Goal: Task Accomplishment & Management: Manage account settings

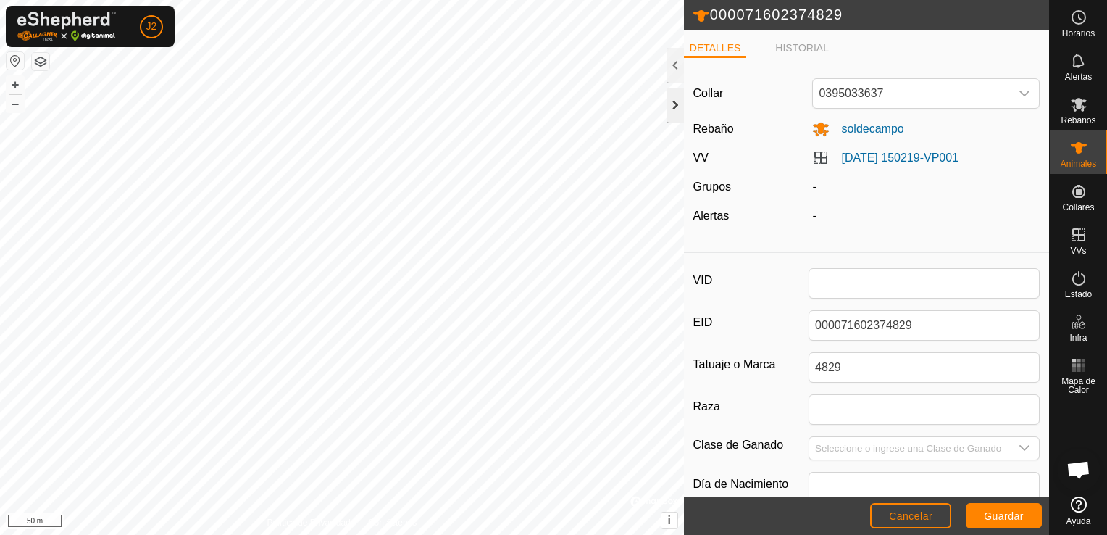
click at [674, 120] on div at bounding box center [674, 105] width 17 height 35
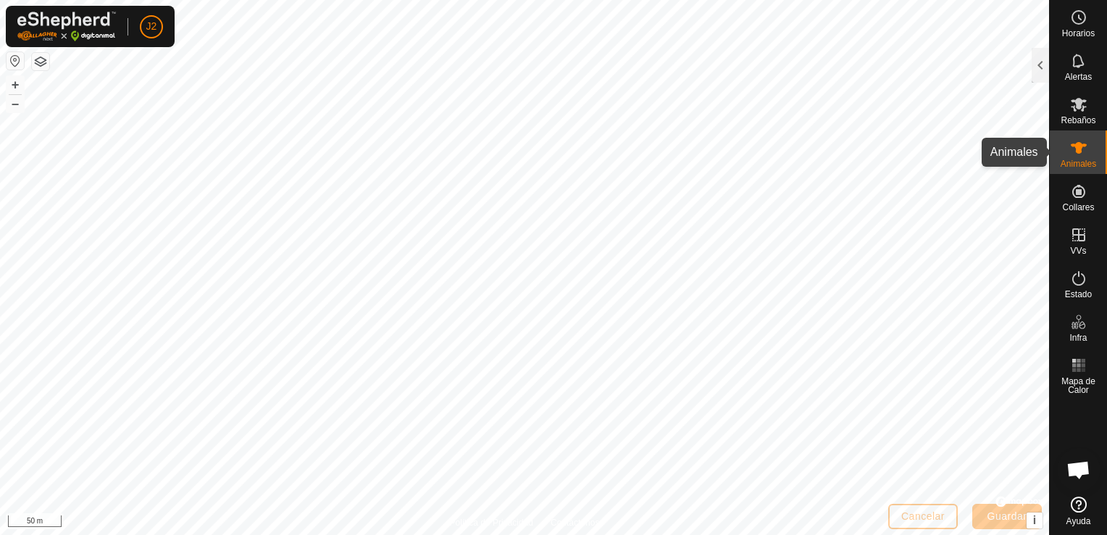
click at [1088, 156] on es-animals-svg-icon at bounding box center [1079, 147] width 26 height 23
click at [1037, 75] on div at bounding box center [1039, 65] width 17 height 35
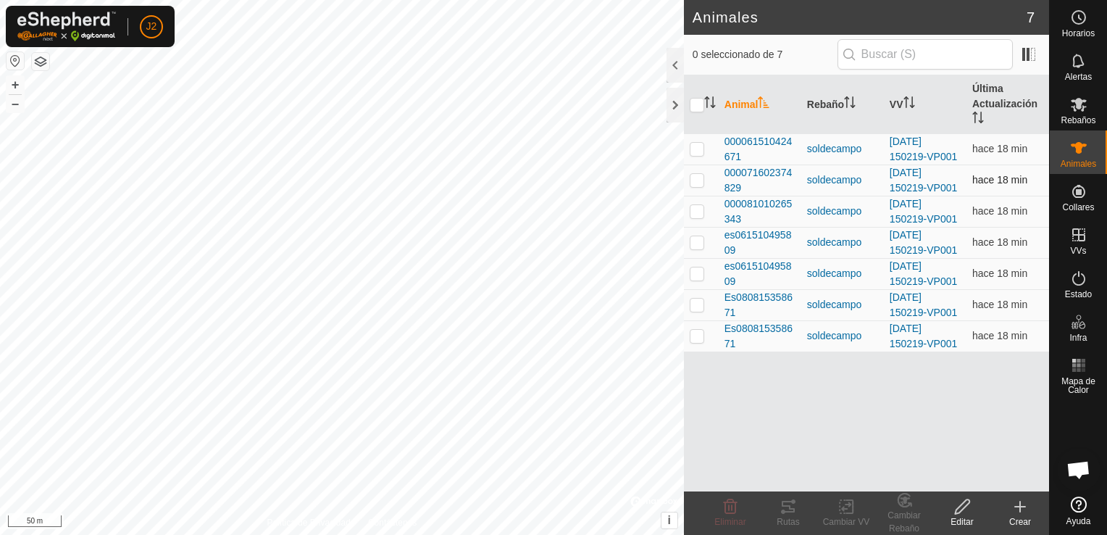
click at [700, 179] on p-checkbox at bounding box center [697, 180] width 14 height 12
checkbox input "true"
click at [956, 503] on icon at bounding box center [962, 506] width 18 height 17
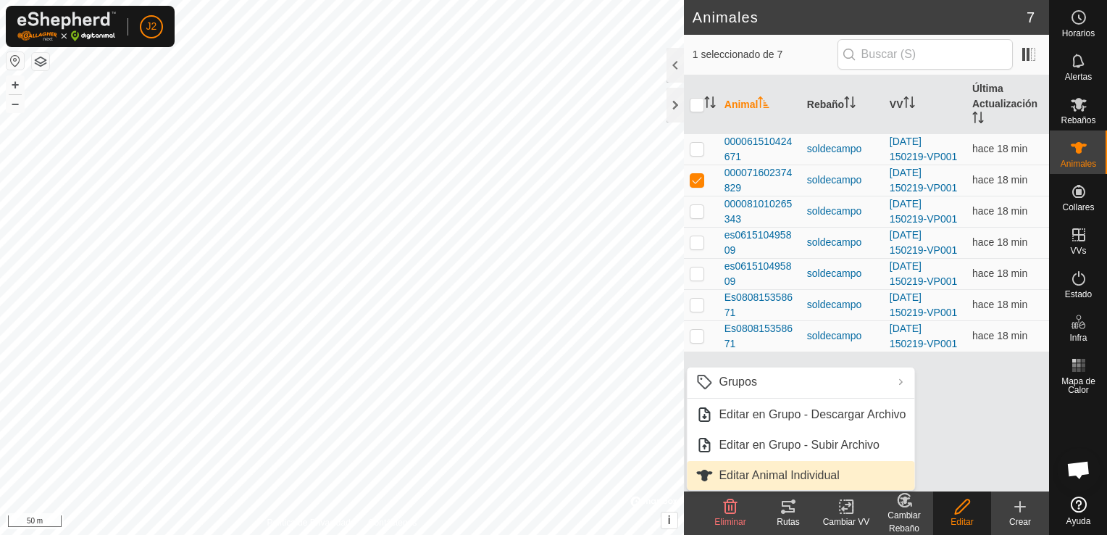
click at [768, 477] on link "Editar Animal Individual" at bounding box center [800, 475] width 227 height 29
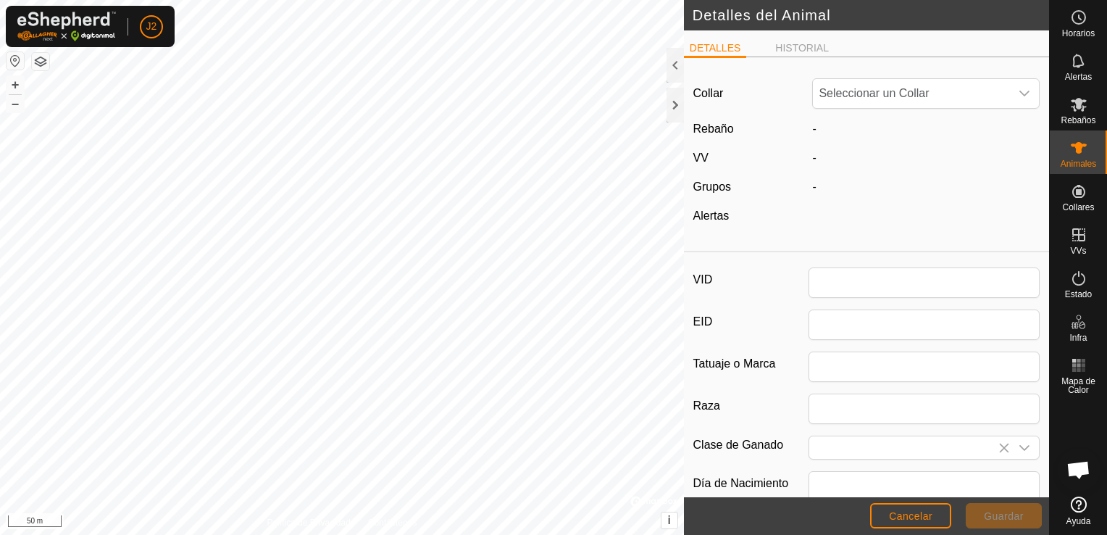
type input "000071602374829"
type input "4829"
type input "0"
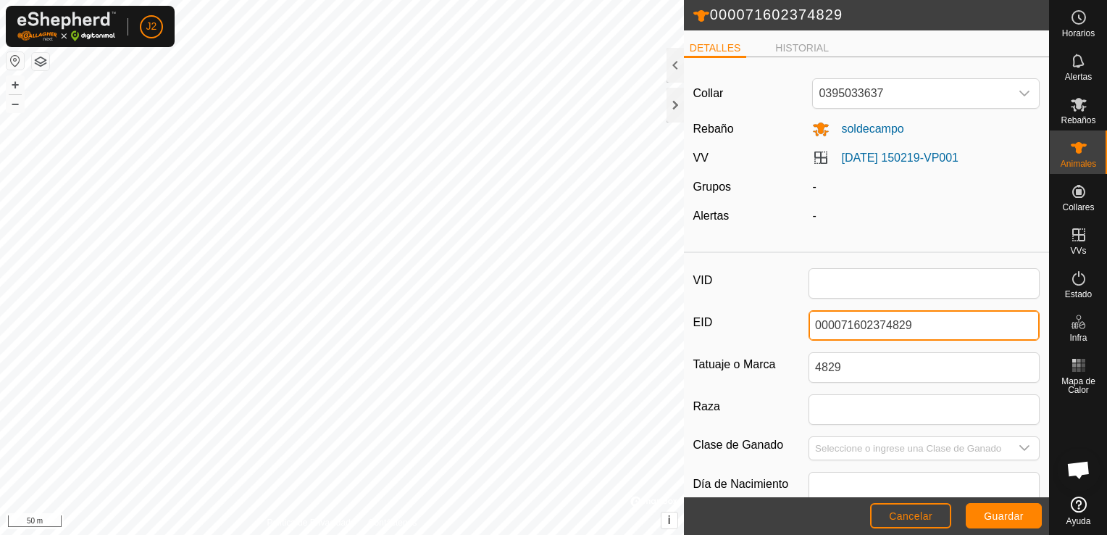
drag, startPoint x: 921, startPoint y: 332, endPoint x: 908, endPoint y: 335, distance: 12.7
click at [908, 335] on input "000071602374829" at bounding box center [923, 325] width 231 height 30
type input "000070811093258"
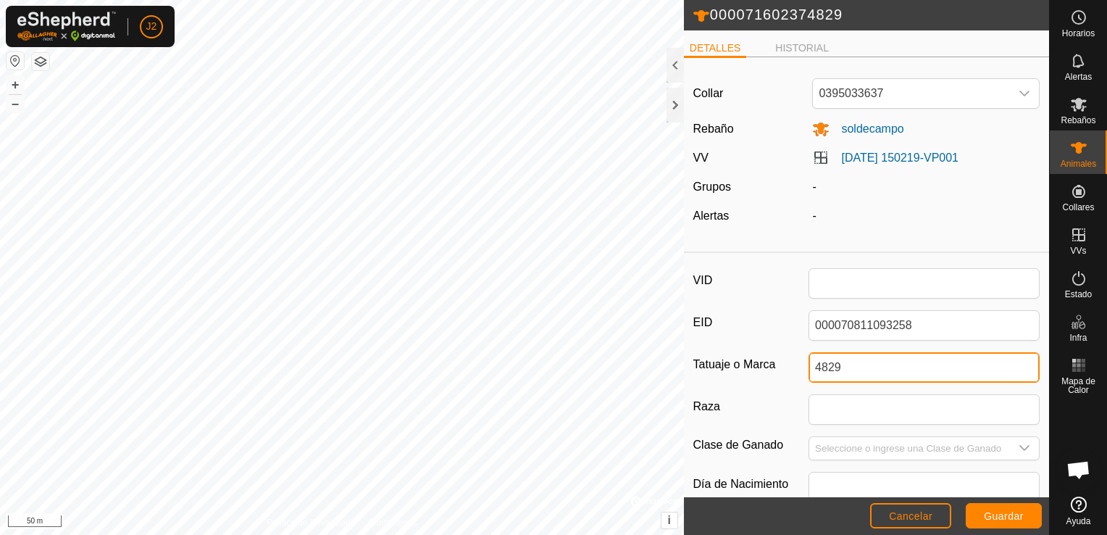
drag, startPoint x: 897, startPoint y: 376, endPoint x: 863, endPoint y: 379, distance: 33.4
click at [863, 379] on input "4829" at bounding box center [923, 367] width 231 height 30
type input "4"
type input "3258"
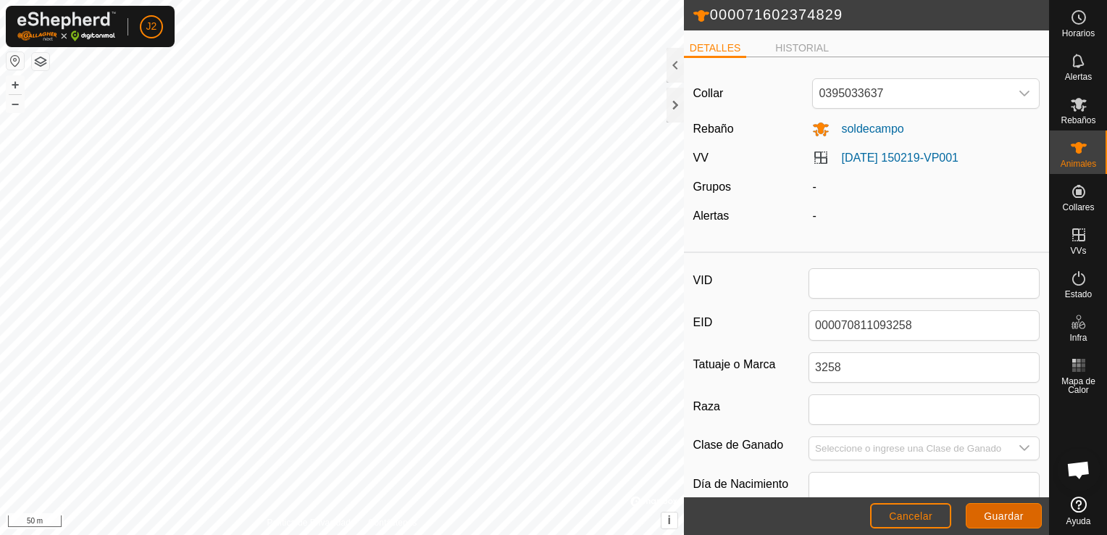
click at [989, 511] on span "Guardar" at bounding box center [1004, 516] width 40 height 12
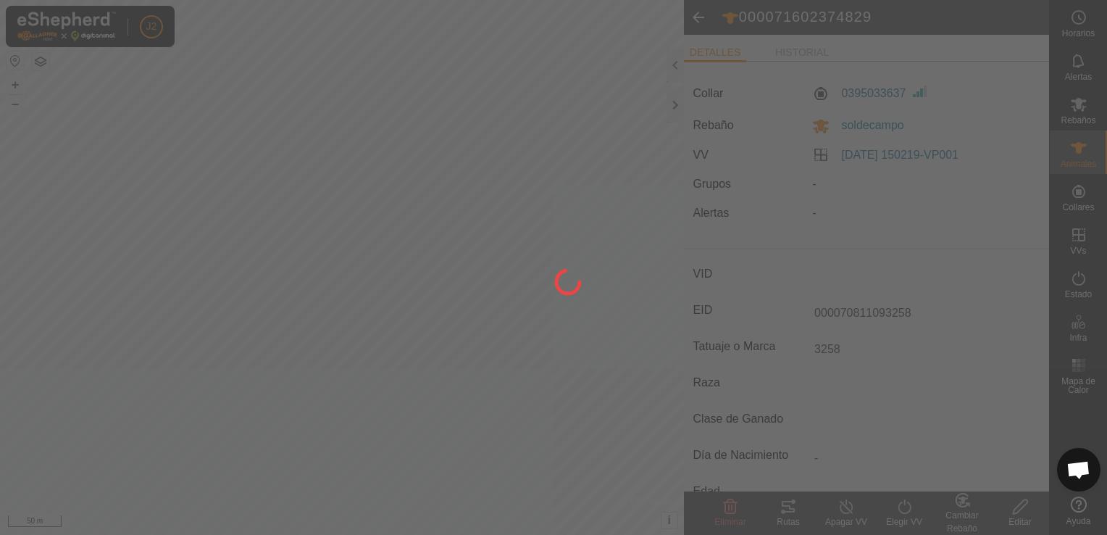
type input "-"
type input "000071602374829"
type input "4829"
type input "-"
type input "0 kg"
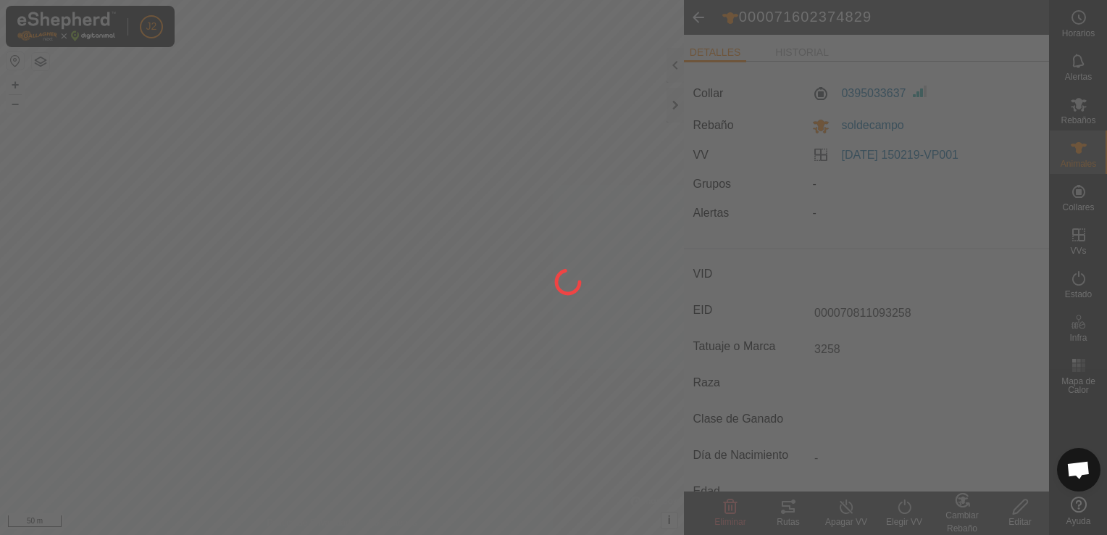
type input "-"
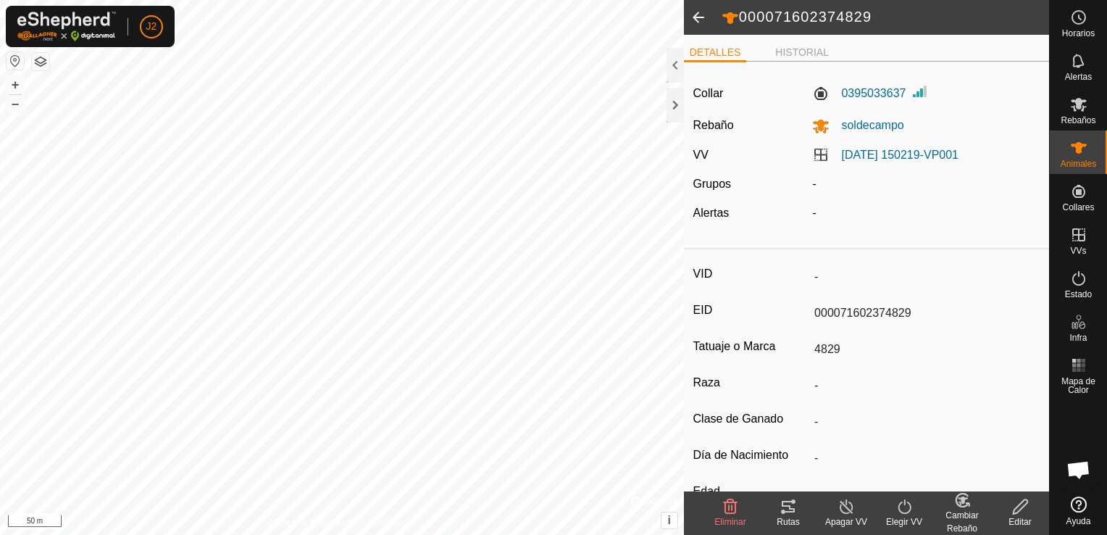
type input "000070811093258"
type input "3258"
click at [675, 148] on div "000070811093258 DETALLES HISTORIAL Collar 0395033637 Rebaño soldecampo VV [DATE…" at bounding box center [524, 267] width 1049 height 535
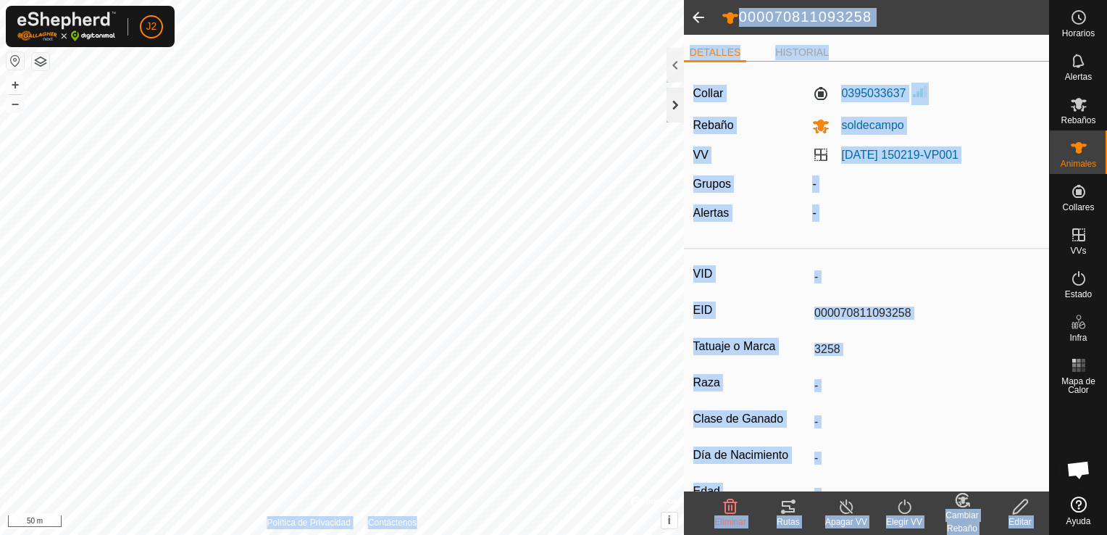
click at [674, 113] on div at bounding box center [674, 105] width 17 height 35
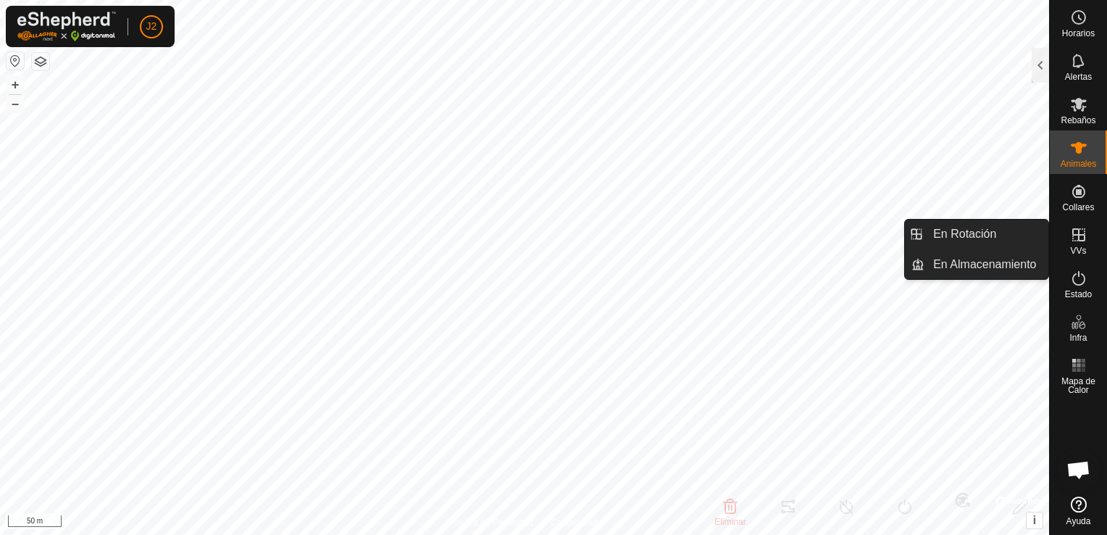
click at [1072, 231] on icon at bounding box center [1078, 234] width 13 height 13
click at [1011, 243] on link "En Rotación" at bounding box center [986, 233] width 124 height 29
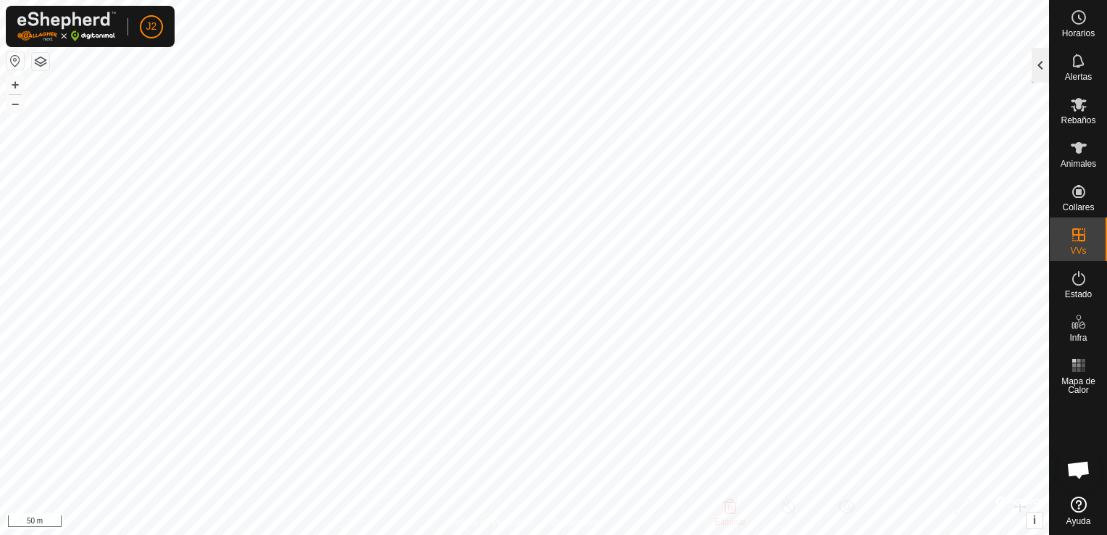
click at [1023, 100] on div "En Rotación 3 0 seleccionado de 3 VV Validez Estado Rebaño Cabezas Vallado Supe…" at bounding box center [524, 267] width 1049 height 535
drag, startPoint x: 1033, startPoint y: 77, endPoint x: 1040, endPoint y: 59, distance: 18.8
click at [1040, 59] on div at bounding box center [1039, 65] width 17 height 35
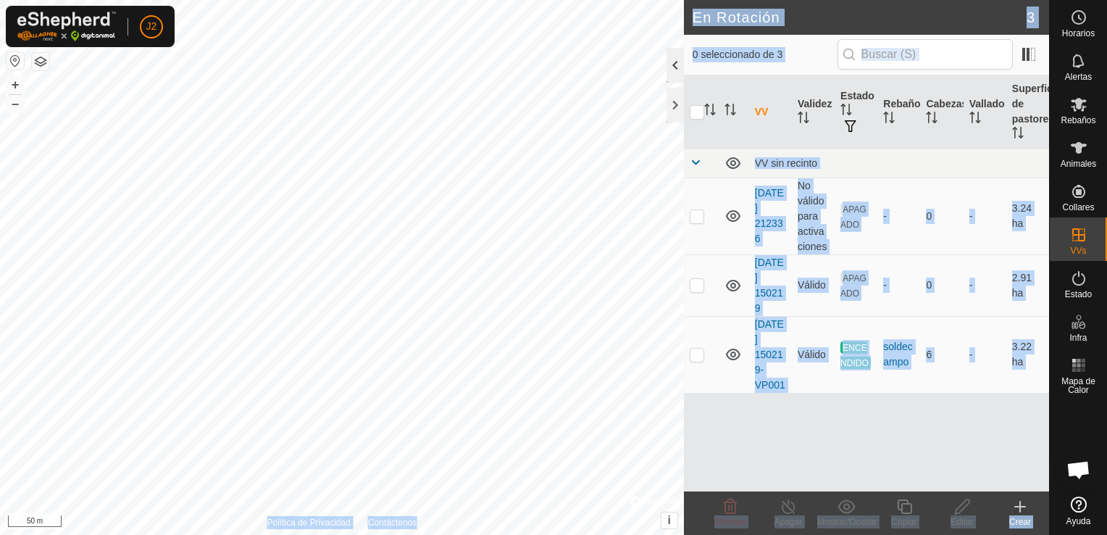
drag, startPoint x: 700, startPoint y: 172, endPoint x: 667, endPoint y: 71, distance: 106.5
click at [667, 71] on div at bounding box center [674, 65] width 17 height 35
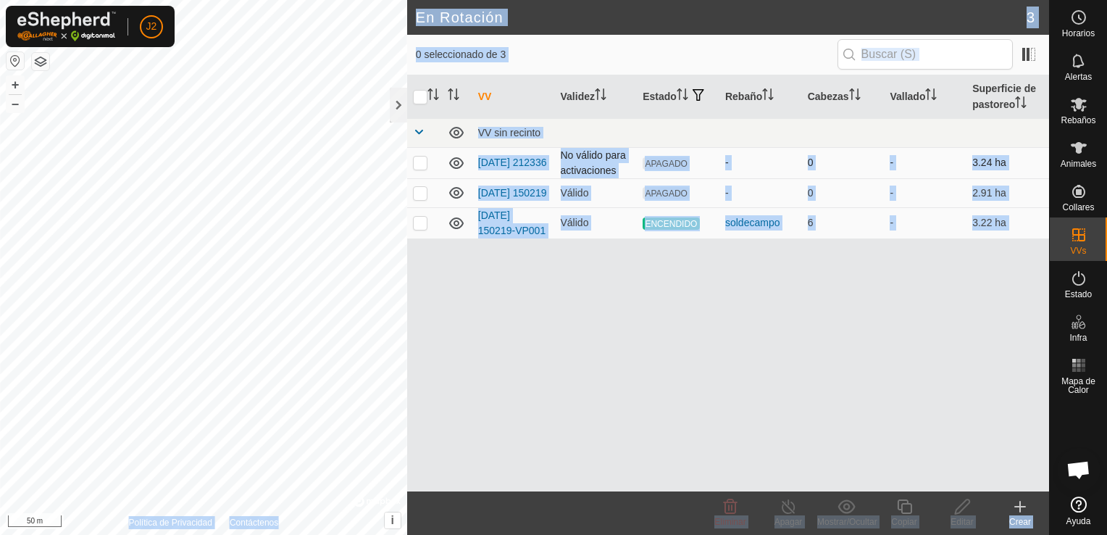
click at [415, 167] on p-checkbox at bounding box center [420, 162] width 14 height 12
checkbox input "true"
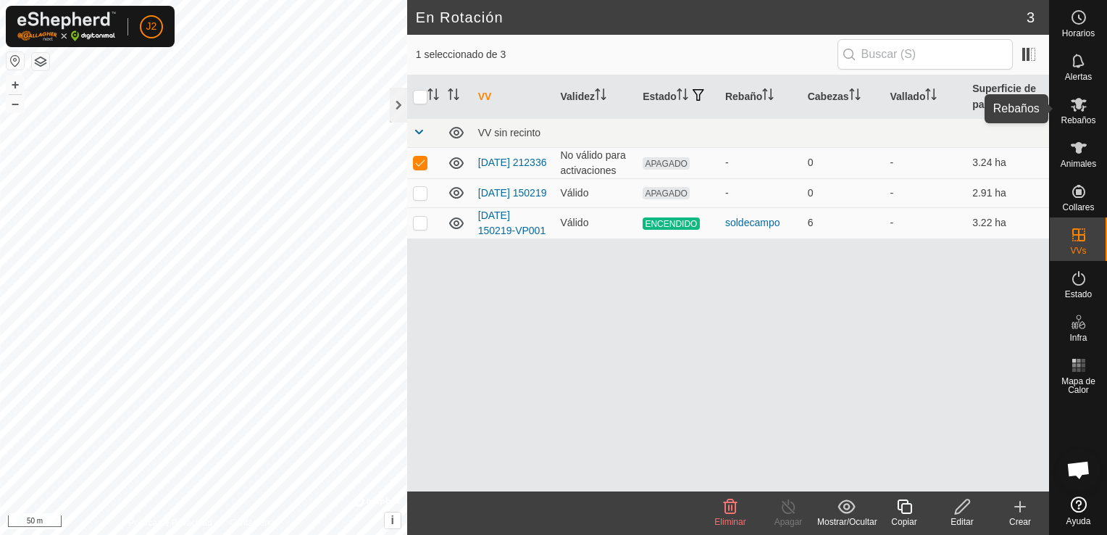
click at [1075, 117] on span "Rebaños" at bounding box center [1077, 120] width 35 height 9
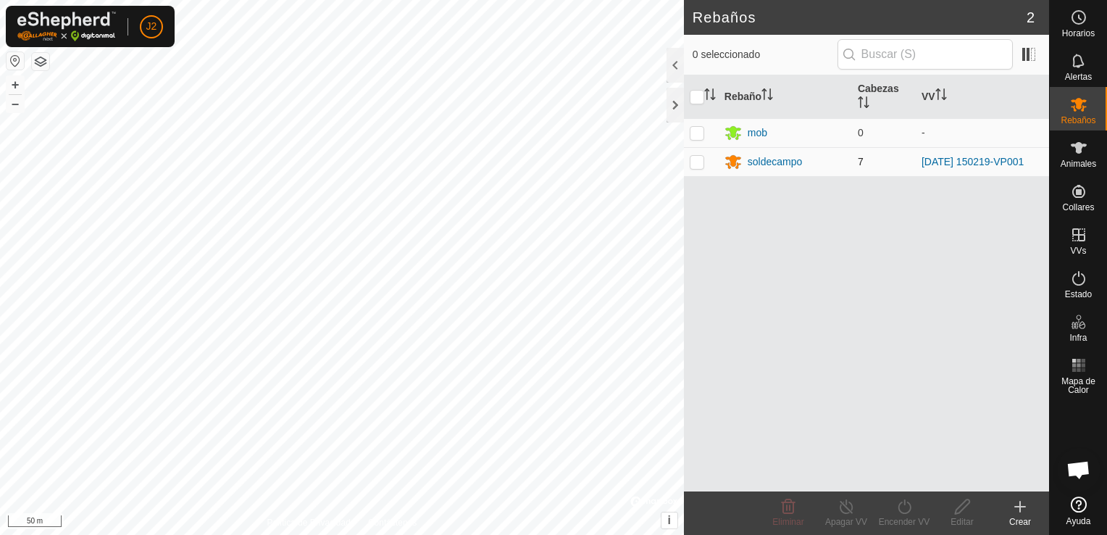
click at [692, 169] on td at bounding box center [701, 161] width 35 height 29
checkbox input "true"
click at [671, 58] on div at bounding box center [674, 65] width 17 height 35
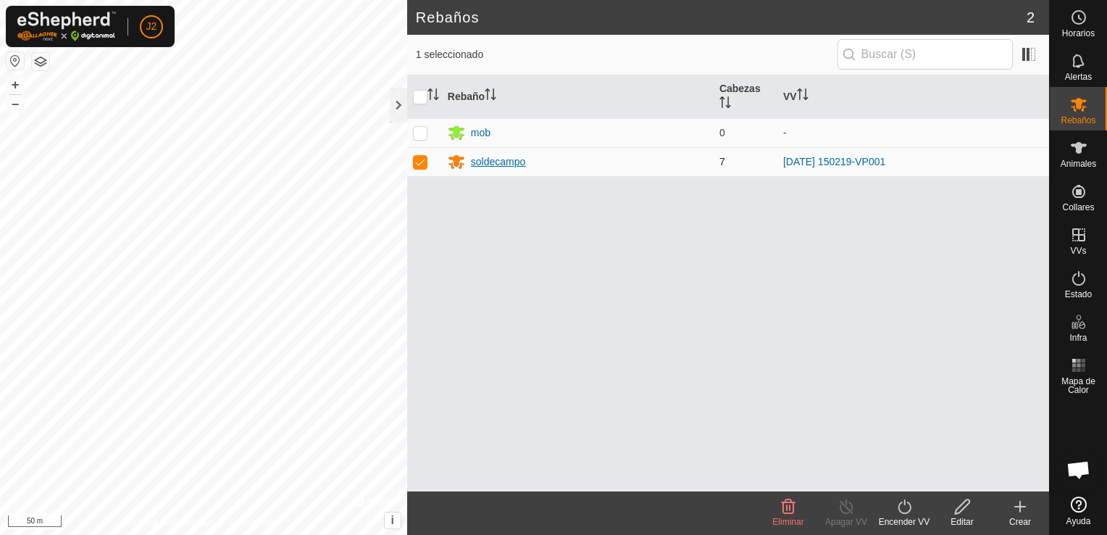
click at [503, 162] on div "soldecampo" at bounding box center [498, 161] width 55 height 15
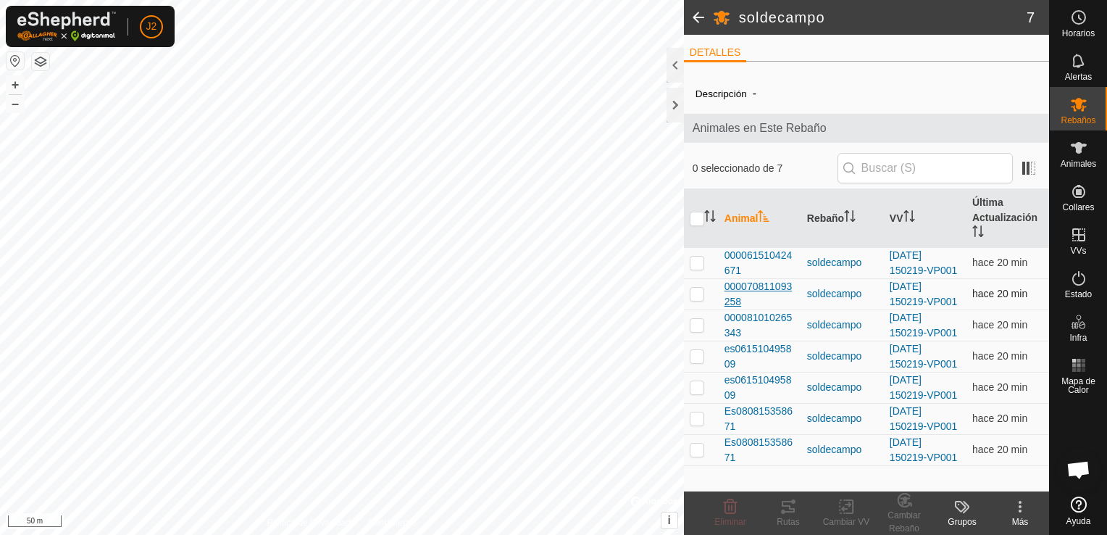
click at [754, 285] on span "000070811093258" at bounding box center [759, 294] width 71 height 30
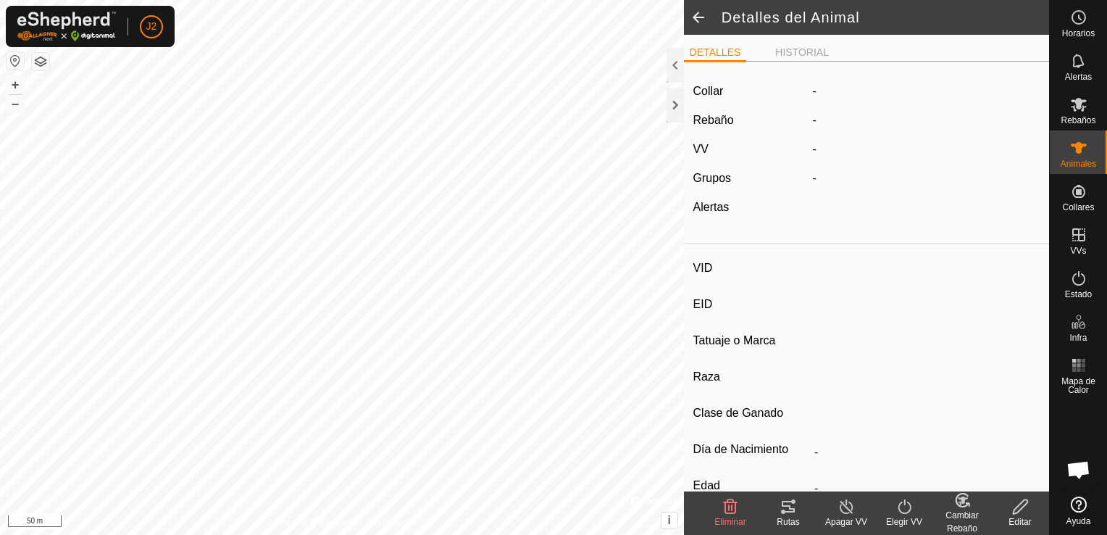
type input "-"
type input "000070811093258"
type input "3258"
type input "-"
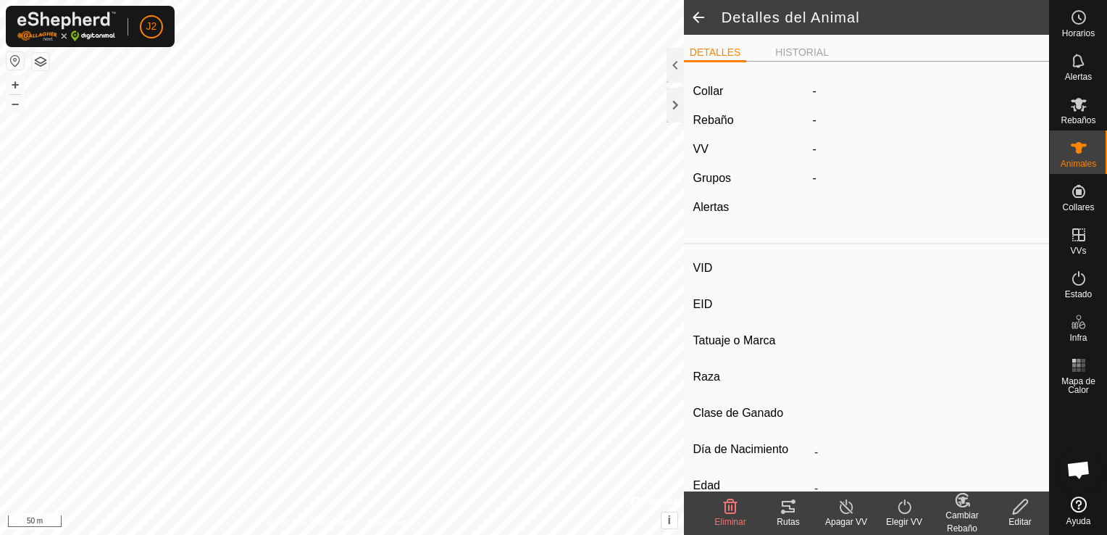
type input "0 kg"
type input "-"
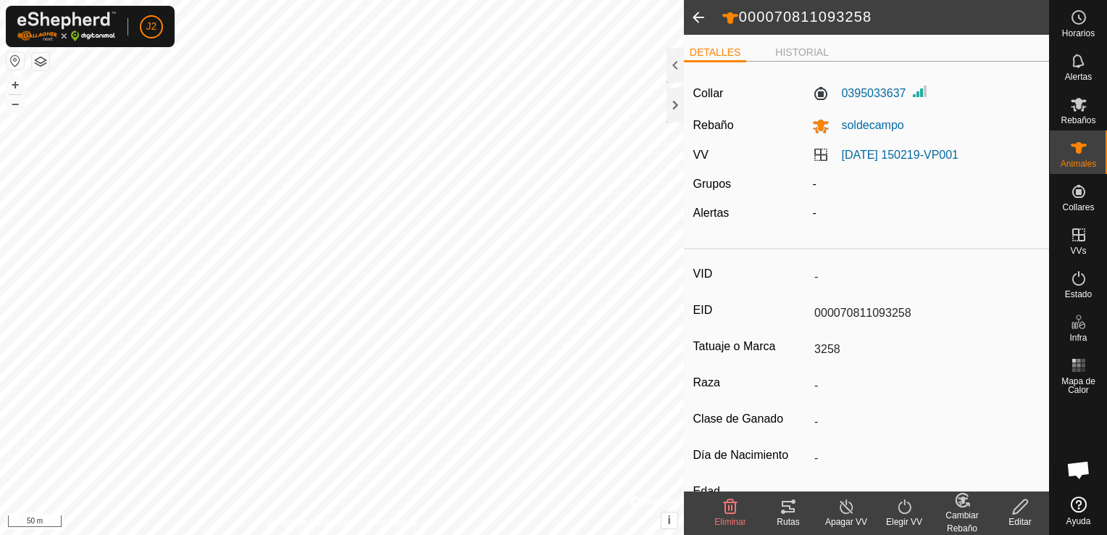
click at [791, 511] on icon at bounding box center [787, 506] width 17 height 17
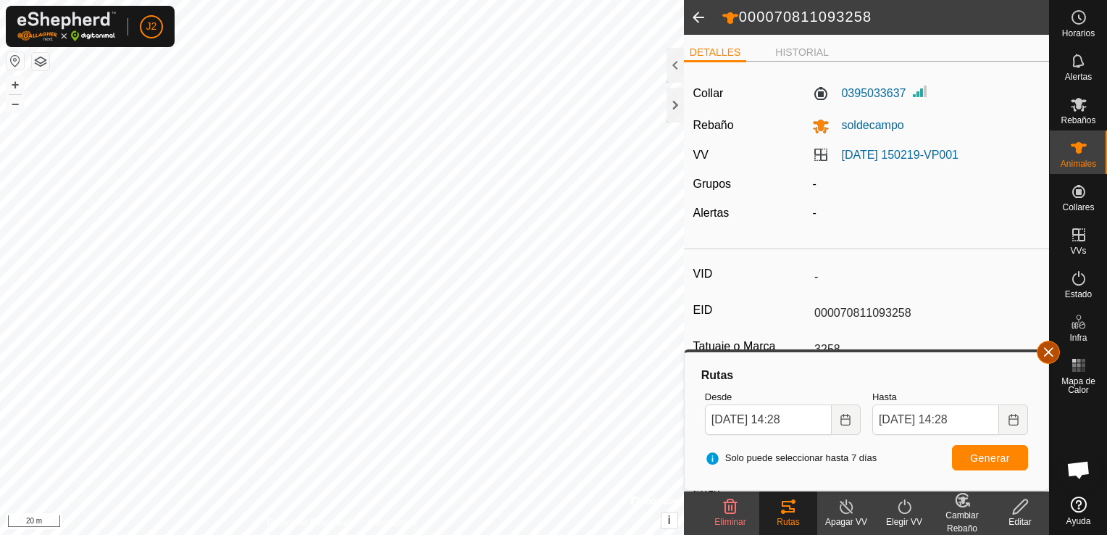
click at [1050, 356] on button "button" at bounding box center [1048, 351] width 23 height 23
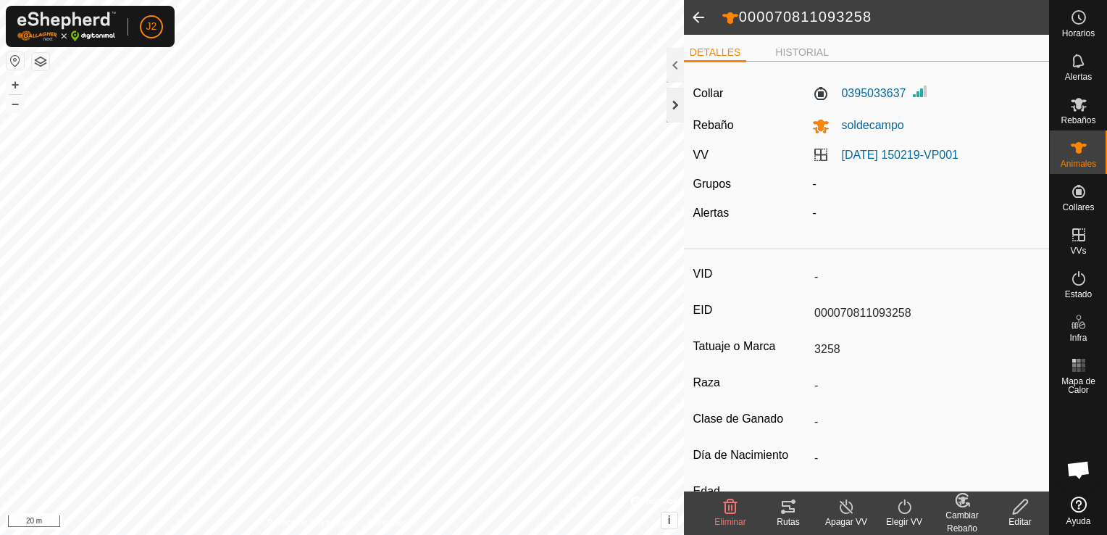
click at [674, 112] on div at bounding box center [674, 105] width 17 height 35
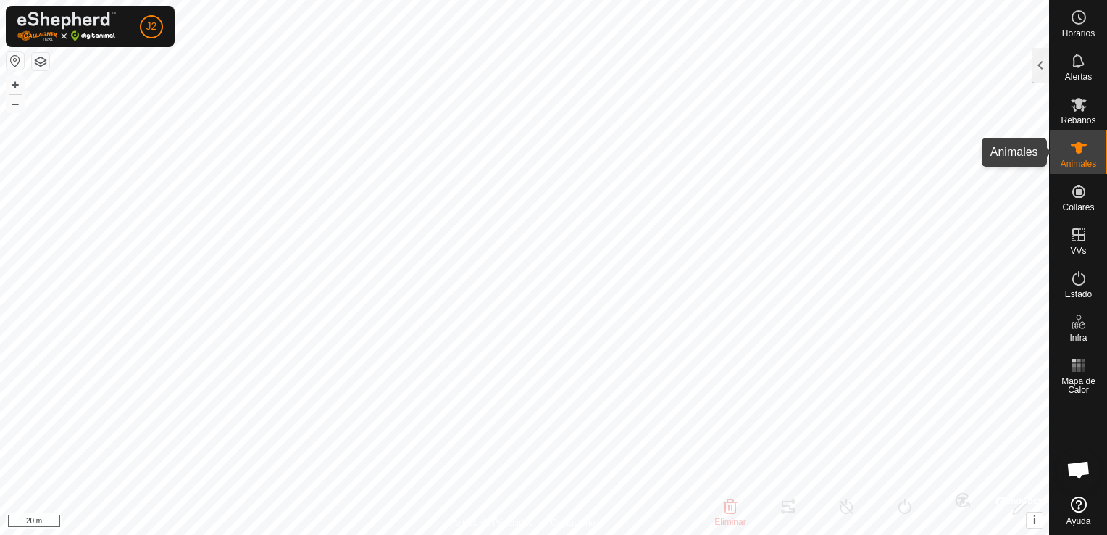
click at [1086, 148] on icon at bounding box center [1078, 147] width 17 height 17
click at [1035, 71] on div at bounding box center [1039, 65] width 17 height 35
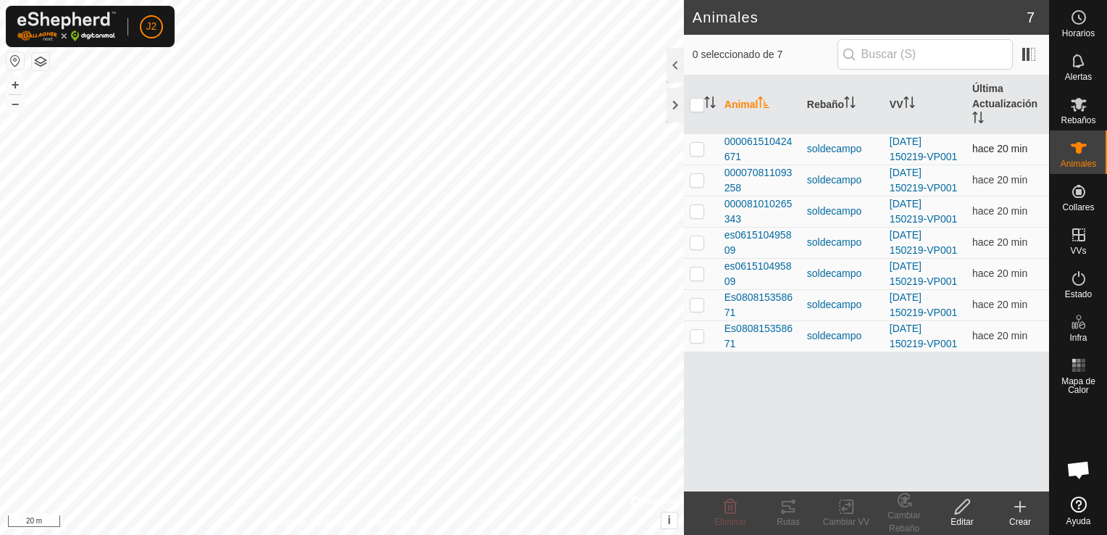
click at [697, 148] on p-checkbox at bounding box center [697, 149] width 14 height 12
checkbox input "true"
click at [790, 514] on icon at bounding box center [787, 506] width 17 height 17
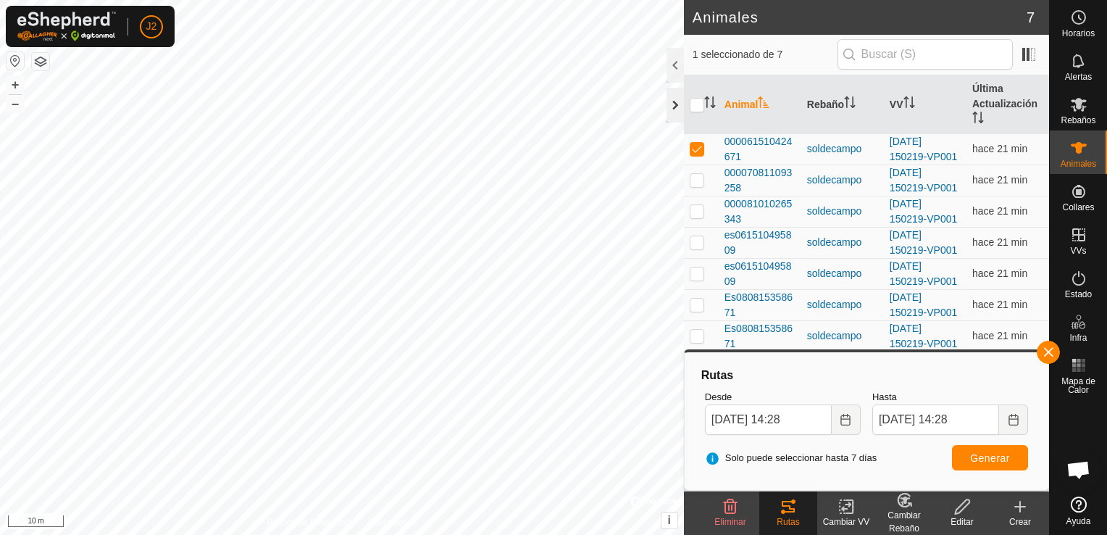
click at [674, 100] on div at bounding box center [674, 105] width 17 height 35
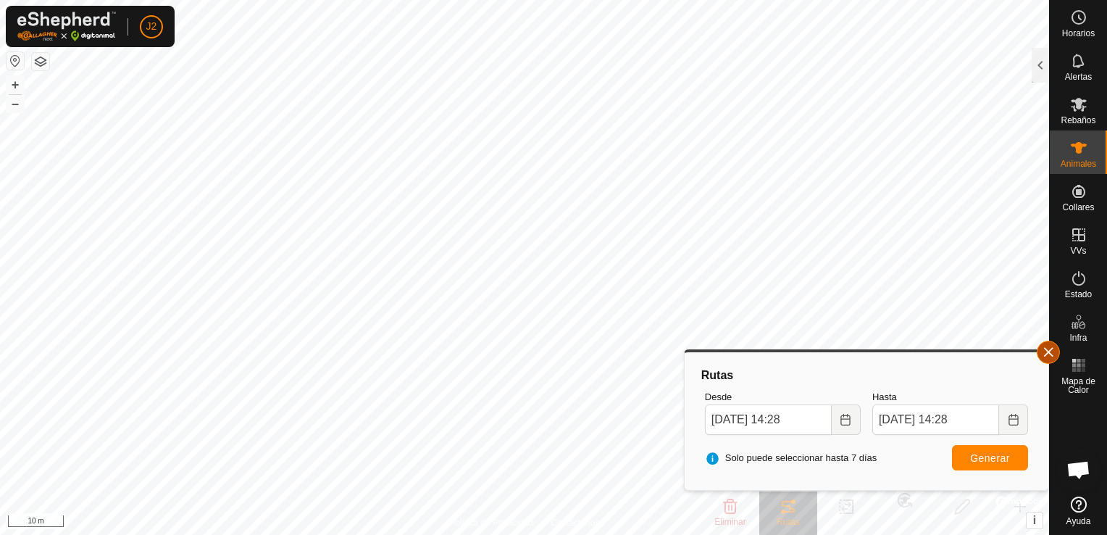
click at [1054, 350] on button "button" at bounding box center [1048, 351] width 23 height 23
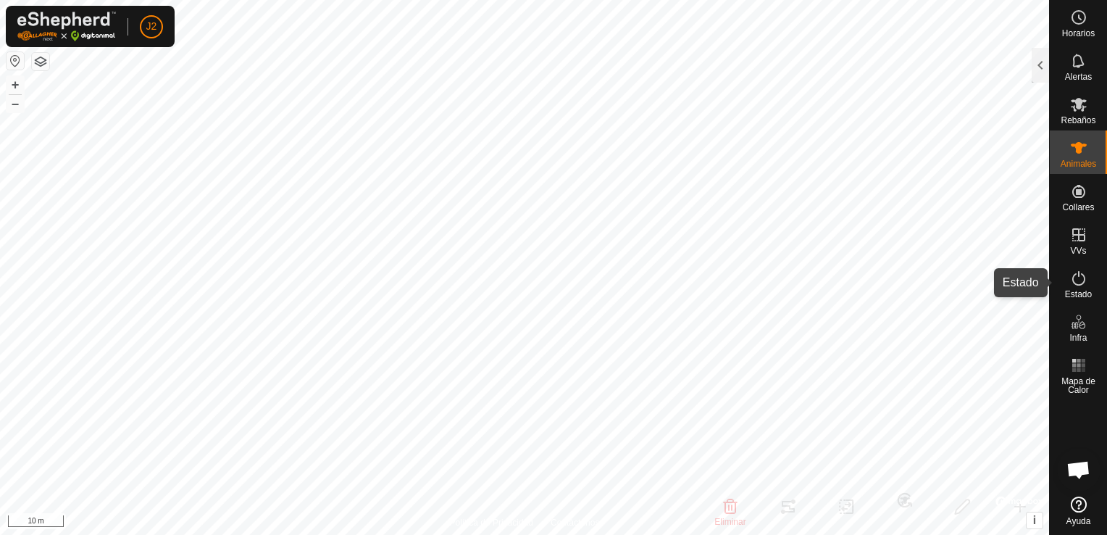
click at [1079, 287] on es-activation-svg-icon at bounding box center [1079, 278] width 26 height 23
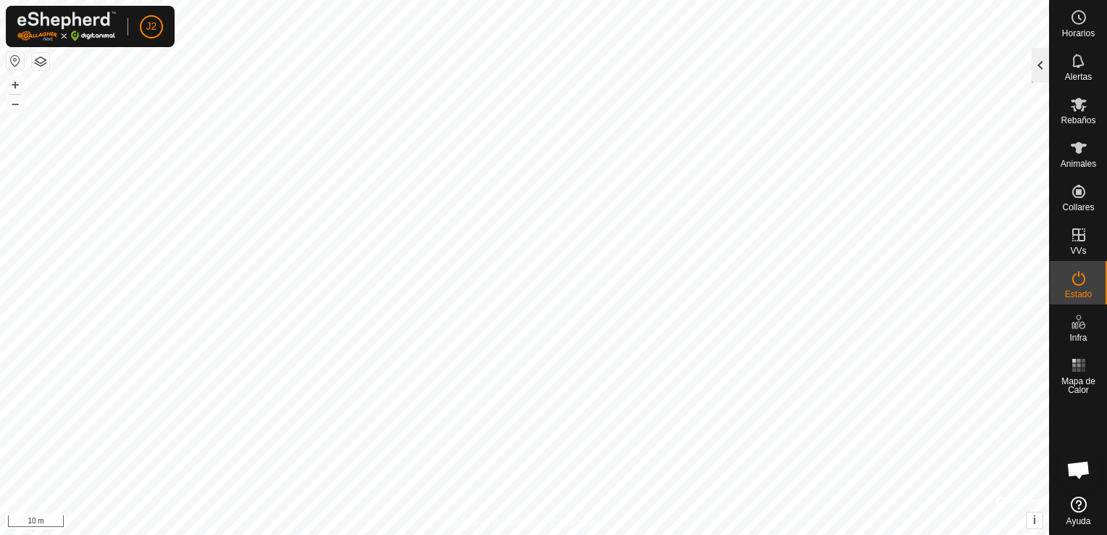
click at [1045, 66] on div at bounding box center [1039, 65] width 17 height 35
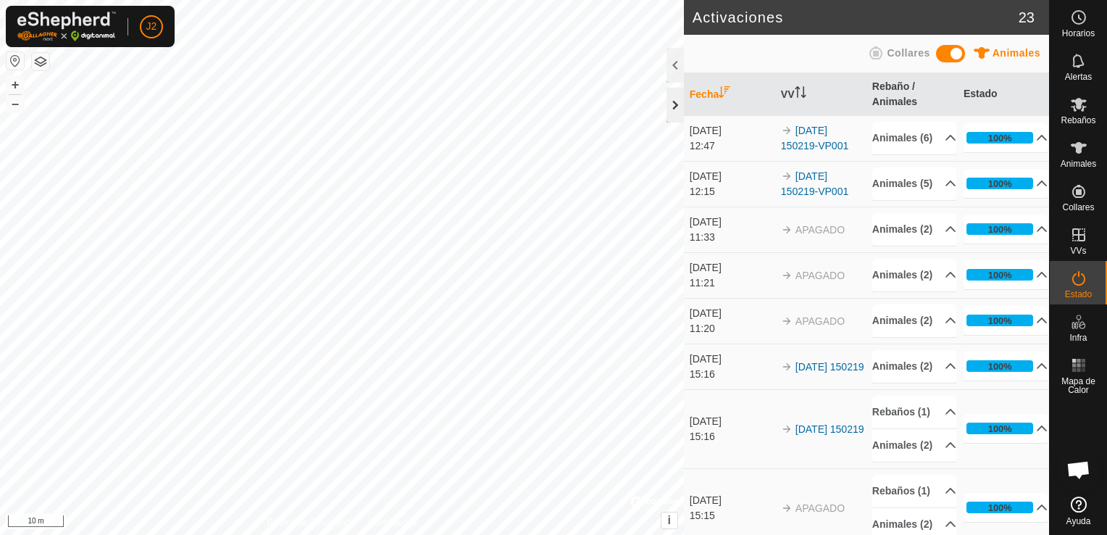
click at [671, 107] on div at bounding box center [674, 105] width 17 height 35
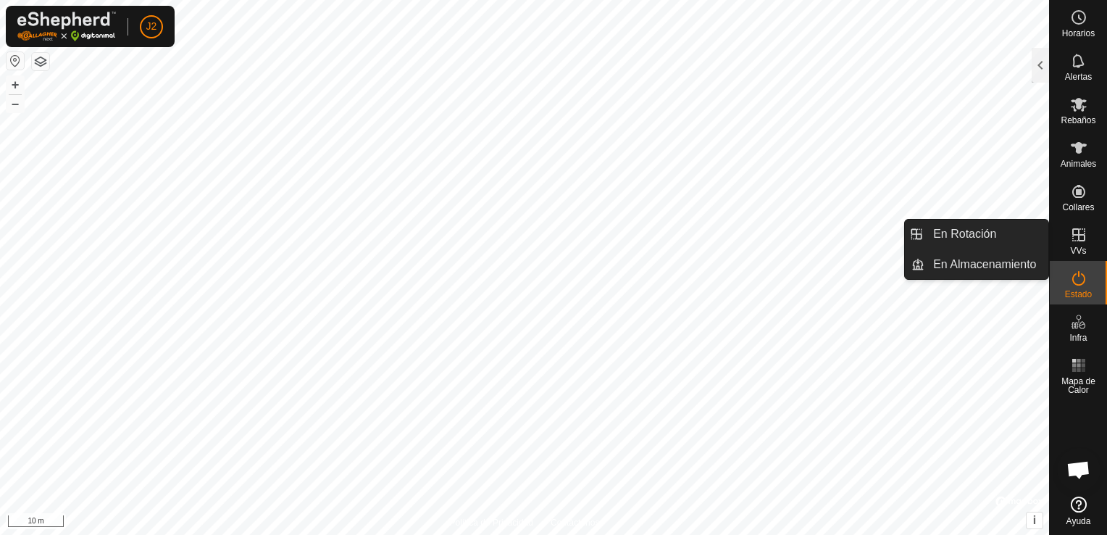
click at [1079, 242] on icon at bounding box center [1078, 234] width 17 height 17
click at [1012, 238] on link "En Rotación" at bounding box center [986, 233] width 124 height 29
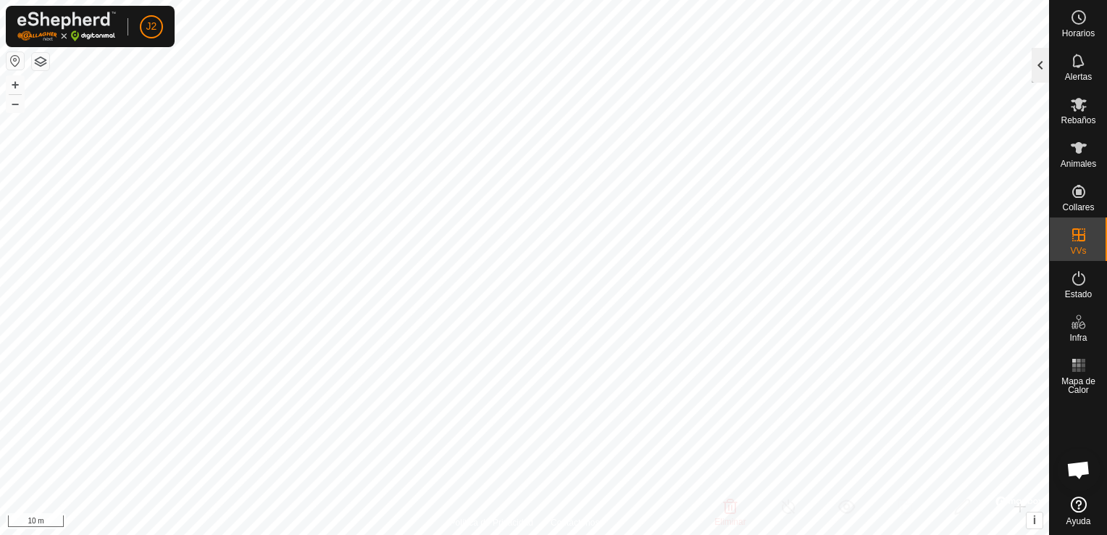
click at [1037, 65] on div at bounding box center [1039, 65] width 17 height 35
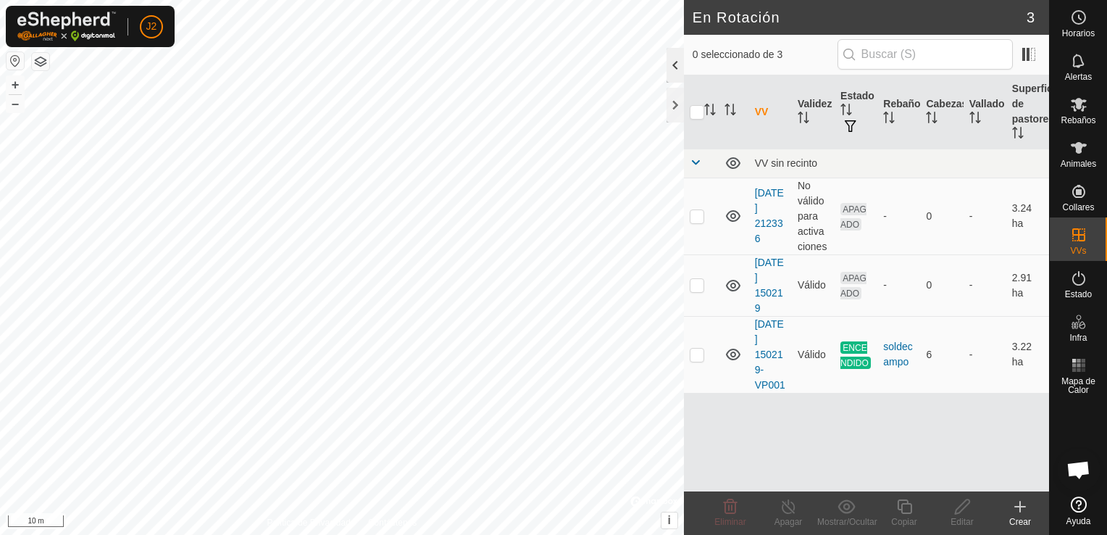
click at [1037, 65] on div "En Rotación 3 0 seleccionado de 3 VV Validez Estado Rebaño Cabezas Vallado Supe…" at bounding box center [866, 267] width 365 height 535
click at [695, 288] on p-checkbox at bounding box center [697, 285] width 14 height 12
checkbox input "true"
click at [964, 508] on icon at bounding box center [962, 506] width 18 height 17
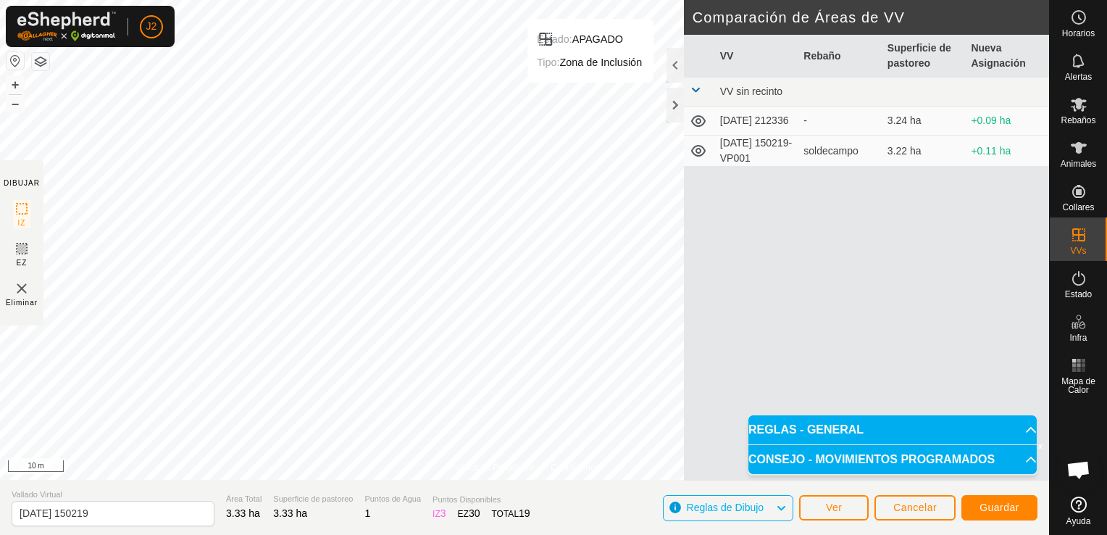
click at [585, 0] on html "J2 Horarios Alertas Rebaños Animales Collares VVs Estado Infra Mapa de Calor Ay…" at bounding box center [553, 267] width 1107 height 535
click at [556, 0] on html "J2 Horarios Alertas Rebaños Animales Collares VVs Estado Infra Mapa de Calor Ay…" at bounding box center [553, 267] width 1107 height 535
click at [1009, 512] on span "Guardar" at bounding box center [999, 507] width 40 height 12
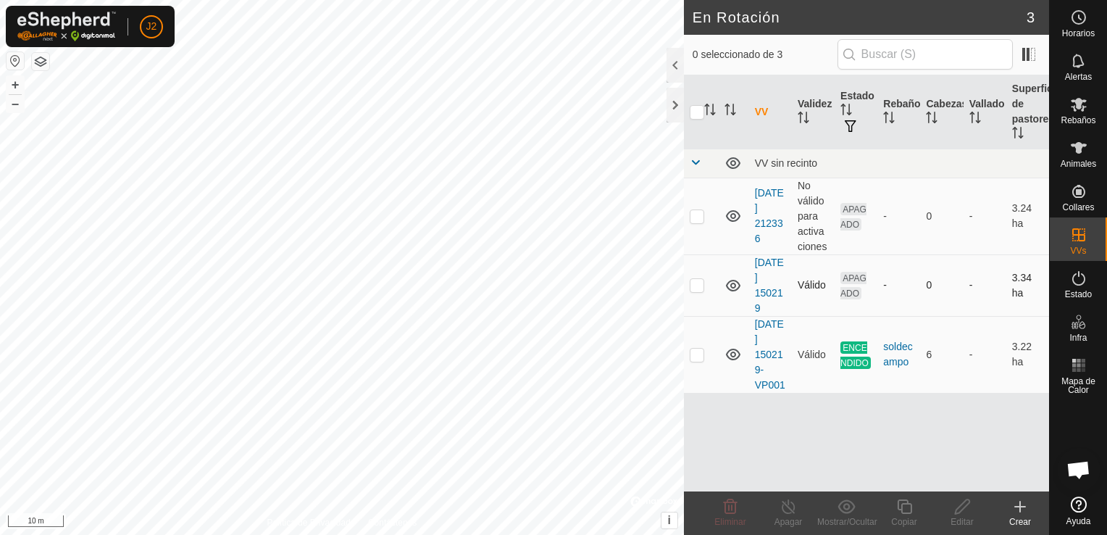
click at [692, 282] on p-checkbox at bounding box center [697, 285] width 14 height 12
checkbox input "true"
click at [702, 352] on p-checkbox at bounding box center [697, 354] width 14 height 12
checkbox input "true"
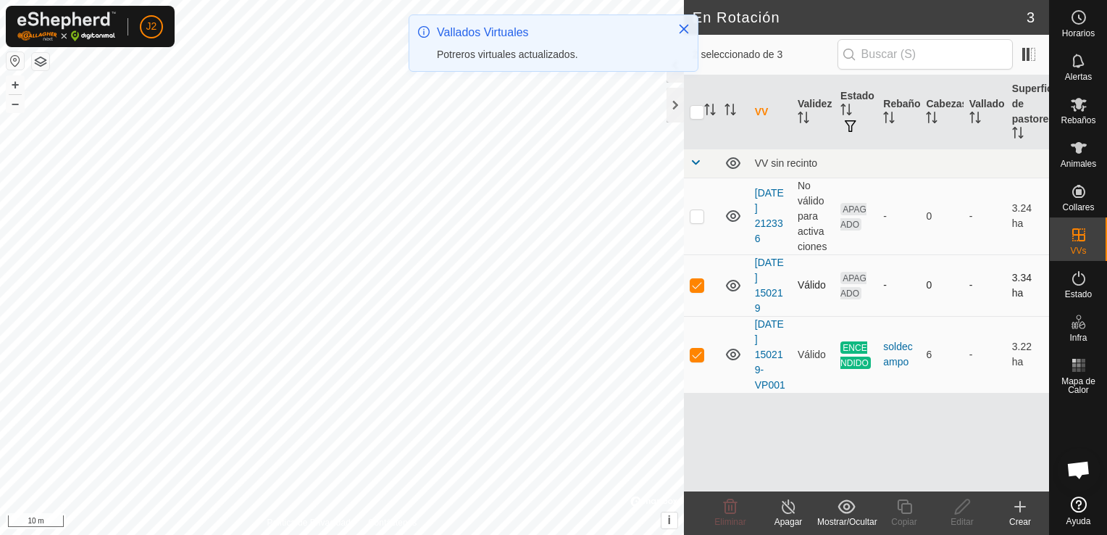
click at [700, 288] on p-checkbox at bounding box center [697, 285] width 14 height 12
checkbox input "false"
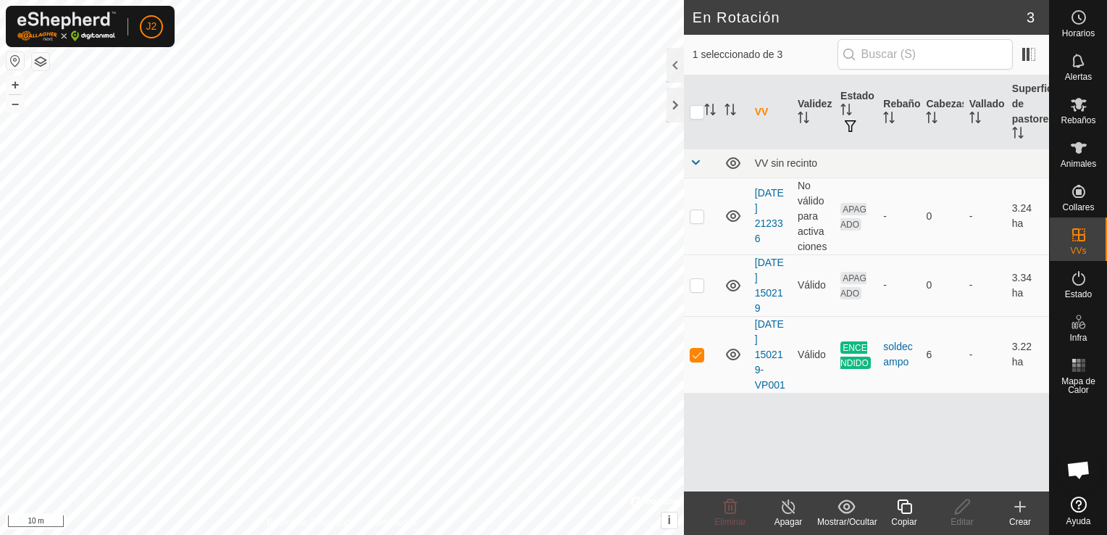
click at [786, 511] on icon at bounding box center [788, 506] width 18 height 17
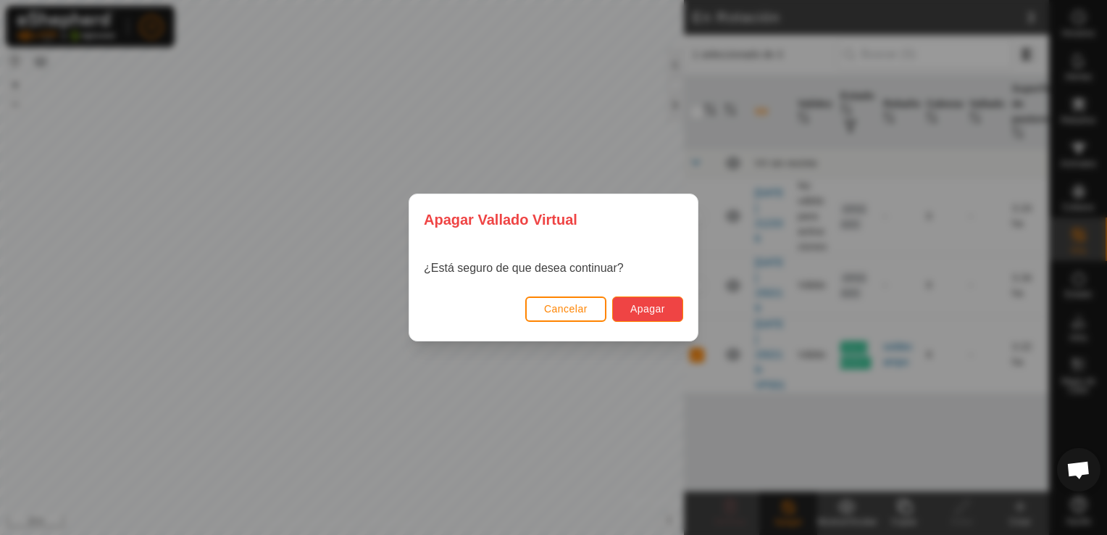
click at [660, 310] on span "Apagar" at bounding box center [647, 309] width 35 height 12
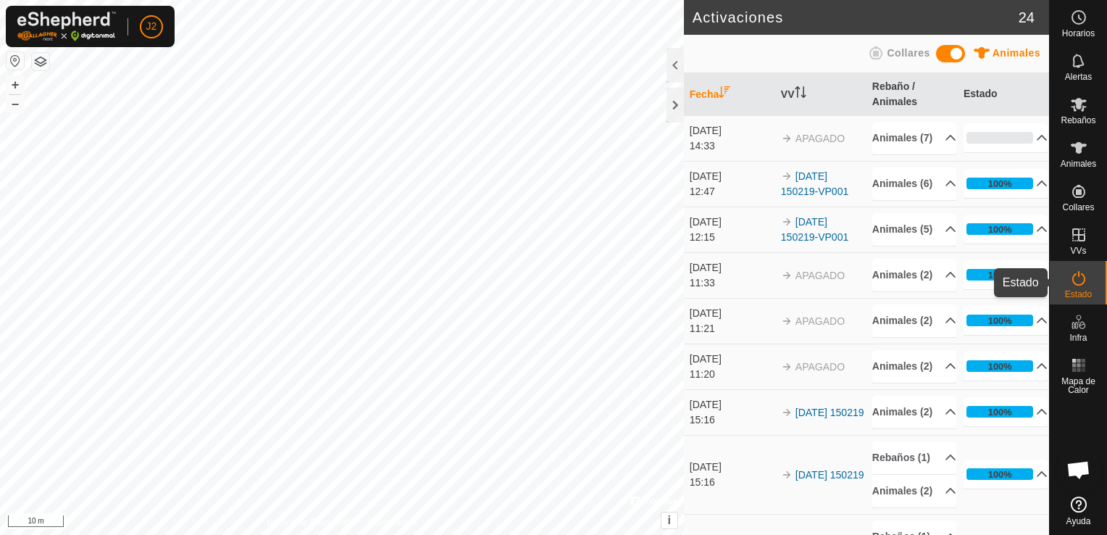
click at [1075, 290] on span "Estado" at bounding box center [1078, 294] width 27 height 9
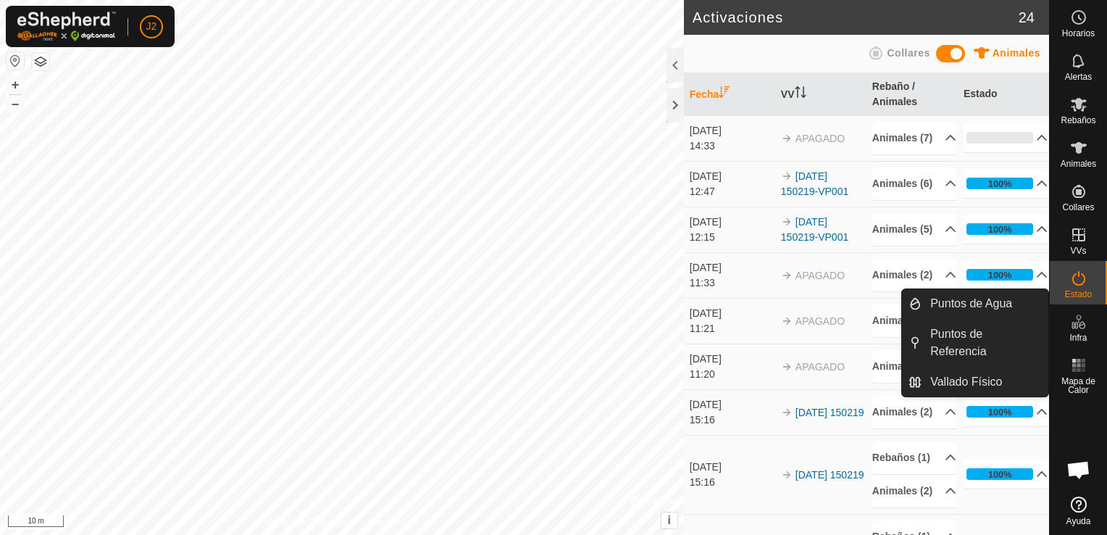
click at [1073, 322] on icon at bounding box center [1078, 321] width 17 height 17
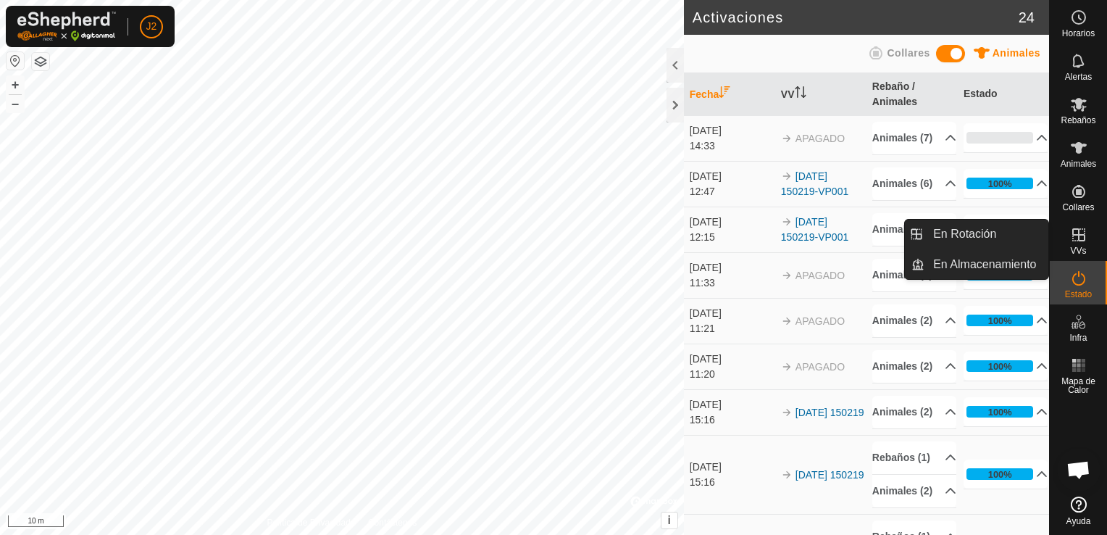
click at [1079, 237] on icon at bounding box center [1078, 234] width 17 height 17
click at [983, 232] on link "En Rotación" at bounding box center [986, 233] width 124 height 29
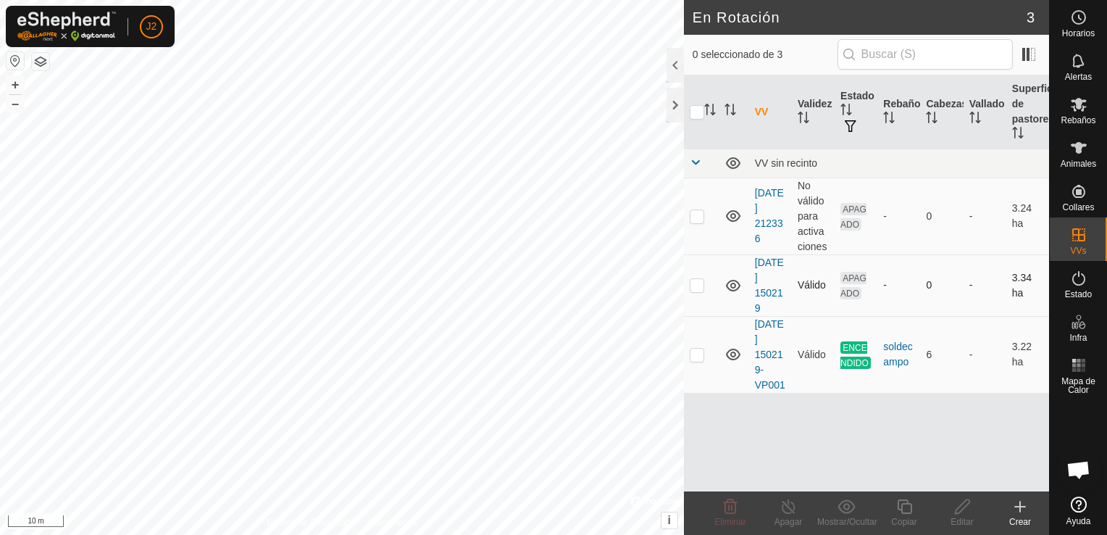
click at [700, 284] on p-checkbox at bounding box center [697, 285] width 14 height 12
checkbox input "true"
click at [726, 382] on td at bounding box center [734, 354] width 30 height 77
click at [1082, 100] on icon at bounding box center [1079, 105] width 16 height 14
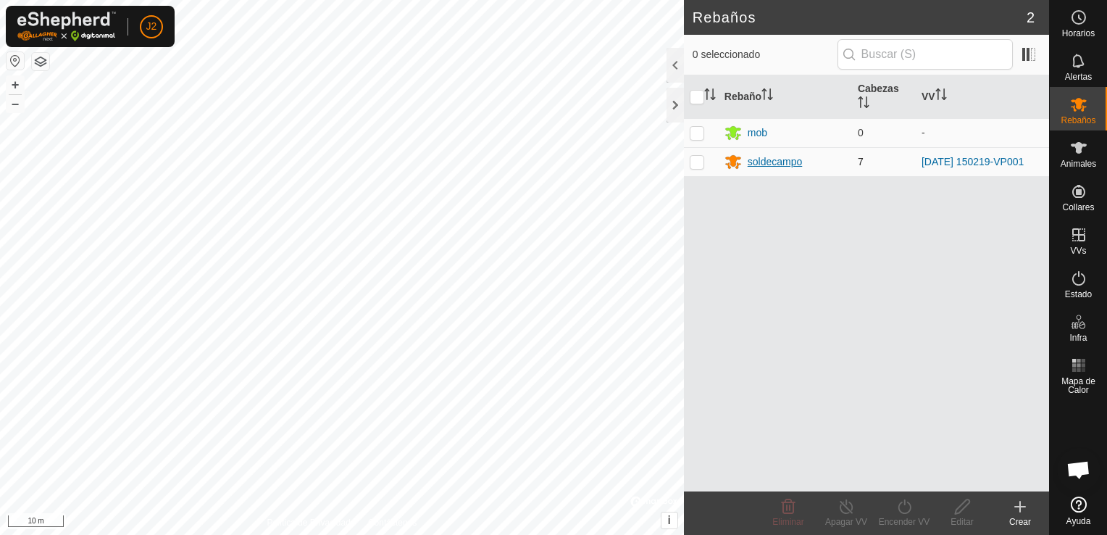
click at [763, 167] on div "soldecampo" at bounding box center [775, 161] width 55 height 15
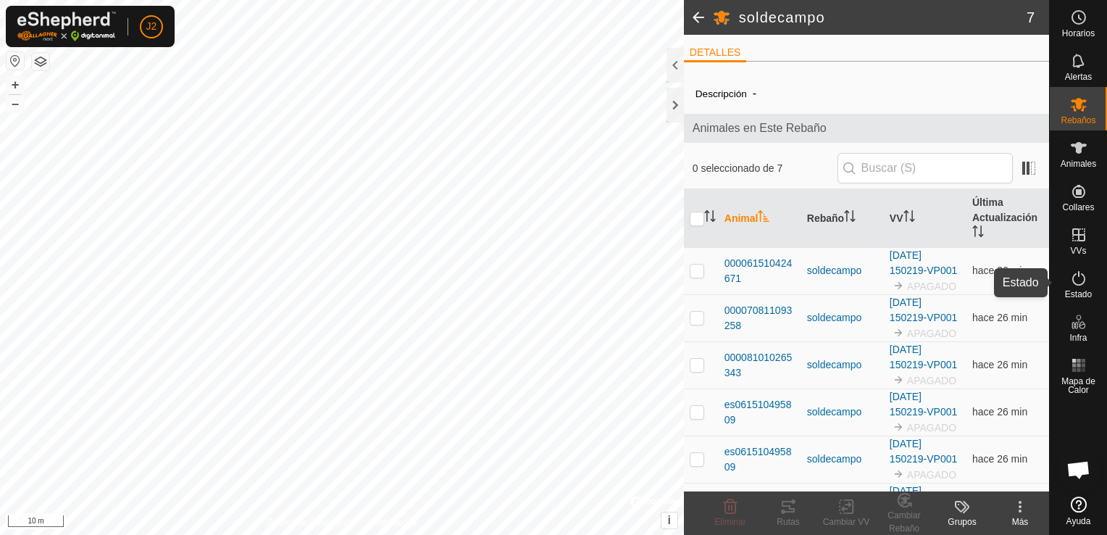
click at [1085, 286] on icon at bounding box center [1078, 277] width 17 height 17
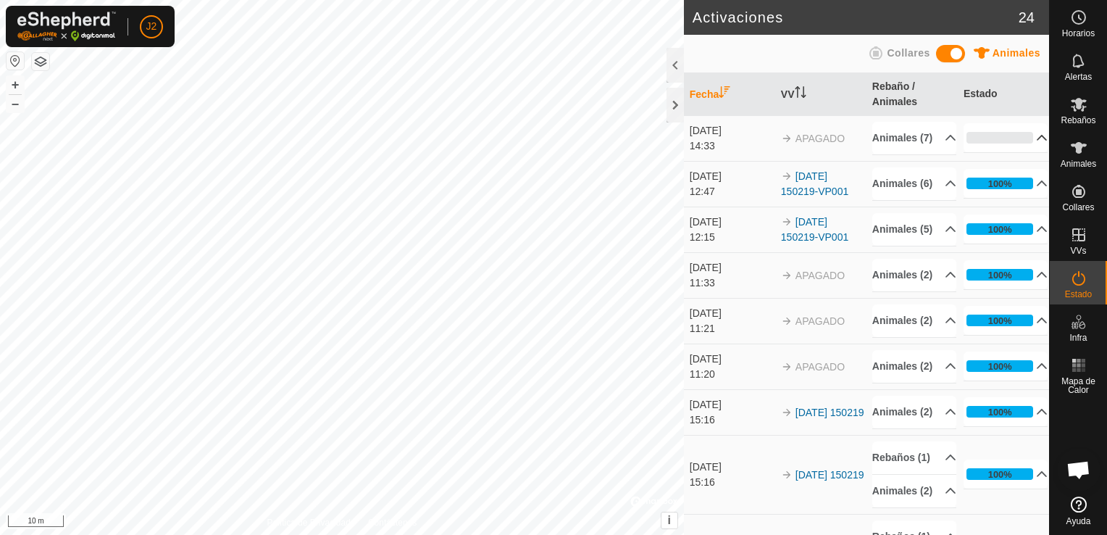
click at [1020, 141] on p-accordion-header "0%" at bounding box center [1005, 137] width 85 height 29
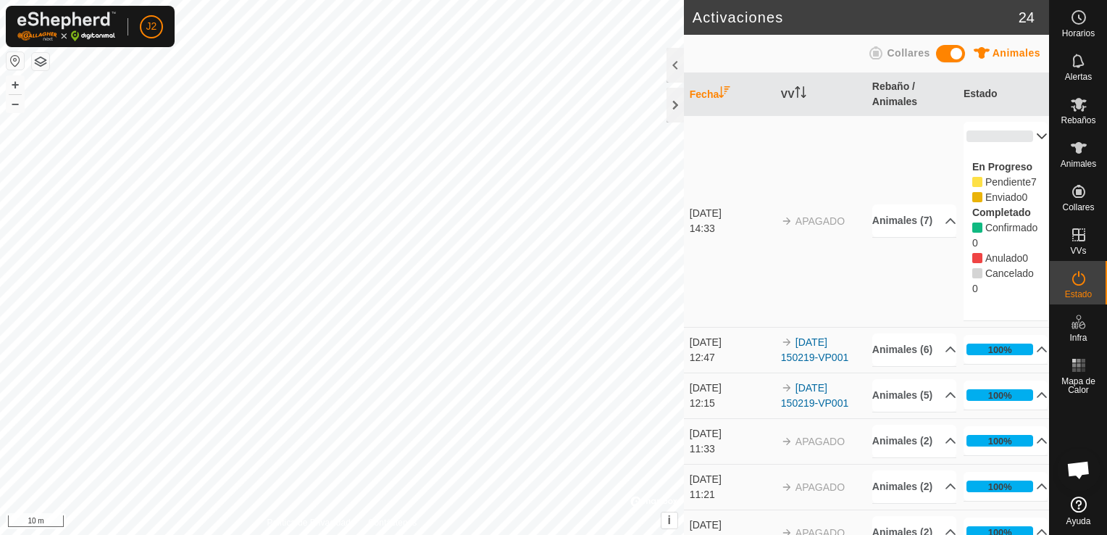
click at [1020, 141] on p-accordion-header "0%" at bounding box center [1005, 136] width 85 height 29
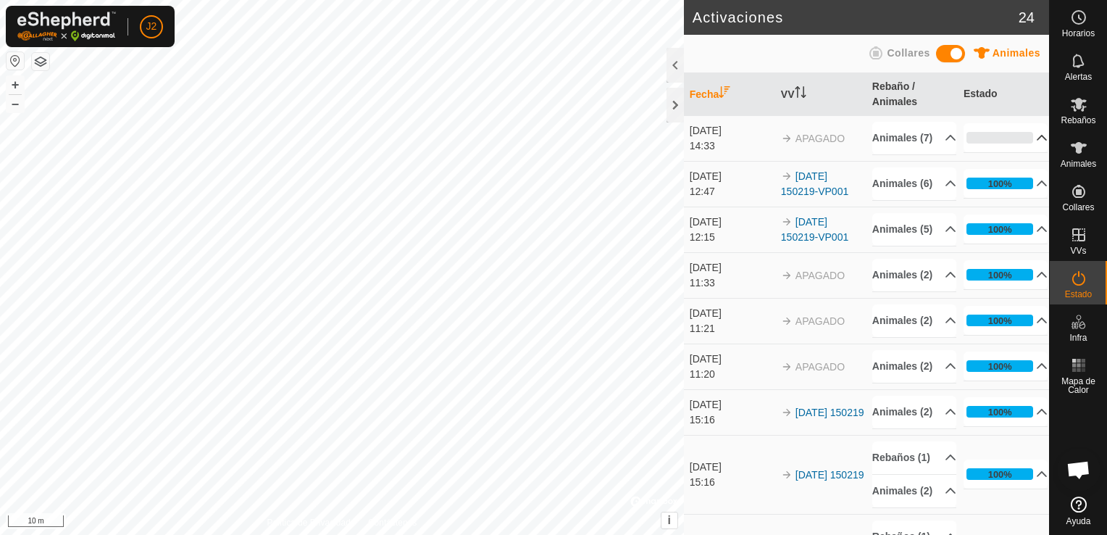
click at [1020, 141] on p-accordion-header "0%" at bounding box center [1005, 137] width 85 height 29
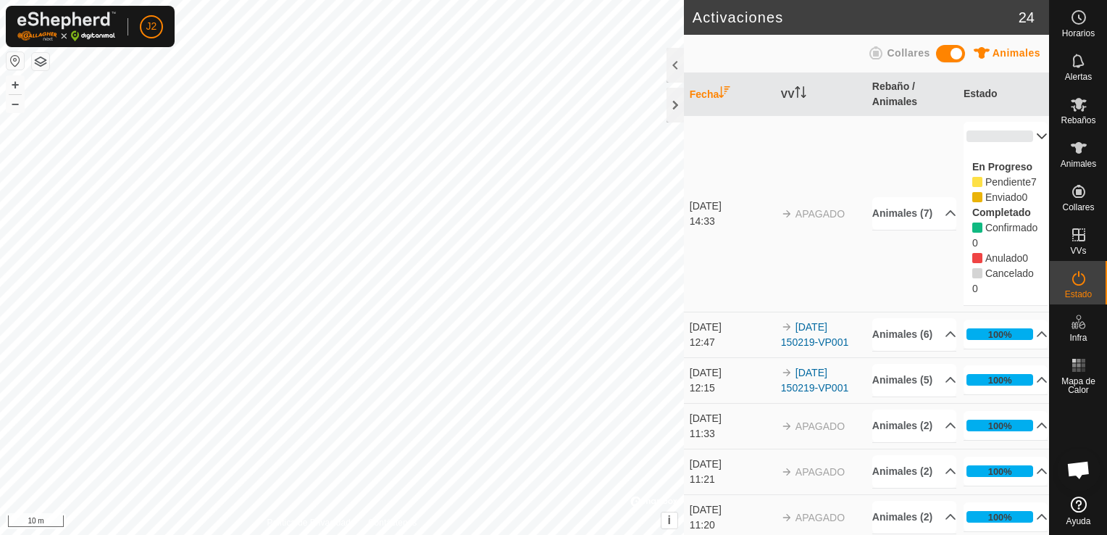
click at [953, 59] on span at bounding box center [950, 53] width 29 height 17
click at [678, 101] on div at bounding box center [674, 105] width 17 height 35
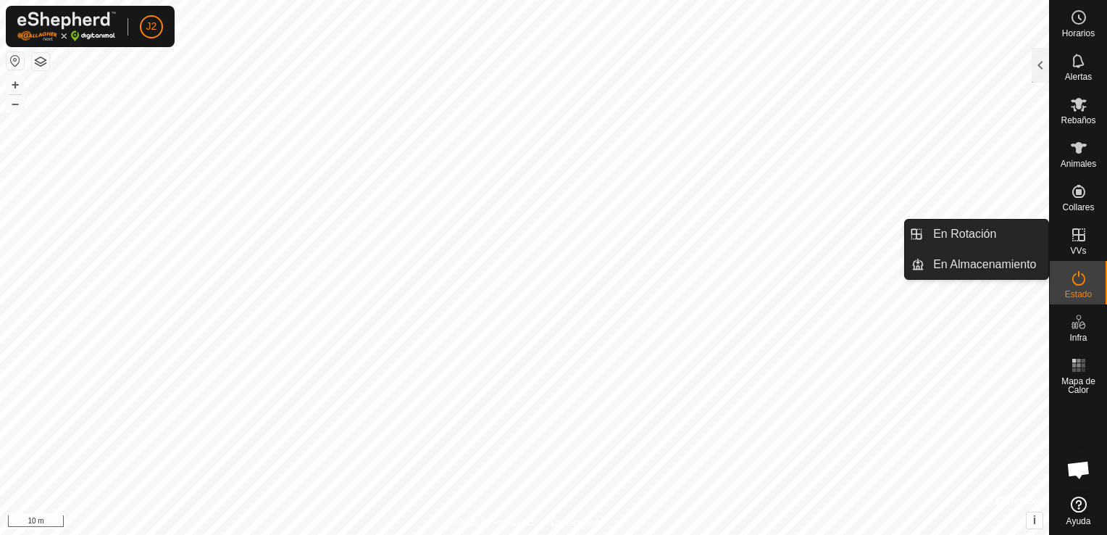
click at [1084, 233] on icon at bounding box center [1078, 234] width 17 height 17
click at [1005, 233] on link "En Rotación" at bounding box center [986, 233] width 124 height 29
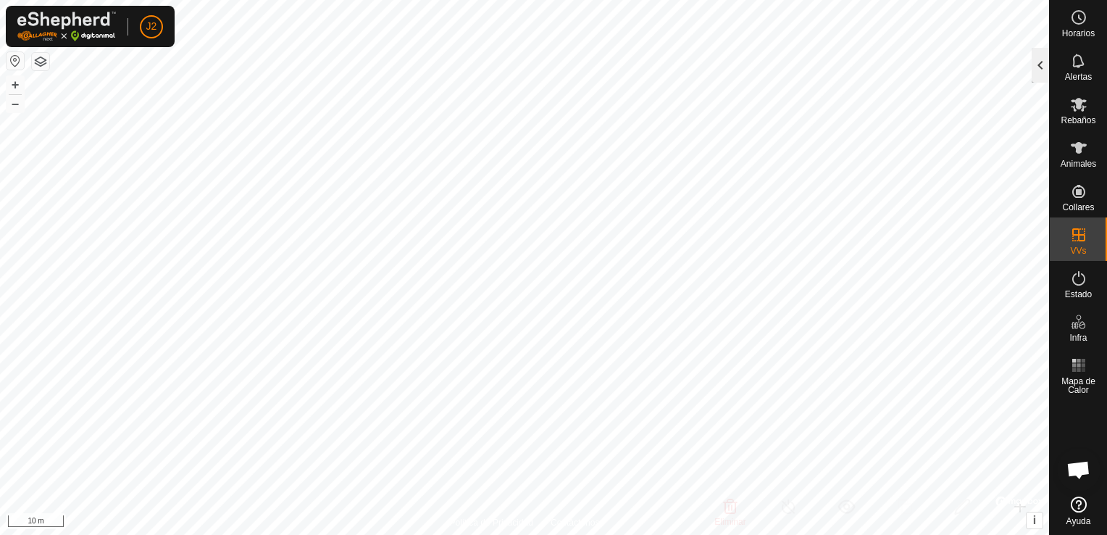
click at [1043, 71] on div at bounding box center [1039, 65] width 17 height 35
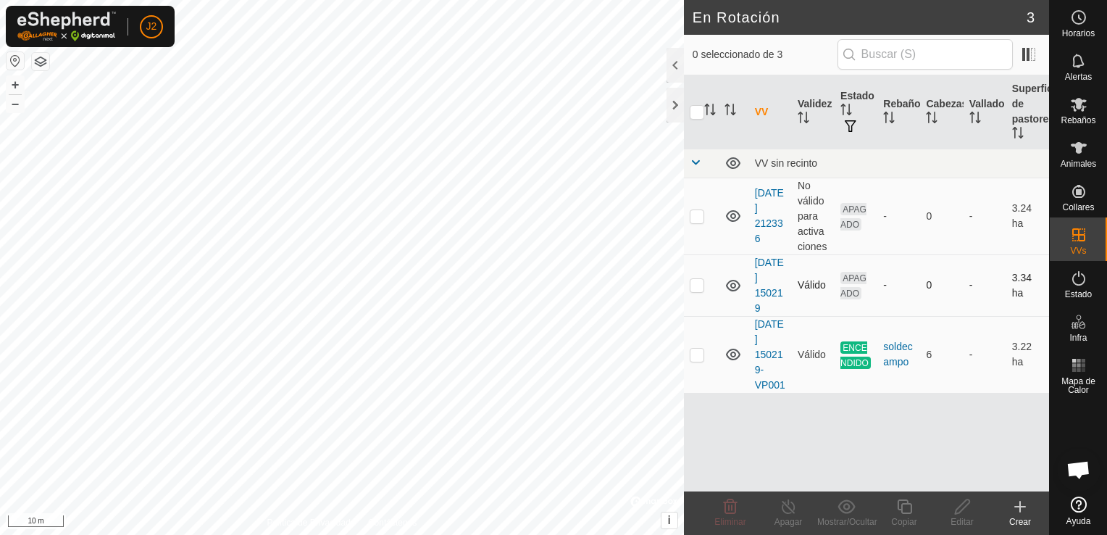
click at [701, 287] on p-checkbox at bounding box center [697, 285] width 14 height 12
checkbox input "true"
click at [1095, 296] on div "Estado" at bounding box center [1078, 282] width 57 height 43
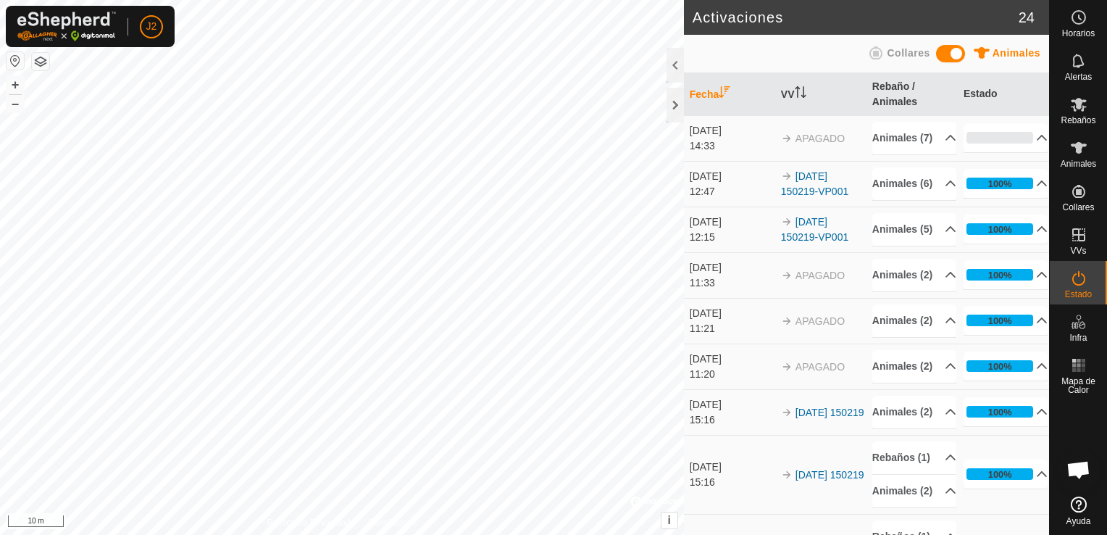
click at [681, 64] on div at bounding box center [674, 65] width 17 height 35
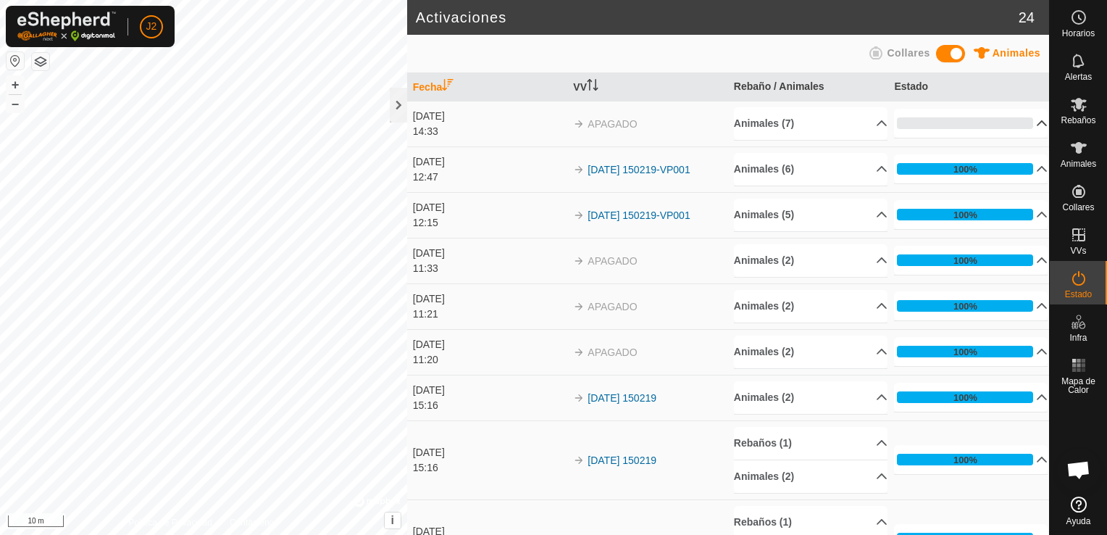
click at [1020, 130] on p-accordion-header "0%" at bounding box center [971, 123] width 154 height 29
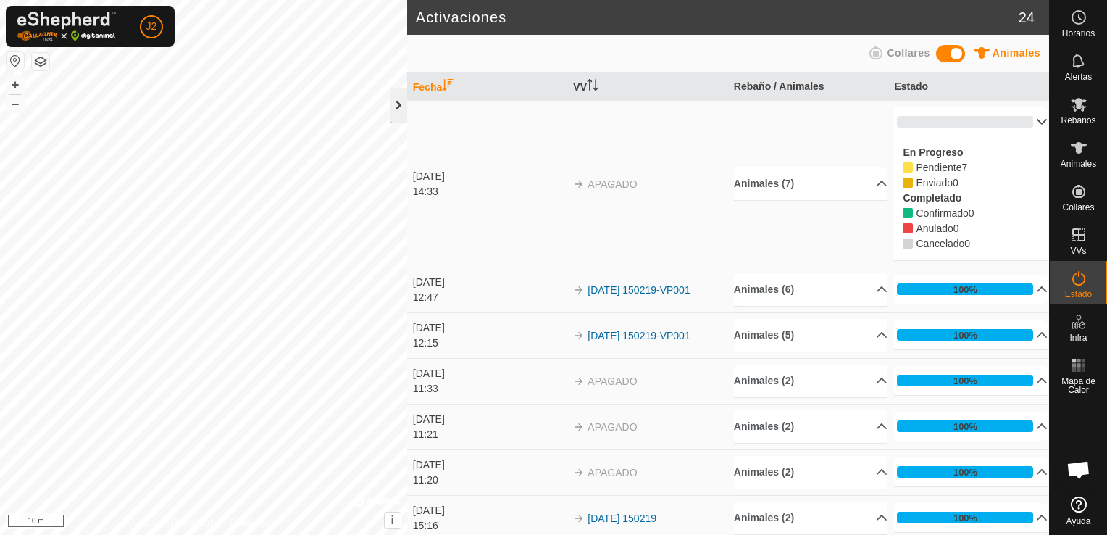
click at [398, 112] on div at bounding box center [398, 105] width 17 height 35
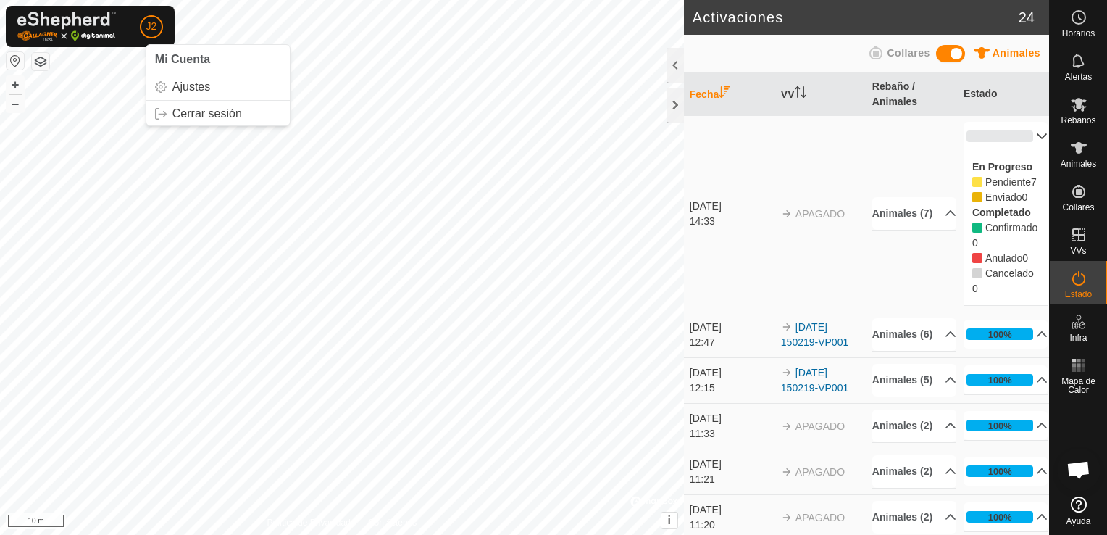
click at [17, 61] on button "button" at bounding box center [15, 60] width 17 height 17
click at [1075, 152] on icon at bounding box center [1079, 148] width 16 height 12
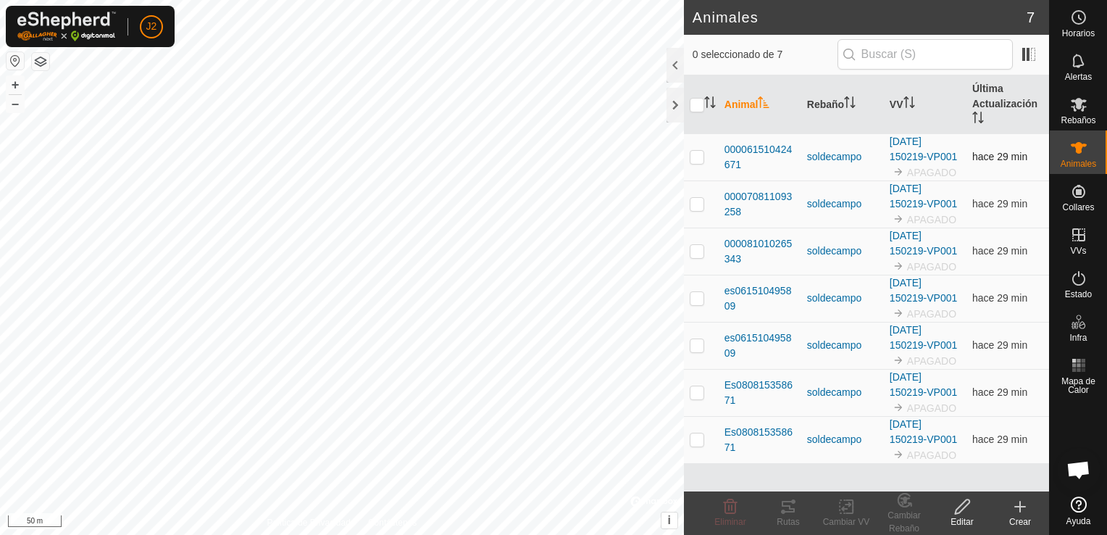
click at [695, 158] on p-checkbox at bounding box center [697, 157] width 14 height 12
checkbox input "true"
click at [844, 508] on icon at bounding box center [846, 506] width 10 height 9
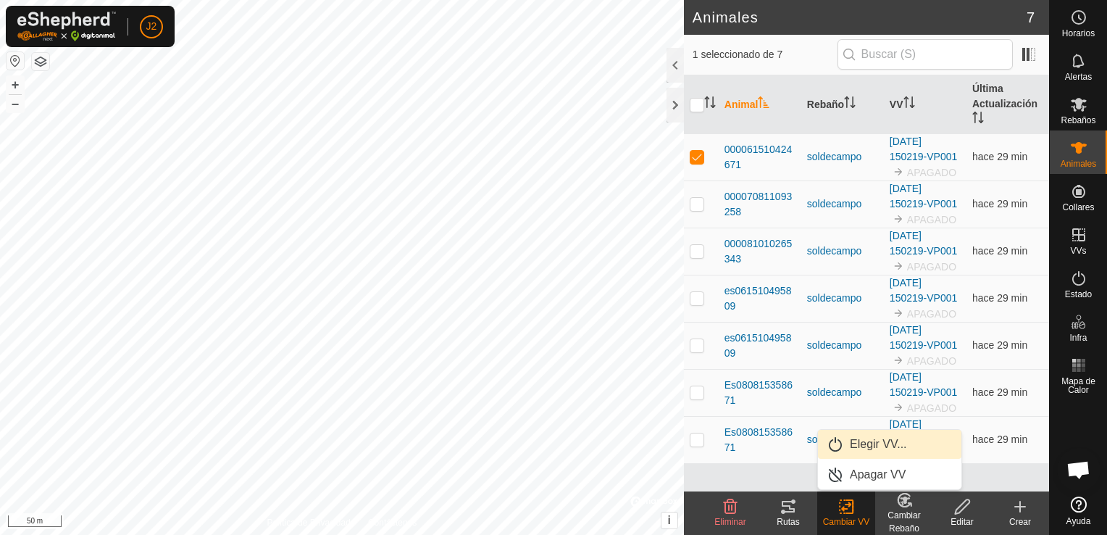
click at [868, 439] on link "Elegir VV..." at bounding box center [889, 444] width 143 height 29
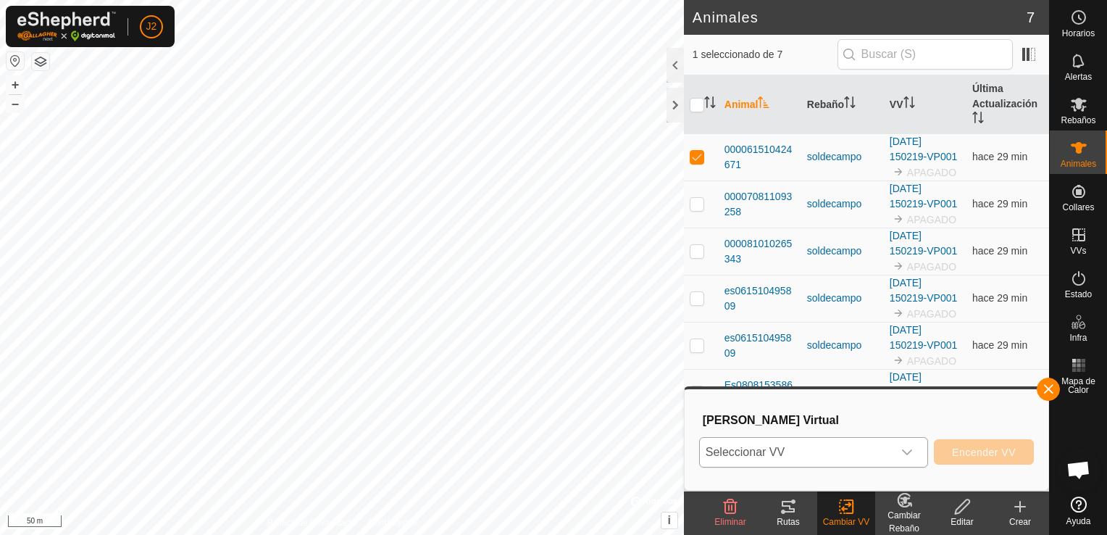
click at [918, 453] on div "dropdown trigger" at bounding box center [906, 452] width 29 height 29
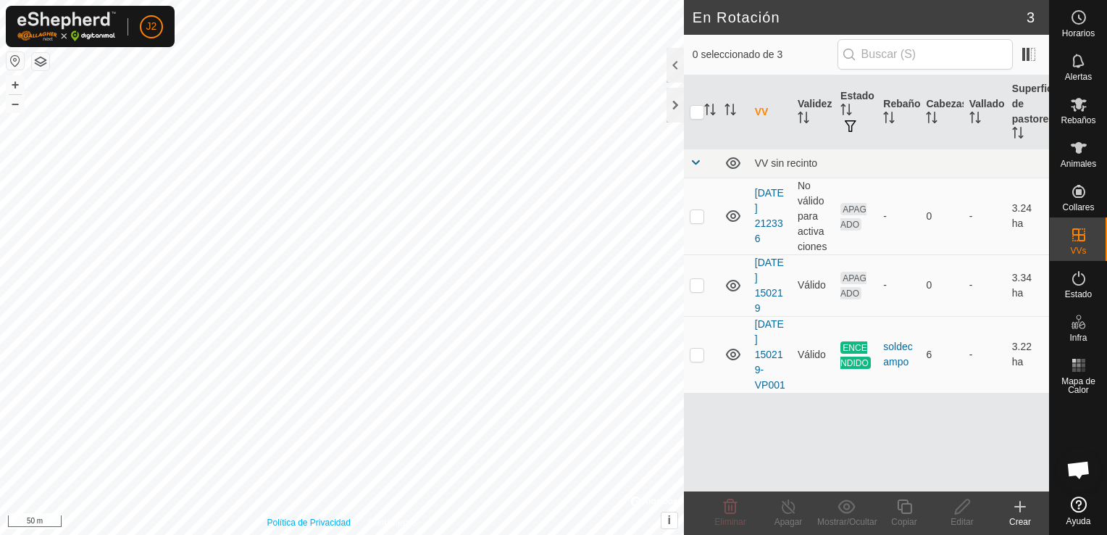
checkbox input "true"
click at [963, 511] on icon at bounding box center [962, 506] width 18 height 17
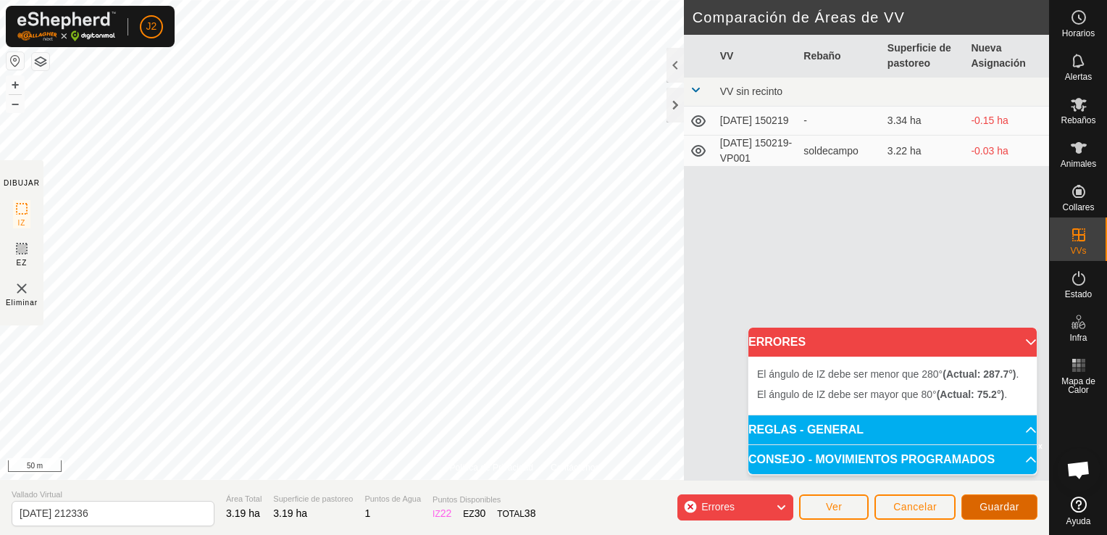
click at [1003, 503] on span "Guardar" at bounding box center [999, 507] width 40 height 12
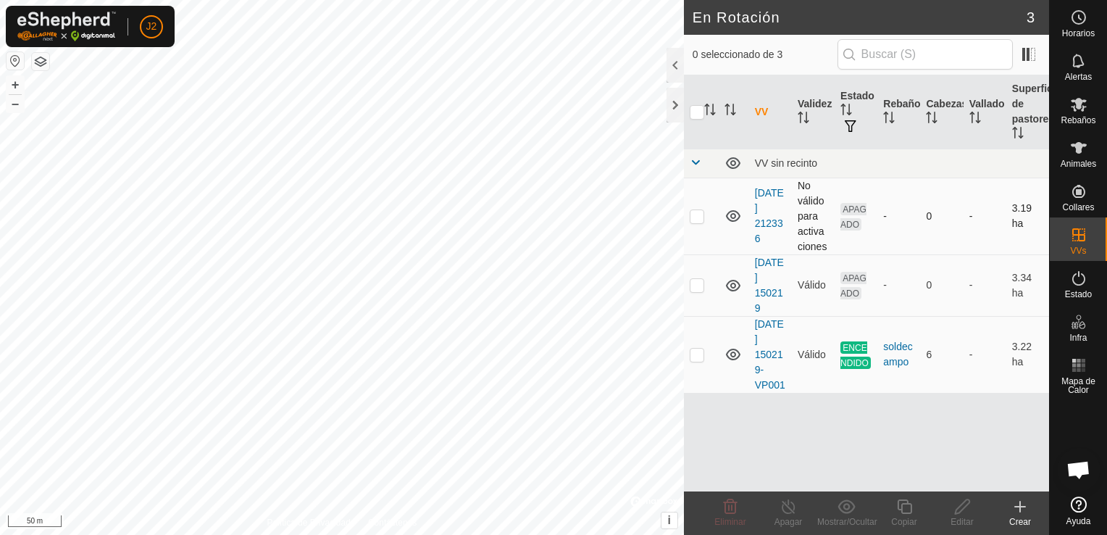
click at [691, 216] on p-checkbox at bounding box center [697, 216] width 14 height 12
checkbox input "true"
click at [675, 105] on div at bounding box center [674, 105] width 17 height 35
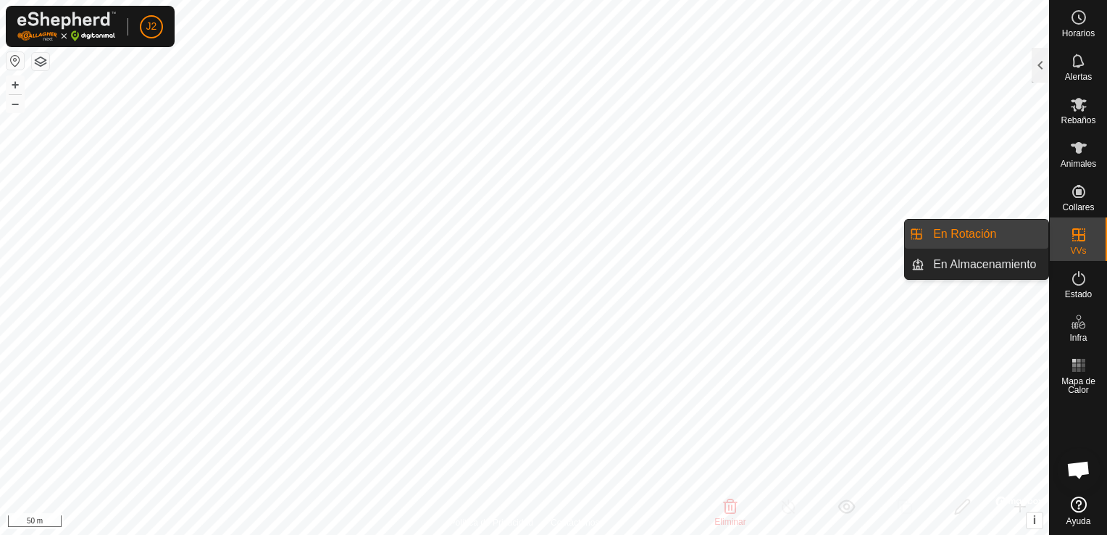
click at [1077, 240] on icon at bounding box center [1078, 234] width 13 height 13
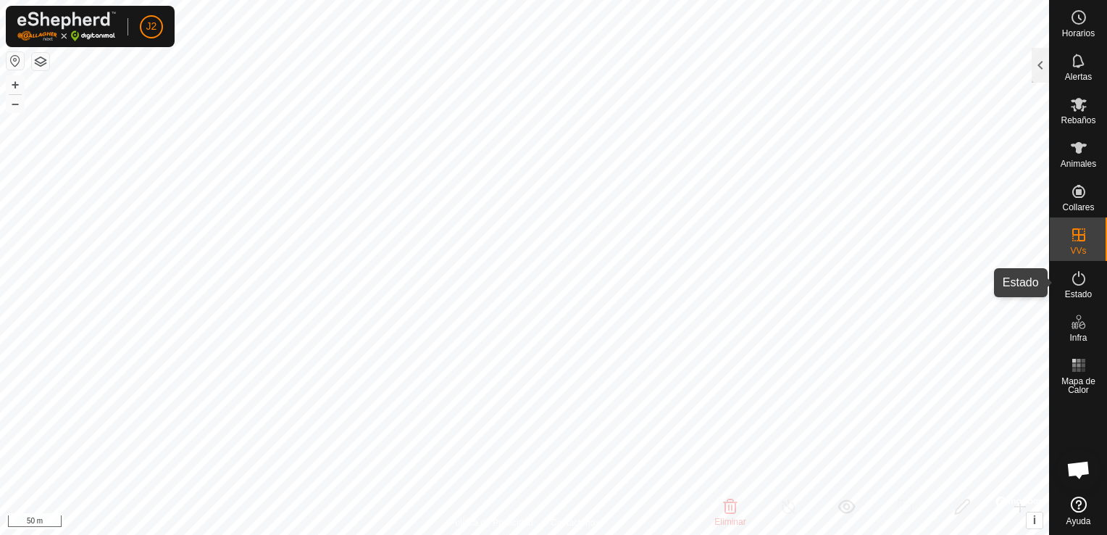
click at [1058, 282] on div "Estado" at bounding box center [1078, 282] width 57 height 43
click at [1041, 62] on div at bounding box center [1039, 65] width 17 height 35
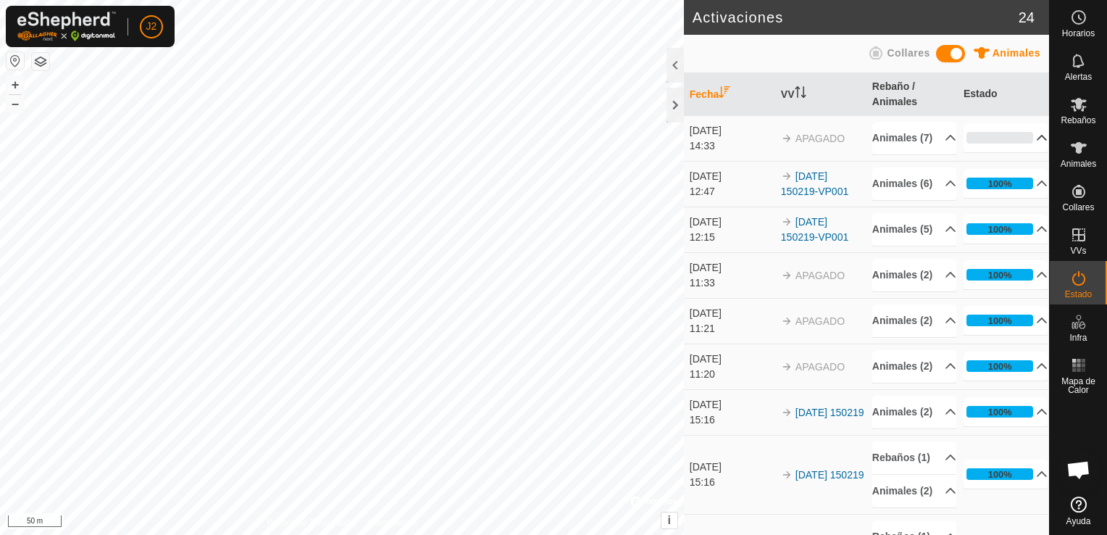
click at [1026, 152] on p-accordion-header "0%" at bounding box center [1005, 137] width 85 height 29
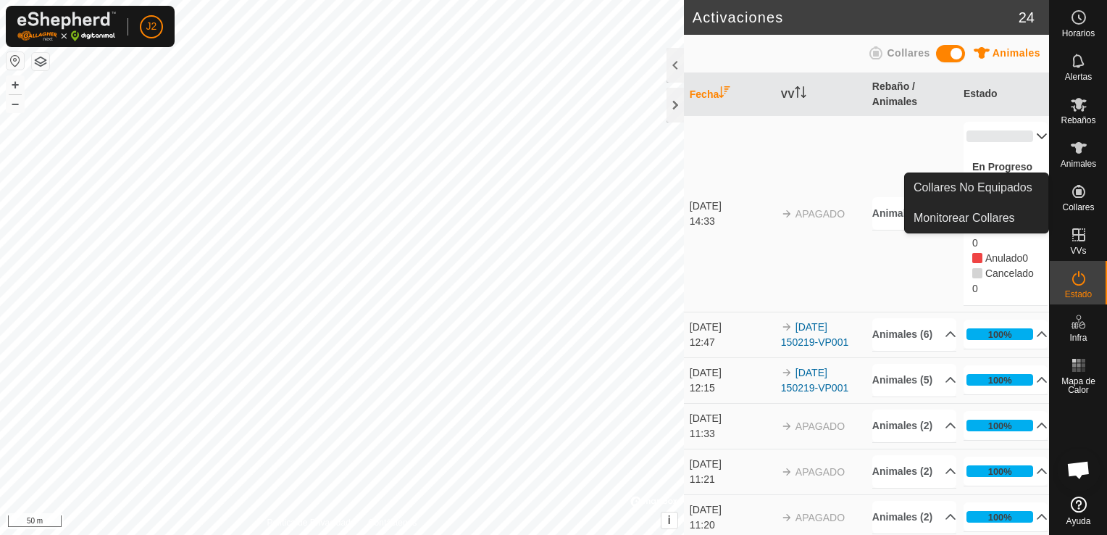
click at [1078, 196] on icon at bounding box center [1078, 191] width 17 height 17
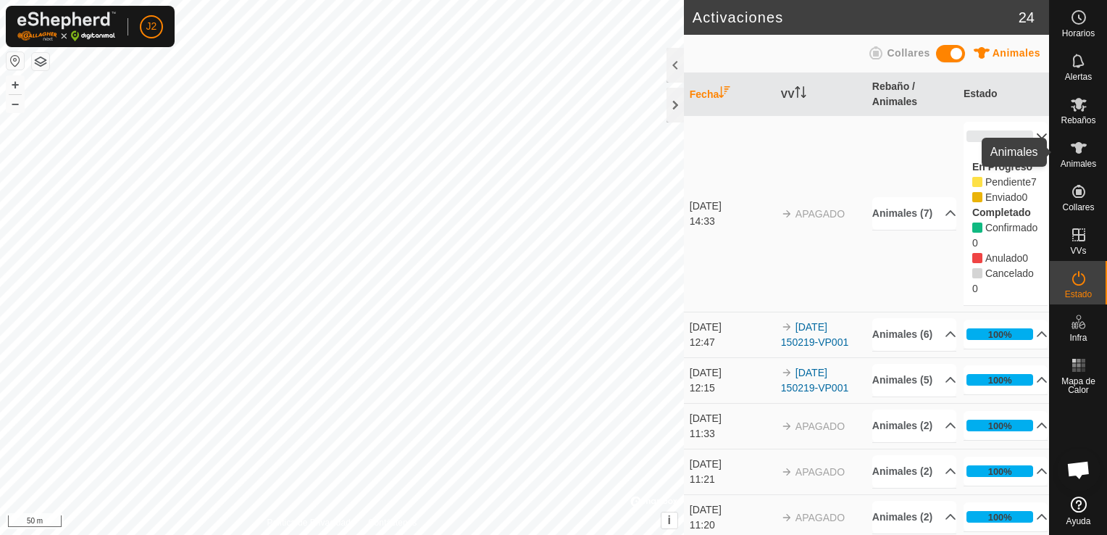
click at [1079, 148] on icon at bounding box center [1079, 148] width 16 height 12
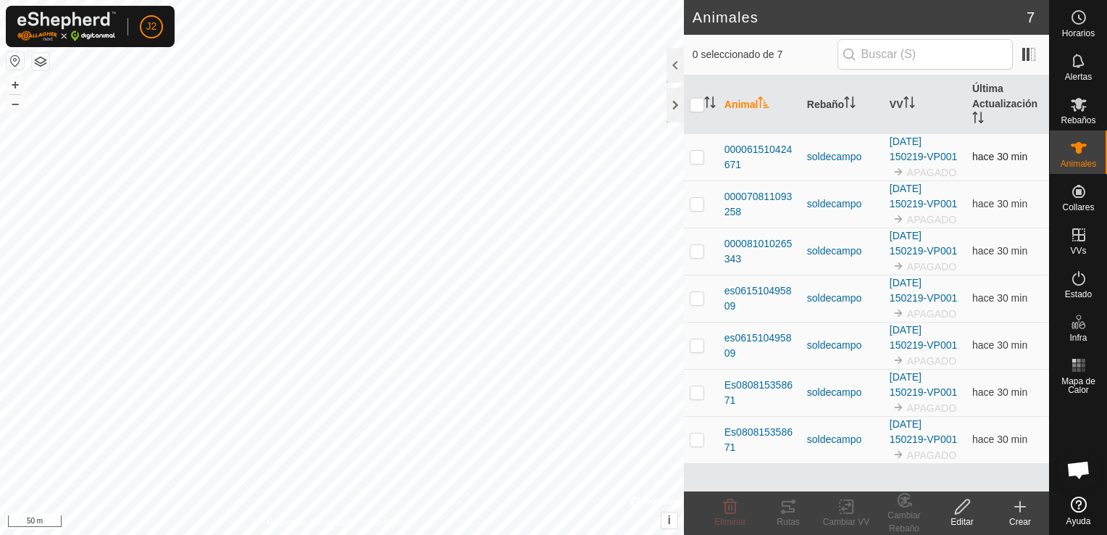
click at [694, 154] on p-checkbox at bounding box center [697, 157] width 14 height 12
checkbox input "true"
click at [846, 519] on div "Cambiar VV" at bounding box center [846, 521] width 58 height 13
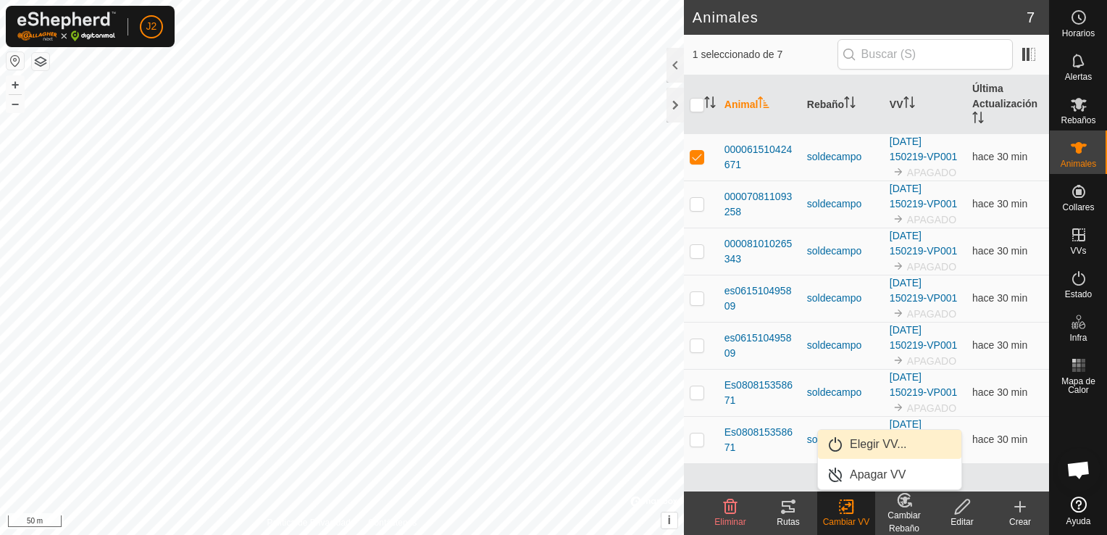
click at [866, 443] on link "Elegir VV..." at bounding box center [889, 444] width 143 height 29
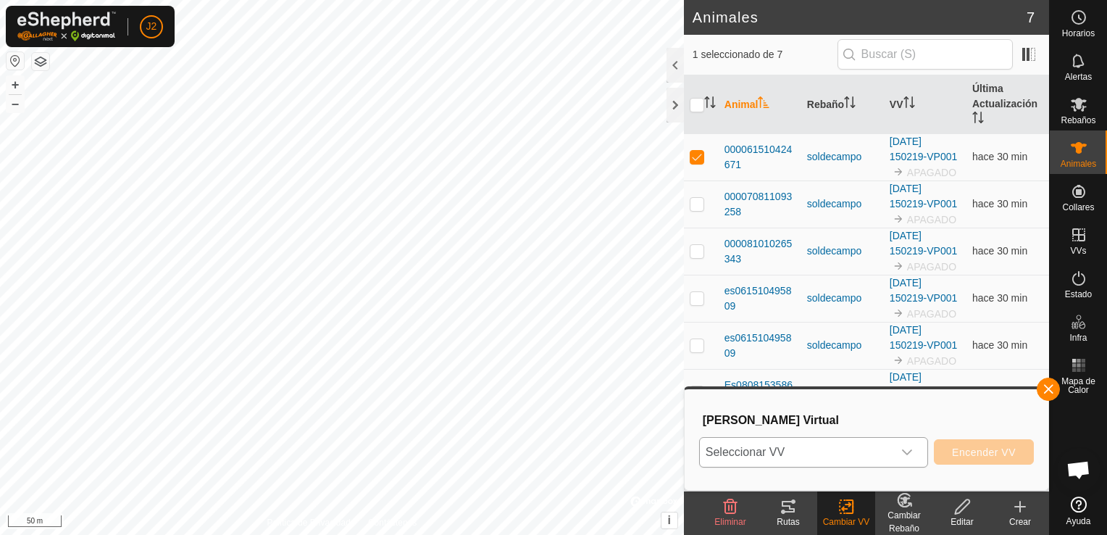
click at [913, 453] on icon "dropdown trigger" at bounding box center [907, 452] width 12 height 12
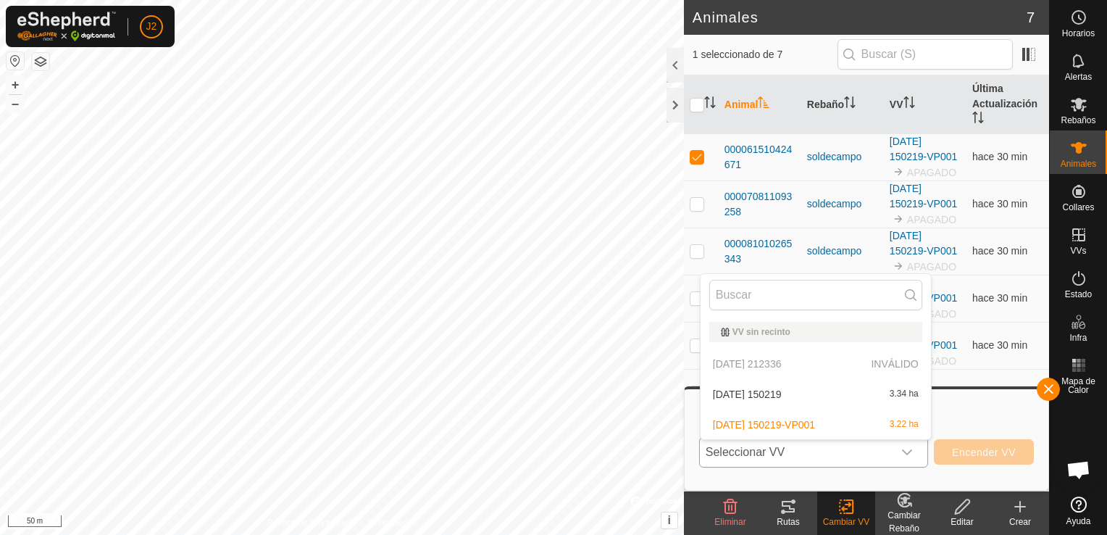
click at [887, 364] on p-selectitem "[DATE] 212336 INVÁLIDO" at bounding box center [815, 363] width 230 height 29
click at [1043, 388] on button "button" at bounding box center [1048, 388] width 23 height 23
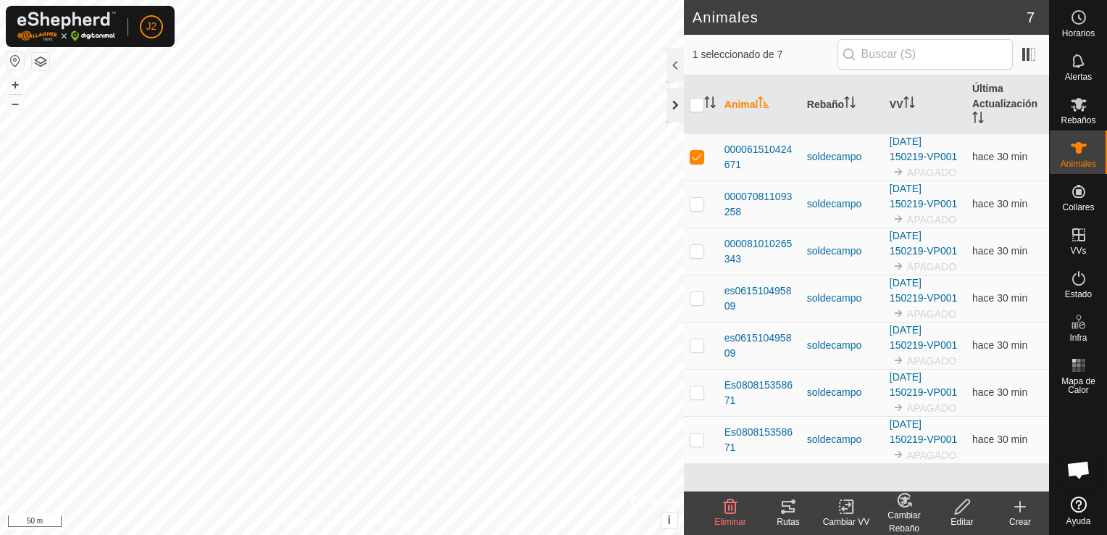
click at [672, 106] on div at bounding box center [674, 105] width 17 height 35
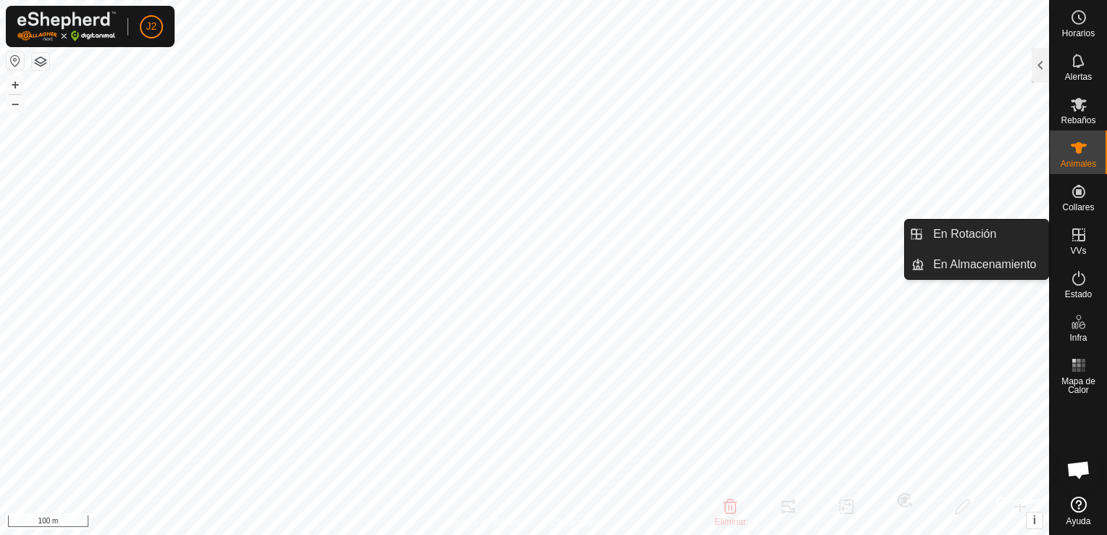
click at [1076, 242] on icon at bounding box center [1078, 234] width 17 height 17
click at [983, 233] on link "En Rotación" at bounding box center [986, 233] width 124 height 29
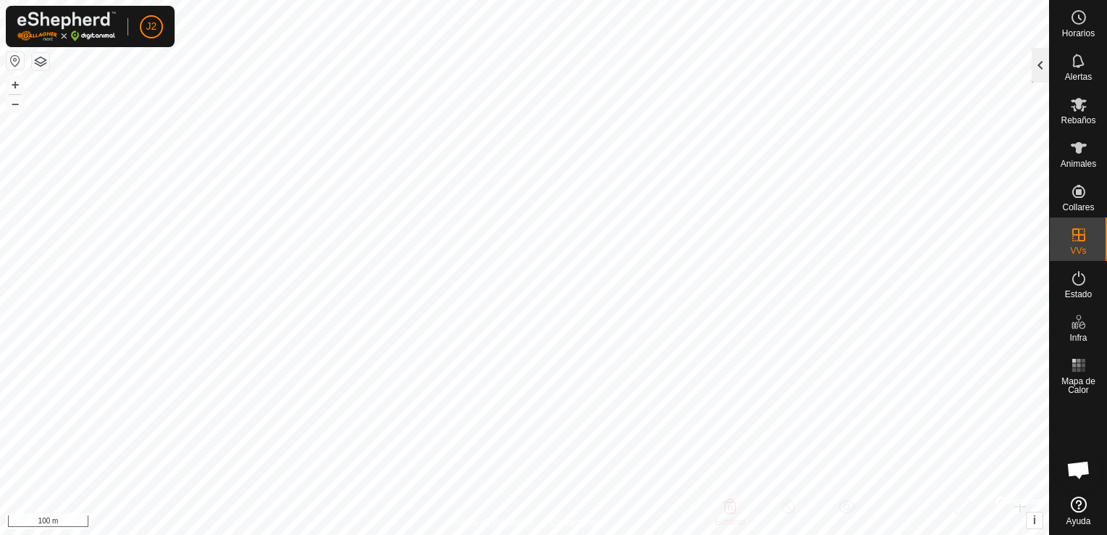
click at [1037, 62] on div at bounding box center [1039, 65] width 17 height 35
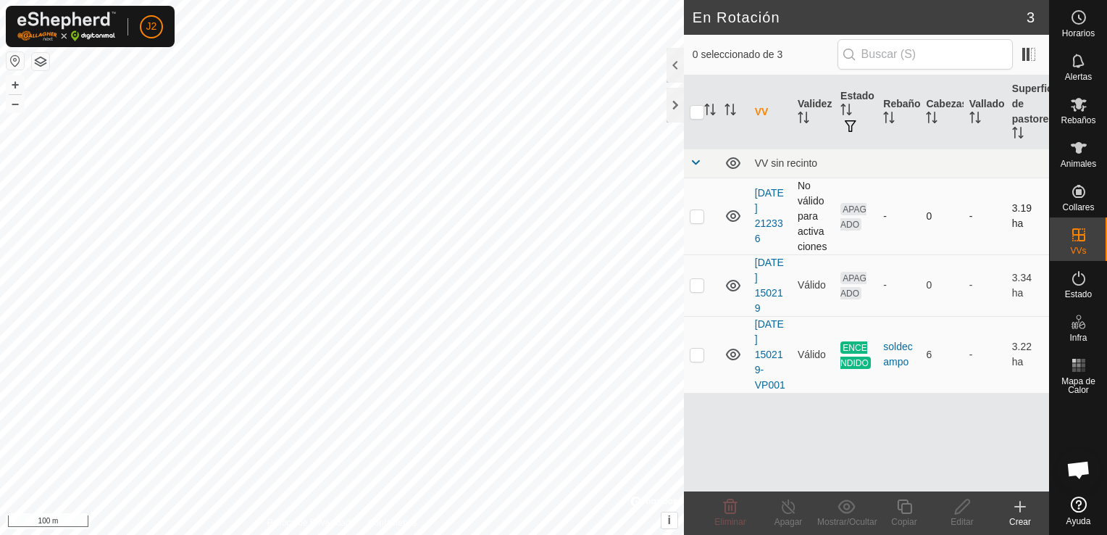
click at [691, 220] on p-checkbox at bounding box center [697, 216] width 14 height 12
checkbox input "true"
click at [961, 514] on icon at bounding box center [962, 506] width 18 height 17
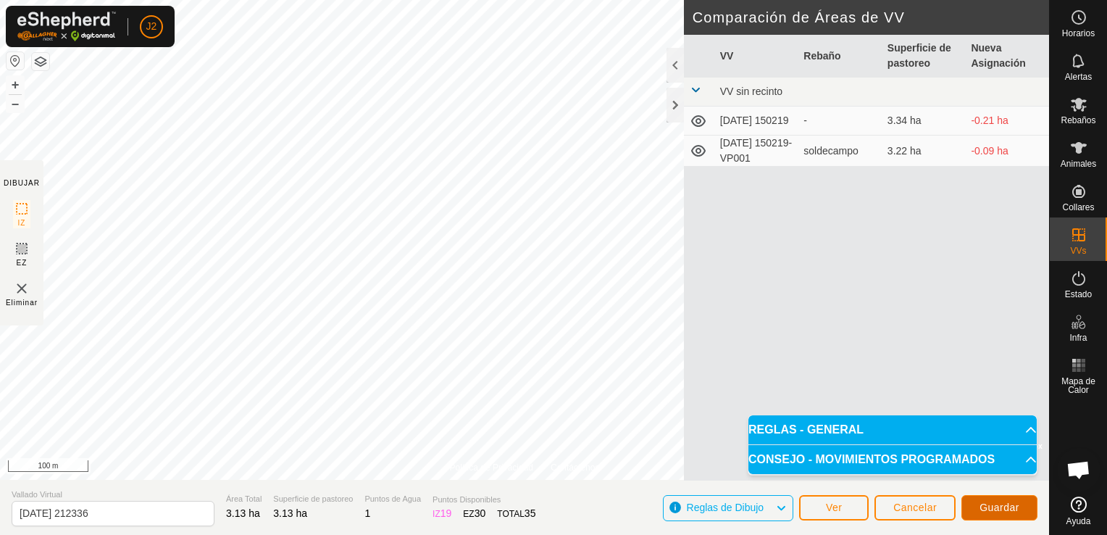
click at [992, 508] on span "Guardar" at bounding box center [999, 507] width 40 height 12
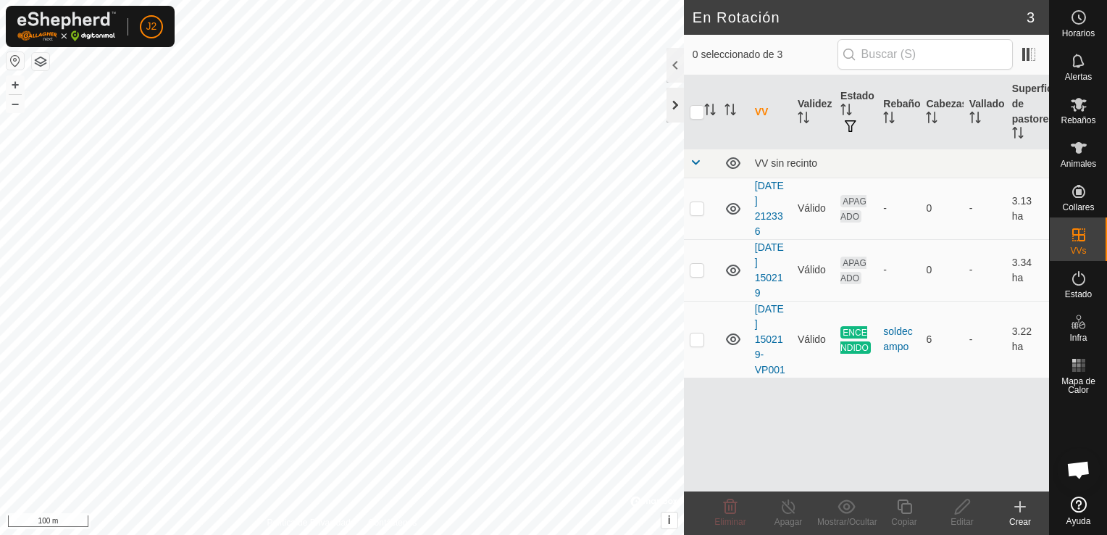
click at [676, 109] on div at bounding box center [674, 105] width 17 height 35
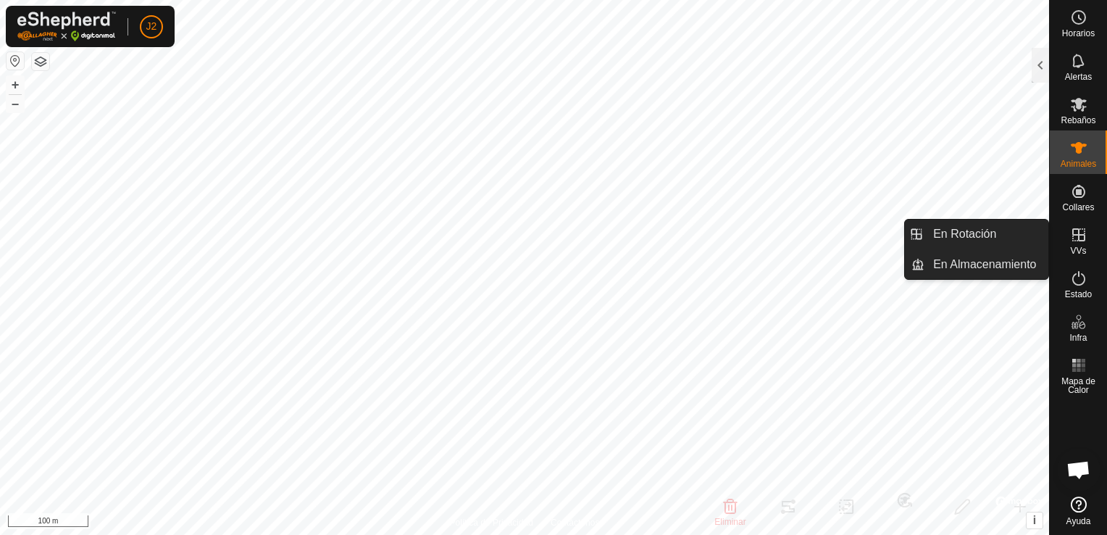
click at [1079, 243] on es-virtualpaddocks-svg-icon at bounding box center [1079, 234] width 26 height 23
click at [1025, 239] on link "En Rotación" at bounding box center [986, 233] width 124 height 29
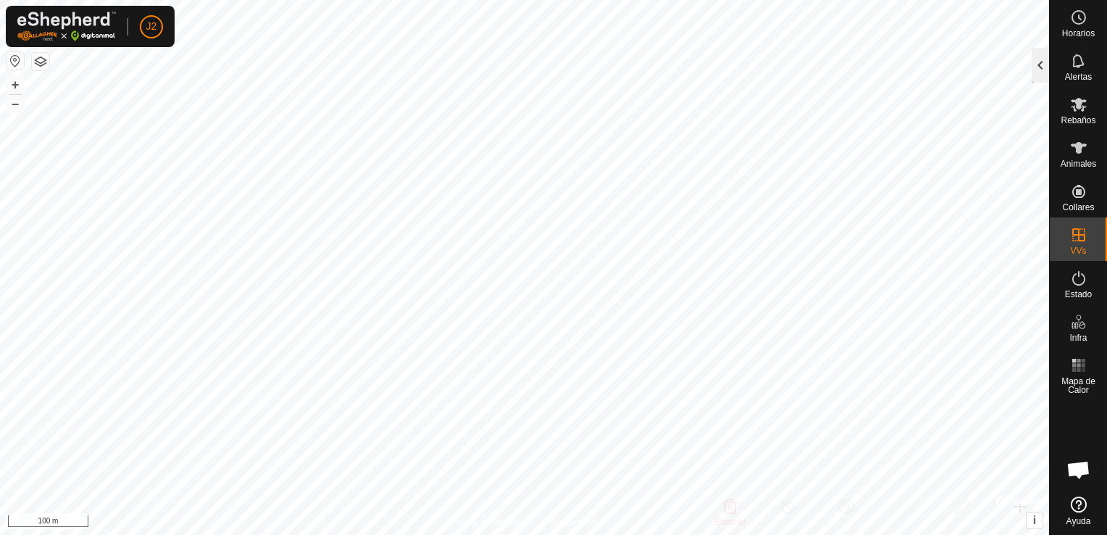
click at [1040, 64] on div at bounding box center [1039, 65] width 17 height 35
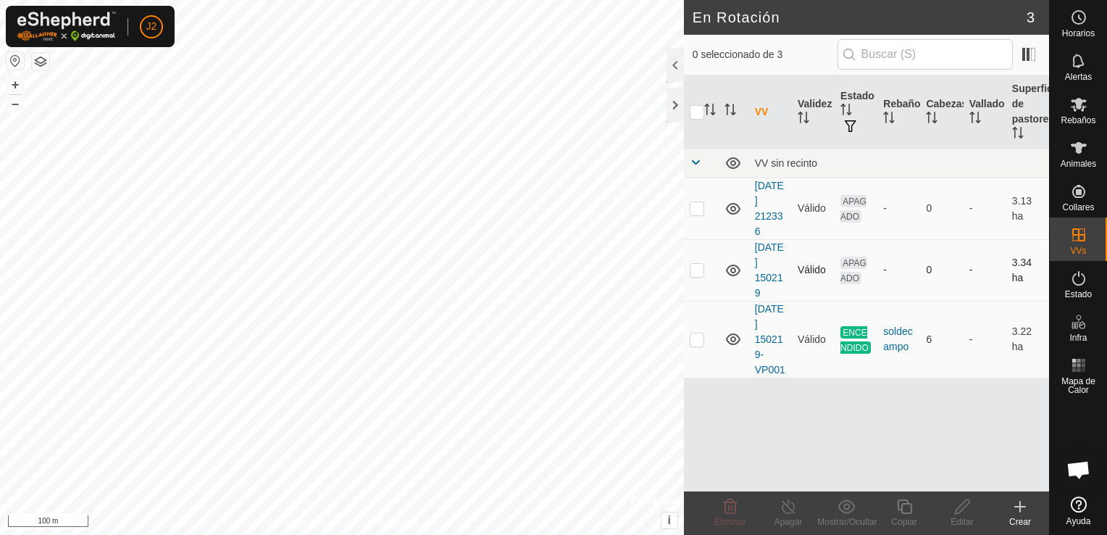
click at [692, 272] on p-checkbox at bounding box center [697, 270] width 14 height 12
checkbox input "true"
click at [968, 503] on icon at bounding box center [962, 506] width 18 height 17
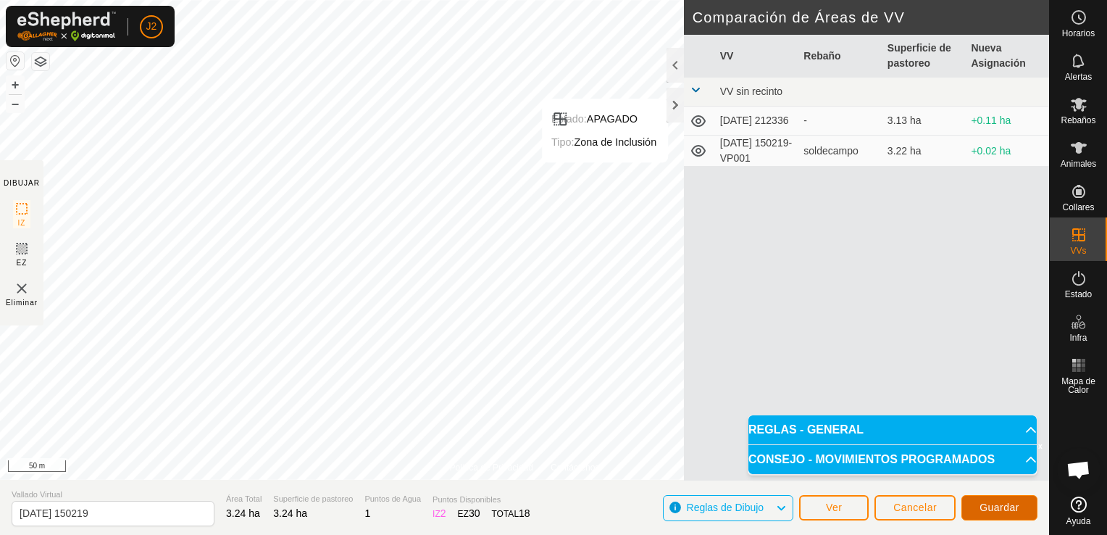
click at [1015, 507] on span "Guardar" at bounding box center [999, 507] width 40 height 12
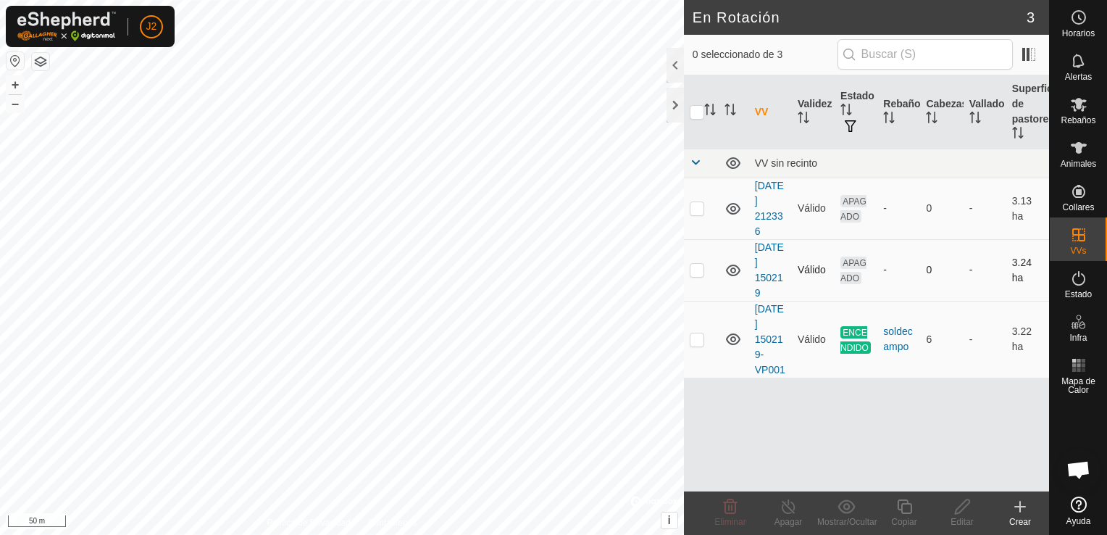
click at [695, 269] on p-checkbox at bounding box center [697, 270] width 14 height 12
checkbox input "true"
click at [956, 514] on icon at bounding box center [962, 506] width 14 height 14
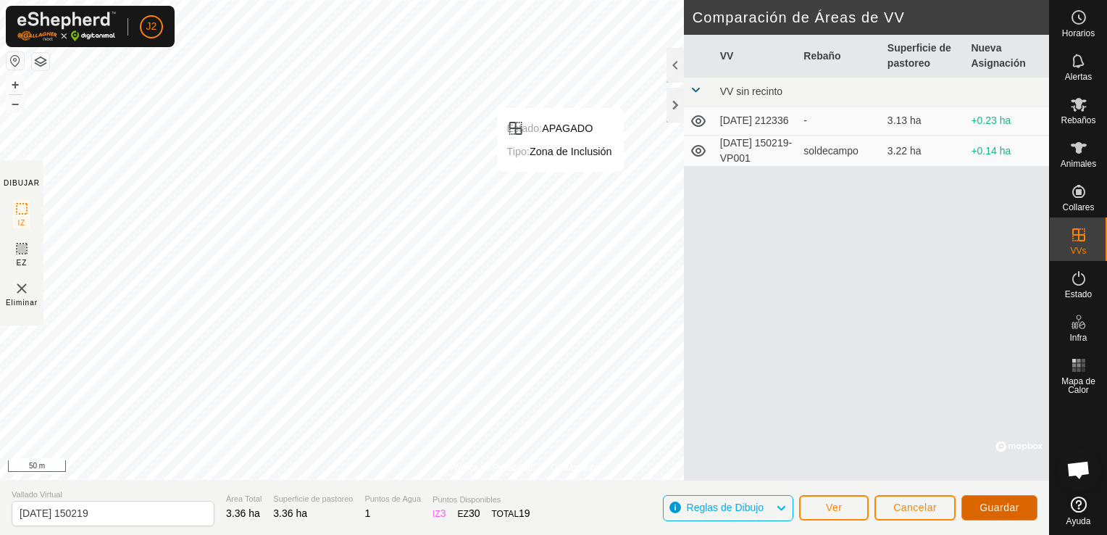
click at [1005, 508] on span "Guardar" at bounding box center [999, 507] width 40 height 12
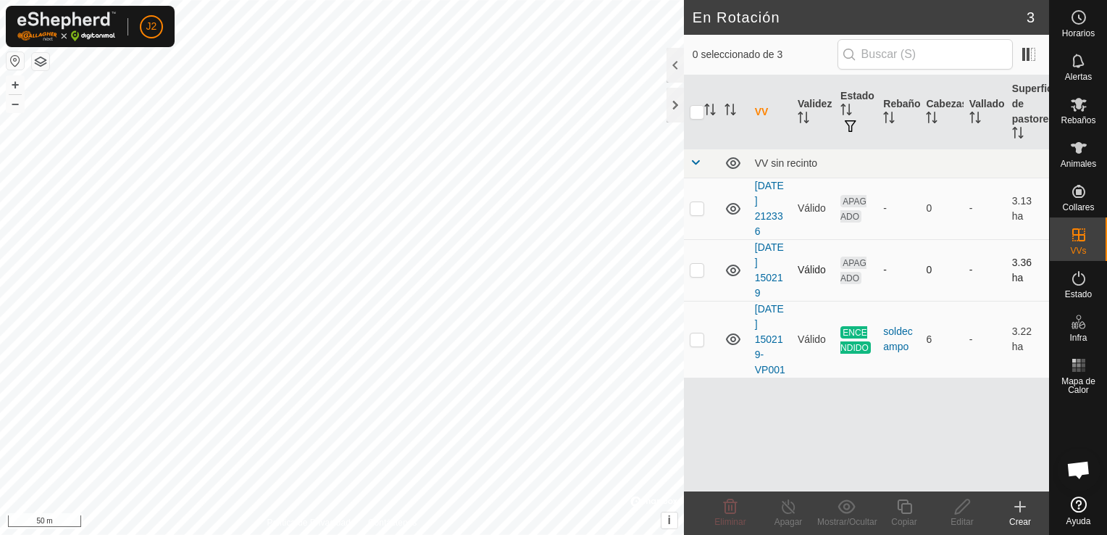
click at [696, 267] on p-checkbox at bounding box center [697, 270] width 14 height 12
checkbox input "true"
click at [673, 106] on div at bounding box center [674, 105] width 17 height 35
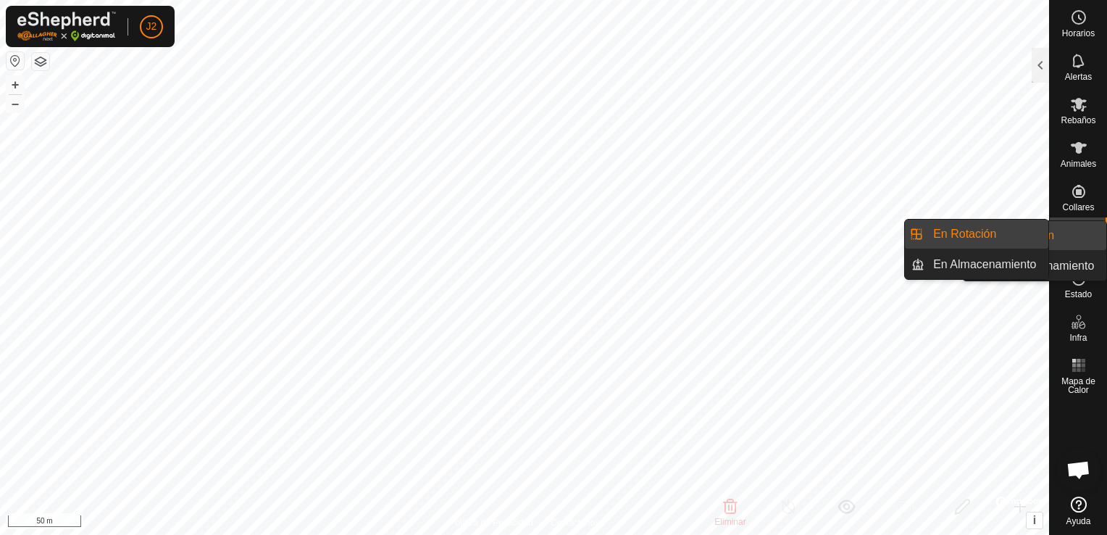
drag, startPoint x: 1059, startPoint y: 223, endPoint x: 1067, endPoint y: 228, distance: 9.4
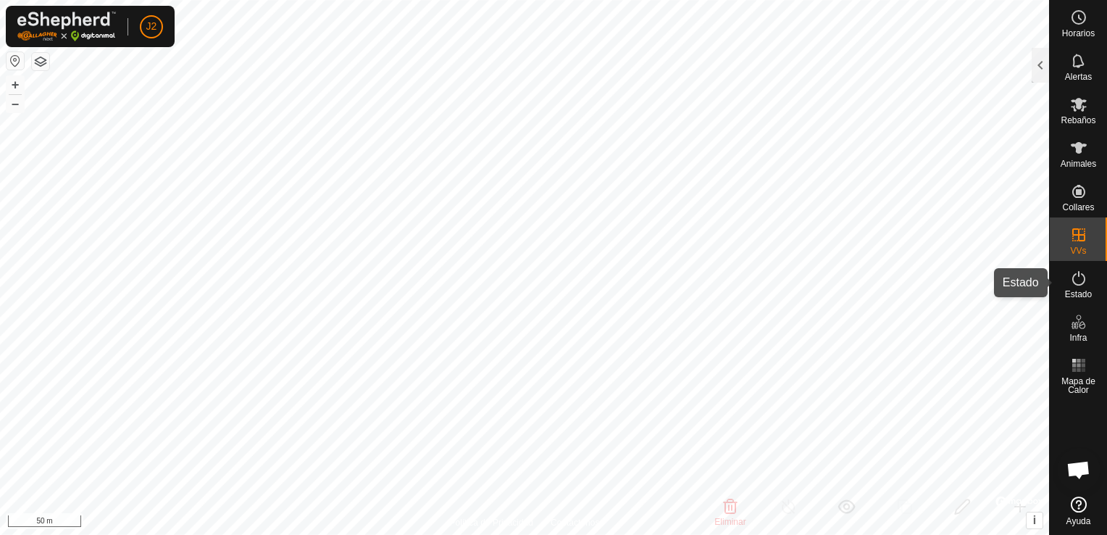
click at [1087, 282] on es-activation-svg-icon at bounding box center [1079, 278] width 26 height 23
click at [1036, 70] on div at bounding box center [1039, 65] width 17 height 35
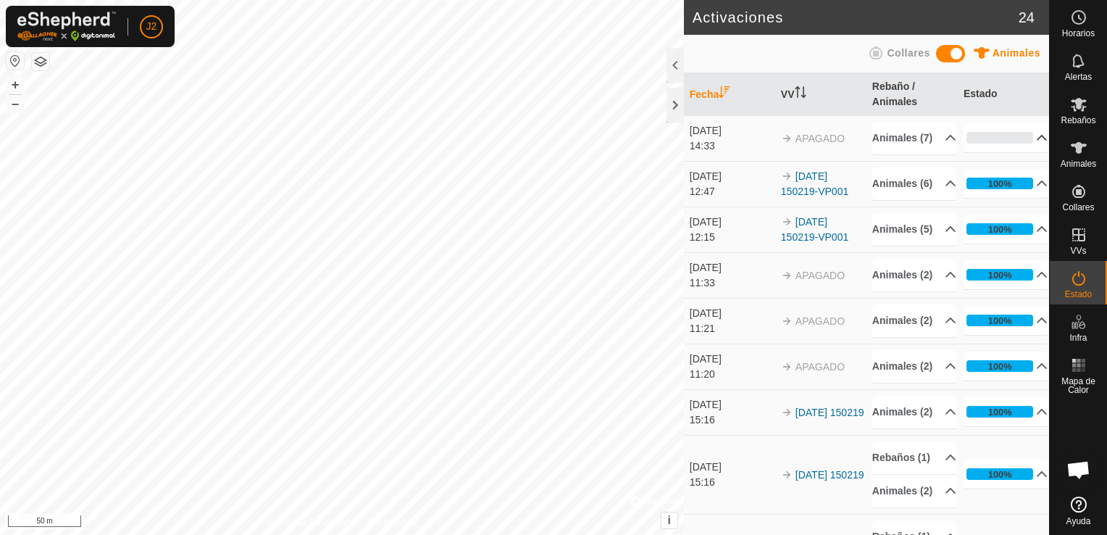
click at [1029, 145] on p-accordion-header "0%" at bounding box center [1005, 137] width 85 height 29
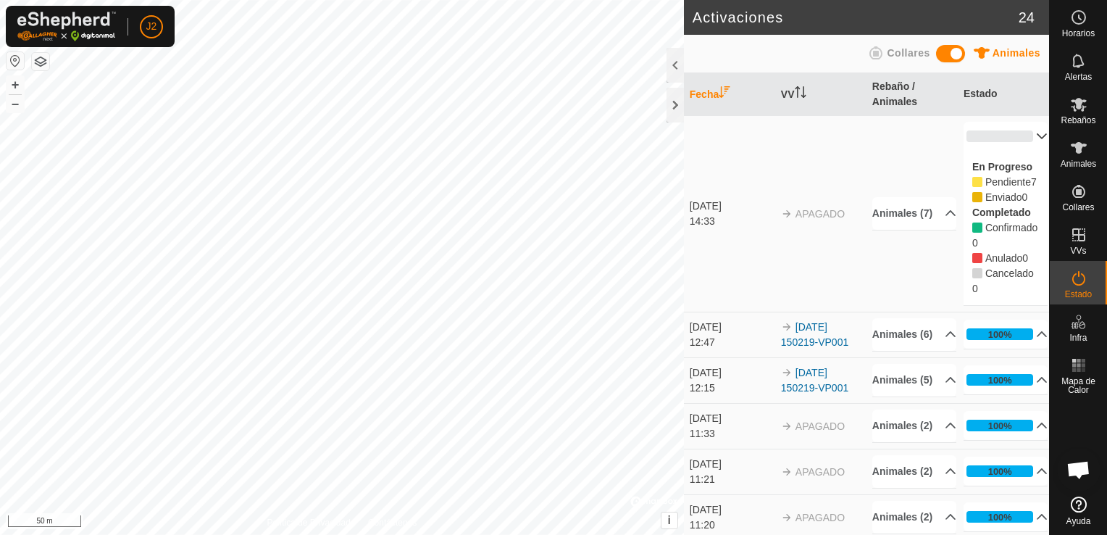
click at [681, 65] on div at bounding box center [674, 65] width 17 height 35
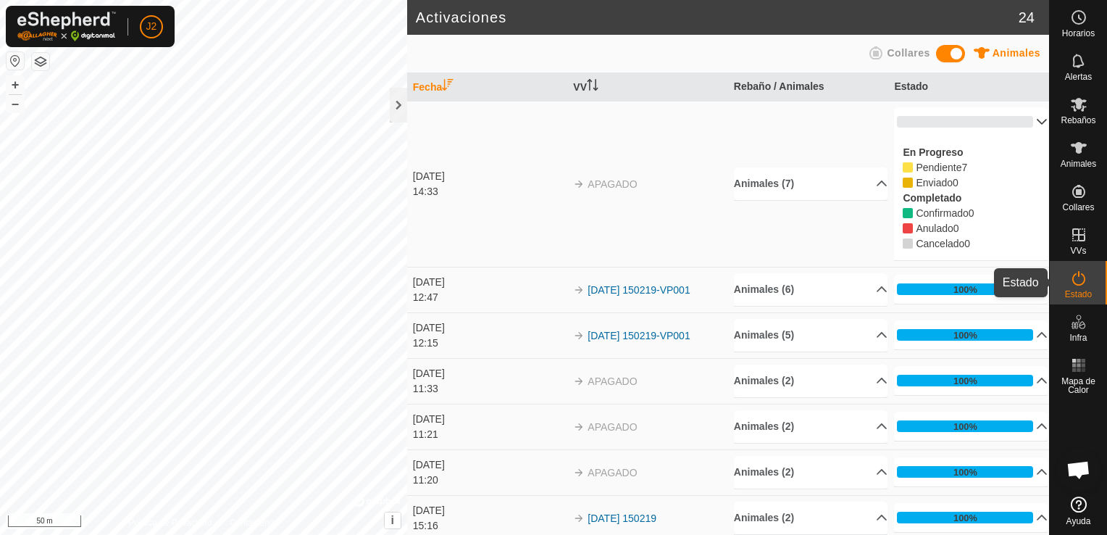
click at [1081, 268] on es-activation-svg-icon at bounding box center [1079, 278] width 26 height 23
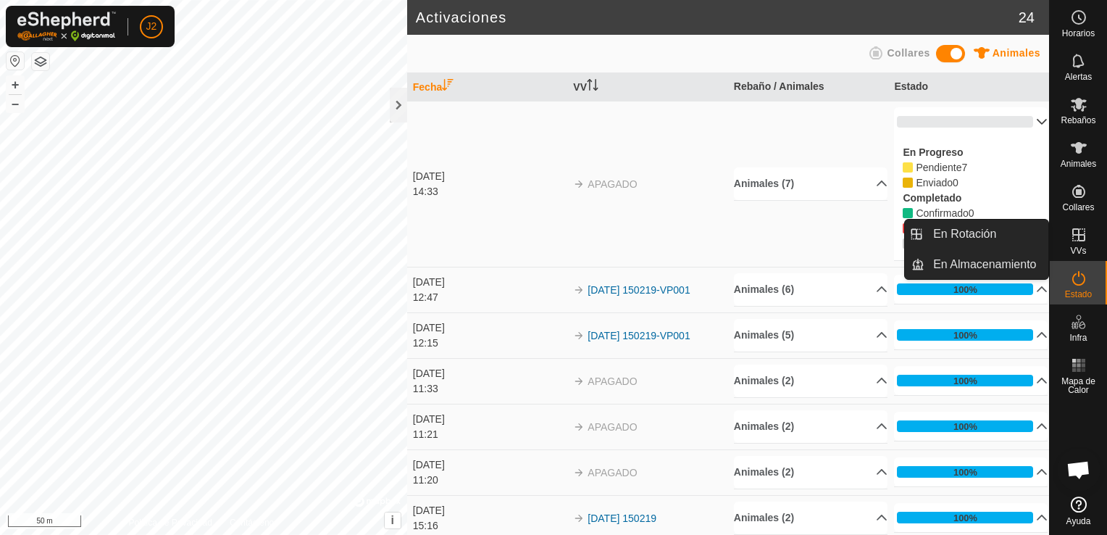
click at [1079, 254] on span "VVs" at bounding box center [1078, 250] width 16 height 9
click at [1012, 236] on link "En Rotación" at bounding box center [986, 233] width 124 height 29
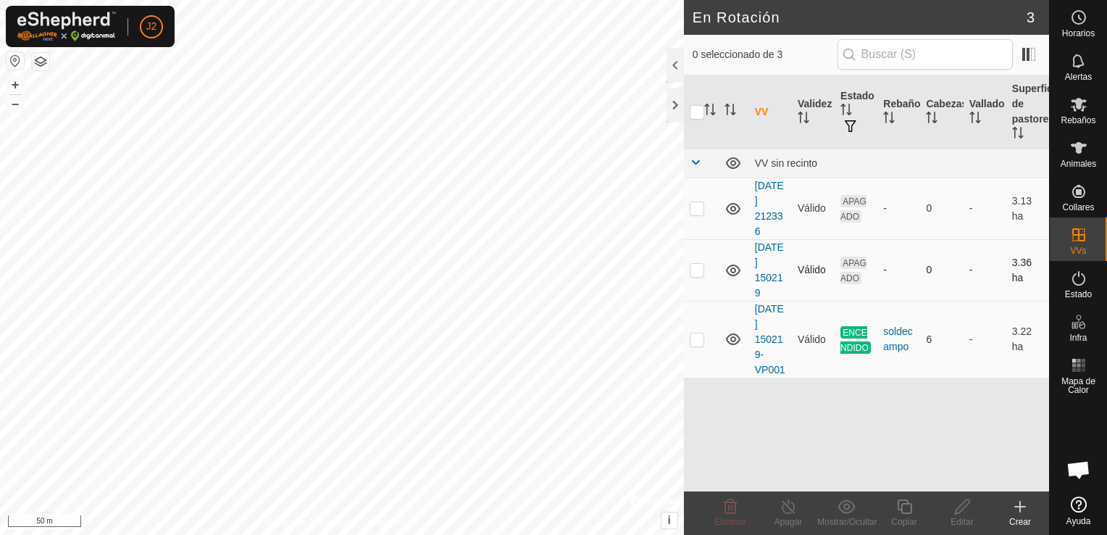
click at [685, 281] on td at bounding box center [701, 270] width 35 height 62
checkbox input "true"
click at [699, 333] on p-checkbox at bounding box center [697, 339] width 14 height 12
click at [842, 242] on td "APAGADO" at bounding box center [855, 270] width 43 height 62
click at [847, 268] on span "APAGADO" at bounding box center [853, 270] width 26 height 28
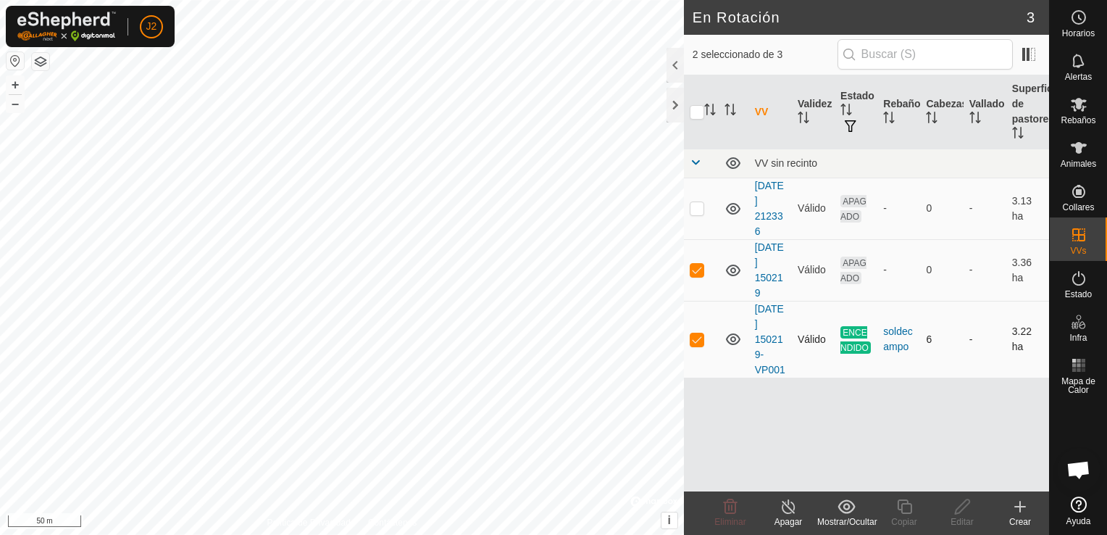
click at [698, 335] on p-checkbox at bounding box center [697, 339] width 14 height 12
checkbox input "true"
click at [690, 267] on p-tablecheckbox at bounding box center [697, 270] width 14 height 12
click at [701, 259] on td at bounding box center [701, 270] width 35 height 62
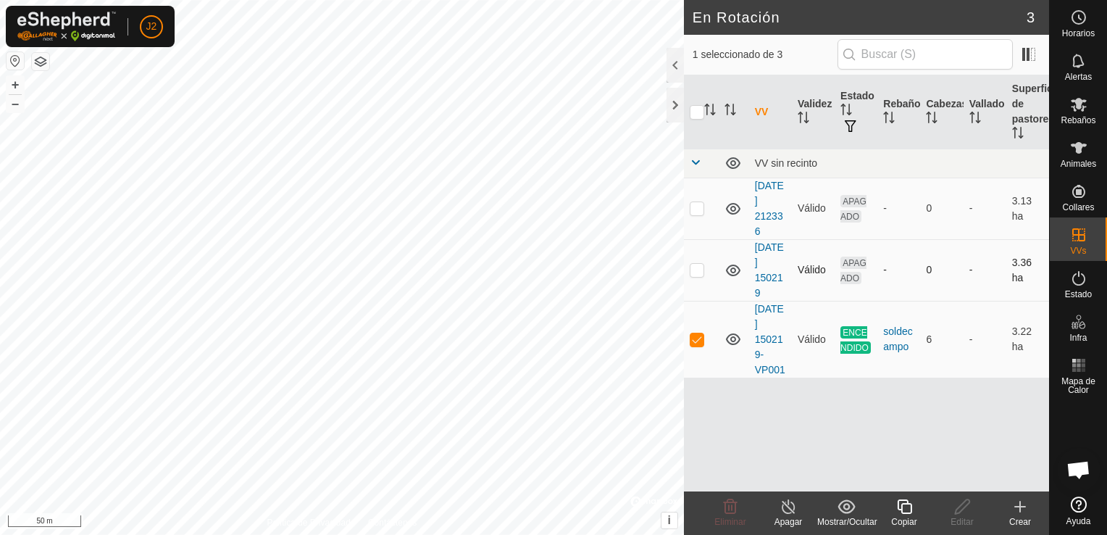
checkbox input "true"
click at [698, 338] on p-checkbox at bounding box center [697, 339] width 14 height 12
checkbox input "false"
click at [866, 335] on span "ENCENDIDO" at bounding box center [855, 340] width 30 height 28
click at [892, 346] on div "soldecampo" at bounding box center [898, 339] width 31 height 30
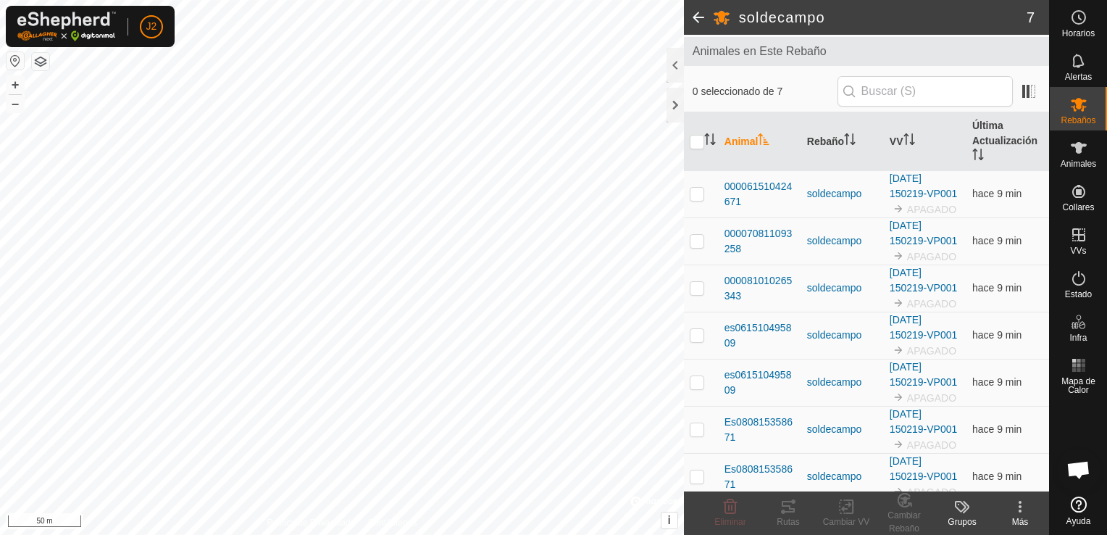
scroll to position [83, 0]
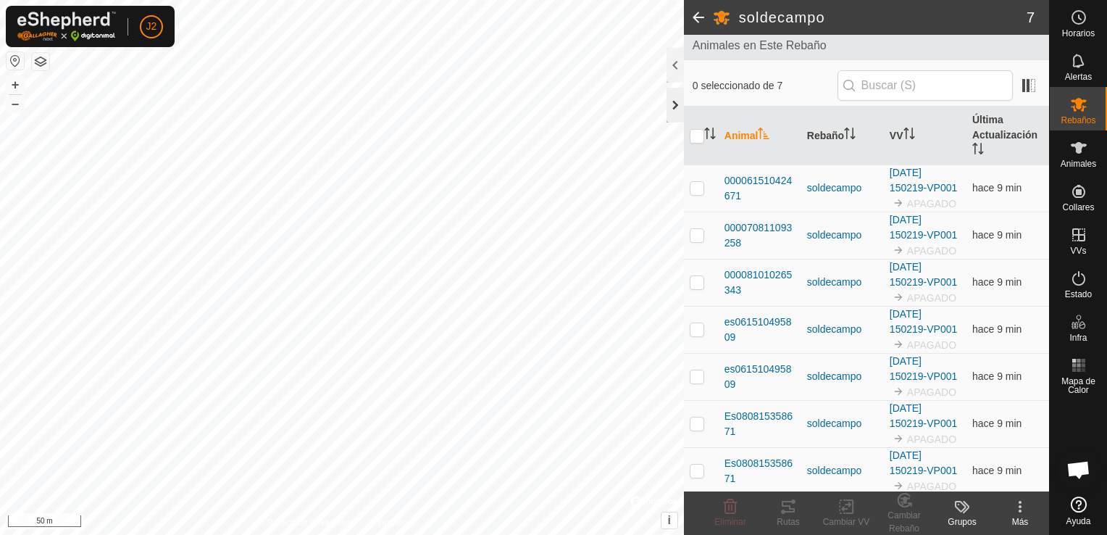
click at [678, 112] on div at bounding box center [674, 105] width 17 height 35
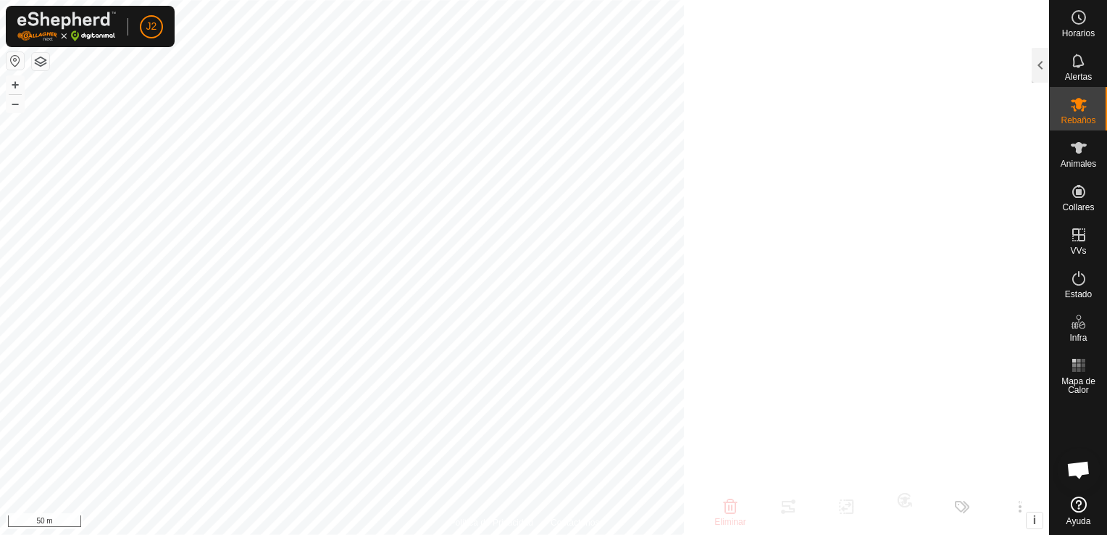
scroll to position [100, 0]
click at [1046, 74] on div at bounding box center [1039, 65] width 17 height 35
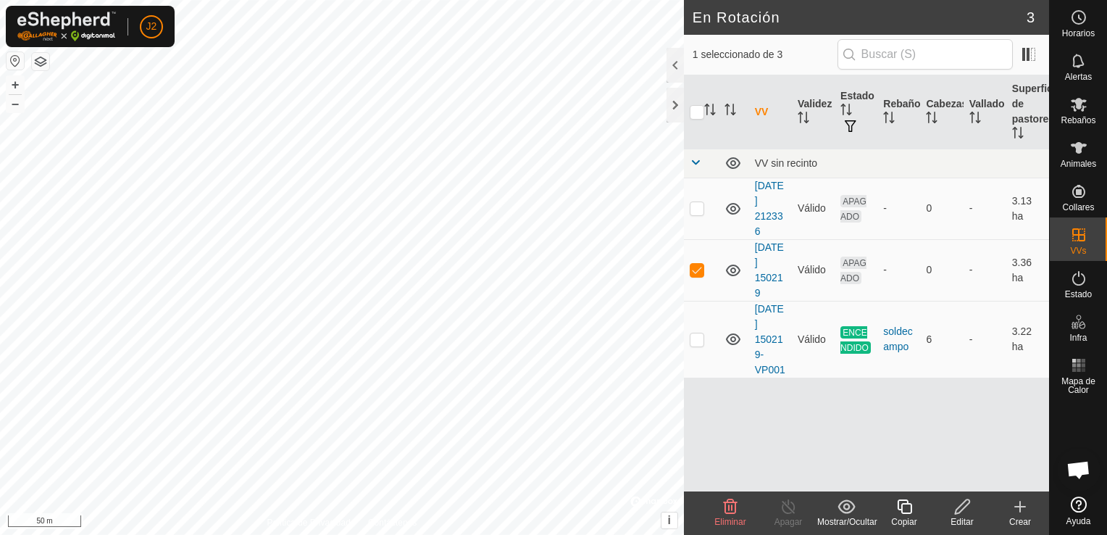
click at [854, 446] on div "VV Validez Estado Rebaño Cabezas Vallado Superficie de pastoreo VV sin recinto …" at bounding box center [866, 283] width 365 height 416
click at [26, 57] on div "Política de Privacidad Contáctenos [DATE] 150219 Estado: APAGADO Tipo: Zona de …" at bounding box center [342, 267] width 684 height 535
click at [13, 62] on button "button" at bounding box center [15, 60] width 17 height 17
click at [701, 271] on p-checkbox at bounding box center [697, 270] width 14 height 12
checkbox input "false"
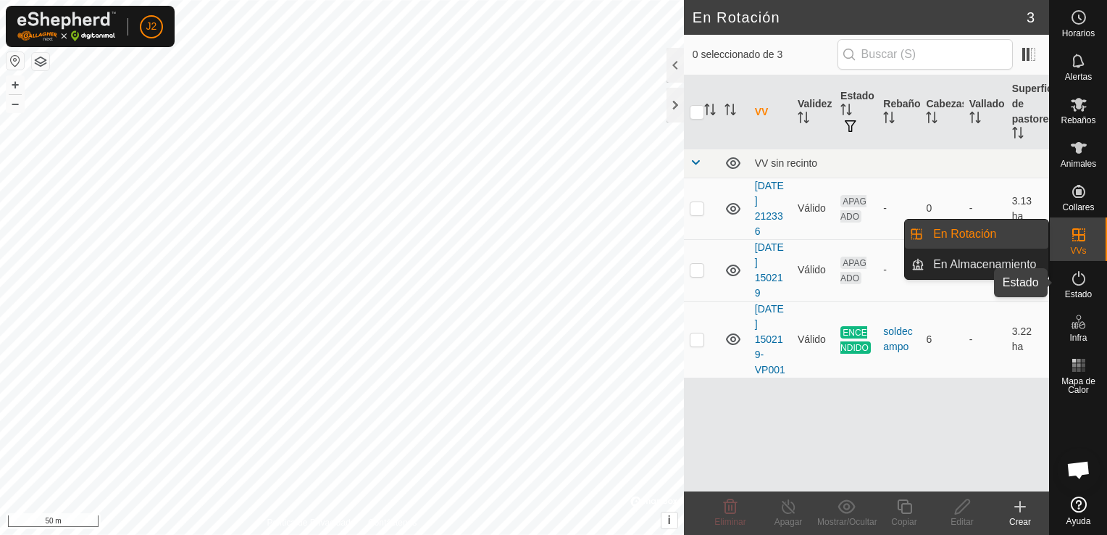
click at [1072, 278] on icon at bounding box center [1078, 278] width 13 height 14
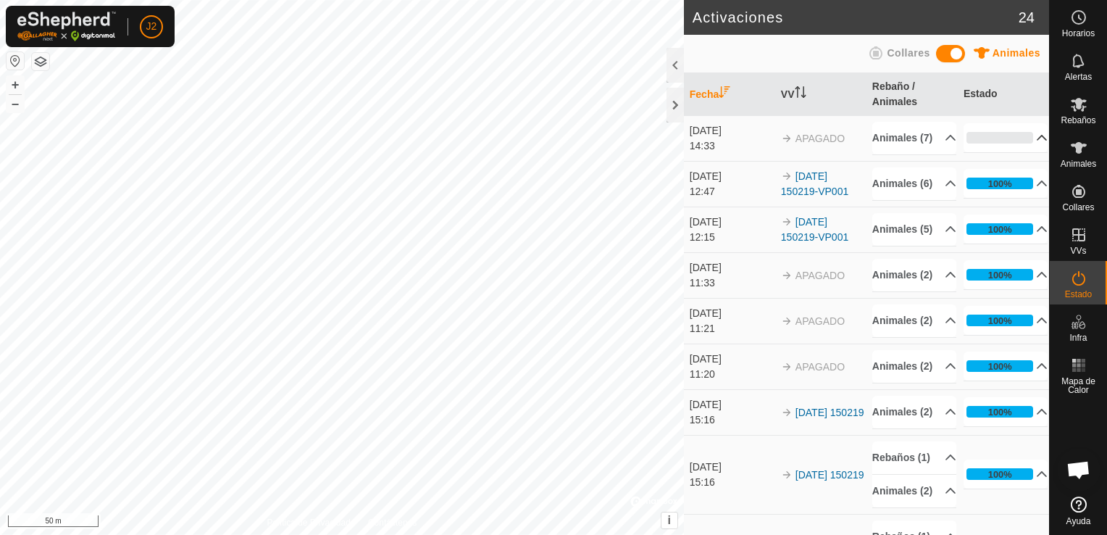
click at [1023, 150] on p-accordion-header "0%" at bounding box center [1005, 137] width 85 height 29
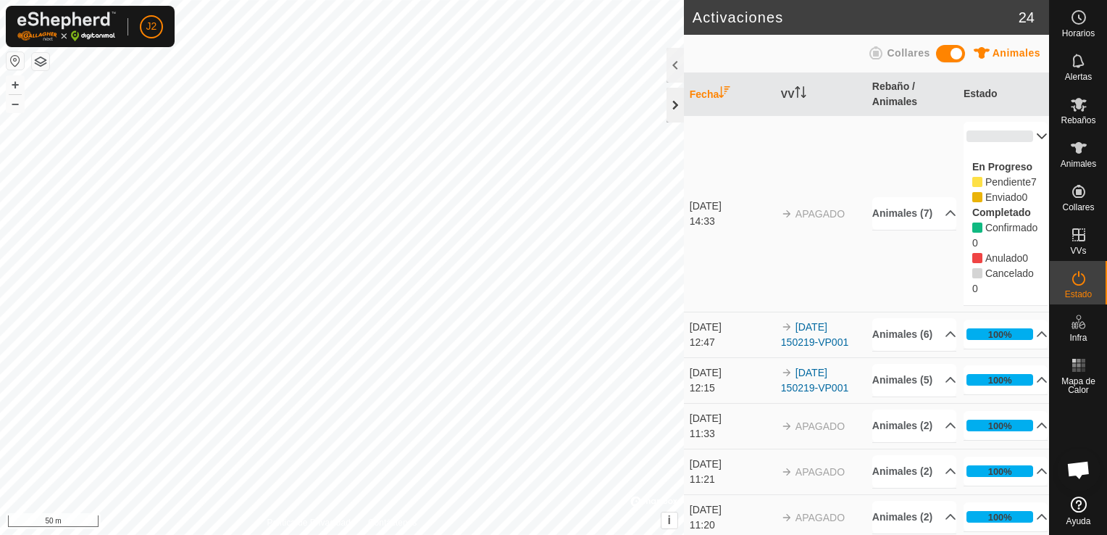
click at [670, 111] on div at bounding box center [674, 105] width 17 height 35
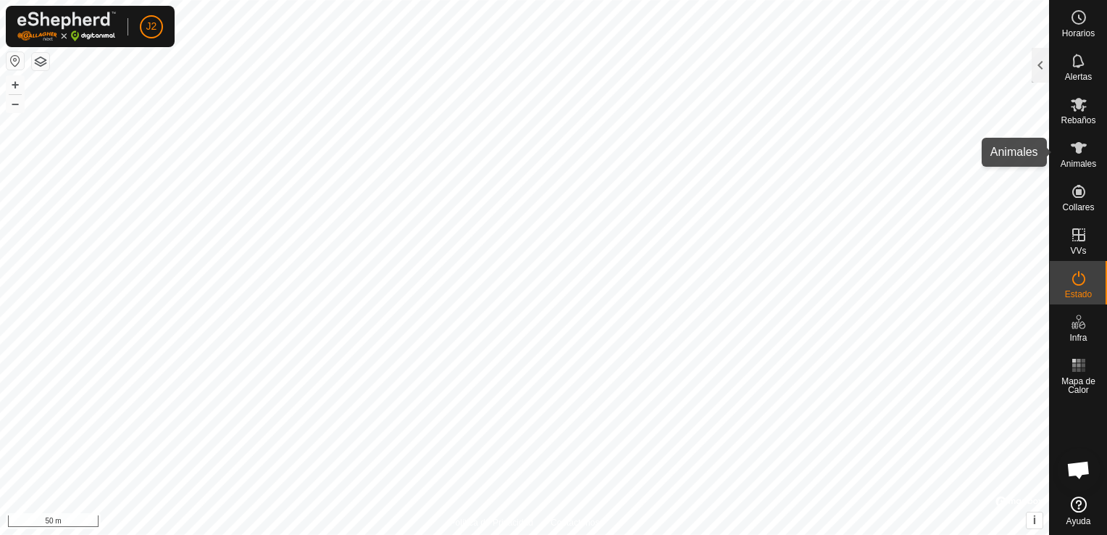
click at [1073, 165] on span "Animales" at bounding box center [1077, 163] width 35 height 9
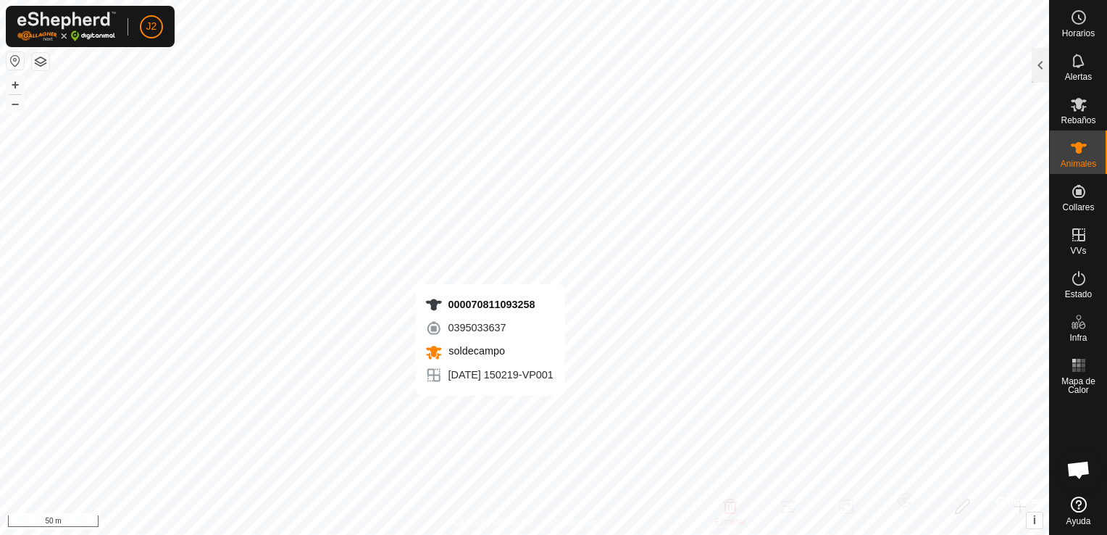
checkbox input "true"
click at [1034, 70] on div at bounding box center [1039, 65] width 17 height 35
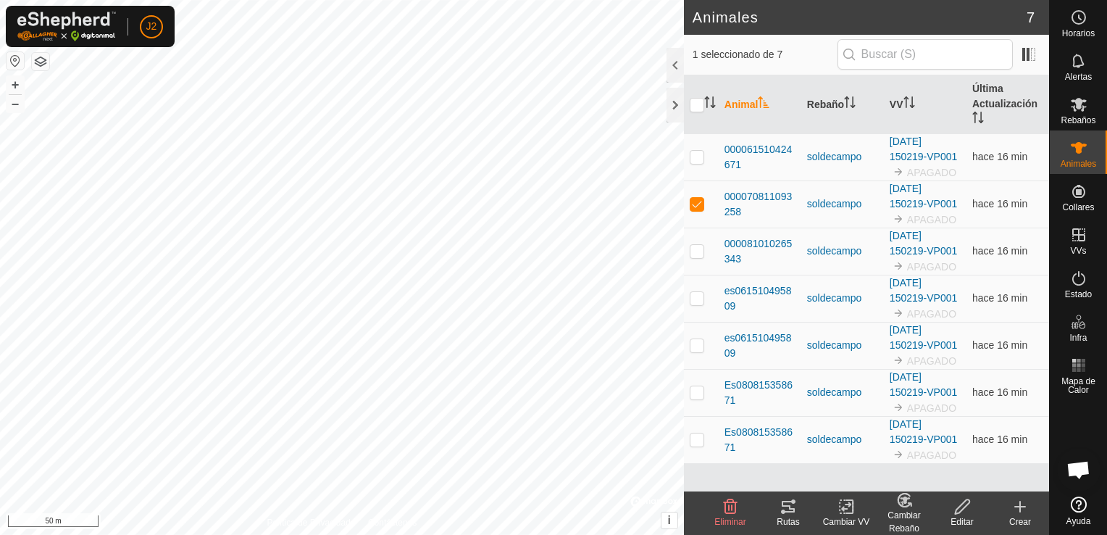
click at [794, 506] on icon at bounding box center [787, 506] width 17 height 17
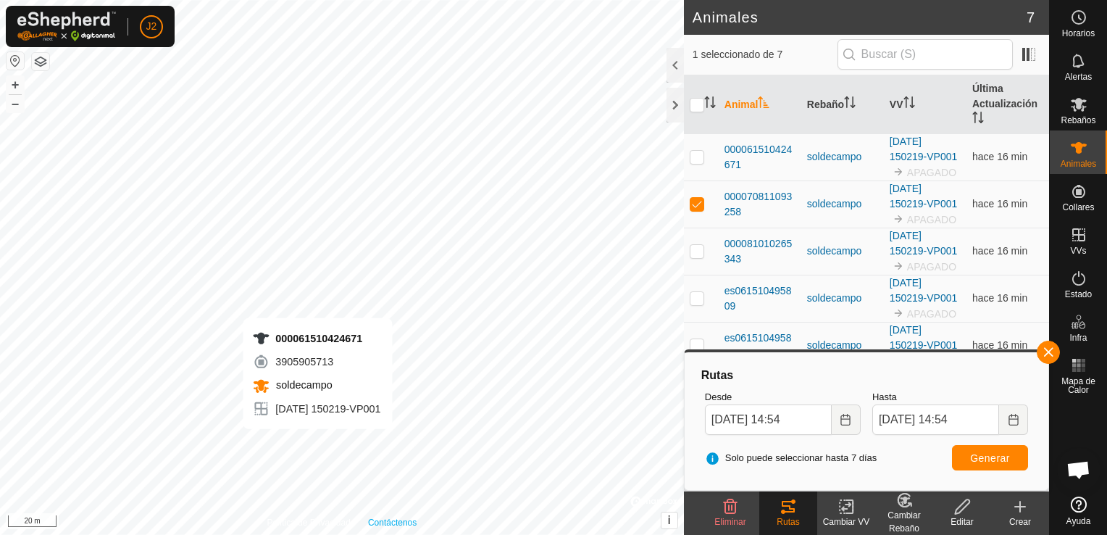
checkbox input "true"
checkbox input "false"
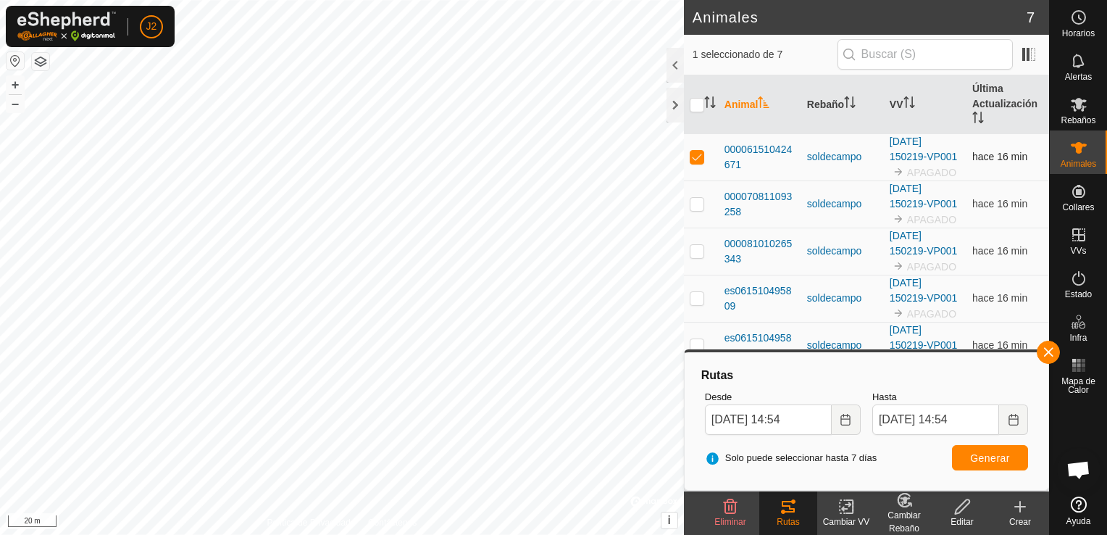
click at [704, 162] on td at bounding box center [701, 156] width 35 height 47
checkbox input "false"
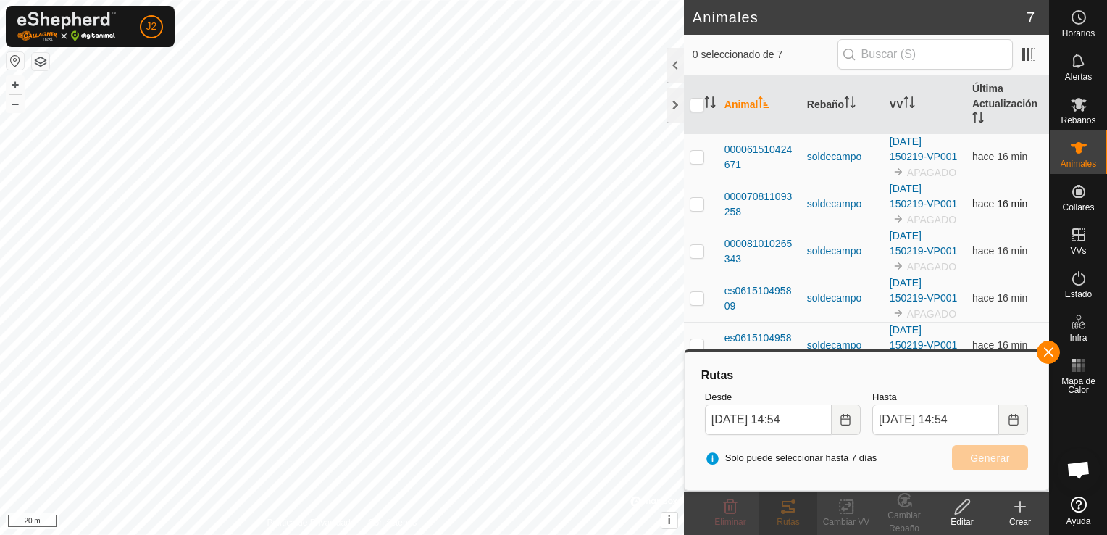
click at [692, 204] on p-checkbox at bounding box center [697, 204] width 14 height 12
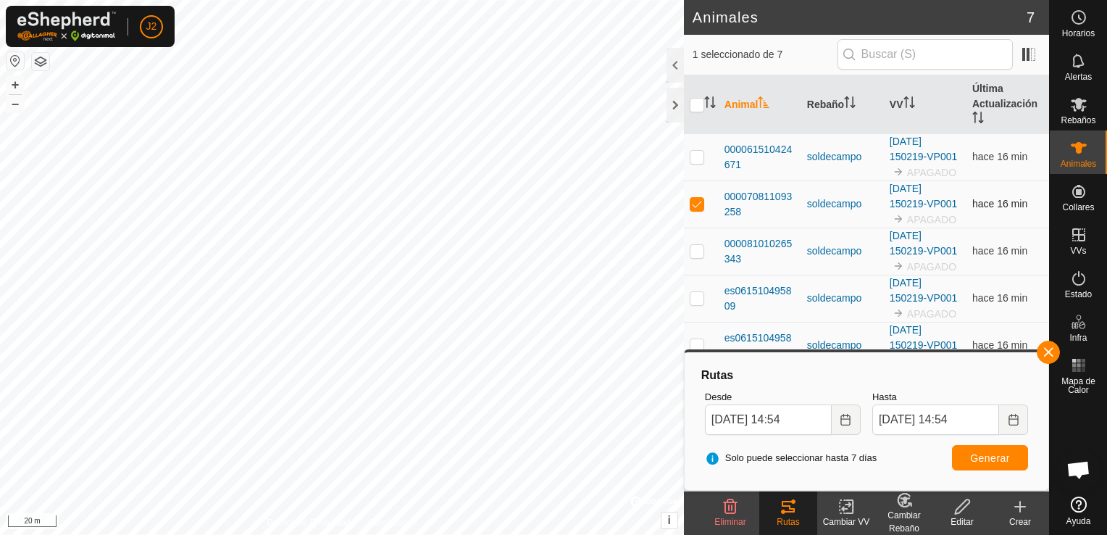
click at [692, 204] on p-checkbox at bounding box center [697, 204] width 14 height 12
checkbox input "false"
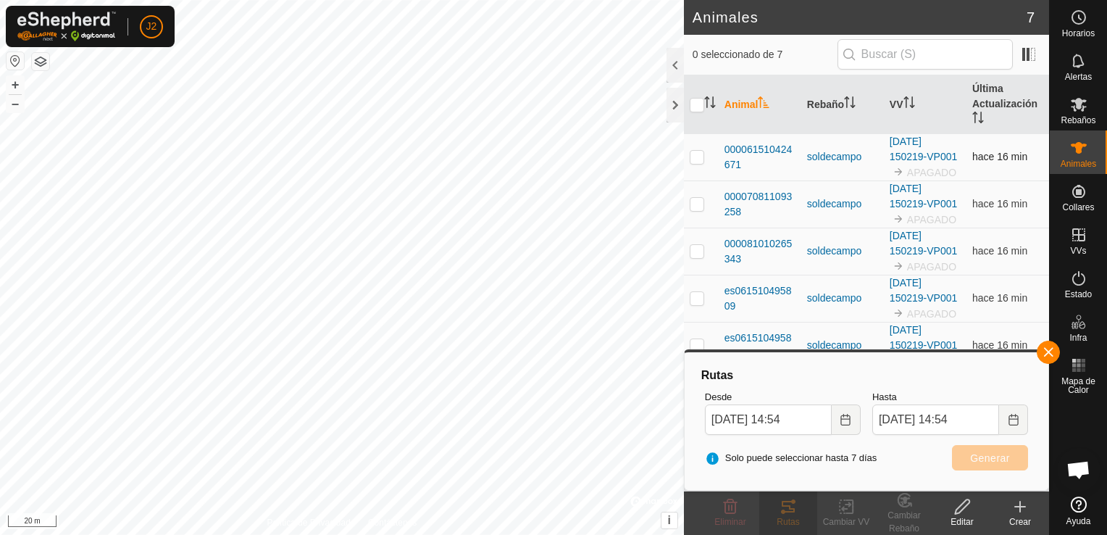
click at [700, 159] on p-checkbox at bounding box center [697, 157] width 14 height 12
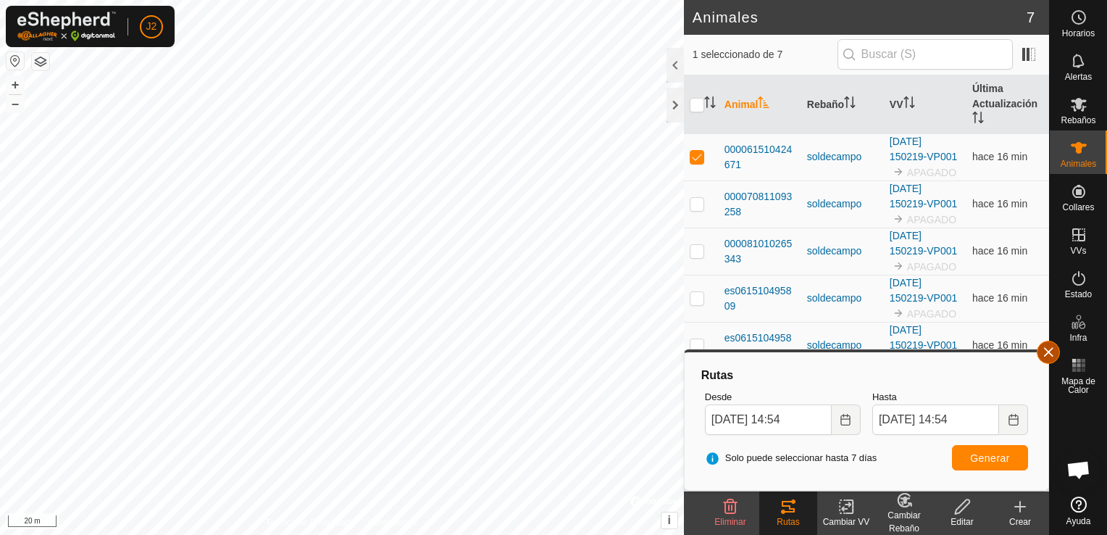
click at [1050, 356] on button "button" at bounding box center [1048, 351] width 23 height 23
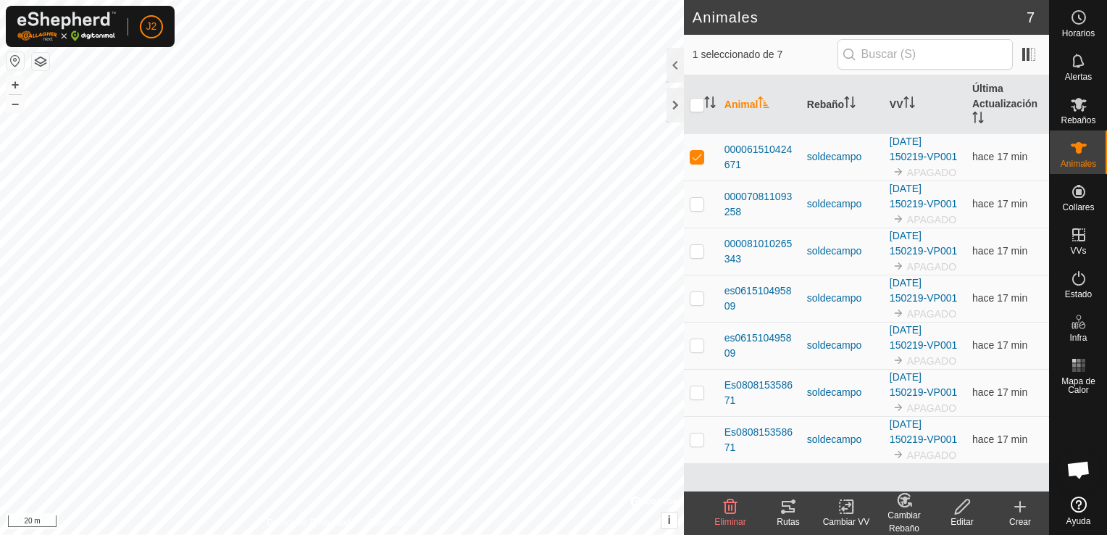
click at [791, 505] on icon at bounding box center [787, 506] width 17 height 17
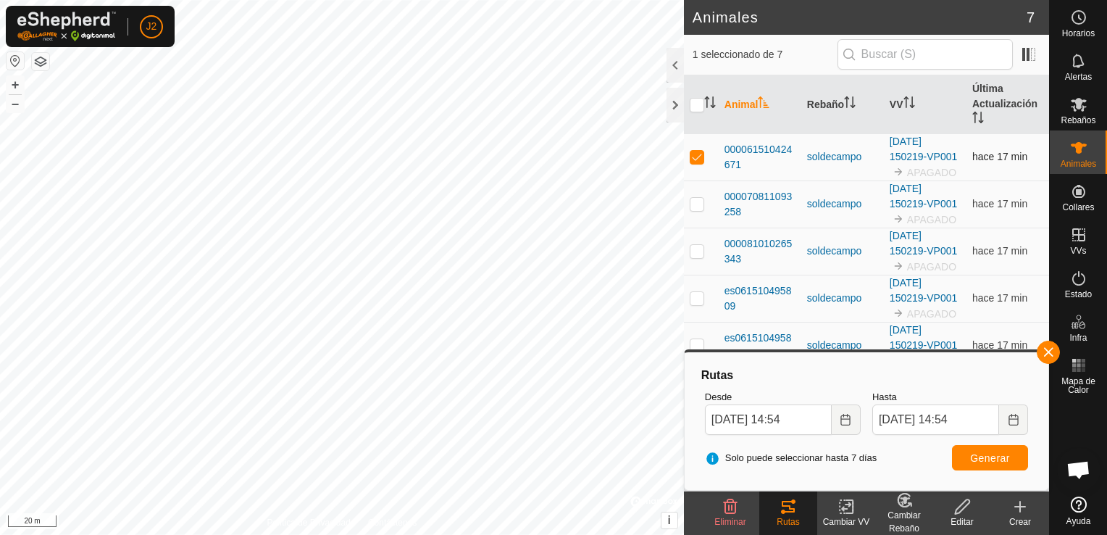
click at [692, 153] on p-checkbox at bounding box center [697, 157] width 14 height 12
checkbox input "false"
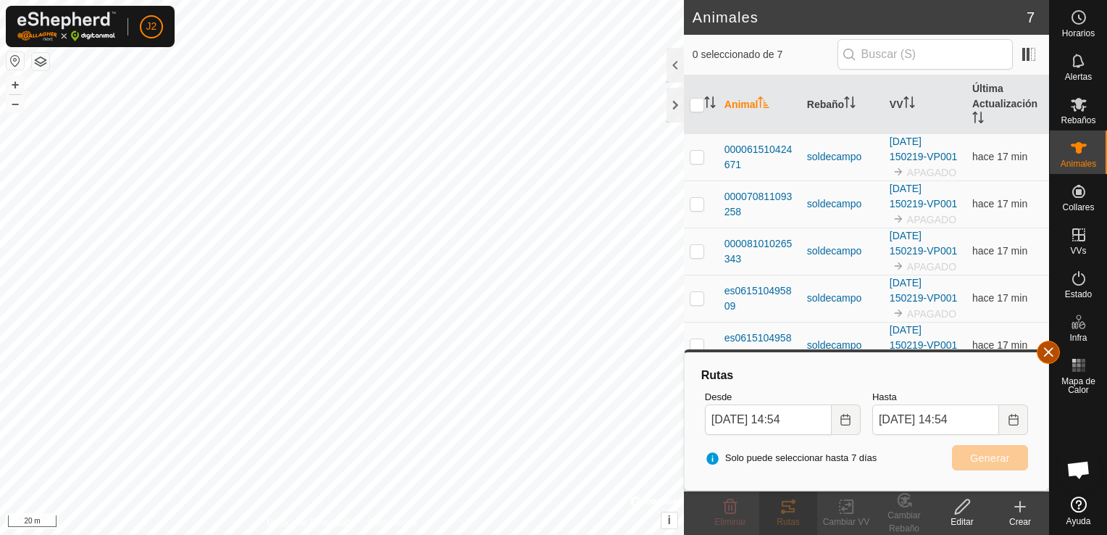
click at [1053, 352] on button "button" at bounding box center [1048, 351] width 23 height 23
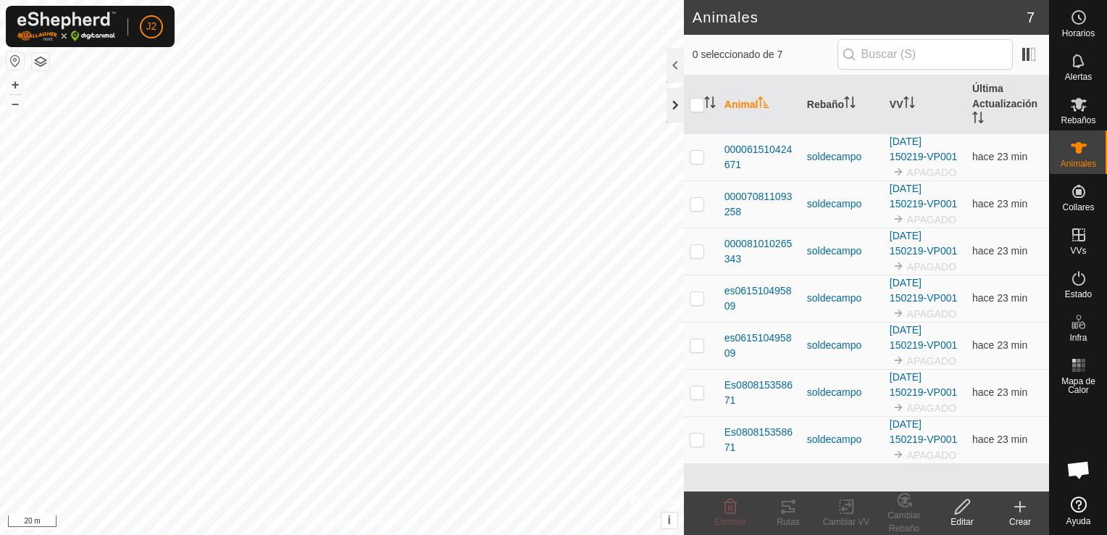
click at [674, 111] on div at bounding box center [674, 105] width 17 height 35
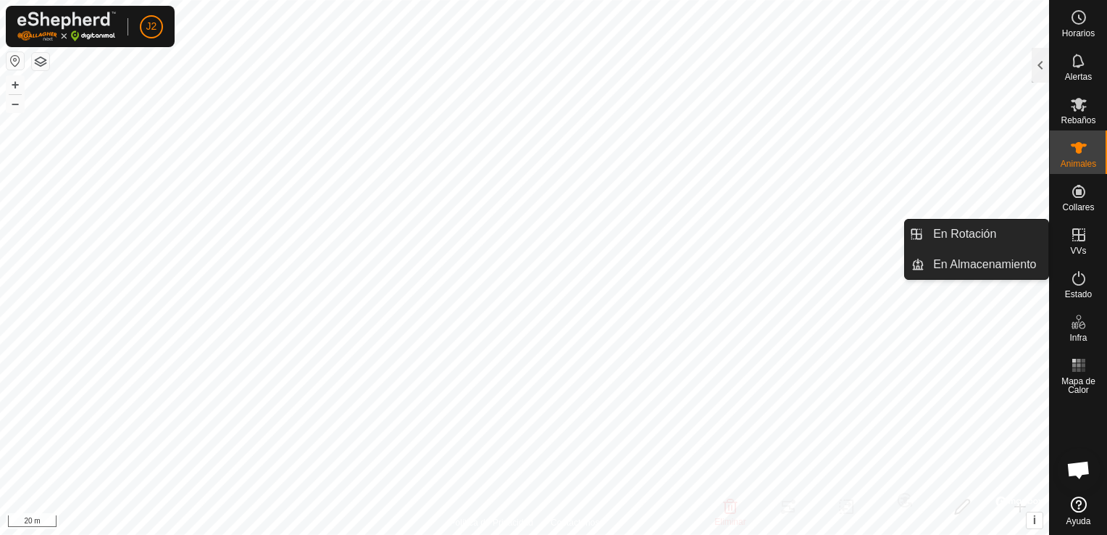
click at [1078, 233] on icon at bounding box center [1078, 234] width 13 height 13
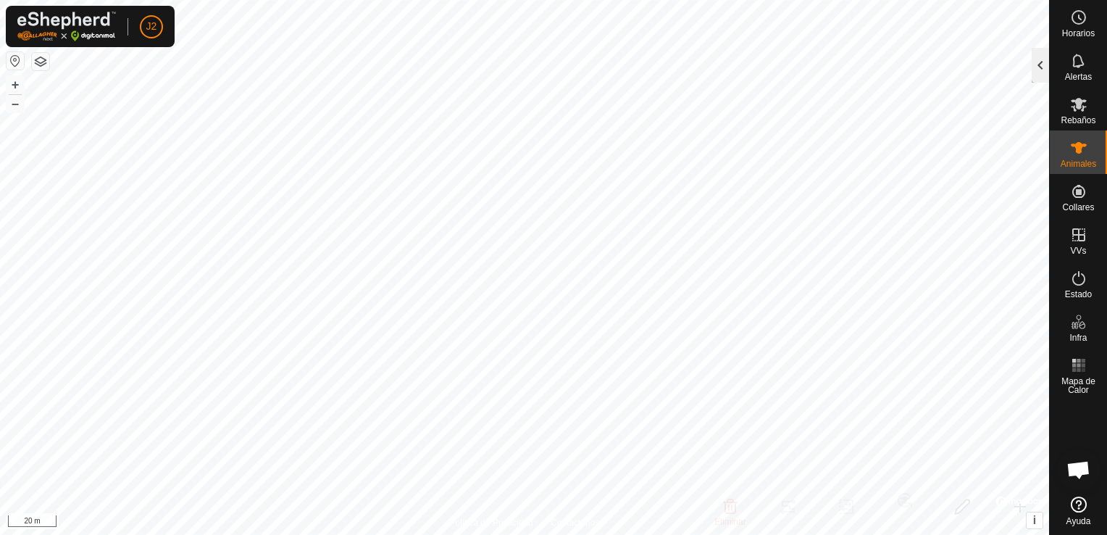
click at [1042, 62] on div at bounding box center [1039, 65] width 17 height 35
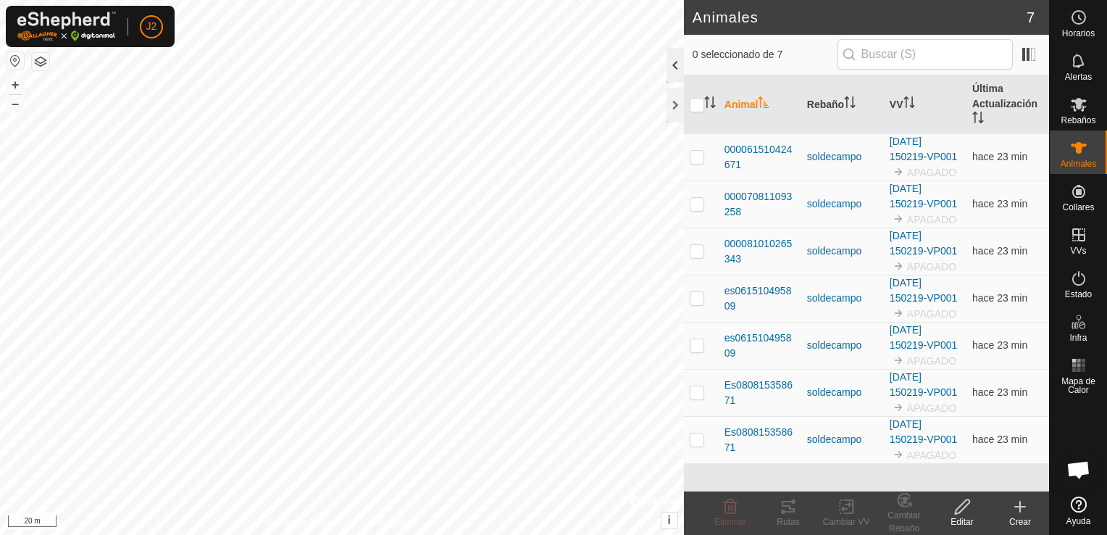
click at [669, 64] on div at bounding box center [674, 65] width 17 height 35
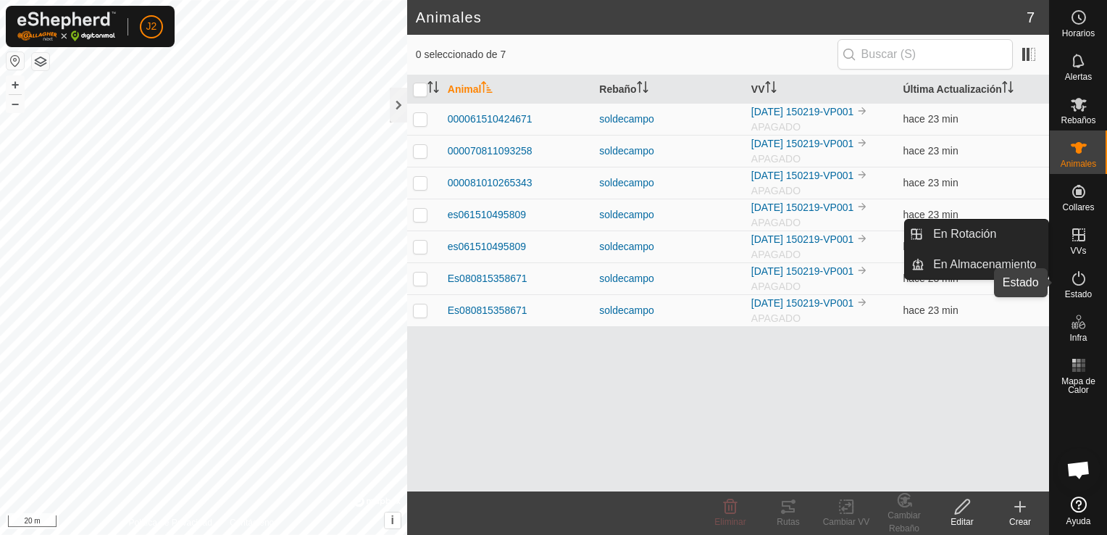
click at [1079, 290] on span "Estado" at bounding box center [1078, 294] width 27 height 9
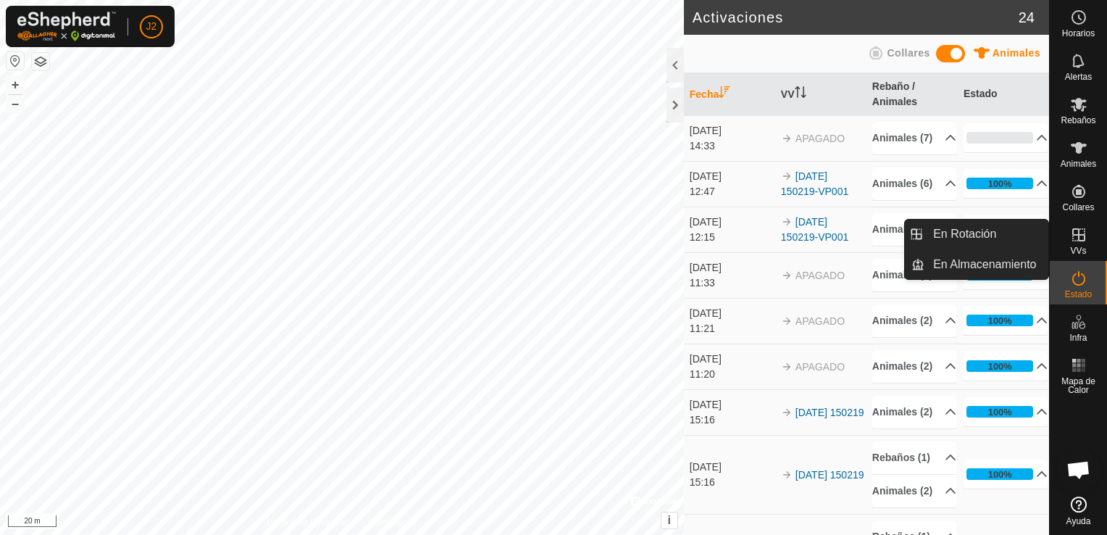
click at [1079, 244] on es-virtualpaddocks-svg-icon at bounding box center [1079, 234] width 26 height 23
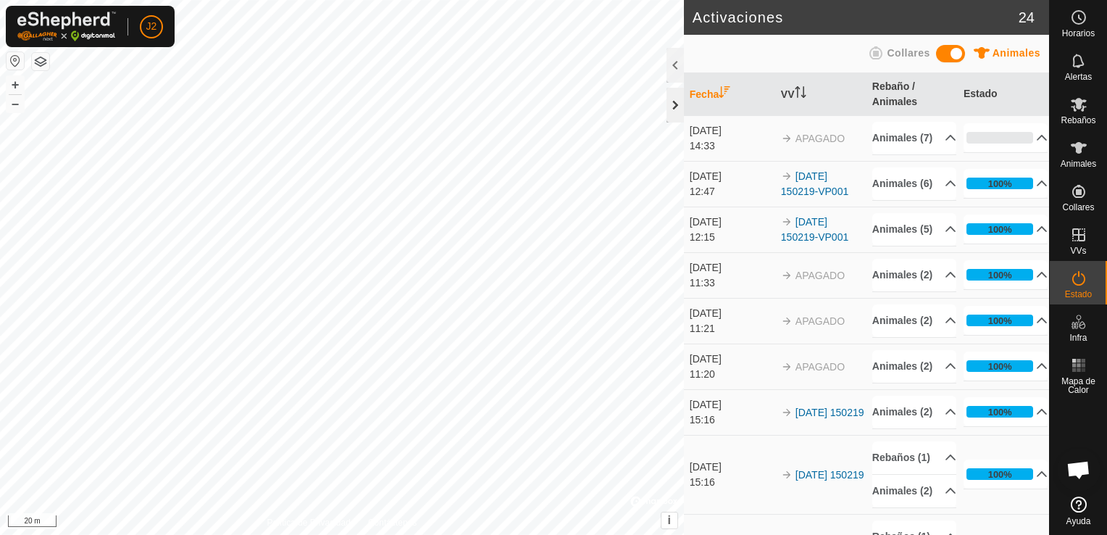
click at [672, 109] on div at bounding box center [674, 105] width 17 height 35
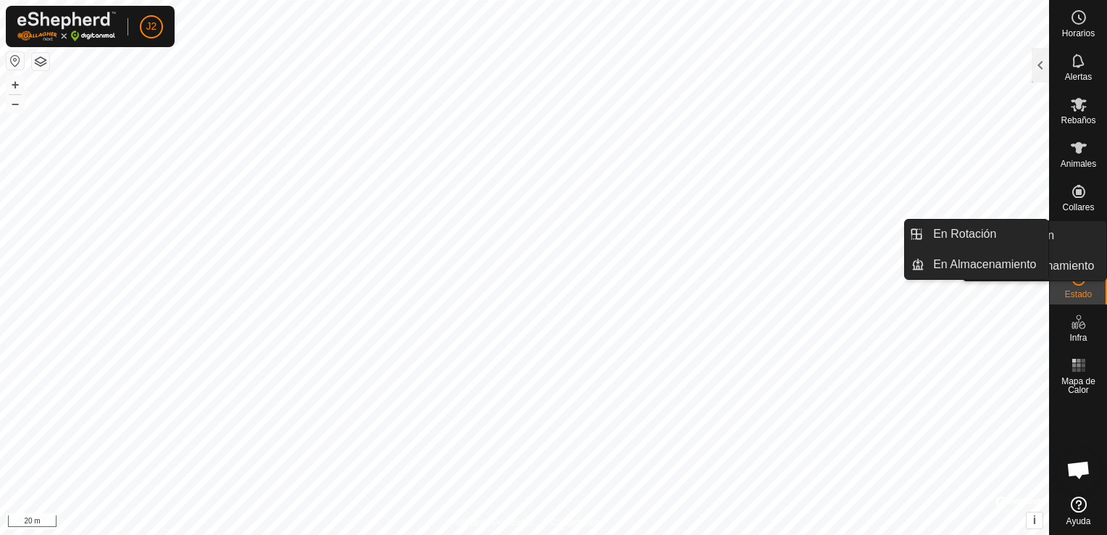
click at [1072, 235] on icon at bounding box center [1078, 234] width 13 height 13
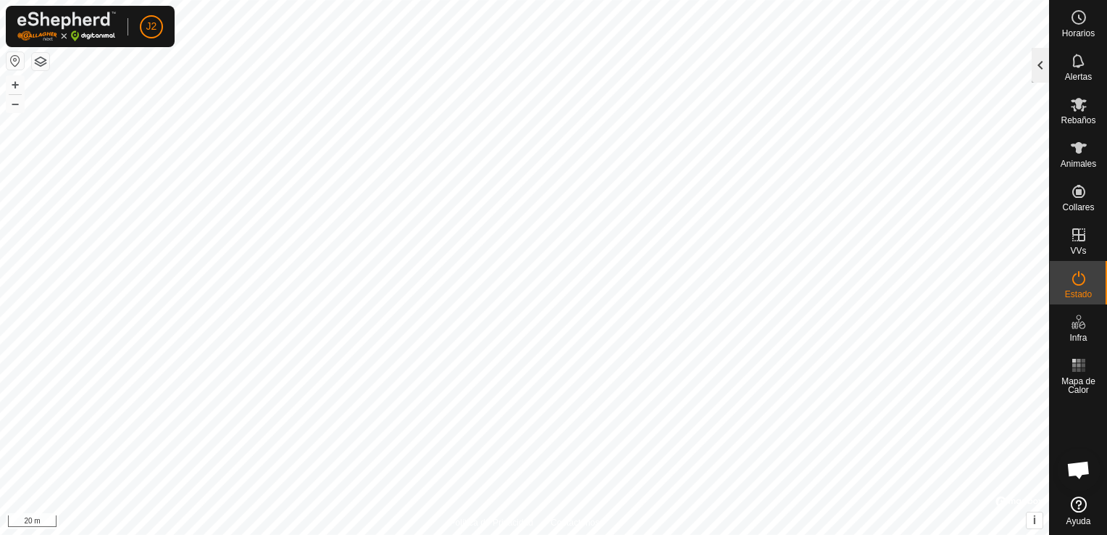
click at [1038, 59] on div at bounding box center [1039, 65] width 17 height 35
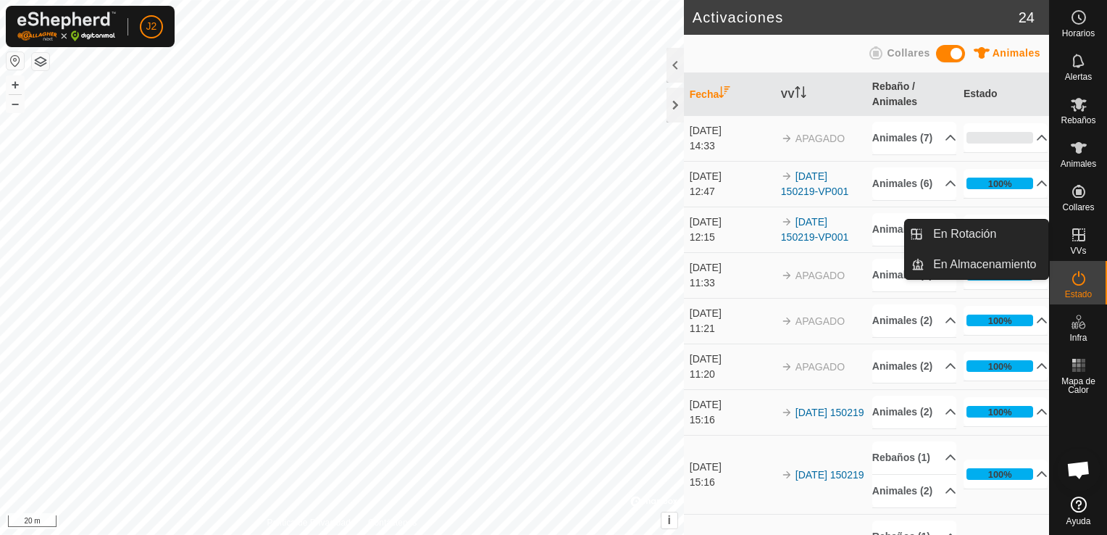
click at [1078, 240] on icon at bounding box center [1078, 234] width 13 height 13
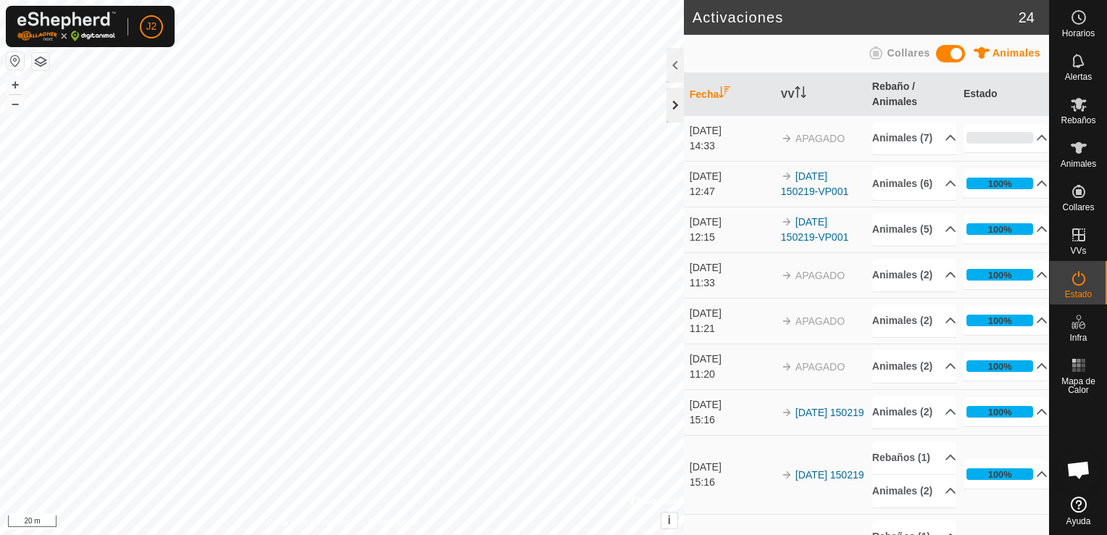
click at [672, 107] on div at bounding box center [674, 105] width 17 height 35
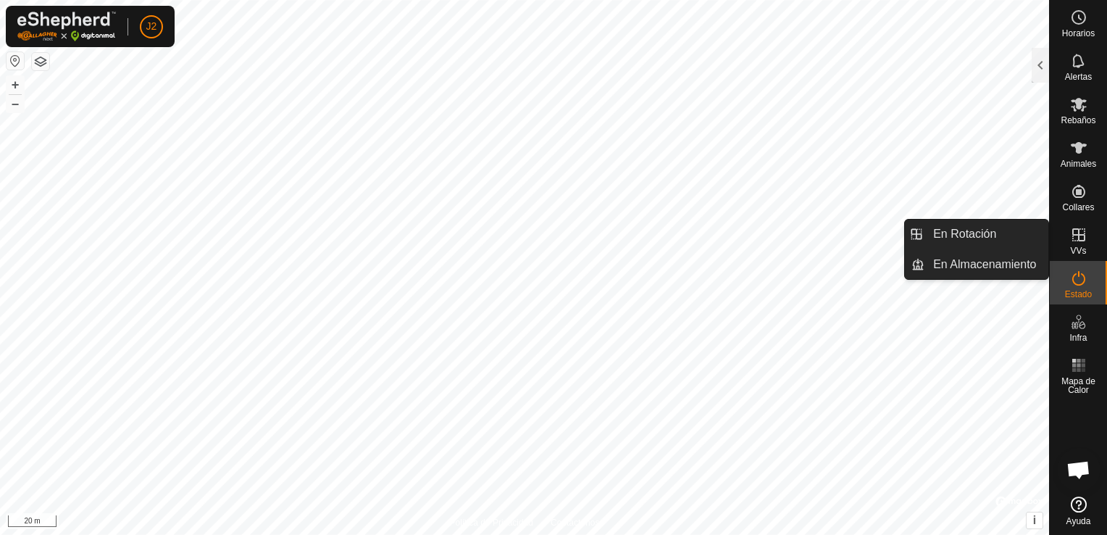
click at [1072, 239] on icon at bounding box center [1078, 234] width 17 height 17
click at [1081, 238] on icon at bounding box center [1078, 234] width 17 height 17
click at [1080, 248] on span "VVs" at bounding box center [1078, 250] width 16 height 9
click at [1000, 238] on link "En Rotación" at bounding box center [986, 233] width 124 height 29
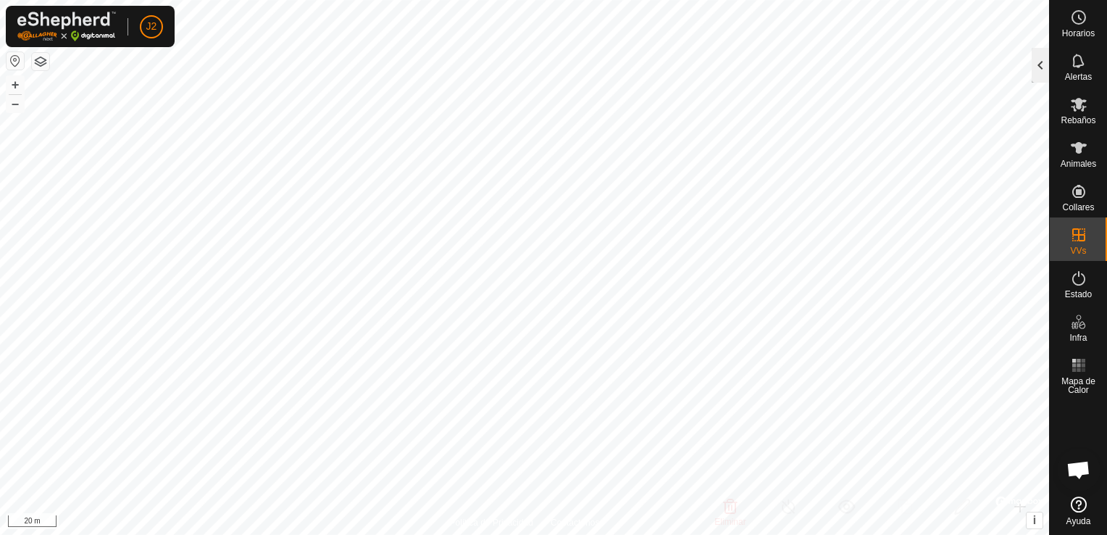
click at [1035, 65] on div at bounding box center [1039, 65] width 17 height 35
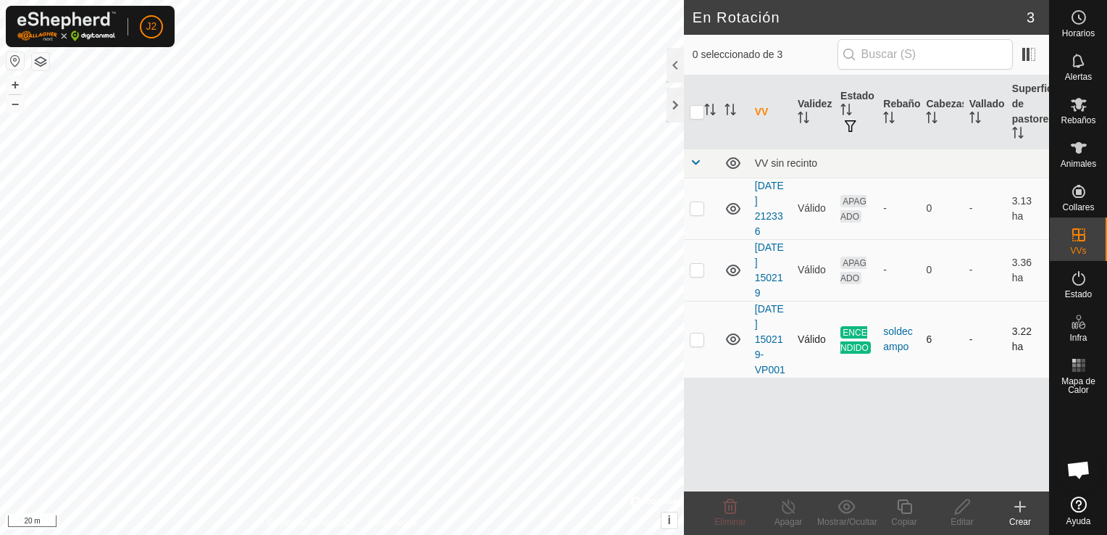
click at [698, 341] on p-checkbox at bounding box center [697, 339] width 14 height 12
checkbox input "true"
click at [1081, 112] on icon at bounding box center [1078, 104] width 17 height 17
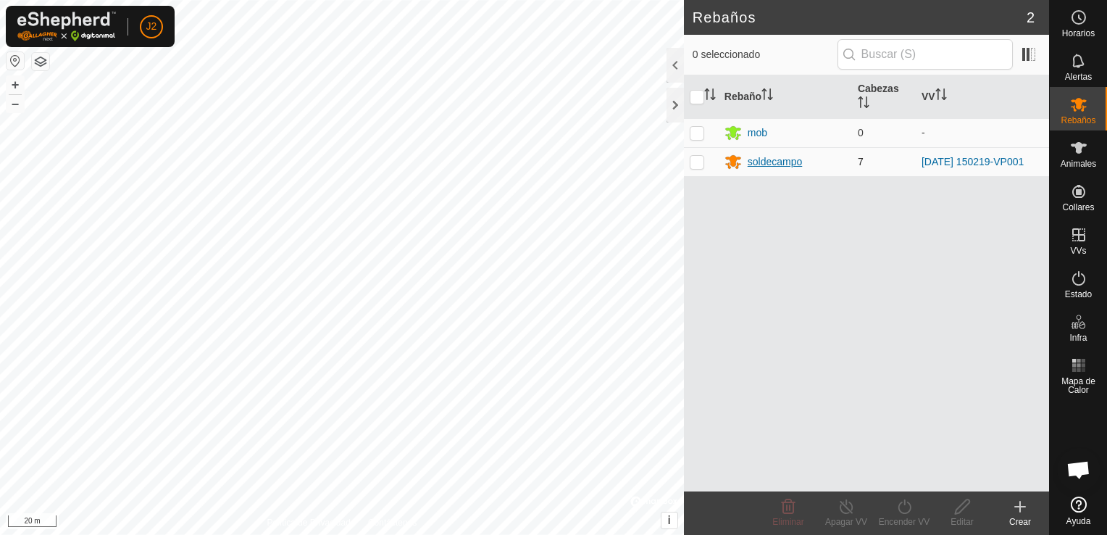
click at [781, 167] on div "soldecampo" at bounding box center [775, 161] width 55 height 15
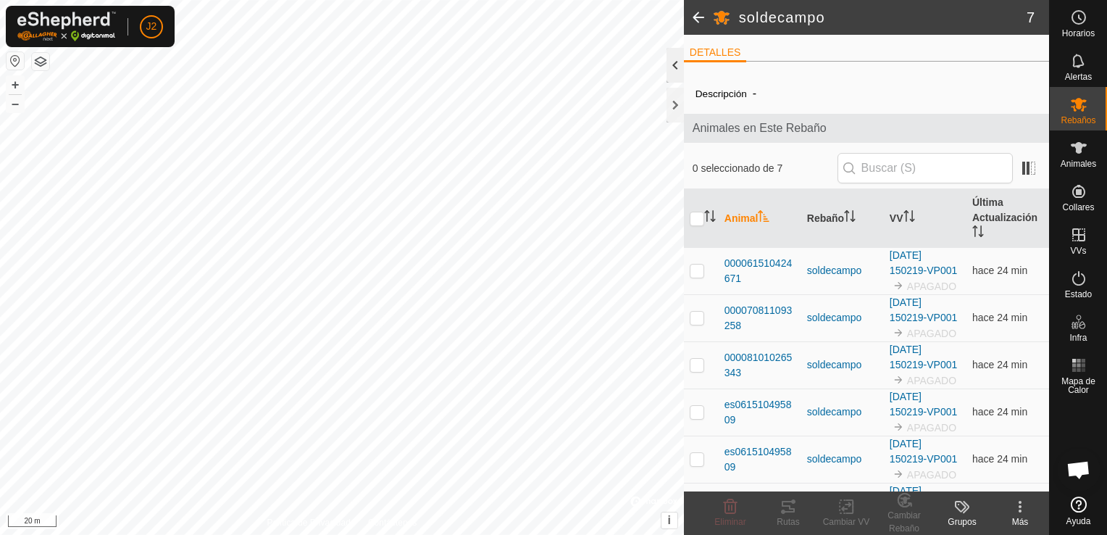
click at [674, 75] on div at bounding box center [674, 65] width 17 height 35
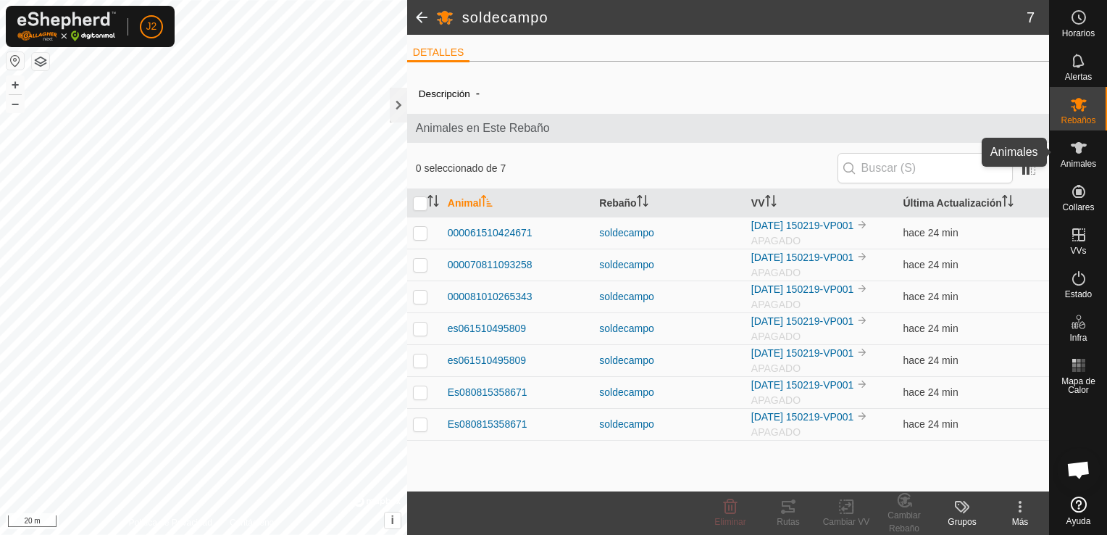
click at [1072, 157] on es-animals-svg-icon at bounding box center [1079, 147] width 26 height 23
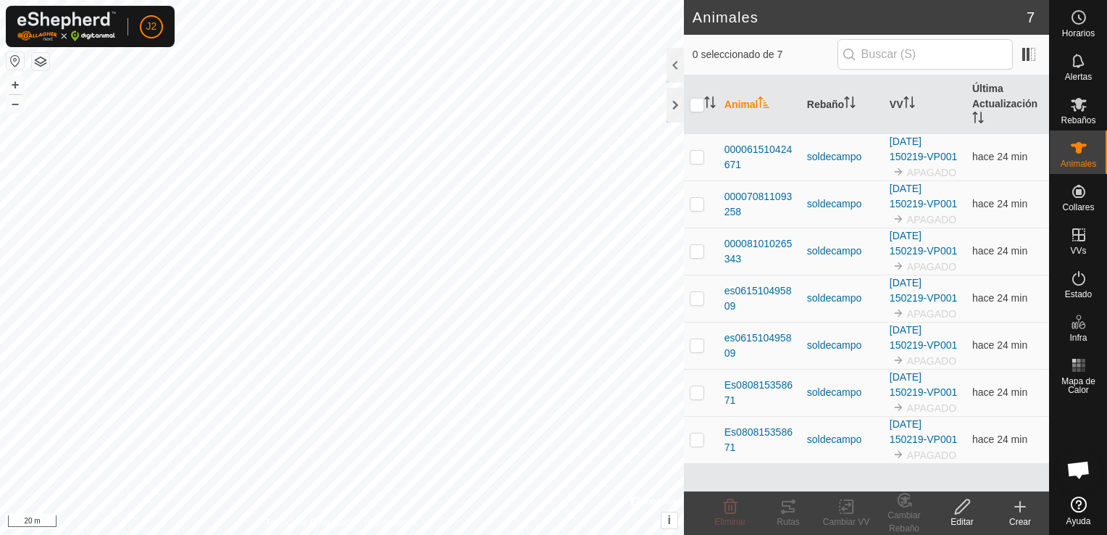
click at [1072, 157] on es-animals-svg-icon at bounding box center [1079, 147] width 26 height 23
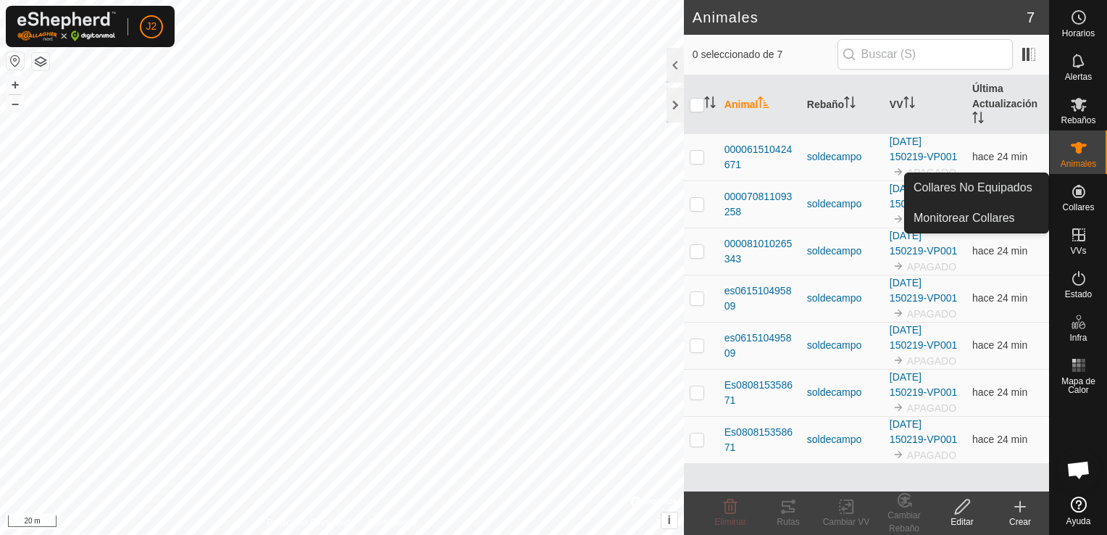
click at [1084, 196] on icon at bounding box center [1078, 191] width 17 height 17
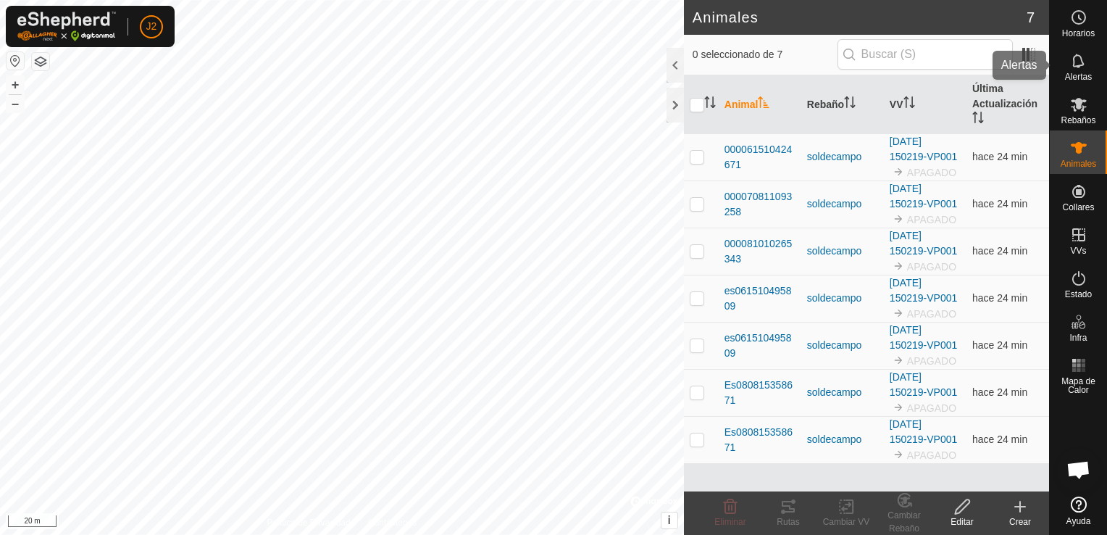
click at [1076, 63] on icon at bounding box center [1078, 60] width 17 height 17
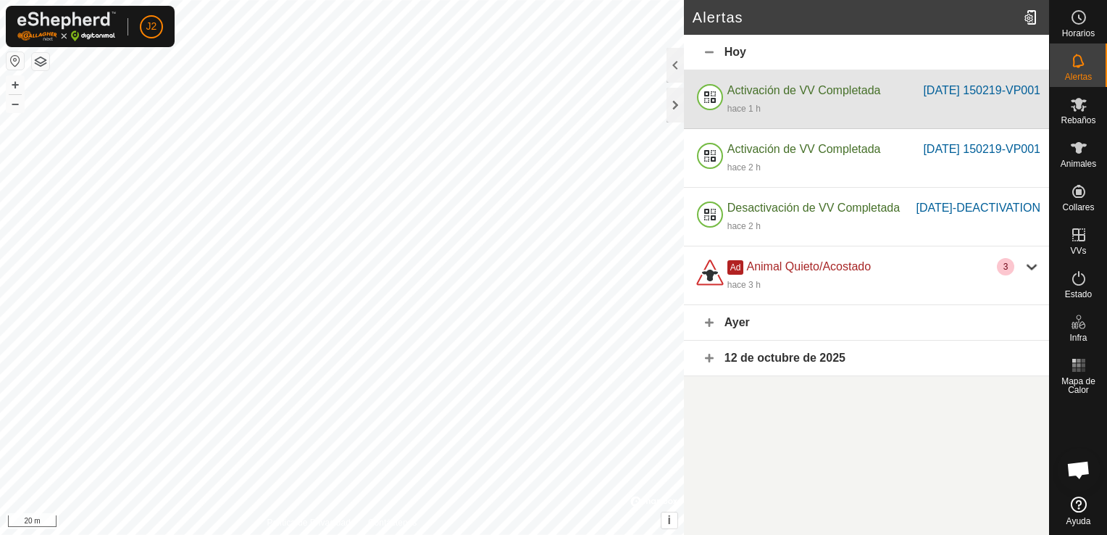
click at [839, 96] on span "Activación de VV Completada" at bounding box center [804, 90] width 154 height 12
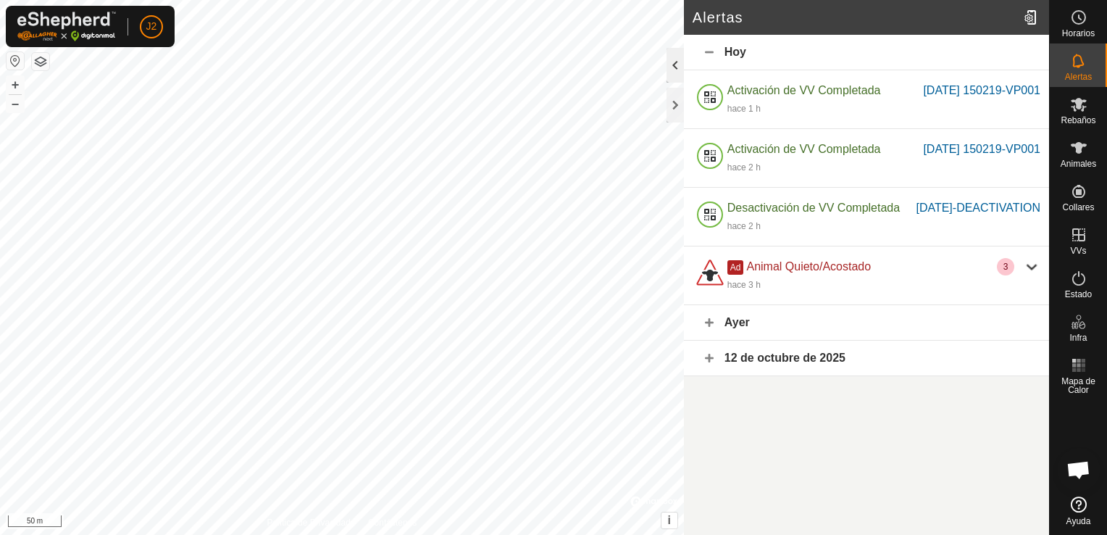
click at [674, 64] on div at bounding box center [674, 65] width 17 height 35
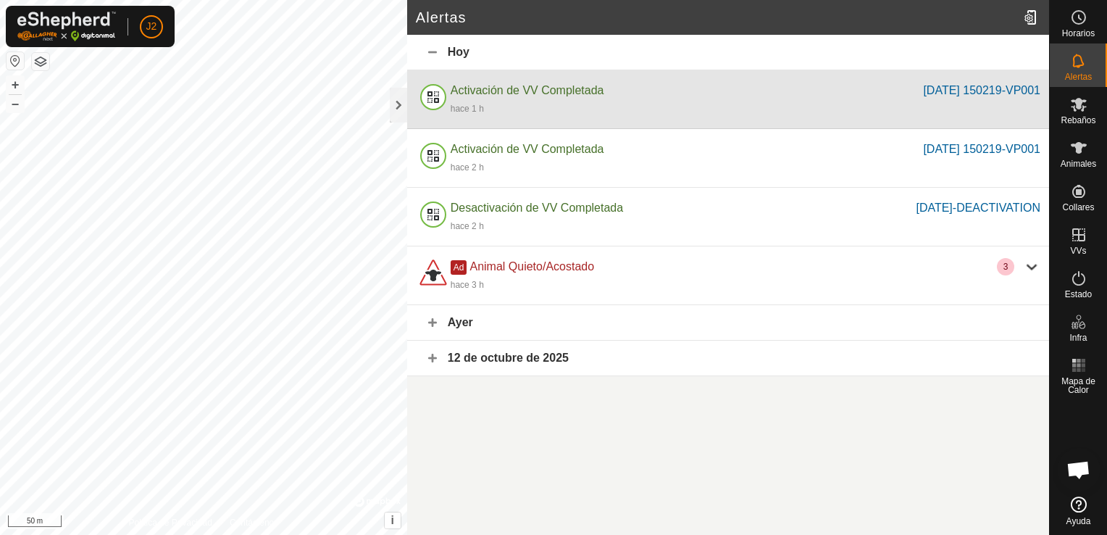
click at [626, 104] on div "hace 1 h" at bounding box center [746, 107] width 590 height 17
click at [435, 96] on div at bounding box center [433, 99] width 35 height 35
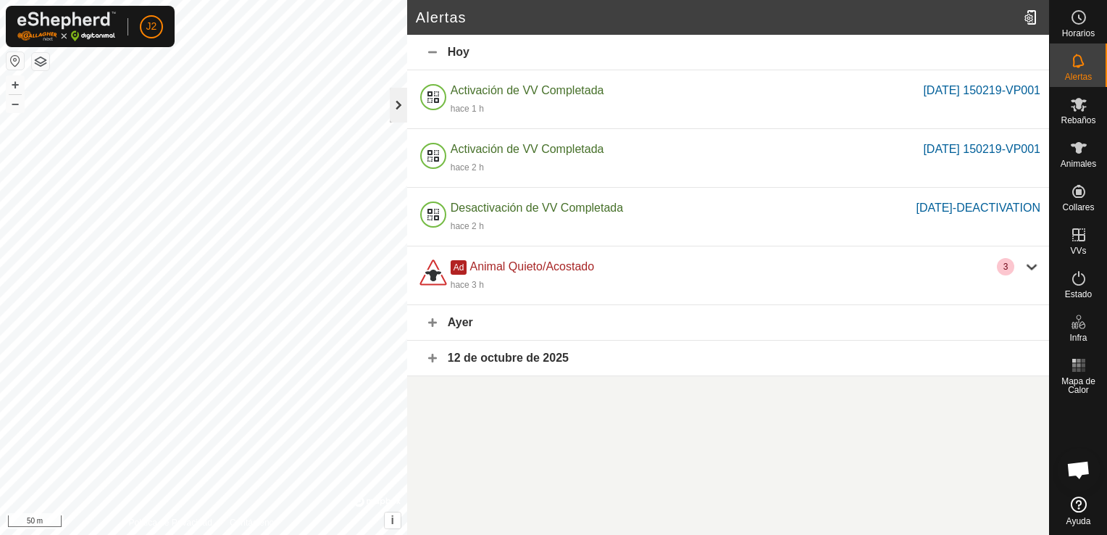
click at [395, 109] on div at bounding box center [398, 105] width 17 height 35
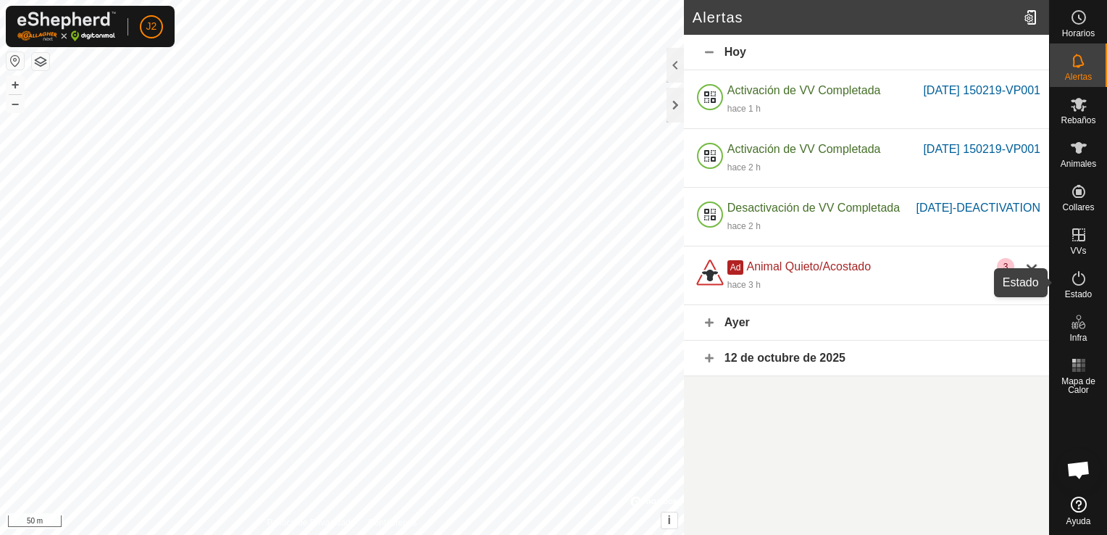
click at [1086, 283] on icon at bounding box center [1078, 277] width 17 height 17
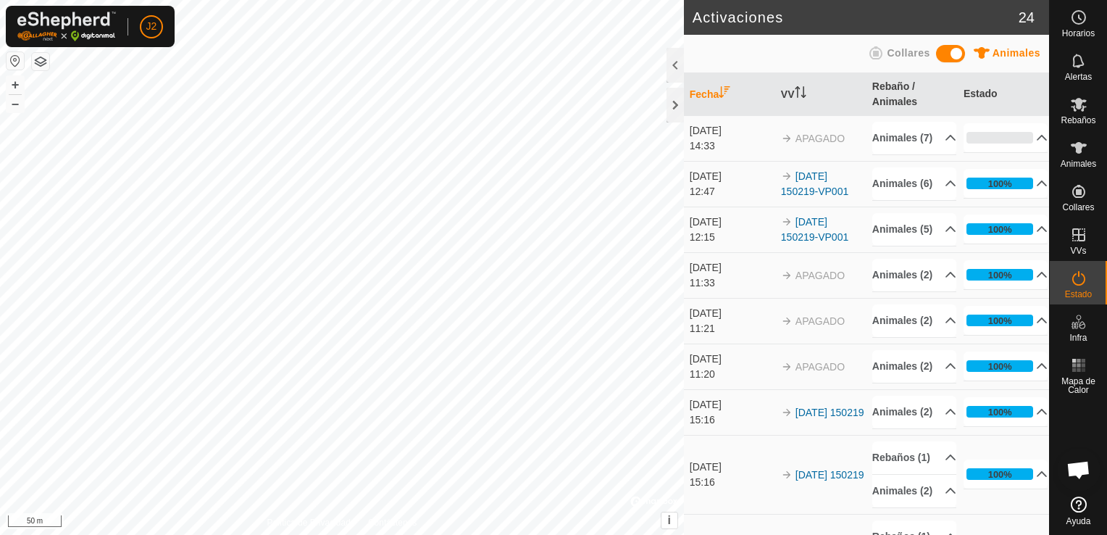
click at [12, 59] on button "button" at bounding box center [15, 60] width 17 height 17
click at [677, 100] on div at bounding box center [674, 105] width 17 height 35
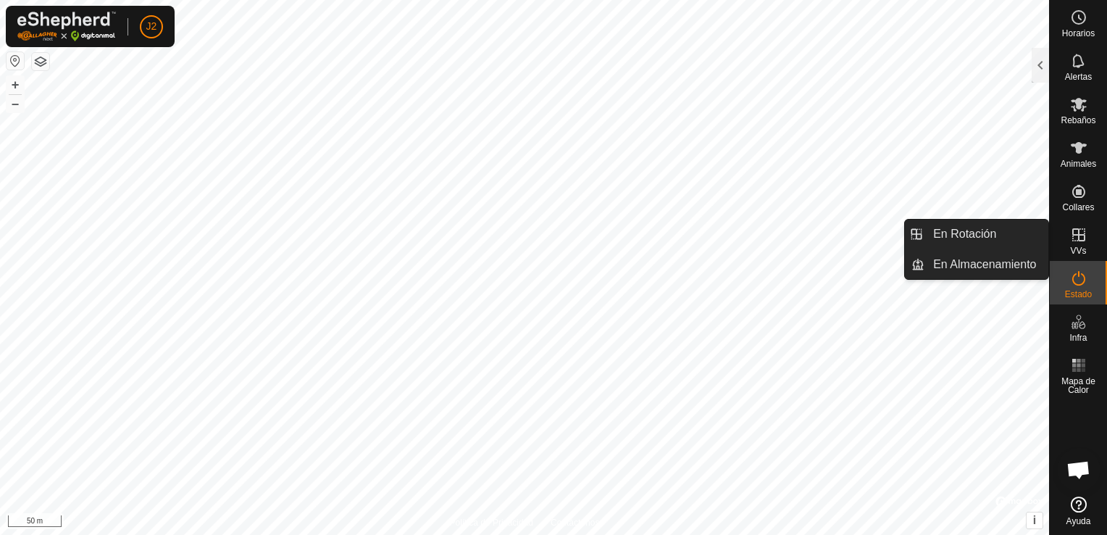
click at [1079, 232] on icon at bounding box center [1078, 234] width 17 height 17
click at [992, 235] on link "En Rotación" at bounding box center [986, 233] width 124 height 29
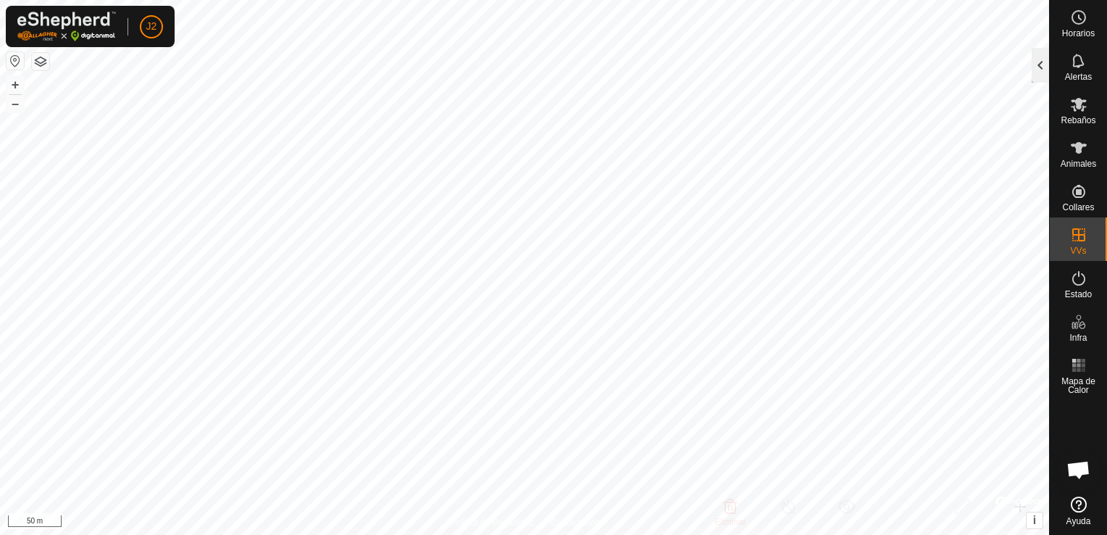
click at [1039, 73] on div at bounding box center [1039, 65] width 17 height 35
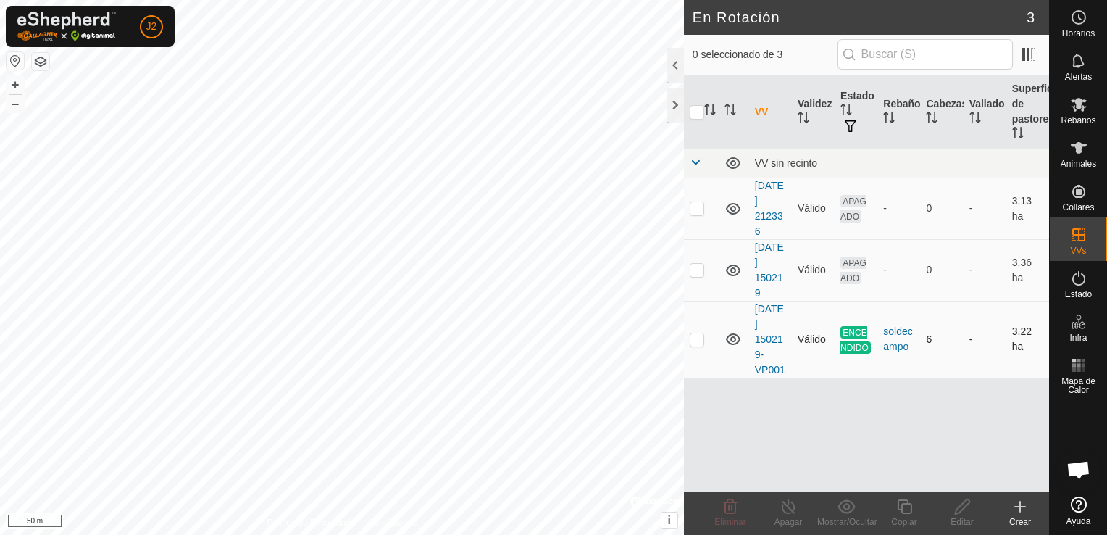
click at [695, 333] on p-checkbox at bounding box center [697, 339] width 14 height 12
checkbox input "true"
click at [672, 75] on div at bounding box center [674, 65] width 17 height 35
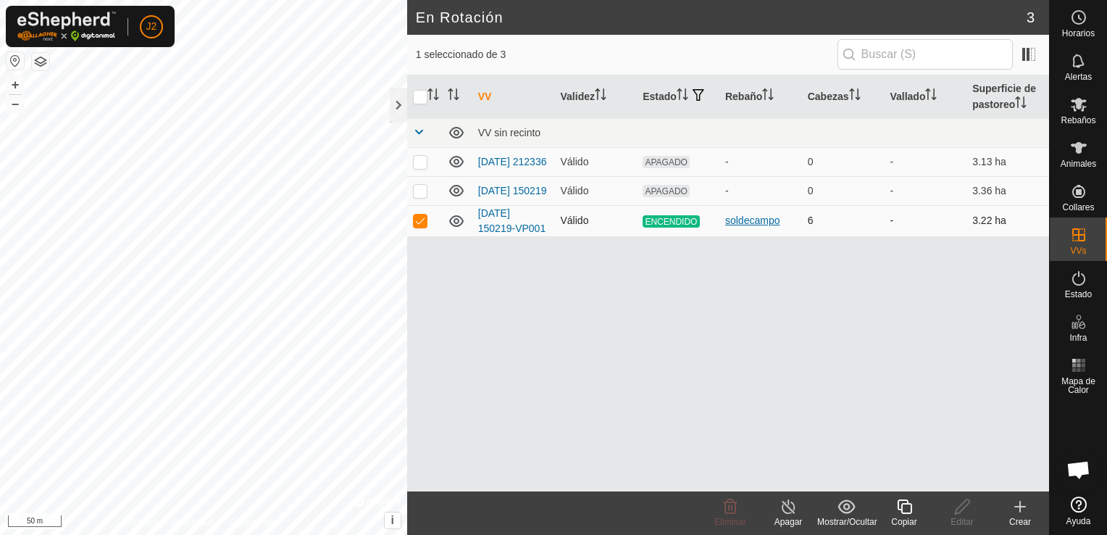
click at [737, 224] on div "soldecampo" at bounding box center [760, 220] width 71 height 15
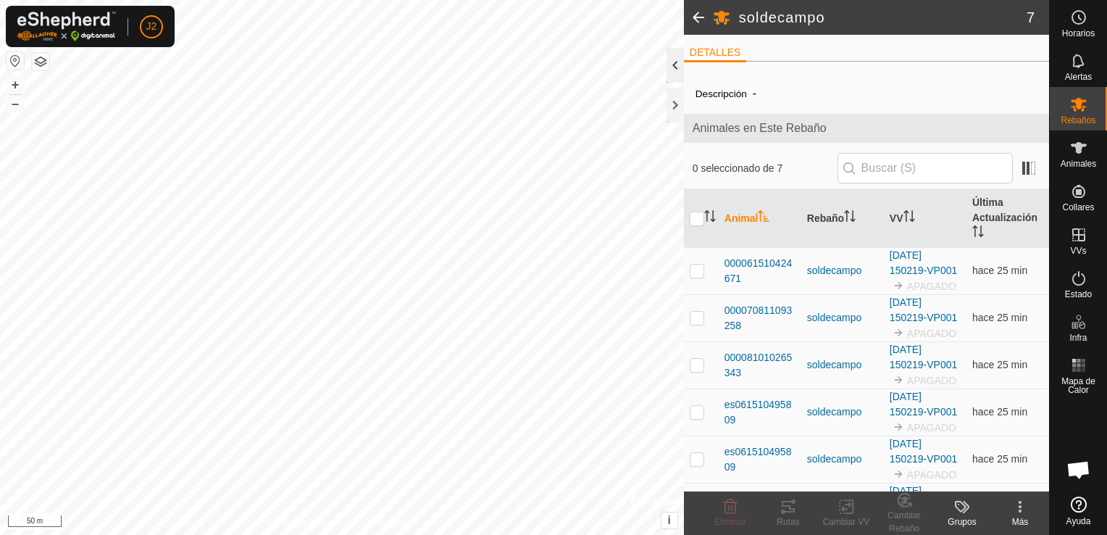
click at [677, 70] on div at bounding box center [674, 65] width 17 height 35
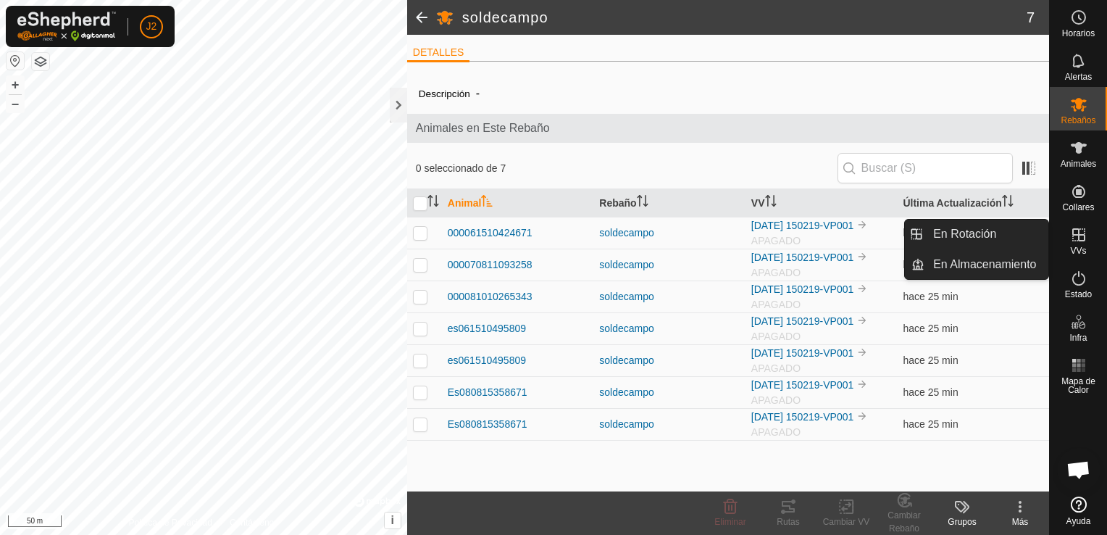
click at [1083, 236] on icon at bounding box center [1078, 234] width 17 height 17
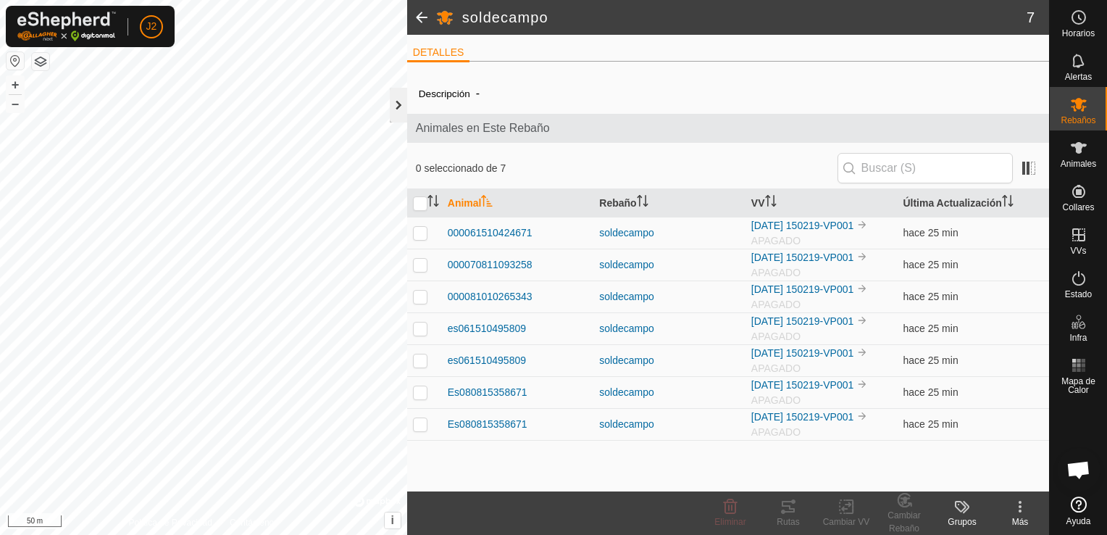
click at [400, 106] on div at bounding box center [398, 105] width 17 height 35
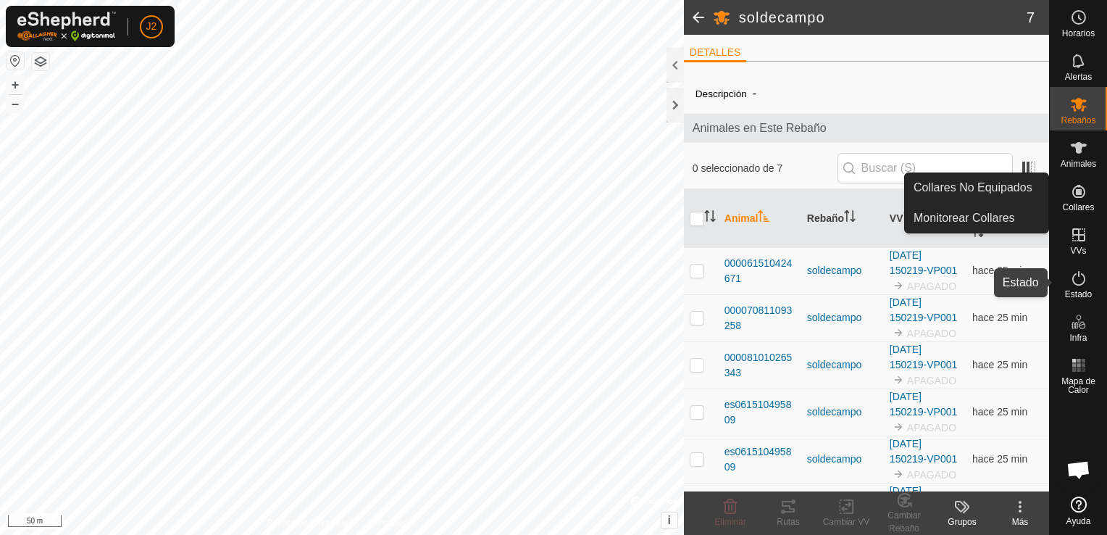
click at [1079, 281] on icon at bounding box center [1078, 277] width 17 height 17
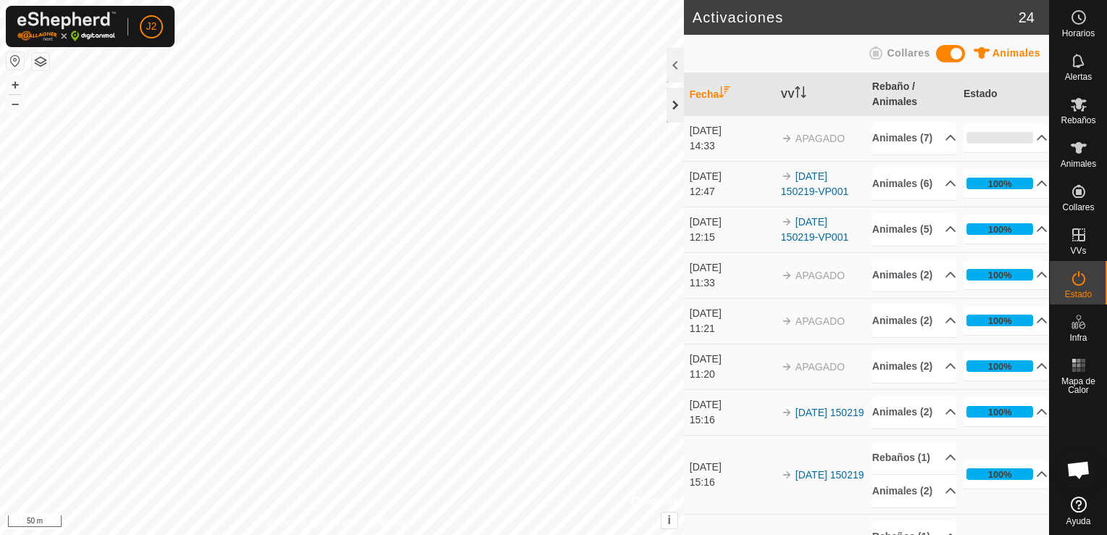
click at [672, 103] on div at bounding box center [674, 105] width 17 height 35
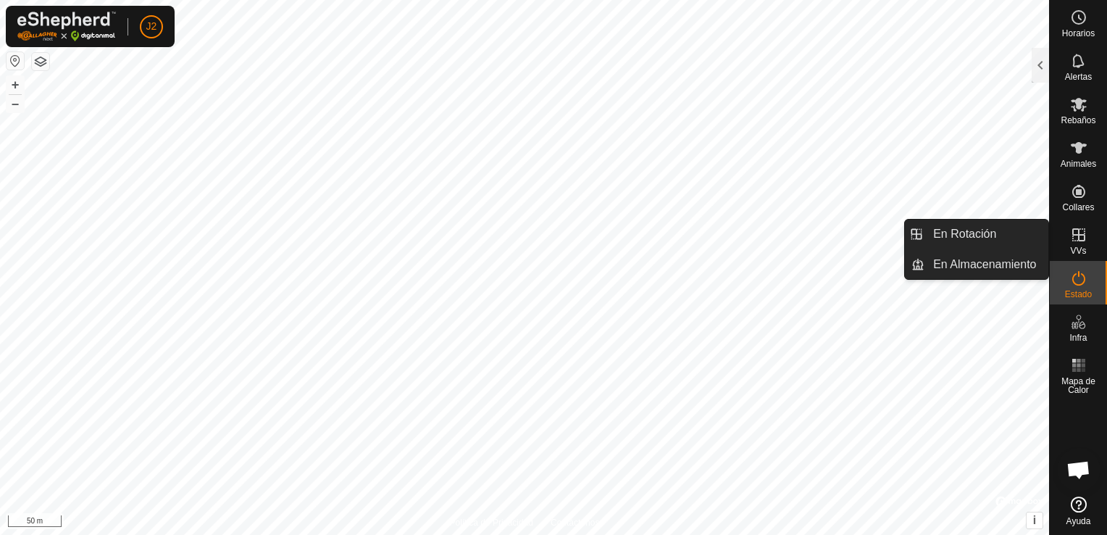
click at [1078, 240] on icon at bounding box center [1078, 234] width 13 height 13
click at [1080, 249] on span "VVs" at bounding box center [1078, 250] width 16 height 9
click at [1079, 227] on icon at bounding box center [1078, 234] width 17 height 17
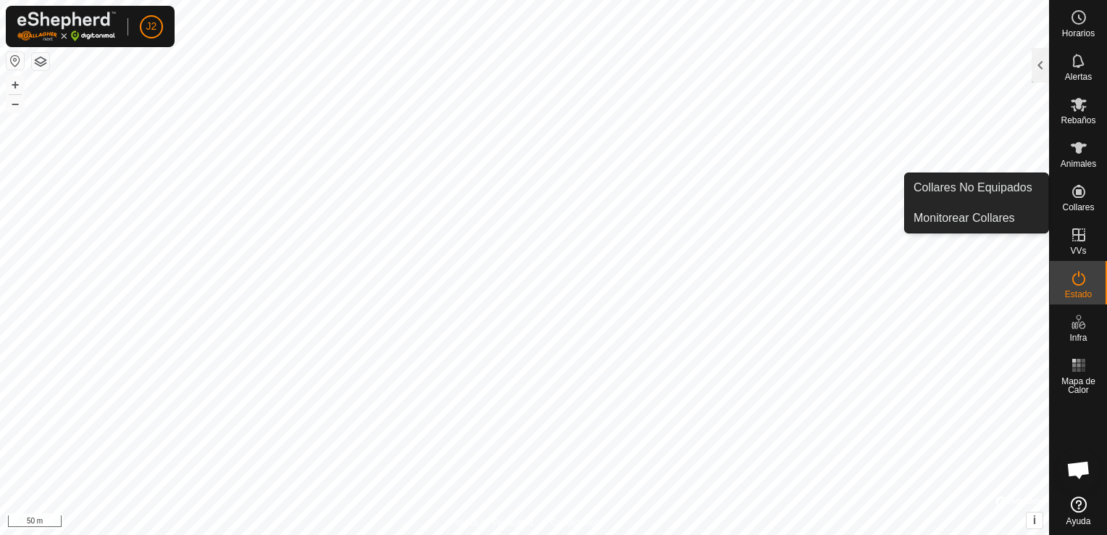
click at [1076, 198] on icon at bounding box center [1078, 191] width 17 height 17
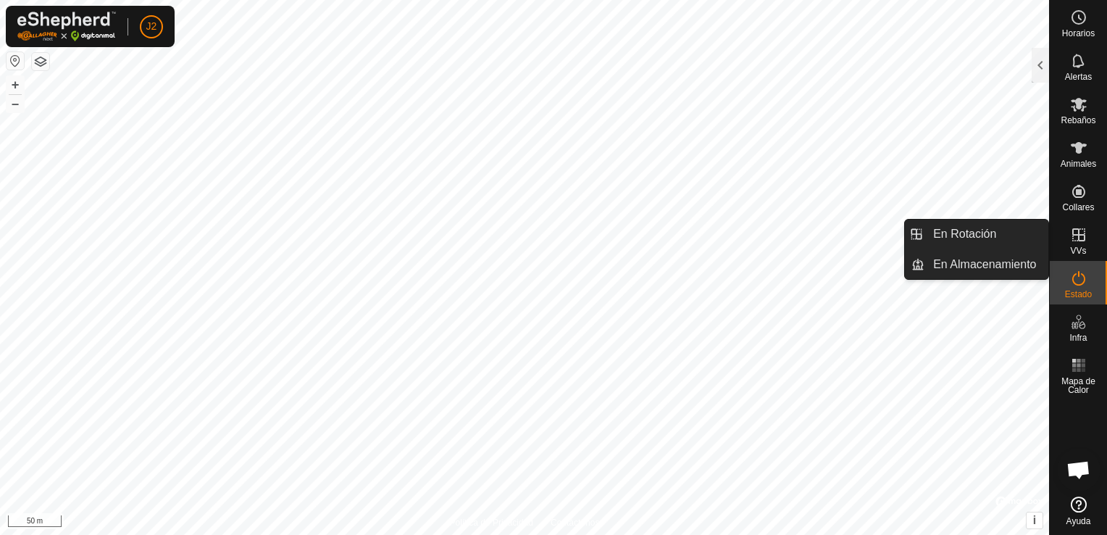
click at [1078, 240] on icon at bounding box center [1078, 234] width 13 height 13
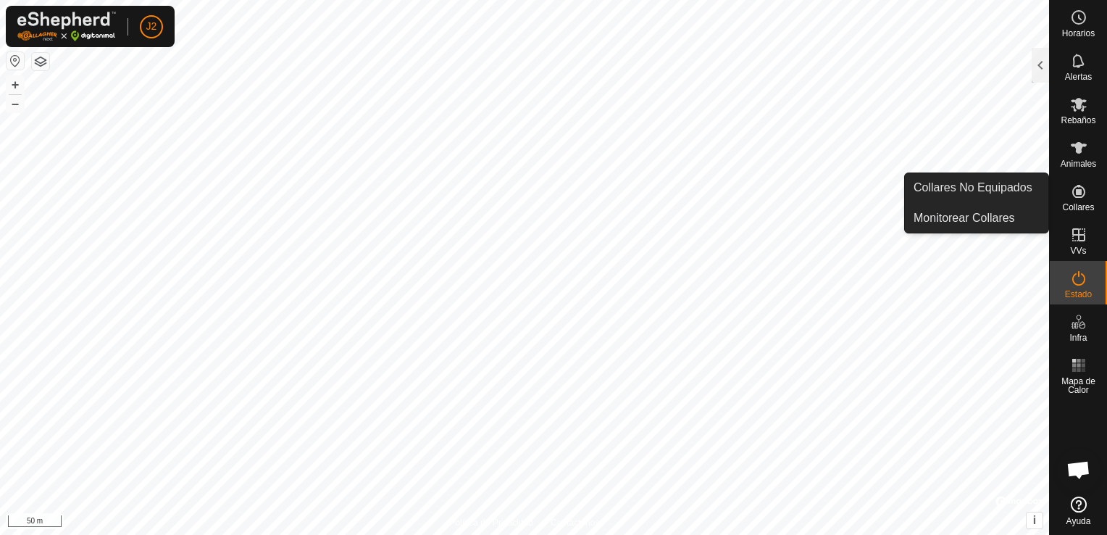
drag, startPoint x: 1071, startPoint y: 214, endPoint x: 1068, endPoint y: 194, distance: 19.8
click at [1068, 194] on es-neckbands-svg-icon at bounding box center [1079, 191] width 26 height 23
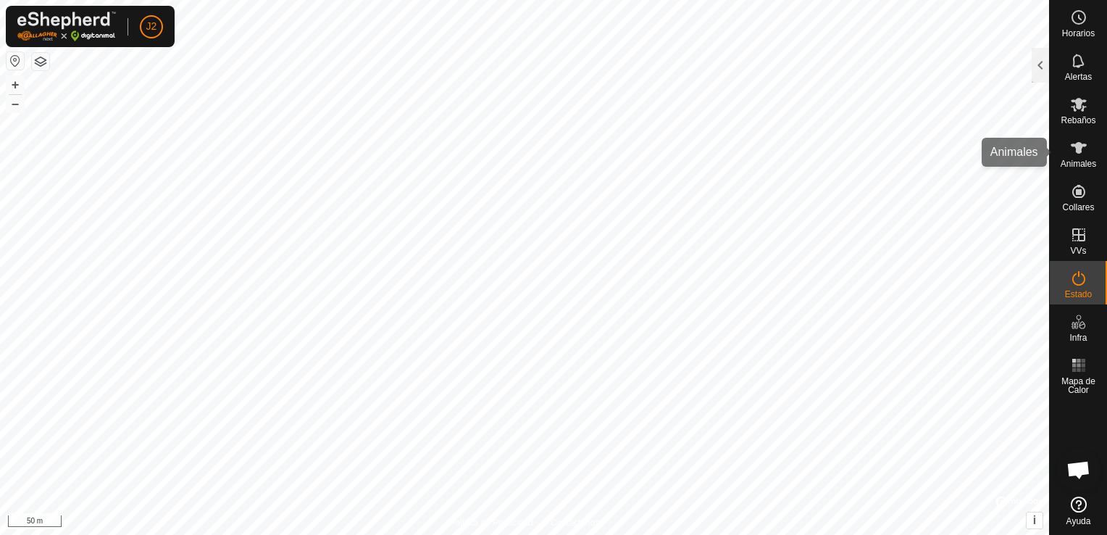
click at [1073, 159] on span "Animales" at bounding box center [1077, 163] width 35 height 9
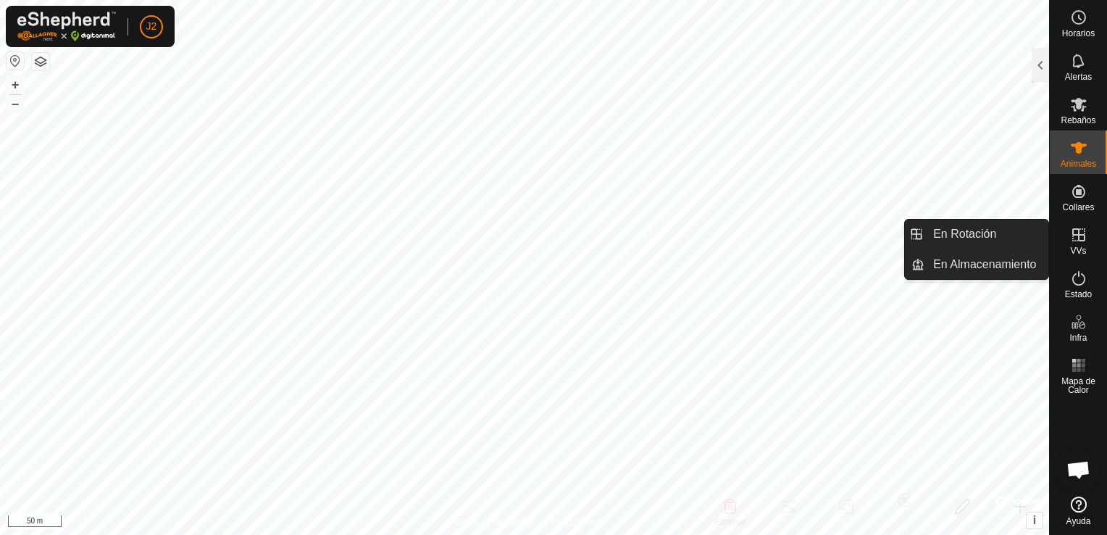
click at [1081, 240] on icon at bounding box center [1078, 234] width 13 height 13
click at [1081, 240] on es-menu-bar "Horarios Alertas Rebaños Animales Collares VVs Estado Infra Mapa de Calor Ayuda…" at bounding box center [1078, 267] width 58 height 535
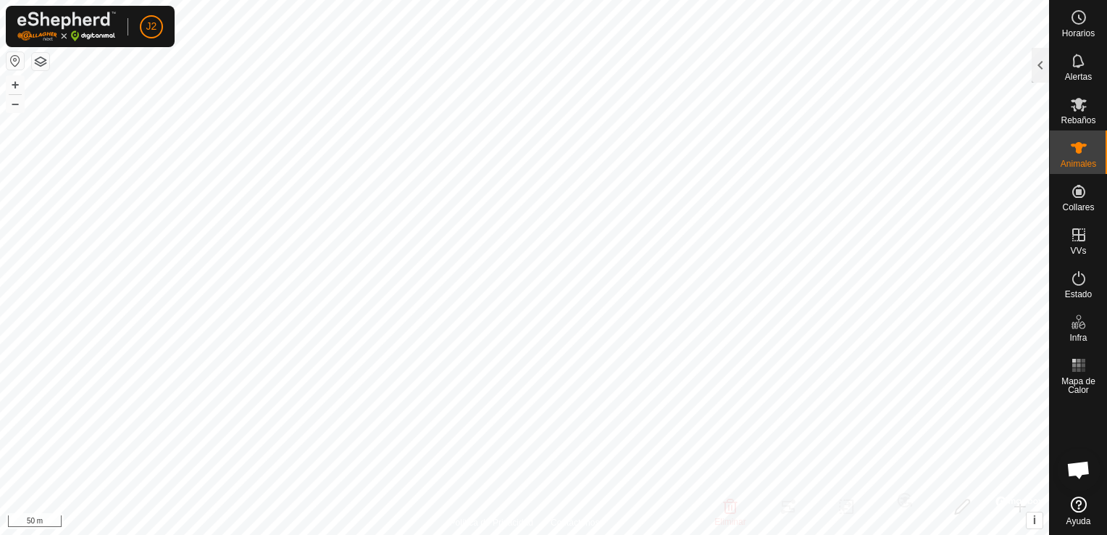
click at [1071, 239] on es-menu-bar "Horarios Alertas Rebaños Animales Collares VVs Estado Infra Mapa de Calor Ayuda" at bounding box center [1078, 267] width 58 height 535
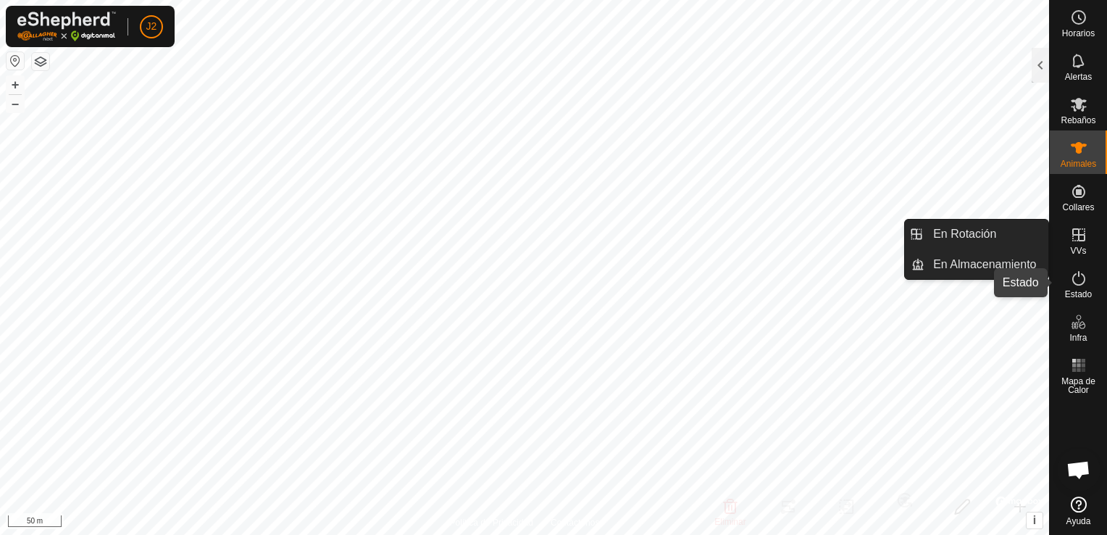
click at [1080, 277] on icon at bounding box center [1078, 277] width 17 height 17
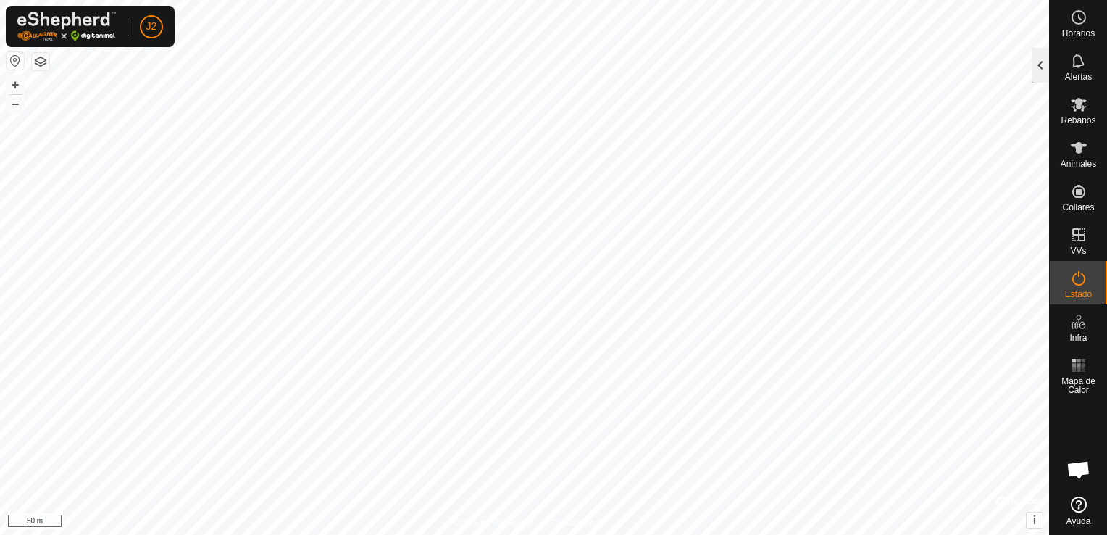
click at [1034, 69] on div at bounding box center [1039, 65] width 17 height 35
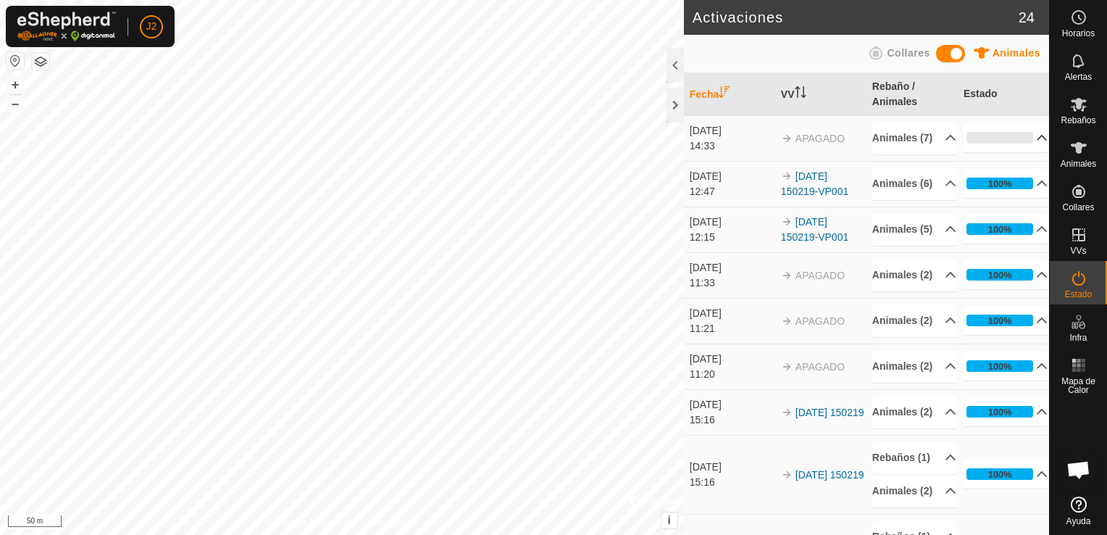
click at [1021, 151] on p-accordion-header "0%" at bounding box center [1005, 137] width 85 height 29
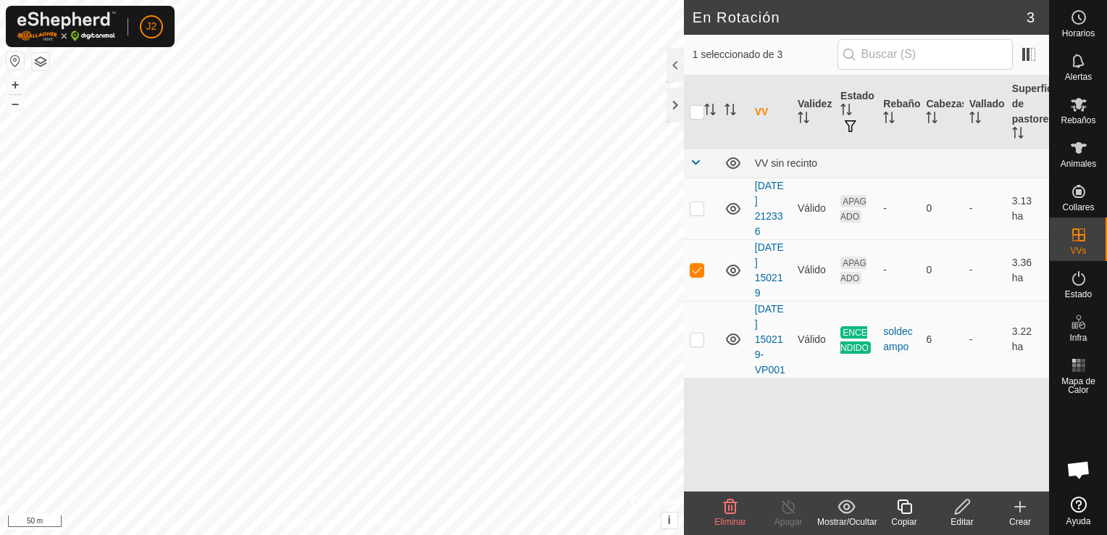
checkbox input "false"
click at [1017, 509] on icon at bounding box center [1019, 506] width 17 height 17
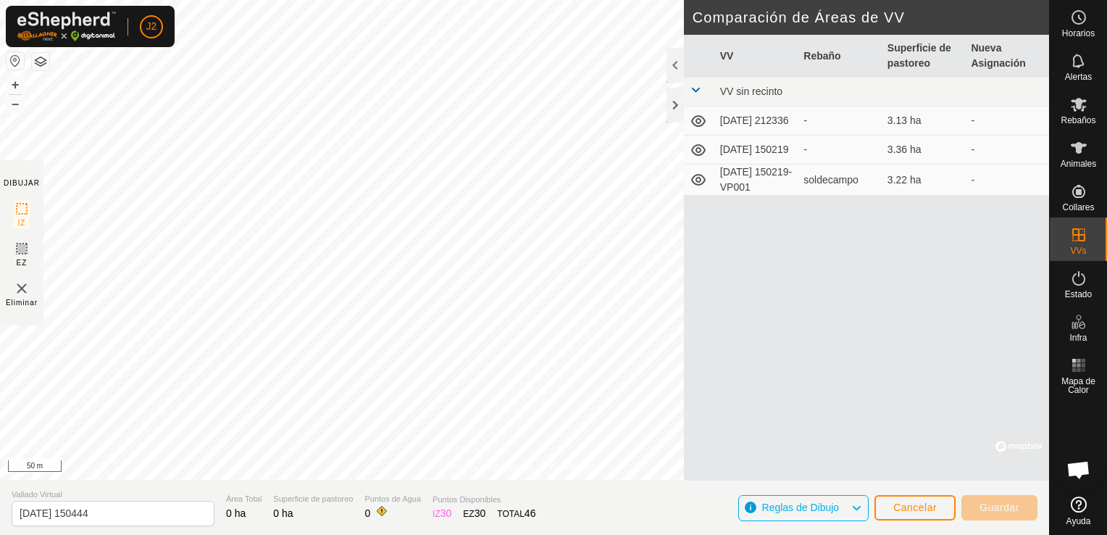
click at [699, 184] on icon at bounding box center [698, 180] width 14 height 12
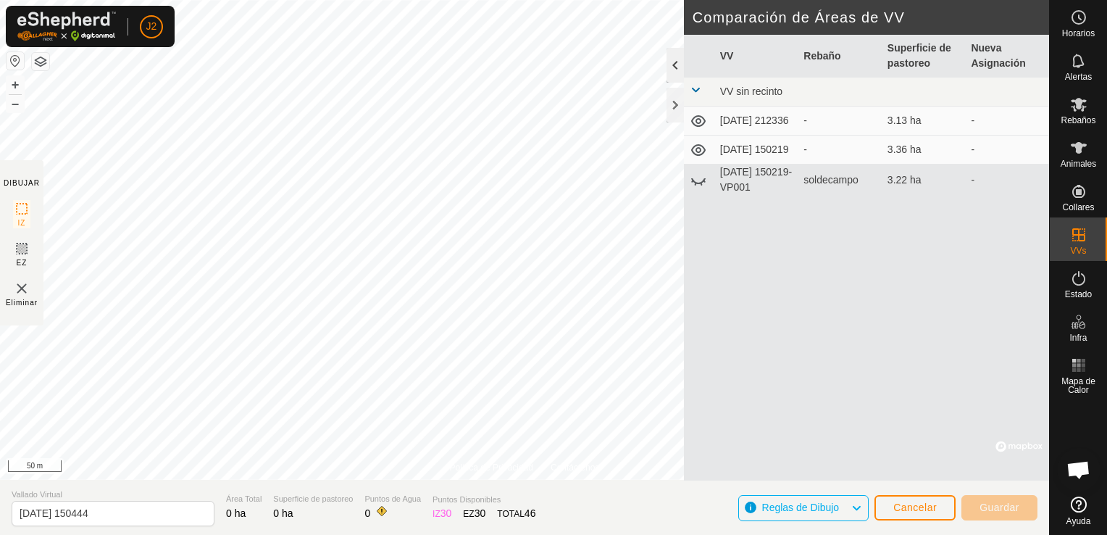
click at [675, 67] on div at bounding box center [674, 65] width 17 height 35
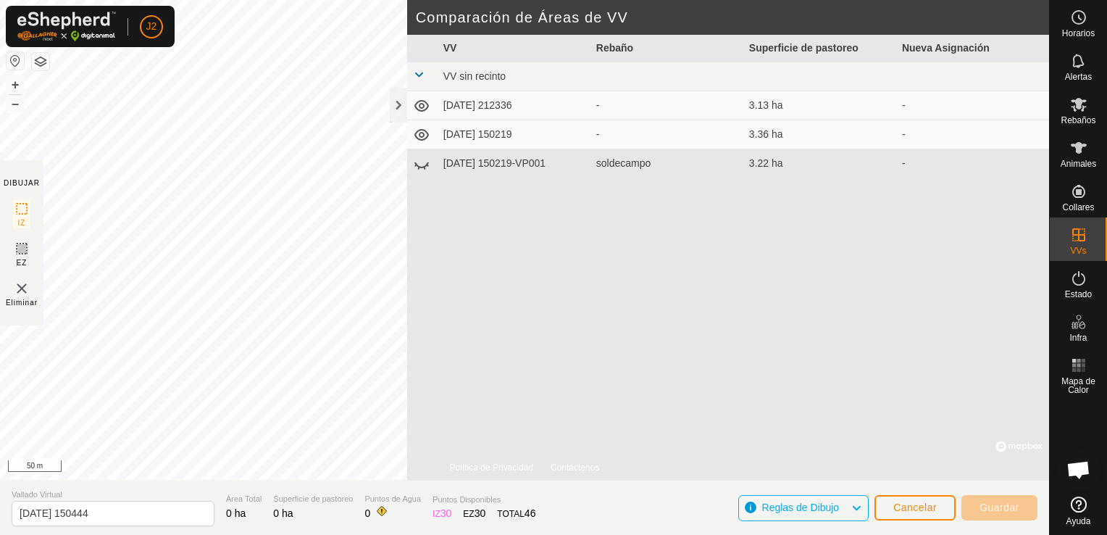
click at [421, 161] on icon at bounding box center [421, 163] width 17 height 17
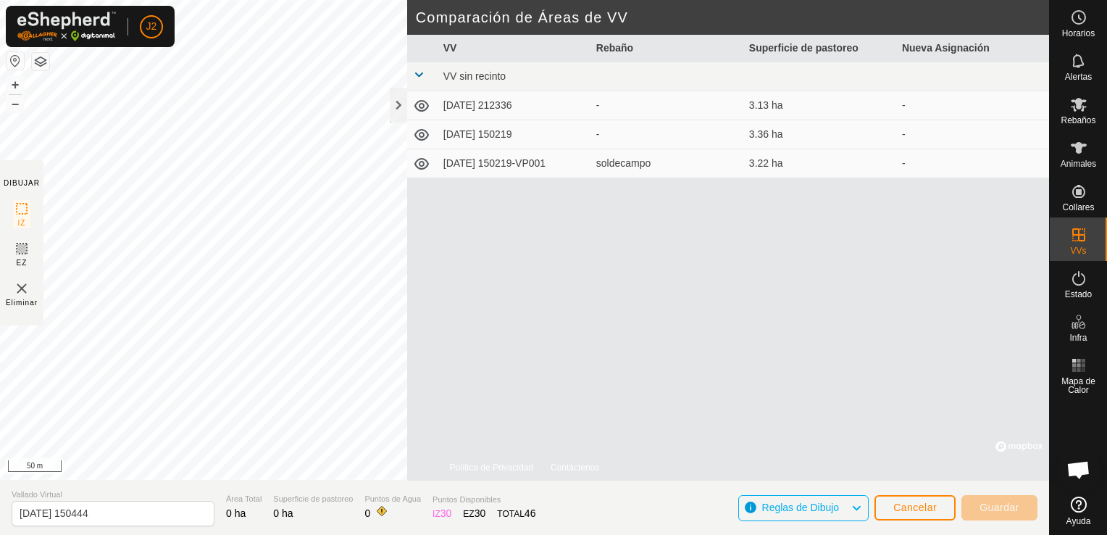
click at [421, 161] on icon at bounding box center [421, 164] width 14 height 12
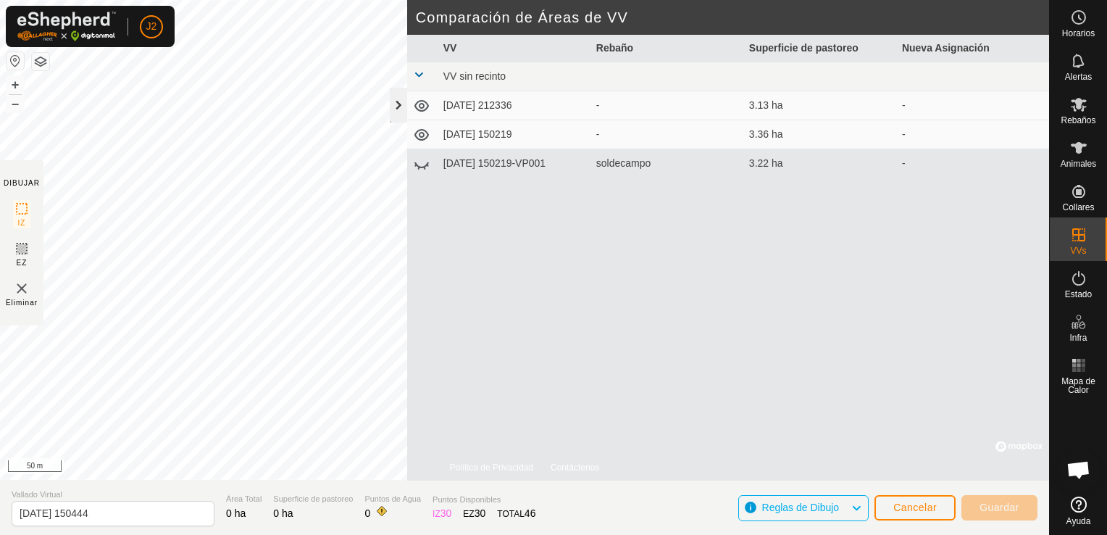
click at [398, 114] on div at bounding box center [398, 105] width 17 height 35
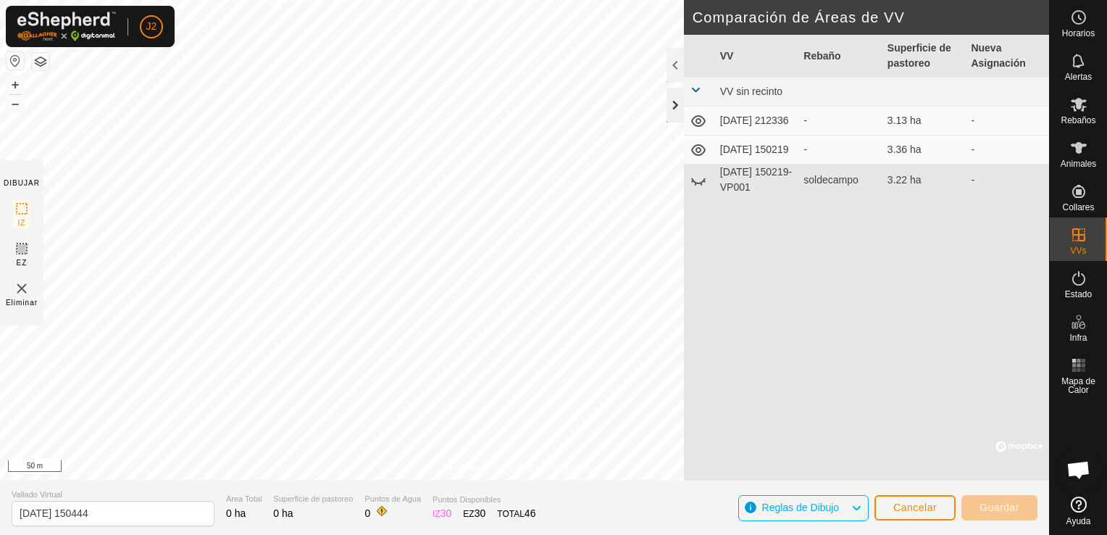
click at [677, 114] on div at bounding box center [674, 105] width 17 height 35
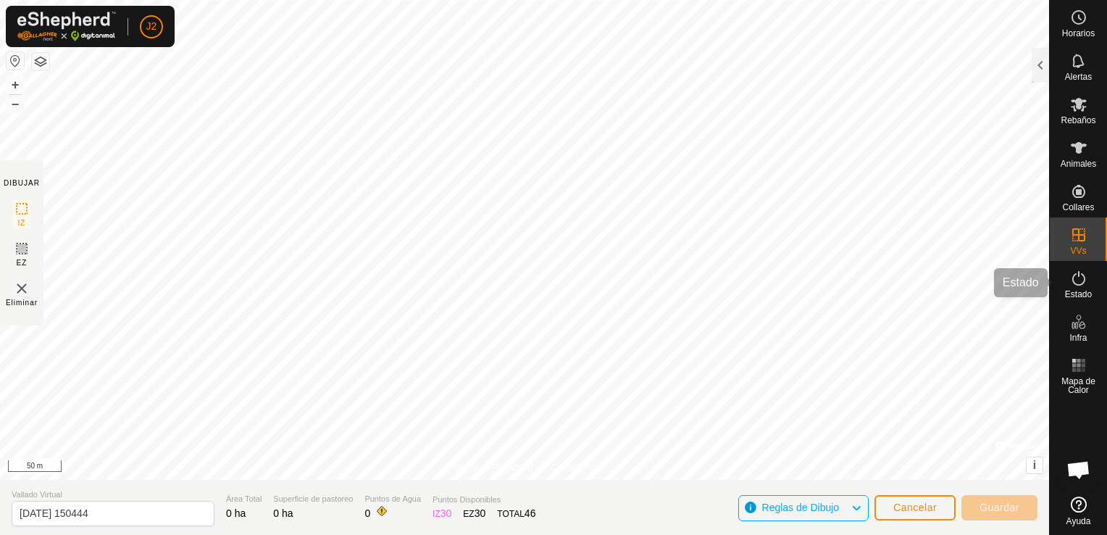
click at [1078, 274] on icon at bounding box center [1078, 278] width 13 height 14
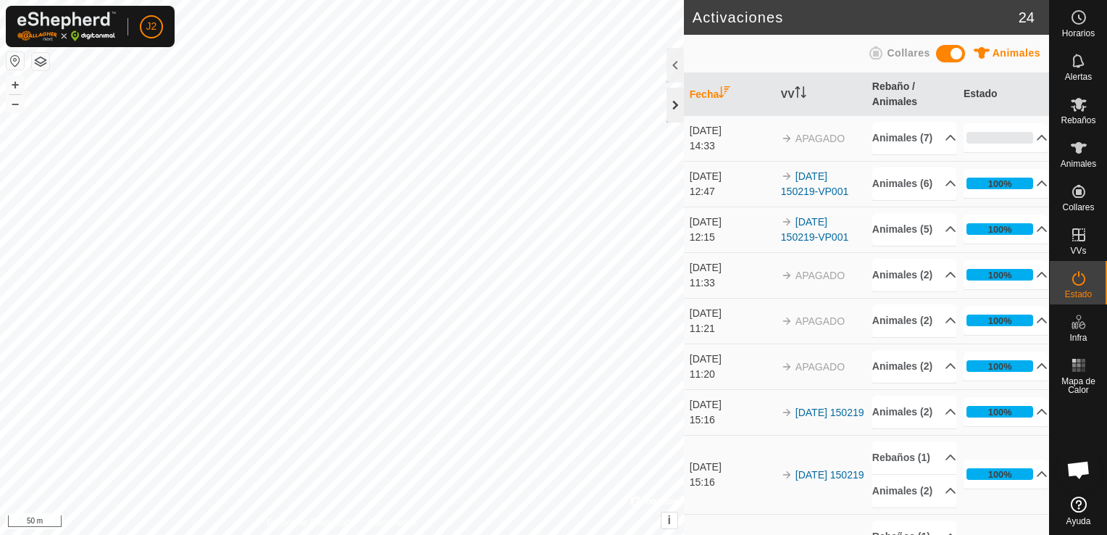
click at [673, 108] on div at bounding box center [674, 105] width 17 height 35
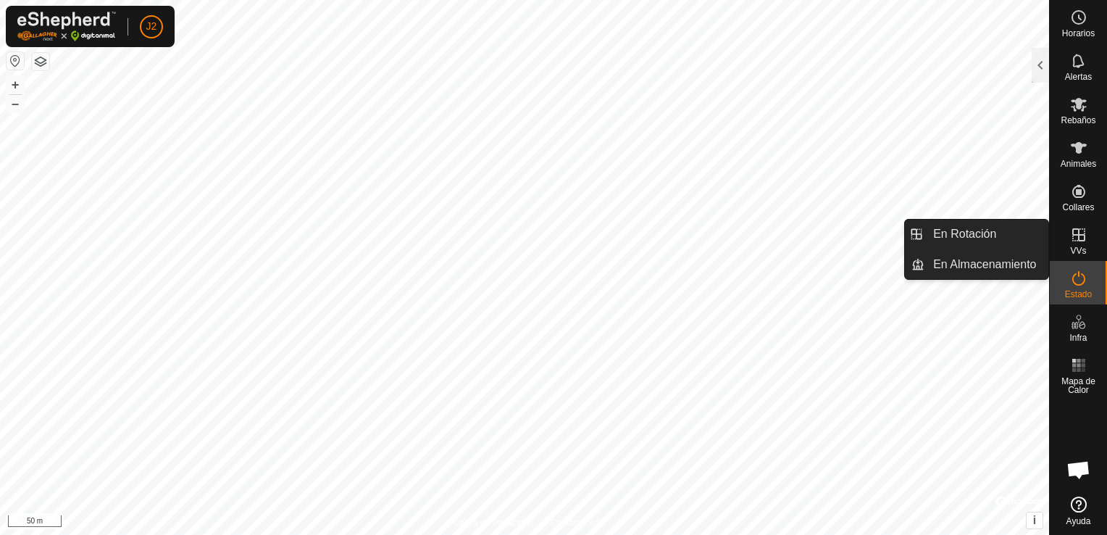
click at [1071, 247] on span "VVs" at bounding box center [1078, 250] width 16 height 9
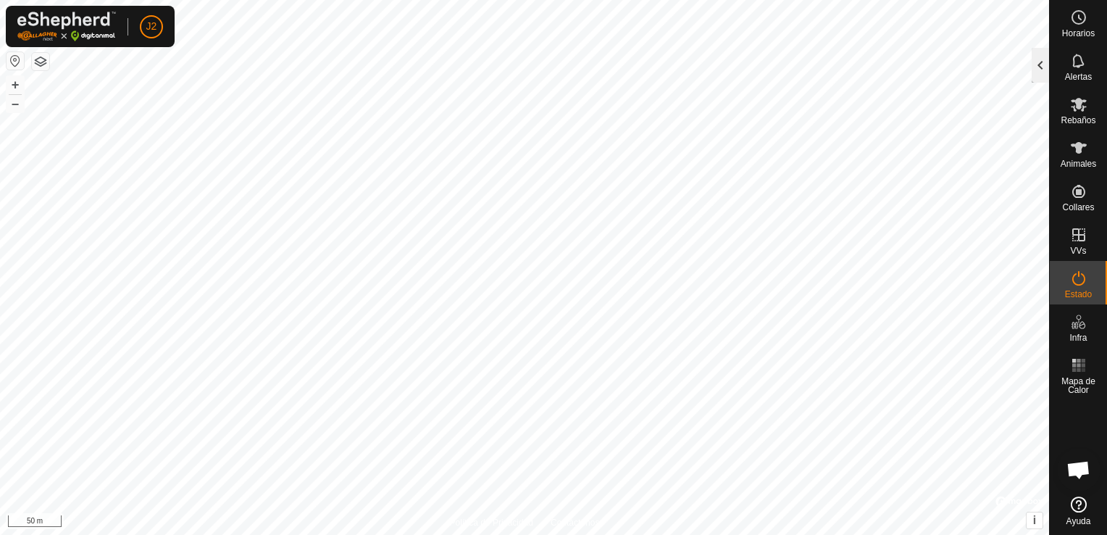
click at [1033, 67] on div at bounding box center [1039, 65] width 17 height 35
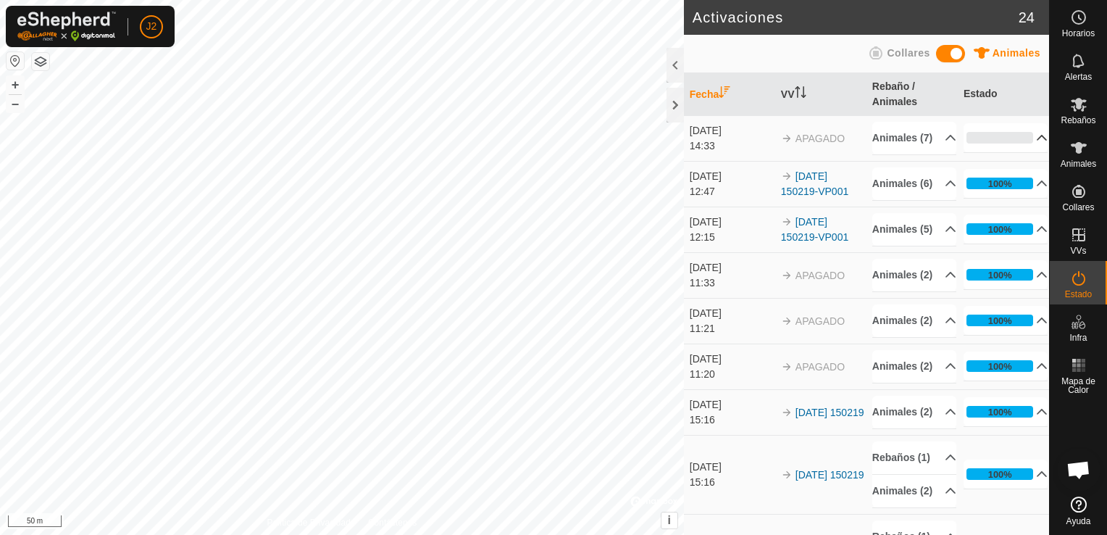
click at [1023, 143] on p-accordion-header "0%" at bounding box center [1005, 137] width 85 height 29
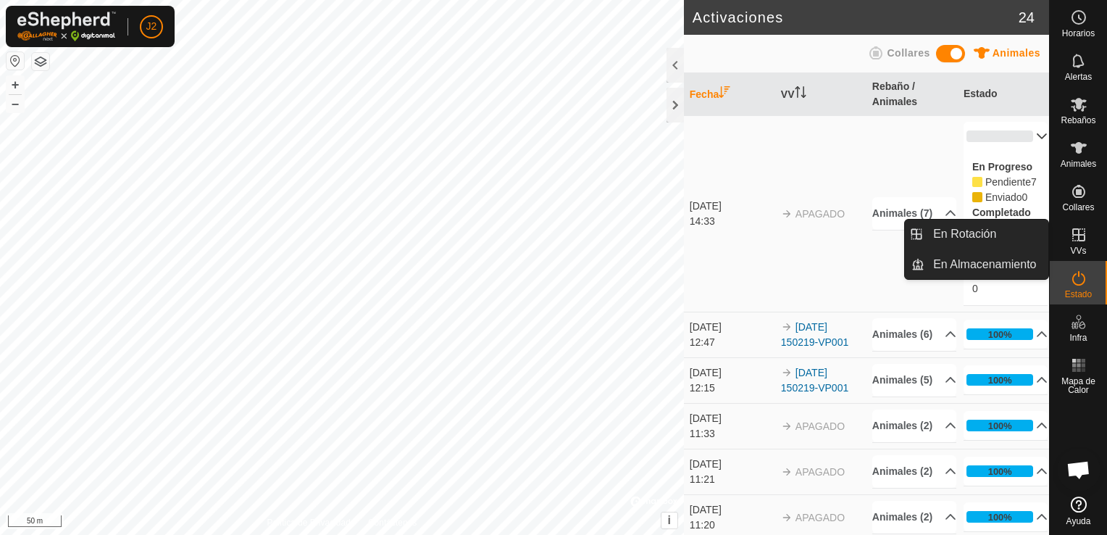
click at [1079, 246] on span "VVs" at bounding box center [1078, 250] width 16 height 9
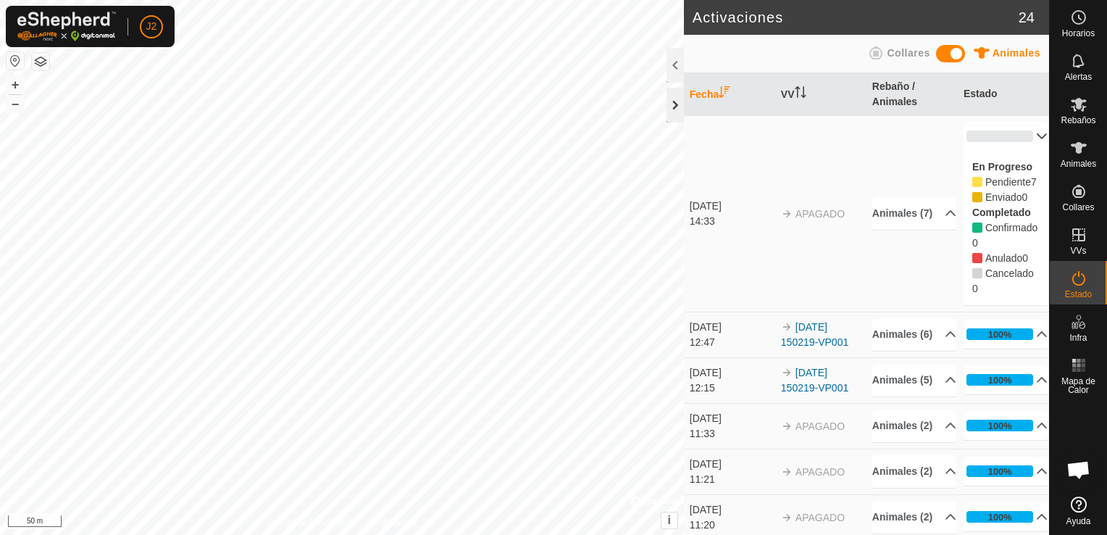
click at [677, 104] on div at bounding box center [674, 105] width 17 height 35
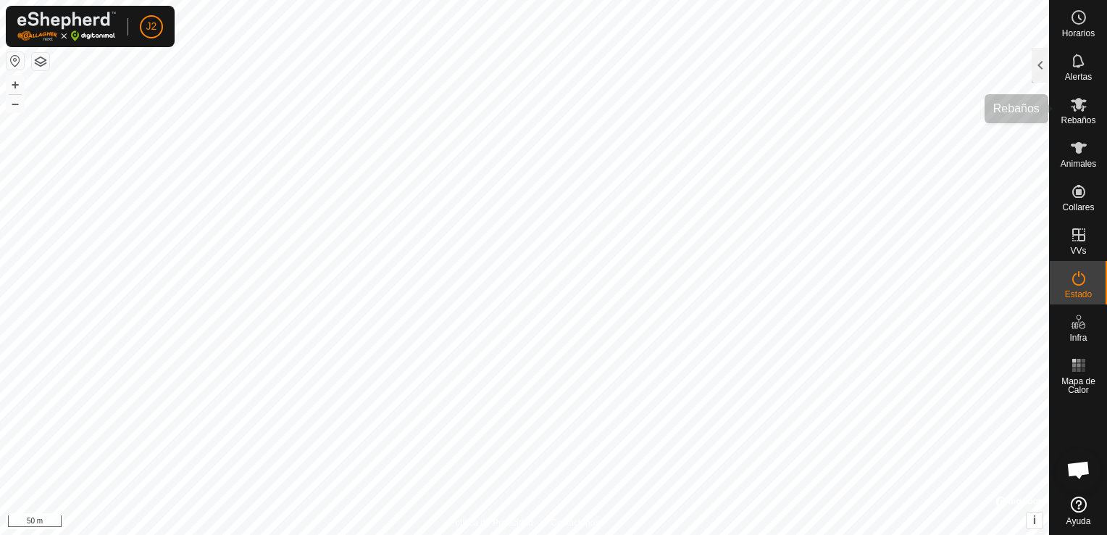
click at [1075, 116] on span "Rebaños" at bounding box center [1077, 120] width 35 height 9
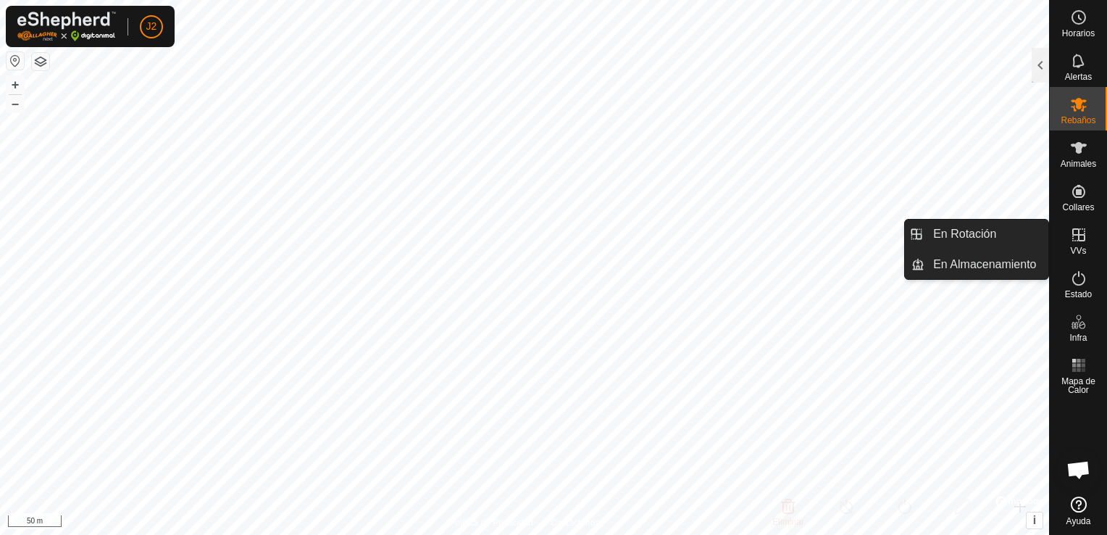
click at [1076, 233] on icon at bounding box center [1078, 234] width 17 height 17
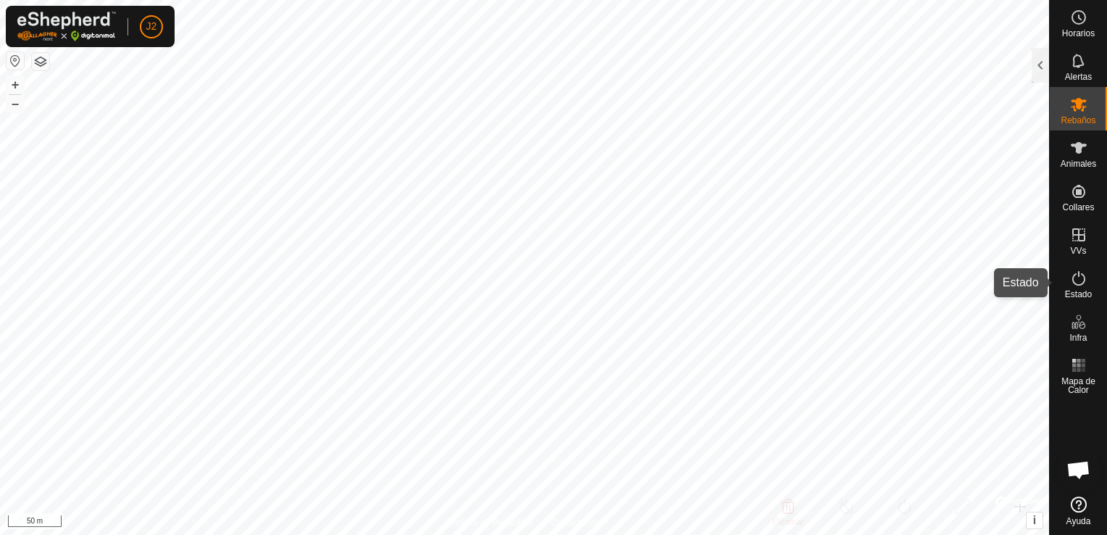
click at [1078, 297] on span "Estado" at bounding box center [1078, 294] width 27 height 9
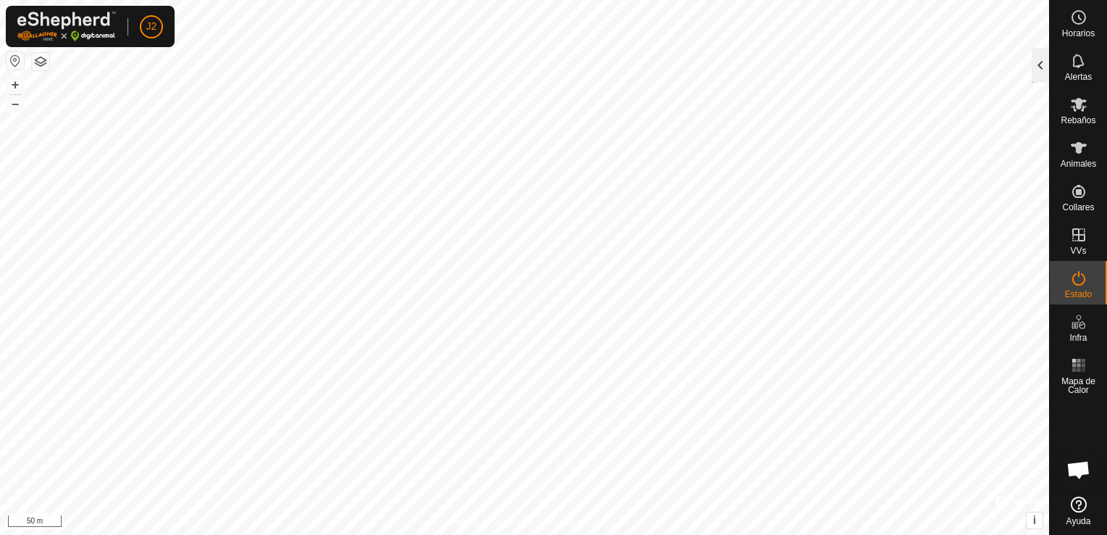
click at [1039, 71] on div at bounding box center [1039, 65] width 17 height 35
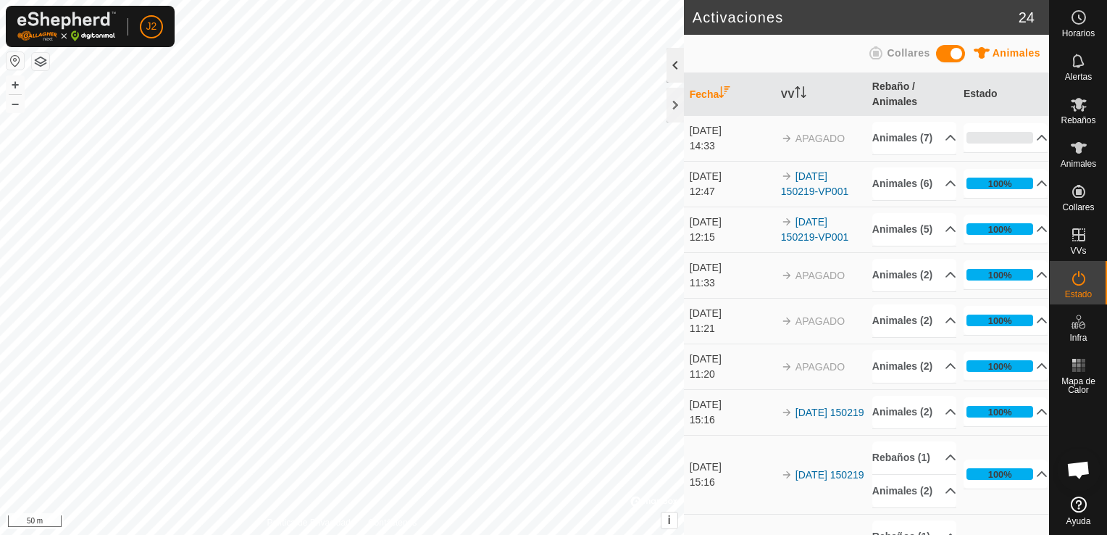
click at [673, 68] on div at bounding box center [674, 65] width 17 height 35
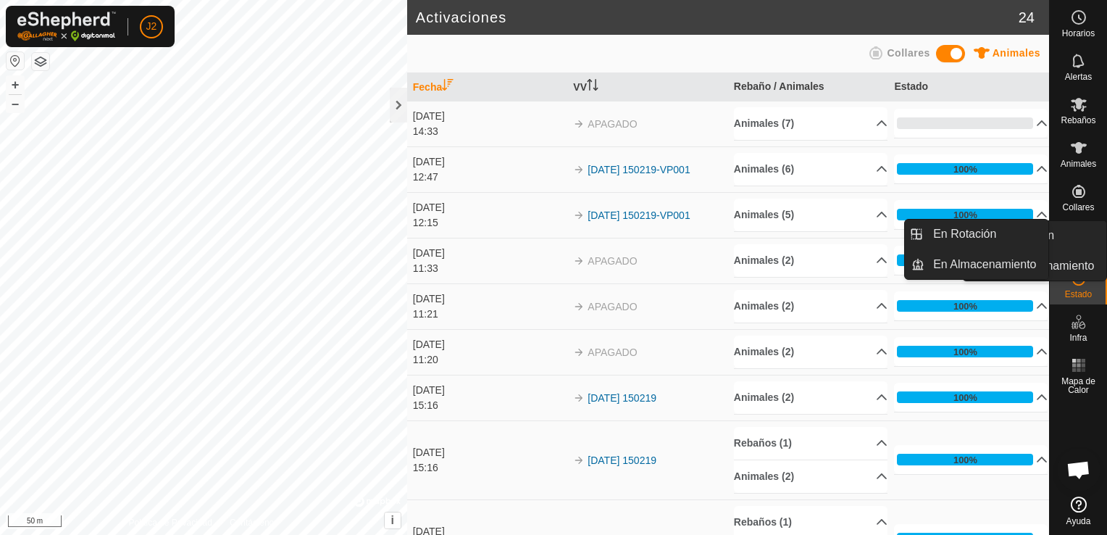
click at [1075, 239] on icon at bounding box center [1078, 234] width 17 height 17
click at [1075, 239] on es-menu-bar "Horarios Alertas Rebaños Animales Collares VVs Estado Infra Mapa de Calor Ayuda…" at bounding box center [1078, 267] width 58 height 535
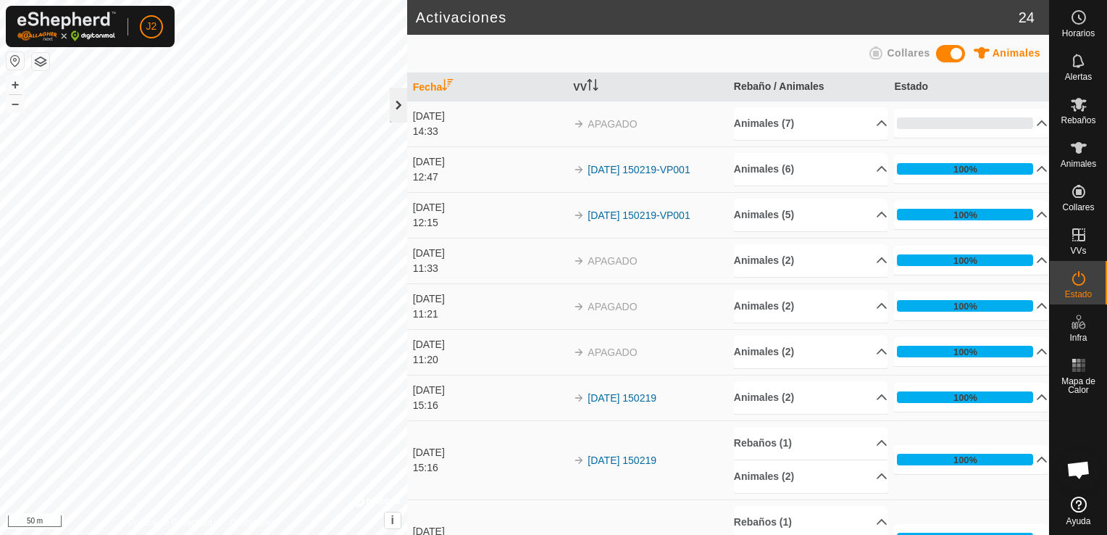
click at [395, 109] on div at bounding box center [398, 105] width 17 height 35
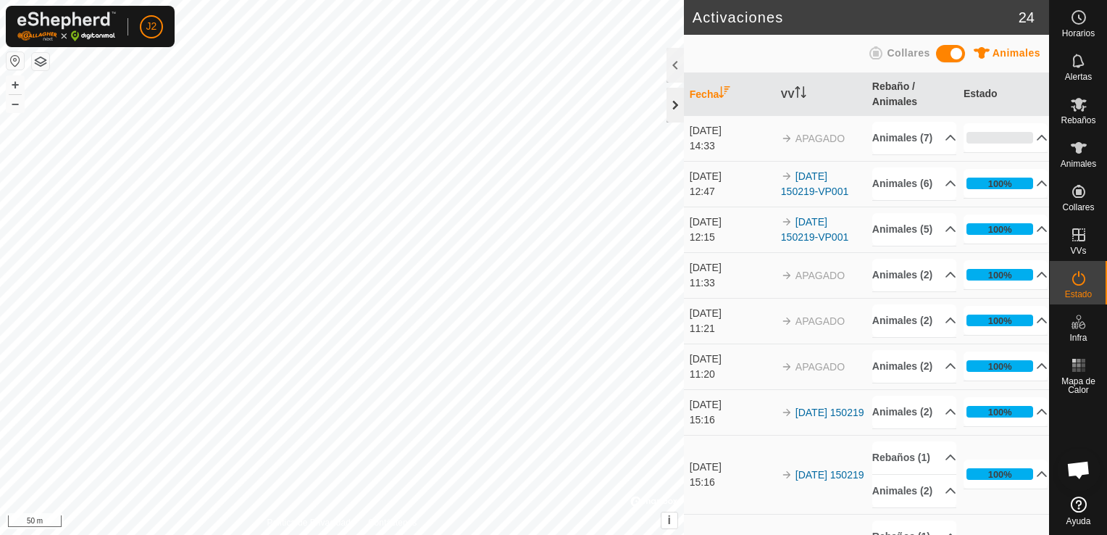
click at [678, 106] on div at bounding box center [674, 105] width 17 height 35
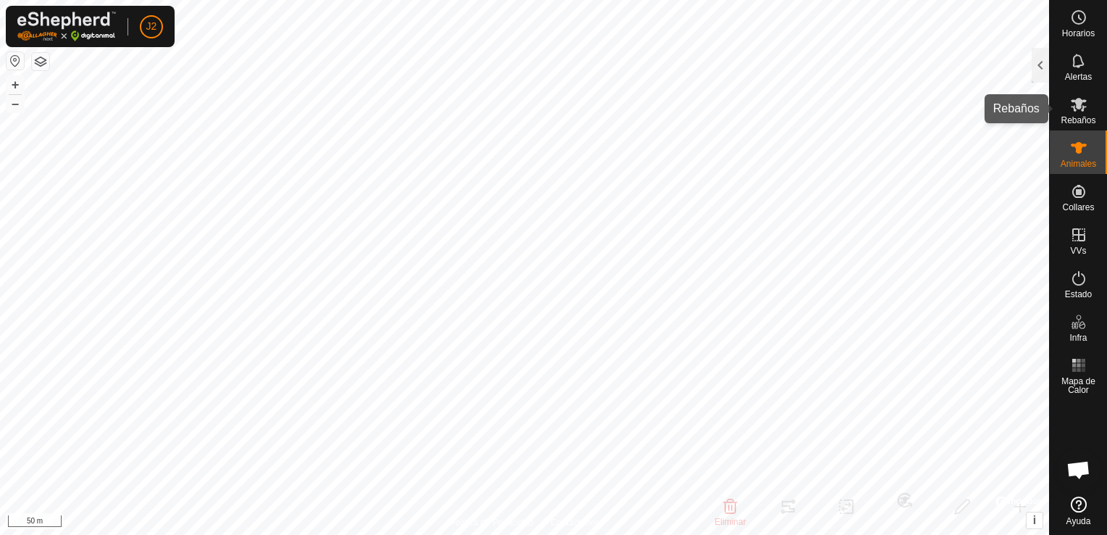
click at [1080, 116] on span "Rebaños" at bounding box center [1077, 120] width 35 height 9
click at [1047, 74] on div at bounding box center [1039, 65] width 17 height 35
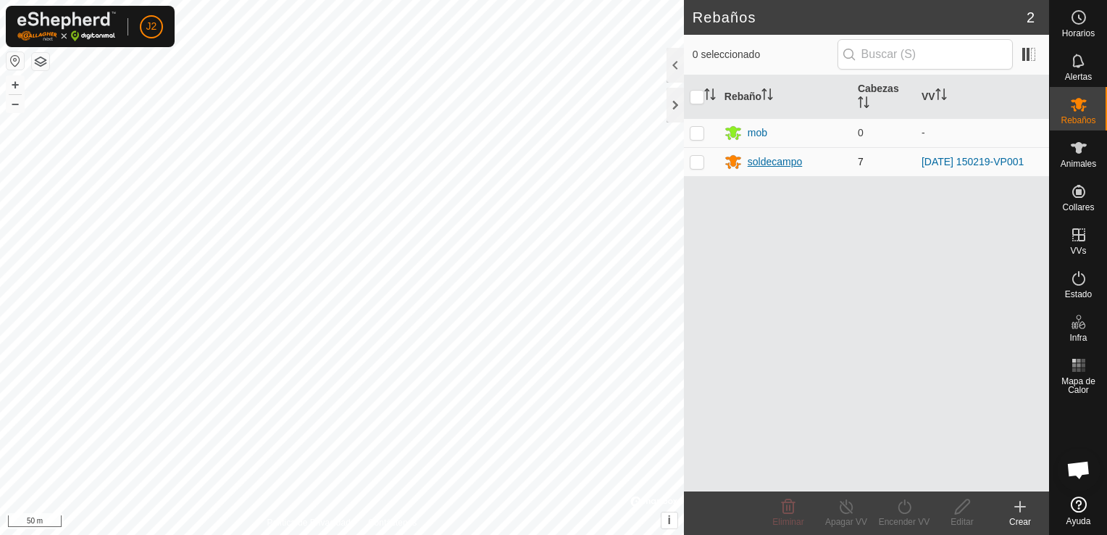
click at [782, 165] on div "soldecampo" at bounding box center [775, 161] width 55 height 15
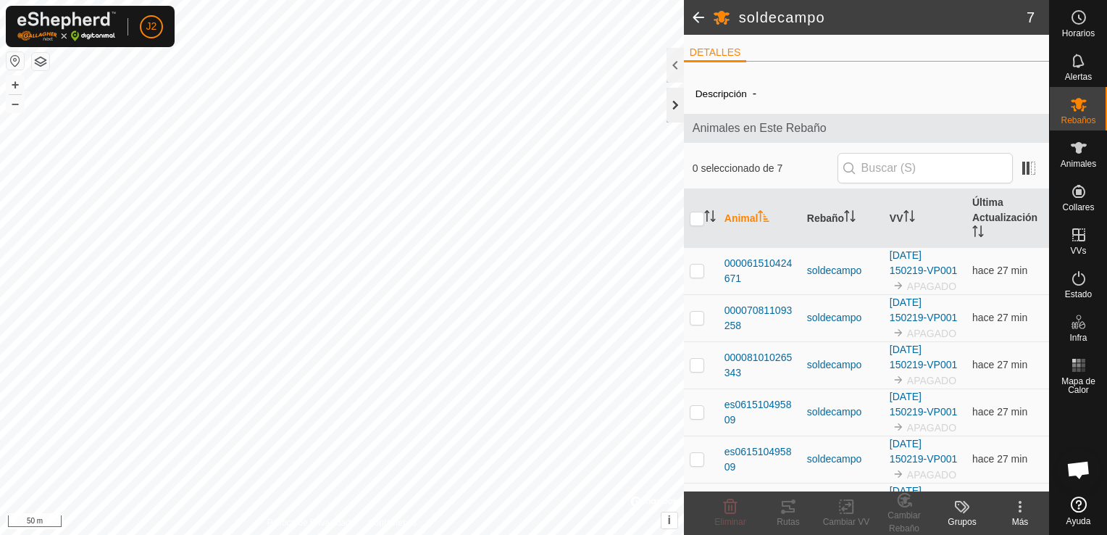
click at [671, 103] on div at bounding box center [674, 105] width 17 height 35
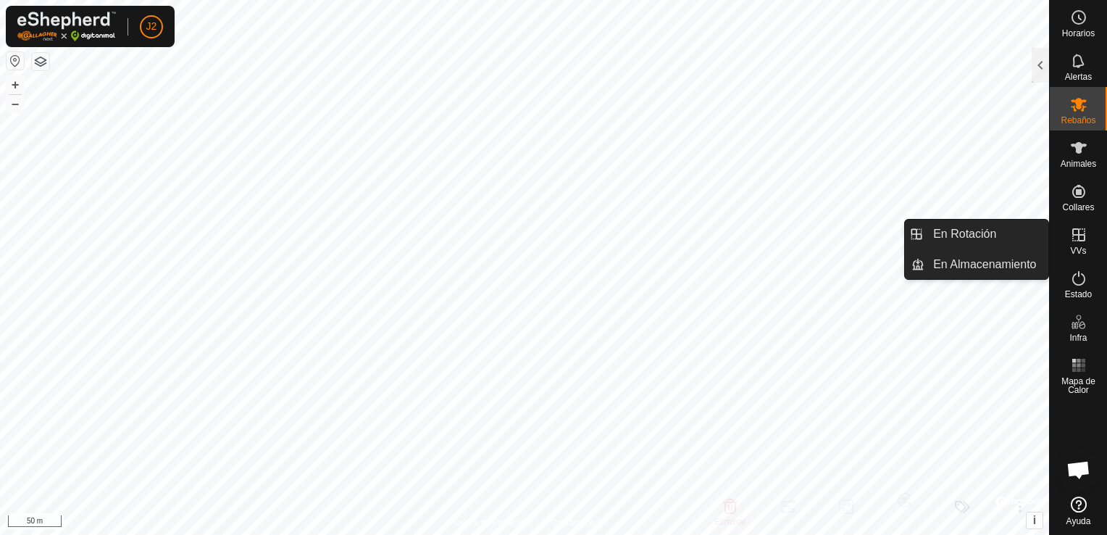
click at [1079, 240] on icon at bounding box center [1078, 234] width 13 height 13
click at [1000, 245] on link "En Rotación" at bounding box center [986, 233] width 124 height 29
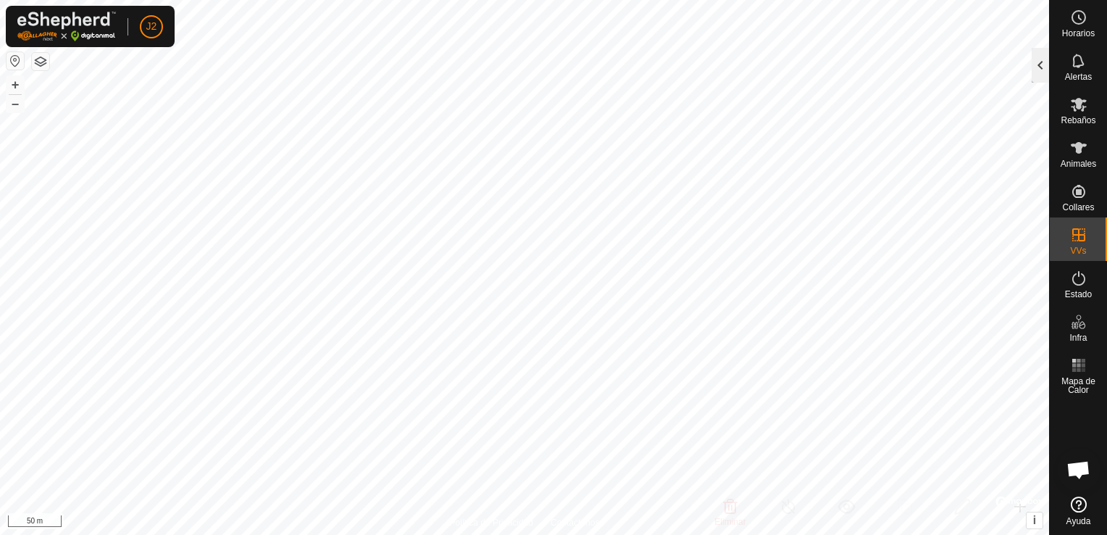
click at [1037, 72] on div at bounding box center [1039, 65] width 17 height 35
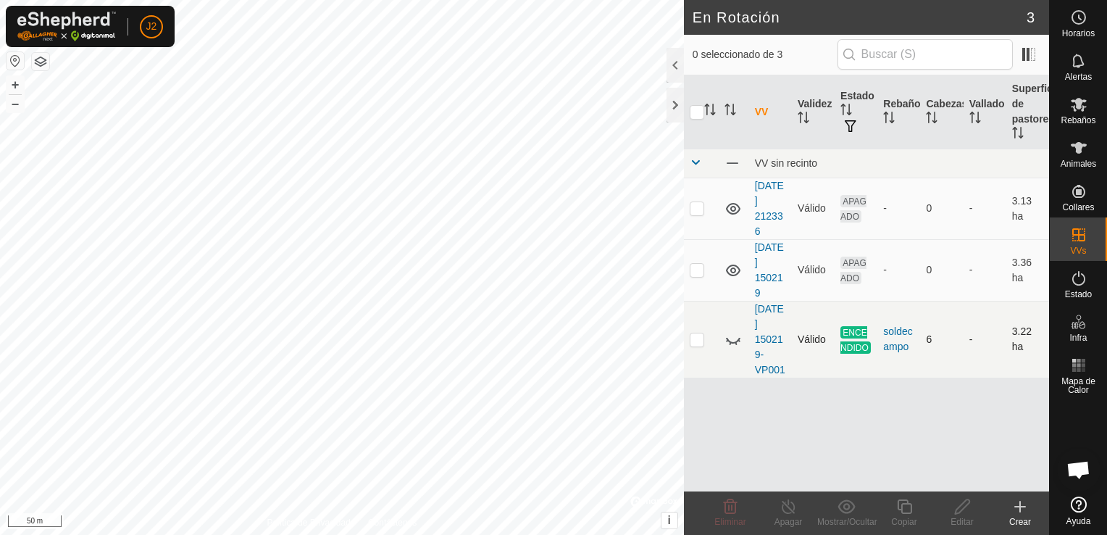
click at [728, 343] on icon at bounding box center [732, 338] width 17 height 17
click at [697, 269] on p-checkbox at bounding box center [697, 270] width 14 height 12
click at [696, 266] on p-checkbox at bounding box center [697, 270] width 14 height 12
checkbox input "false"
click at [698, 342] on p-checkbox at bounding box center [697, 339] width 14 height 12
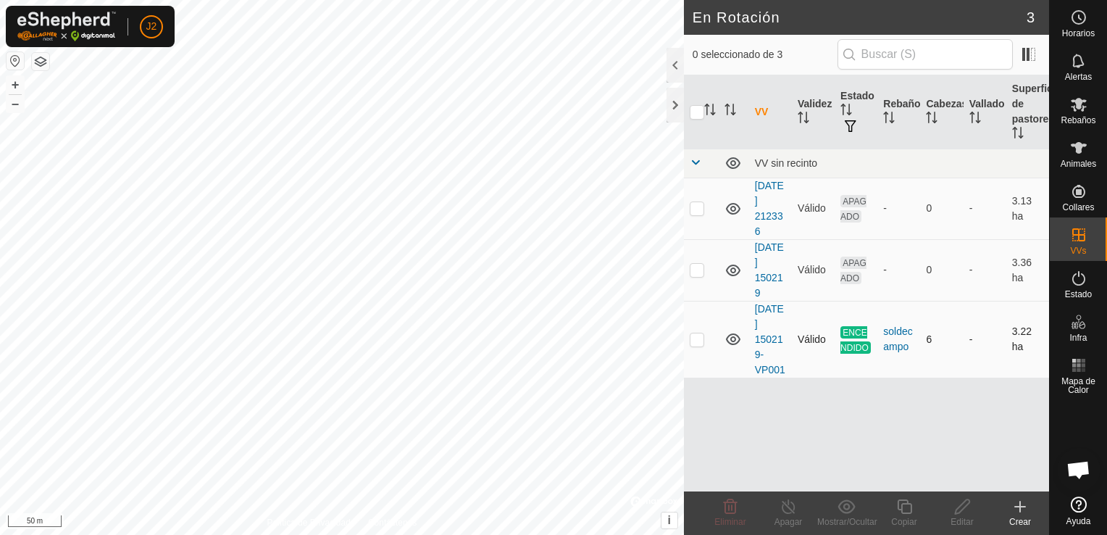
checkbox input "true"
click at [1024, 509] on icon at bounding box center [1019, 506] width 17 height 17
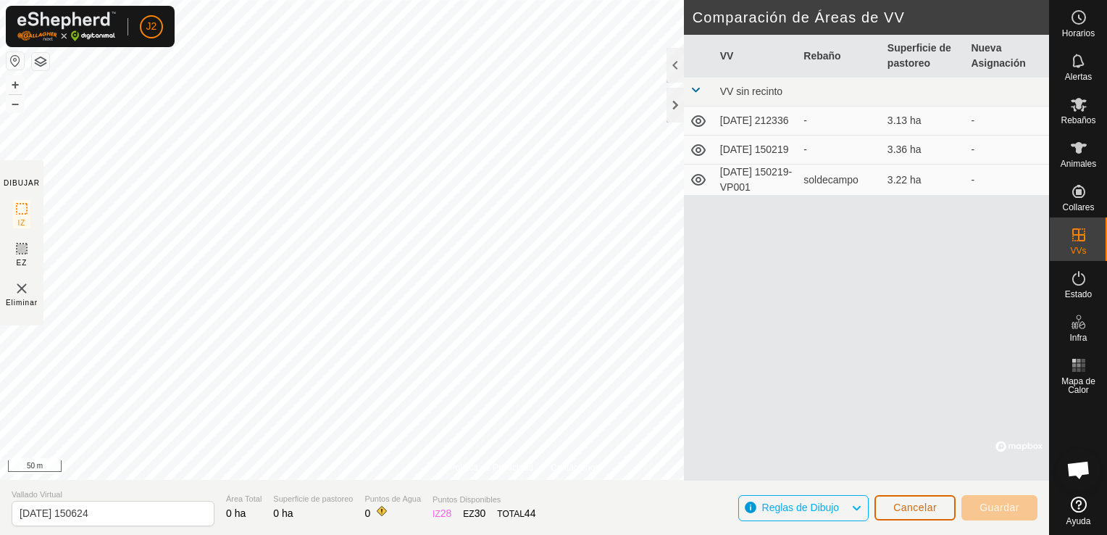
click at [914, 506] on span "Cancelar" at bounding box center [914, 507] width 43 height 12
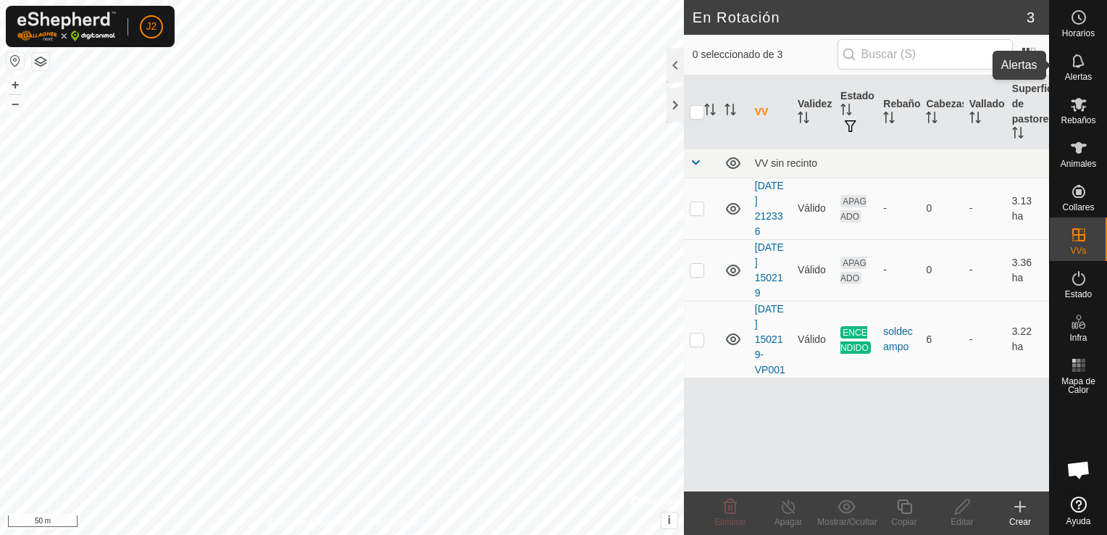
click at [1085, 66] on icon at bounding box center [1078, 60] width 17 height 17
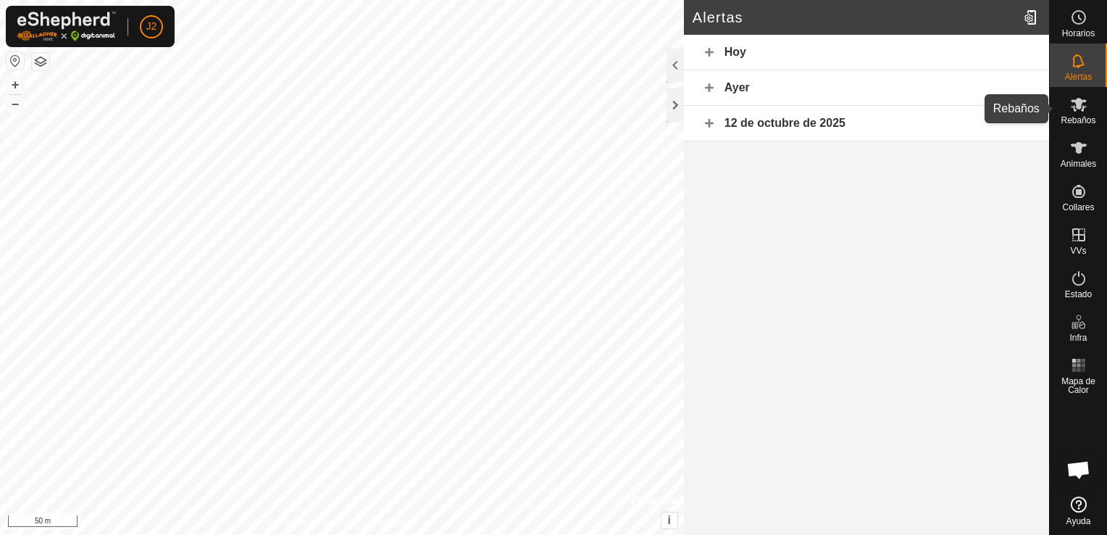
click at [1080, 104] on icon at bounding box center [1079, 105] width 16 height 14
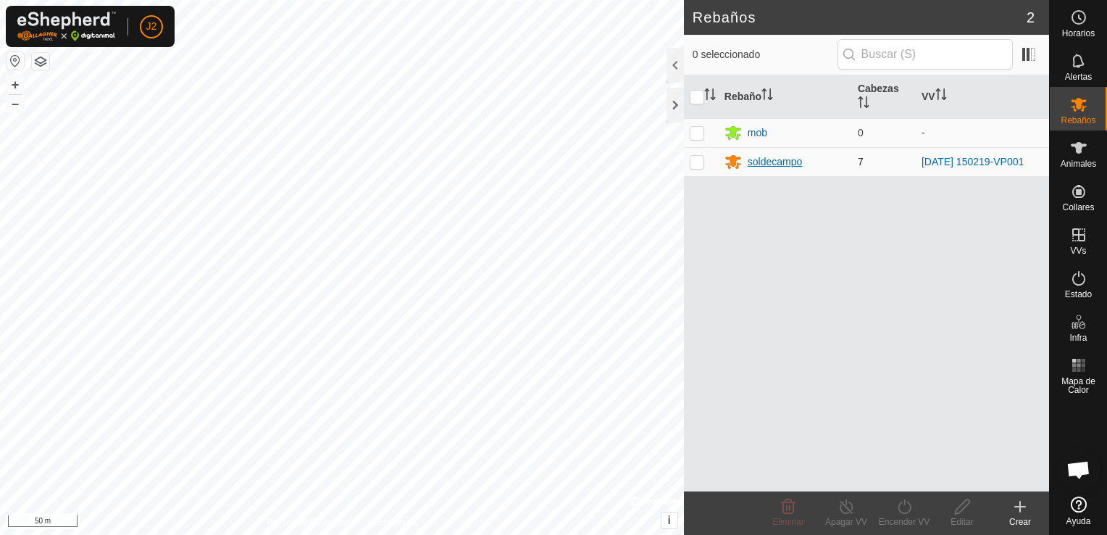
click at [750, 169] on div "soldecampo" at bounding box center [785, 161] width 122 height 17
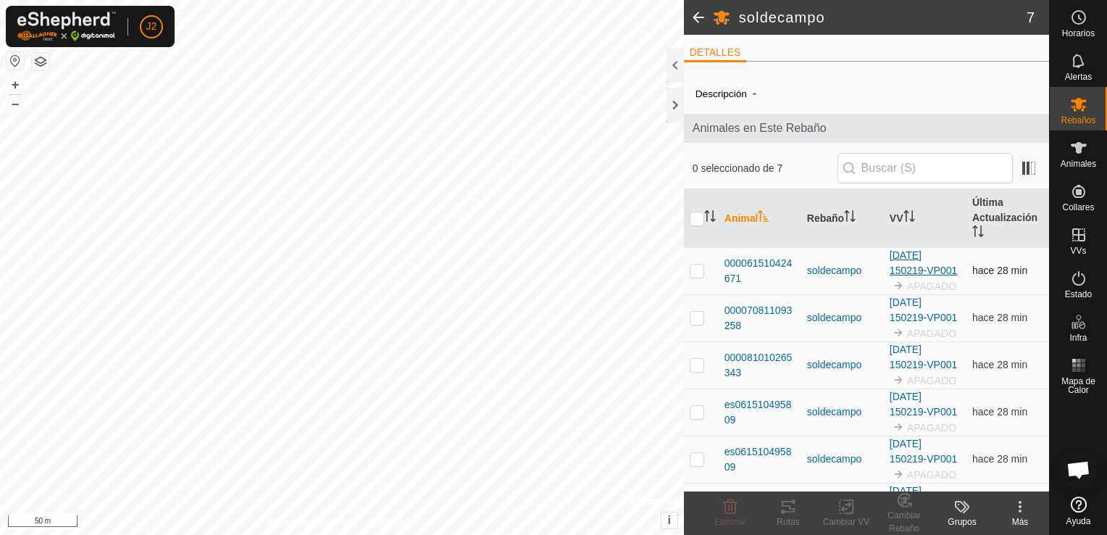
click at [919, 270] on link "[DATE] 150219-VP001" at bounding box center [923, 262] width 67 height 27
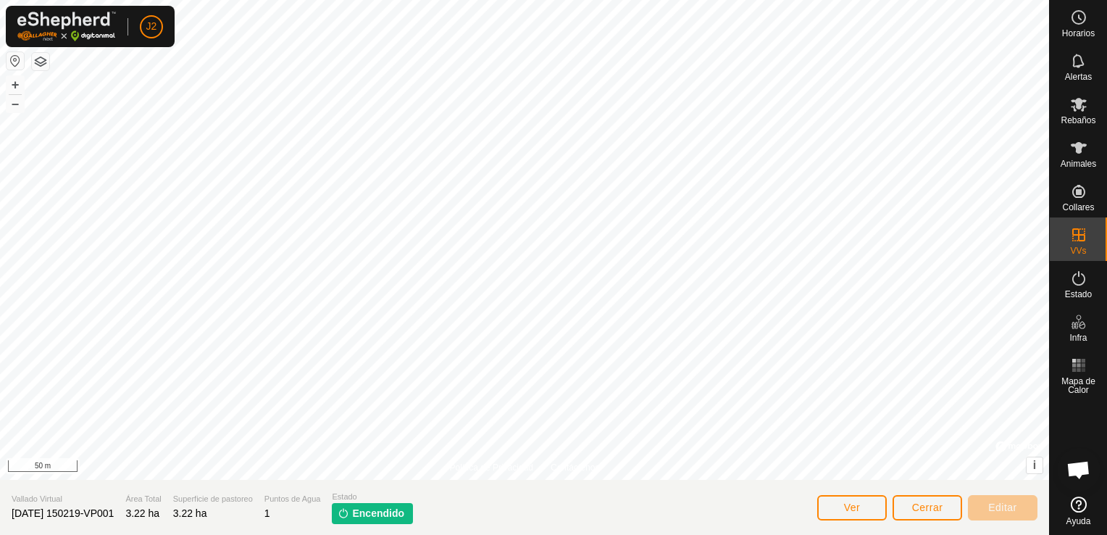
click at [919, 270] on div at bounding box center [524, 240] width 1049 height 480
click at [927, 510] on span "Cerrar" at bounding box center [927, 507] width 31 height 12
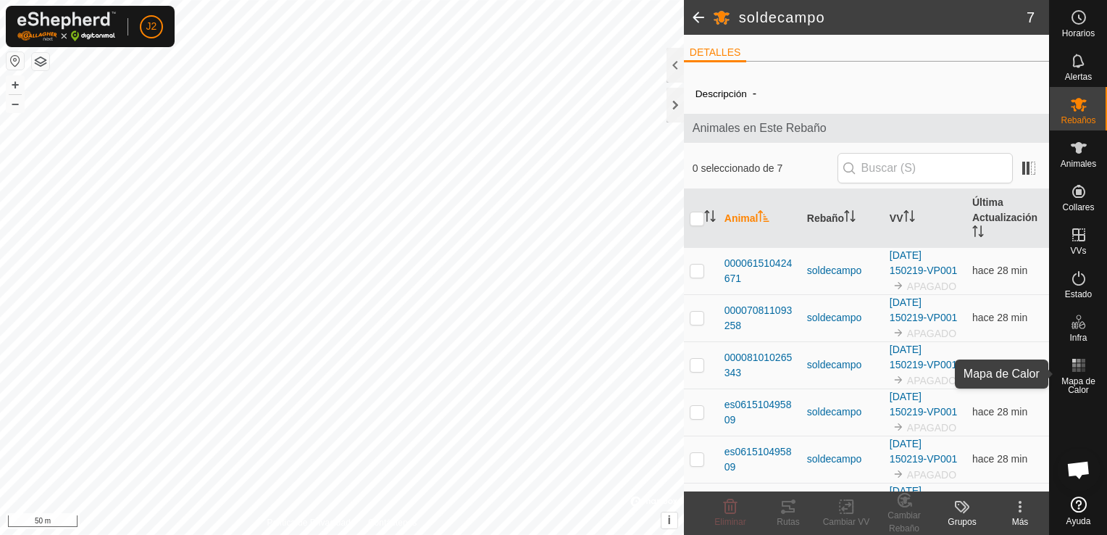
click at [1081, 372] on icon at bounding box center [1078, 364] width 17 height 17
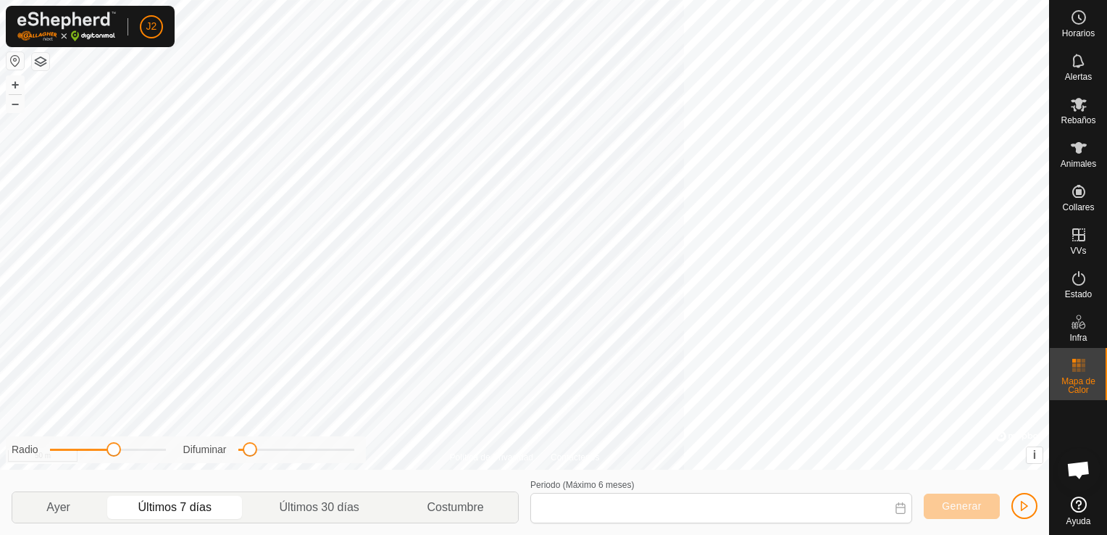
type input "[DATE] - [DATE]"
click at [14, 59] on button "button" at bounding box center [15, 60] width 17 height 17
click at [1080, 281] on icon at bounding box center [1078, 277] width 17 height 17
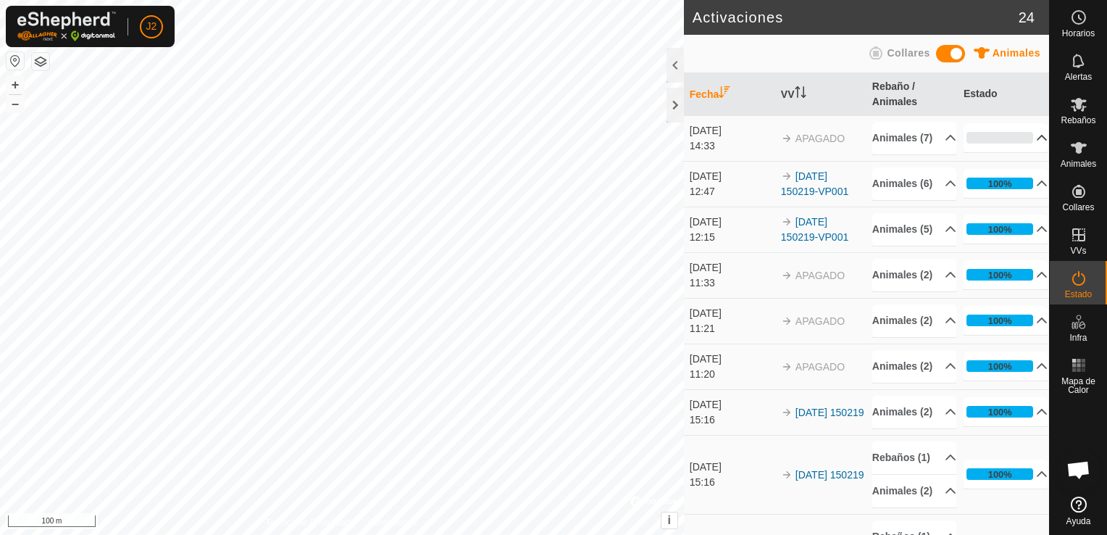
click at [1025, 146] on p-accordion-header "0%" at bounding box center [1005, 137] width 85 height 29
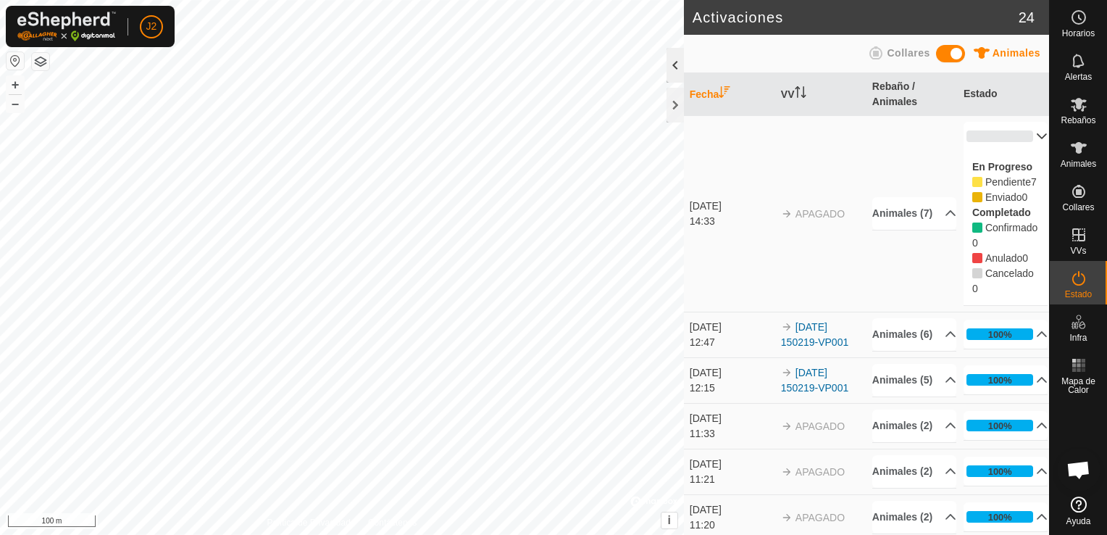
click at [672, 65] on div at bounding box center [674, 65] width 17 height 35
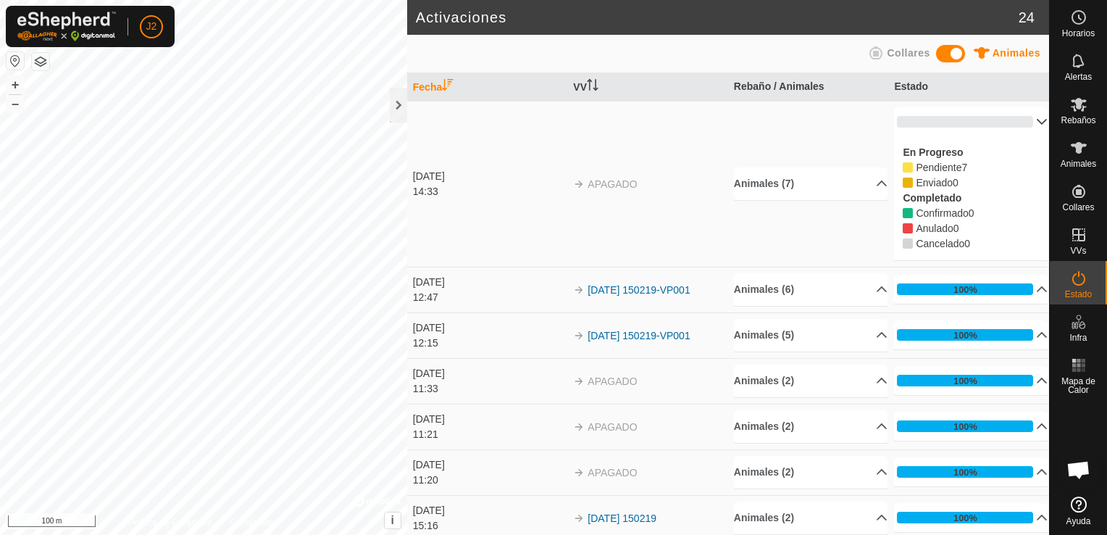
click at [927, 188] on div "Enviado 0" at bounding box center [971, 182] width 136 height 15
click at [677, 312] on td "[DATE] 150219-VP001" at bounding box center [647, 335] width 161 height 46
click at [395, 103] on div at bounding box center [398, 105] width 17 height 35
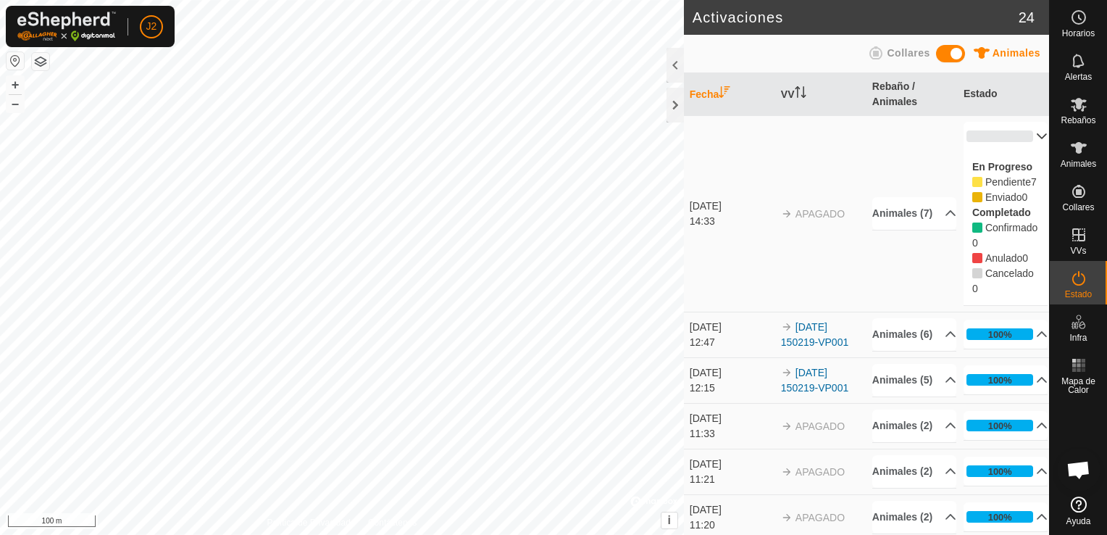
click at [12, 65] on button "button" at bounding box center [15, 60] width 17 height 17
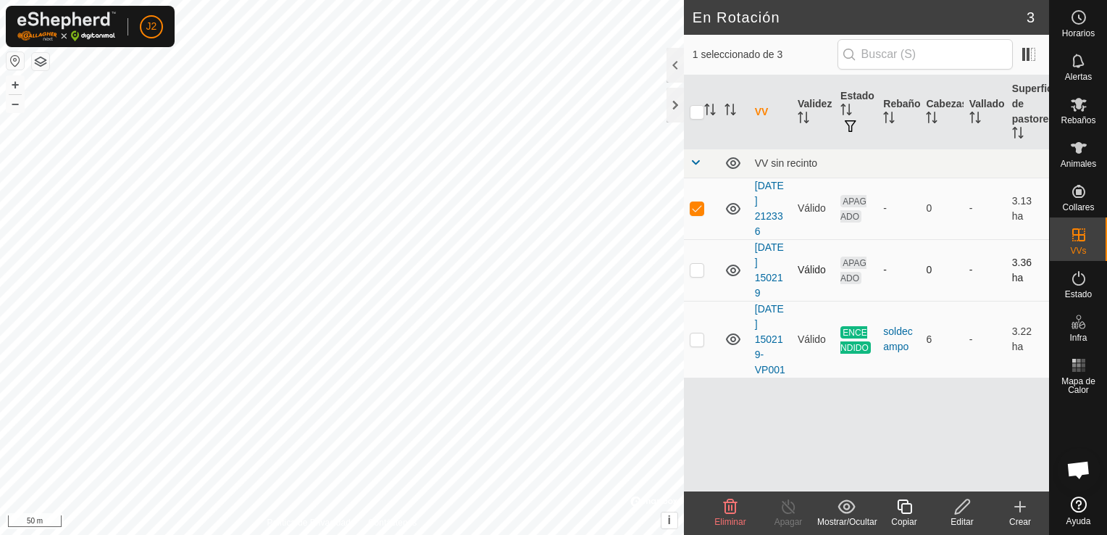
checkbox input "false"
checkbox input "true"
click at [857, 268] on td "APAGADO" at bounding box center [855, 270] width 43 height 62
click at [844, 271] on span "APAGADO" at bounding box center [853, 270] width 26 height 28
click at [808, 267] on td "Válido" at bounding box center [813, 270] width 43 height 62
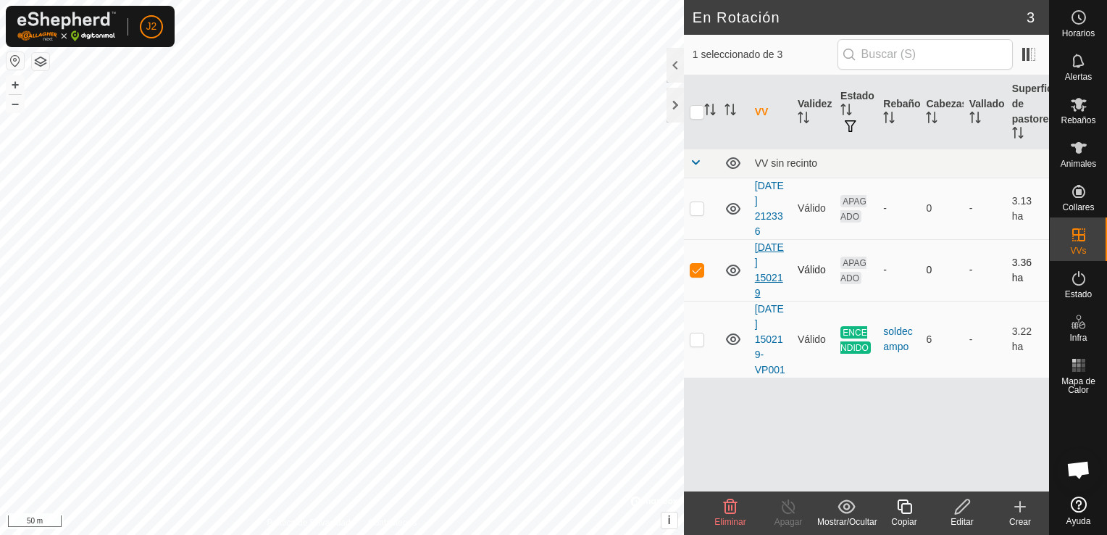
click at [762, 259] on link "[DATE] 150219" at bounding box center [769, 269] width 29 height 57
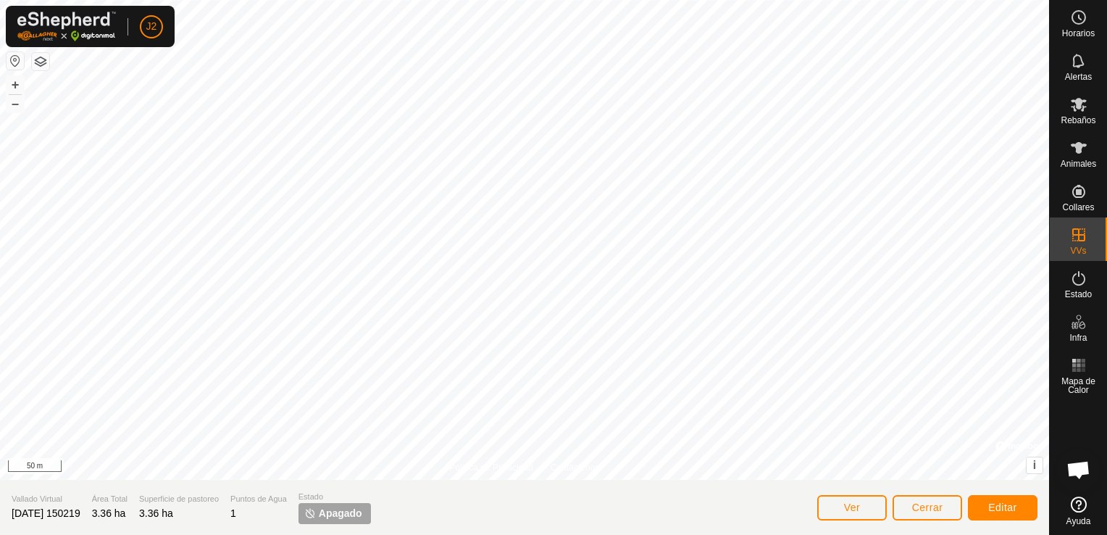
click at [343, 520] on span "Apagado" at bounding box center [340, 513] width 43 height 15
click at [920, 505] on span "Cerrar" at bounding box center [927, 507] width 31 height 12
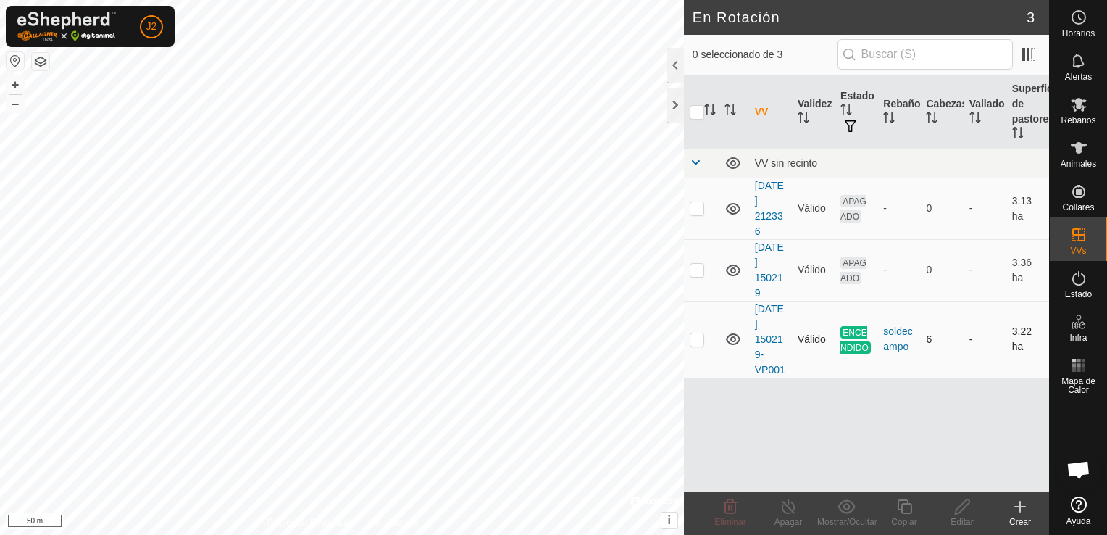
click at [701, 336] on p-checkbox at bounding box center [697, 339] width 14 height 12
checkbox input "true"
click at [907, 511] on icon at bounding box center [904, 506] width 18 height 17
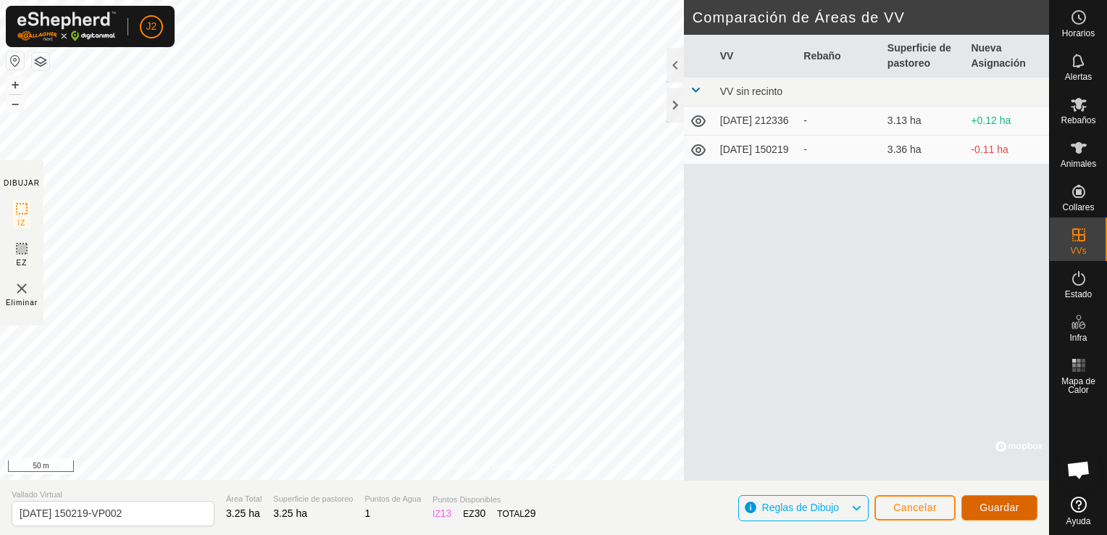
click at [1005, 506] on span "Guardar" at bounding box center [999, 507] width 40 height 12
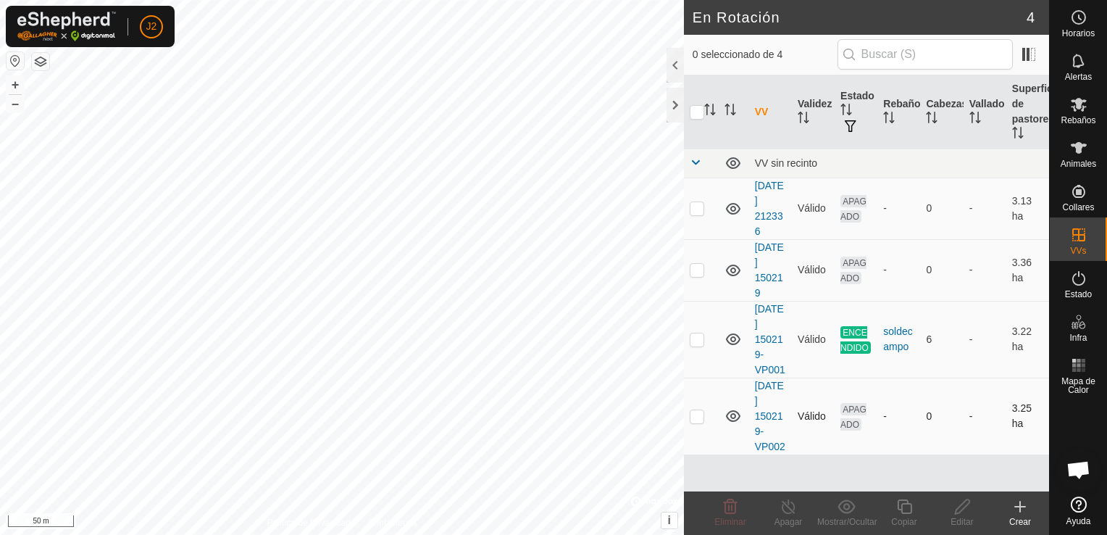
click at [700, 414] on p-checkbox at bounding box center [697, 416] width 14 height 12
click at [733, 510] on icon at bounding box center [729, 506] width 17 height 17
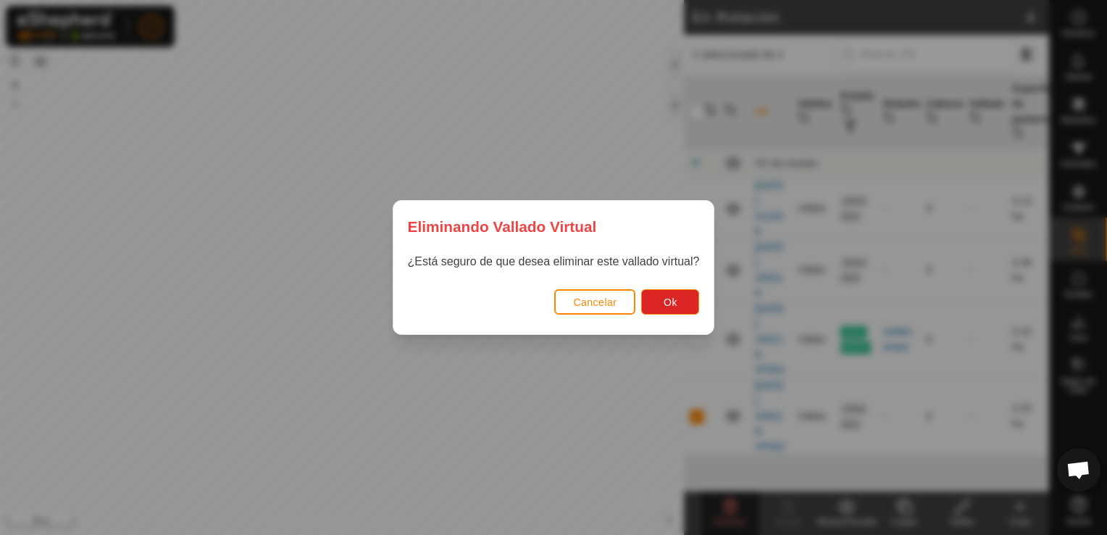
click at [588, 301] on span "Cancelar" at bounding box center [594, 302] width 43 height 12
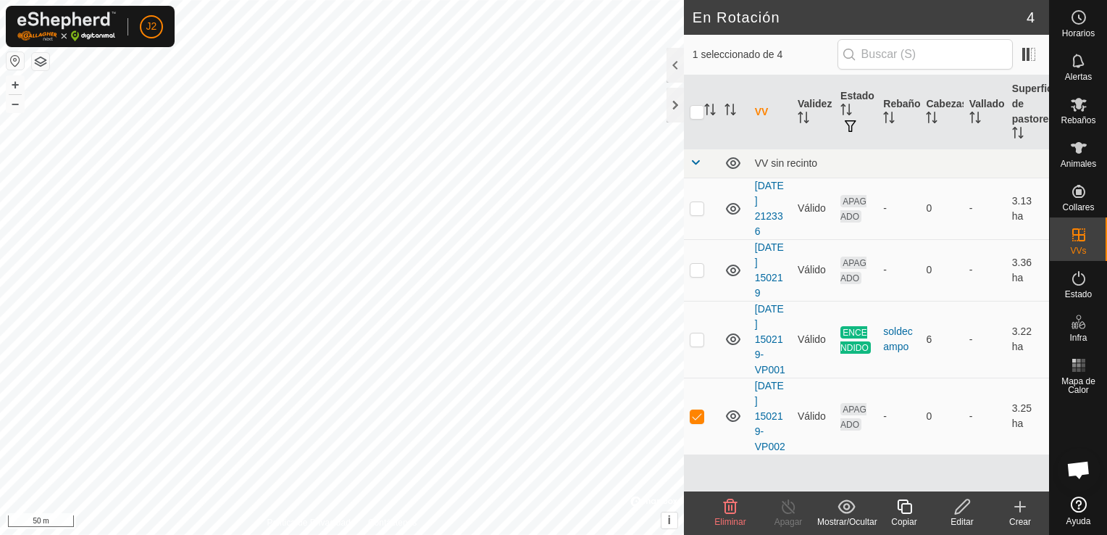
click at [12, 57] on button "button" at bounding box center [15, 60] width 17 height 17
click at [700, 420] on p-checkbox at bounding box center [697, 416] width 14 height 12
checkbox input "false"
click at [677, 106] on div at bounding box center [674, 105] width 17 height 35
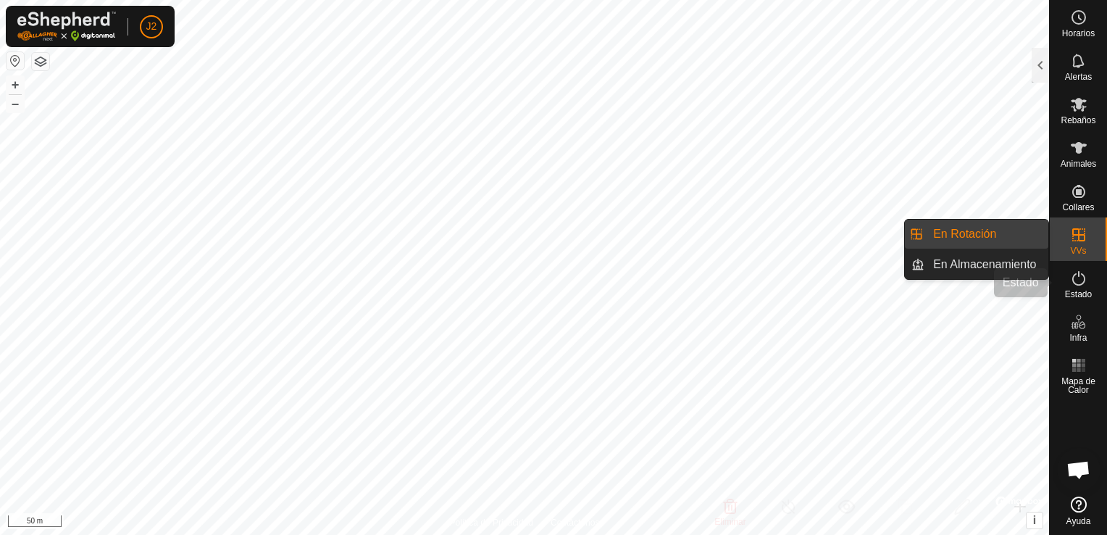
click at [1075, 280] on icon at bounding box center [1078, 277] width 17 height 17
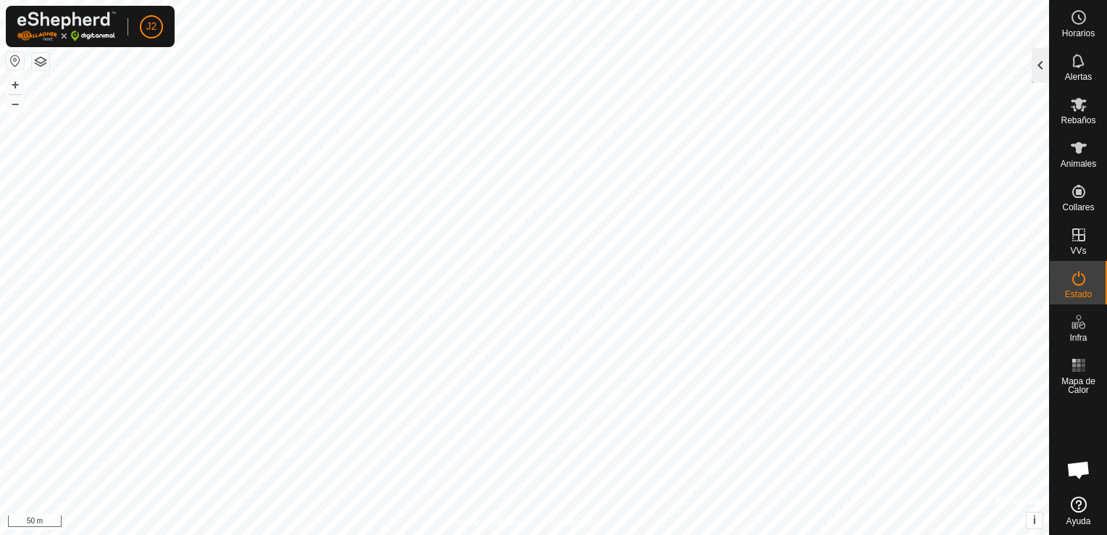
click at [1037, 70] on div at bounding box center [1039, 65] width 17 height 35
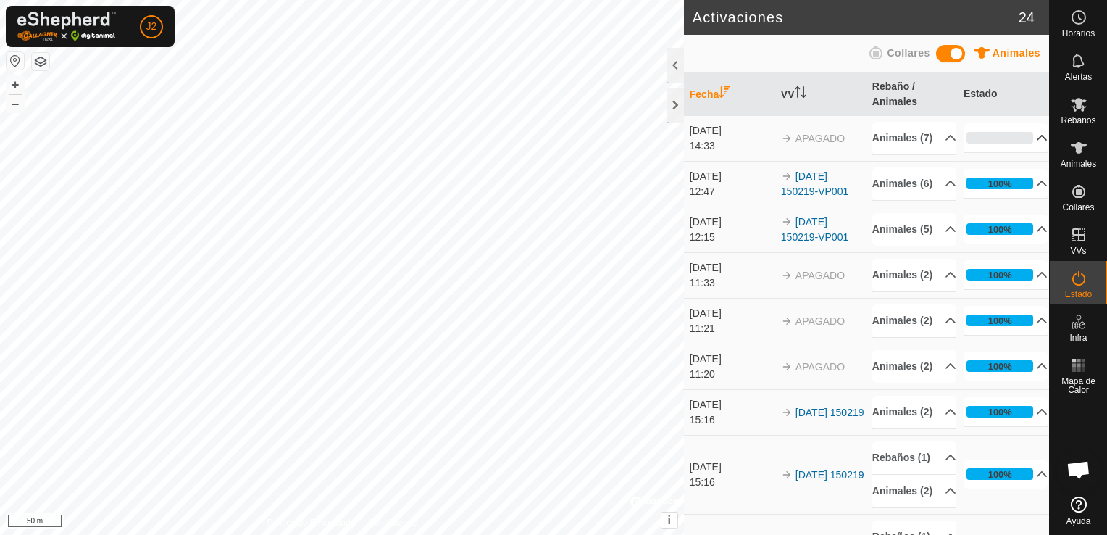
click at [1026, 146] on p-accordion-header "0%" at bounding box center [1005, 137] width 85 height 29
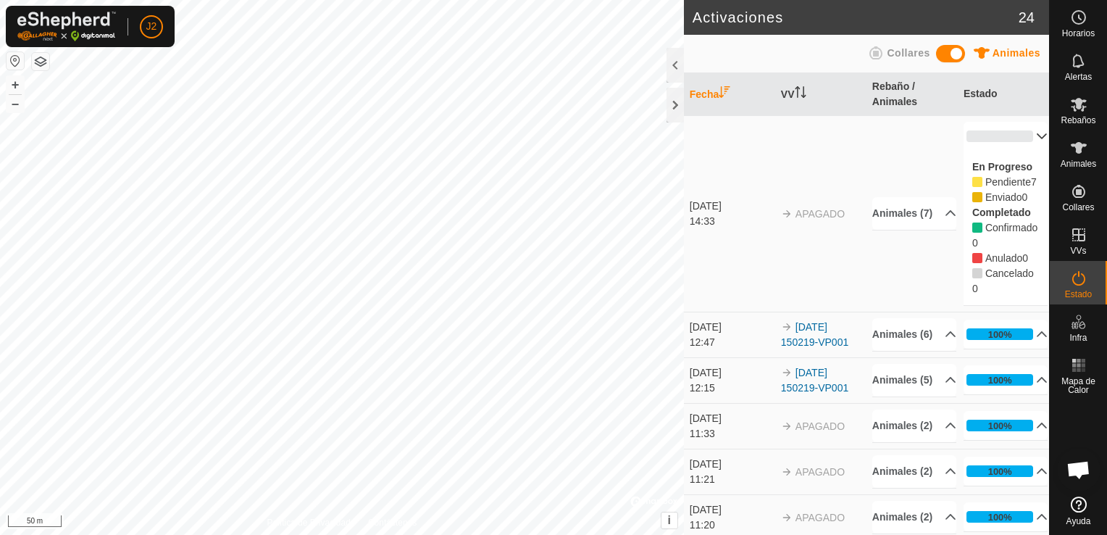
click at [1026, 146] on p-accordion-header "0%" at bounding box center [1005, 136] width 85 height 29
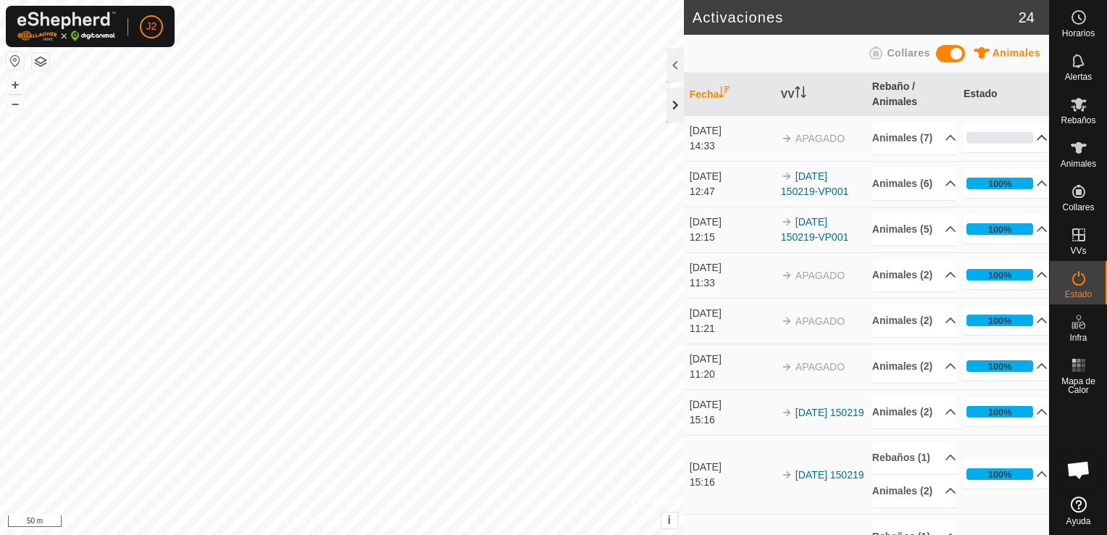
click at [679, 112] on div at bounding box center [674, 105] width 17 height 35
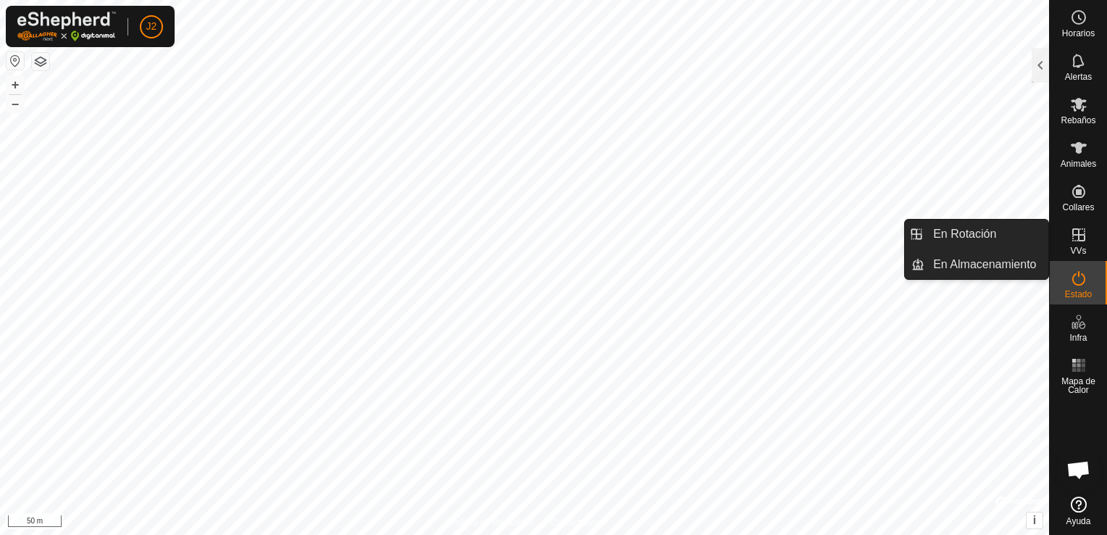
click at [1082, 238] on icon at bounding box center [1078, 234] width 17 height 17
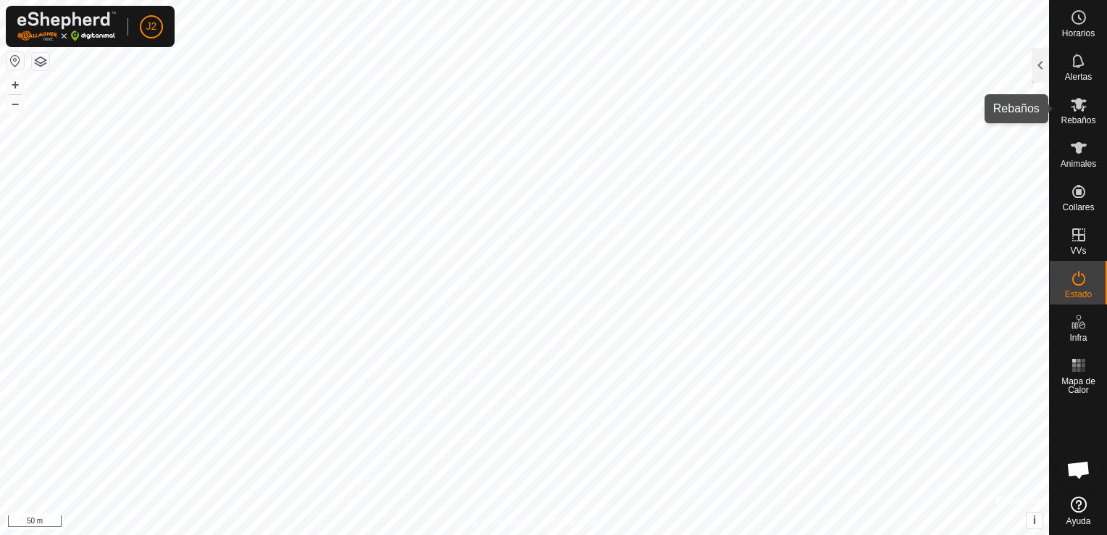
click at [1083, 113] on es-mob-svg-icon at bounding box center [1079, 104] width 26 height 23
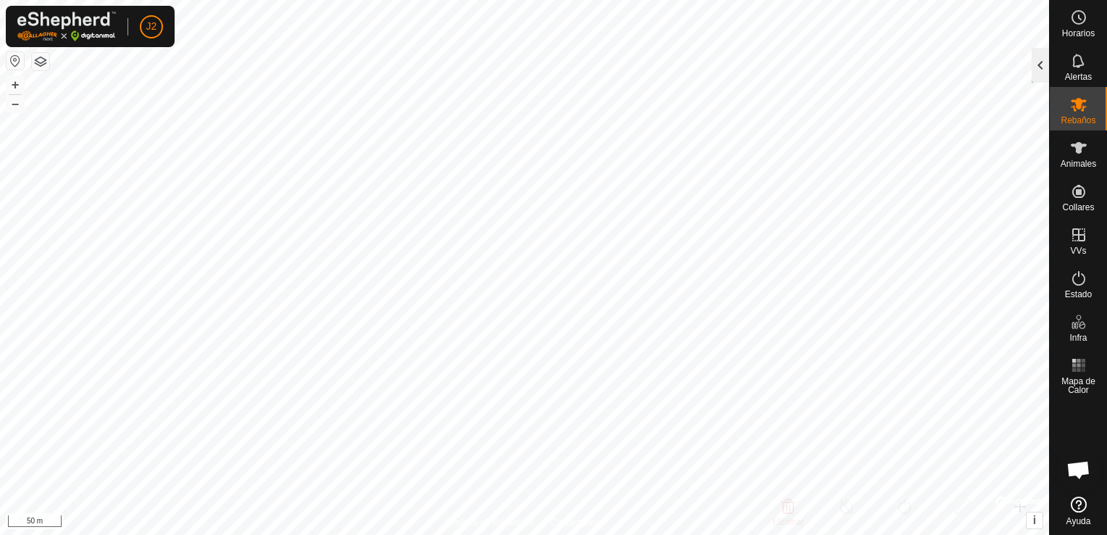
click at [1034, 65] on div at bounding box center [1039, 65] width 17 height 35
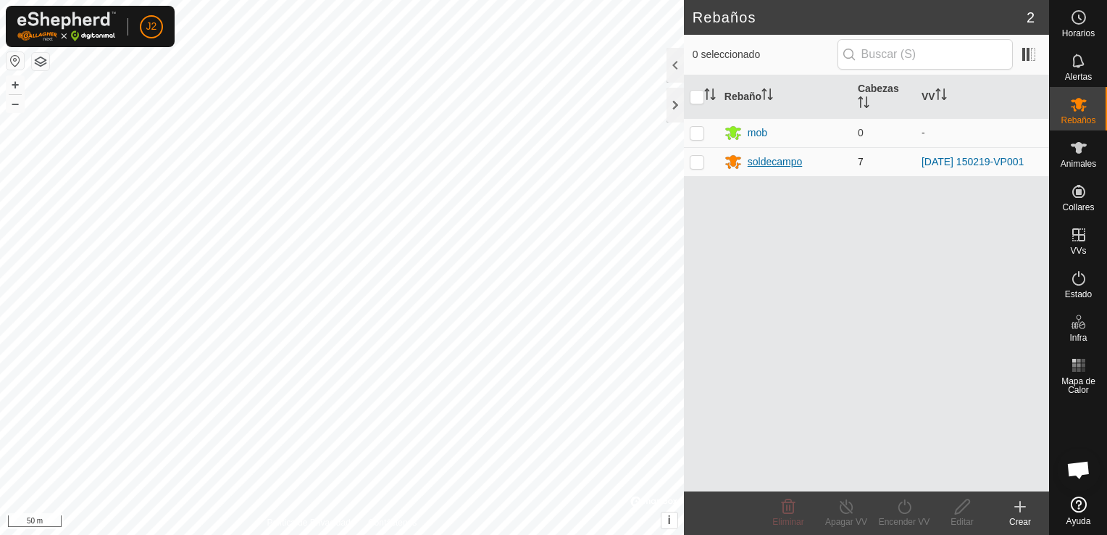
click at [787, 163] on div "soldecampo" at bounding box center [775, 161] width 55 height 15
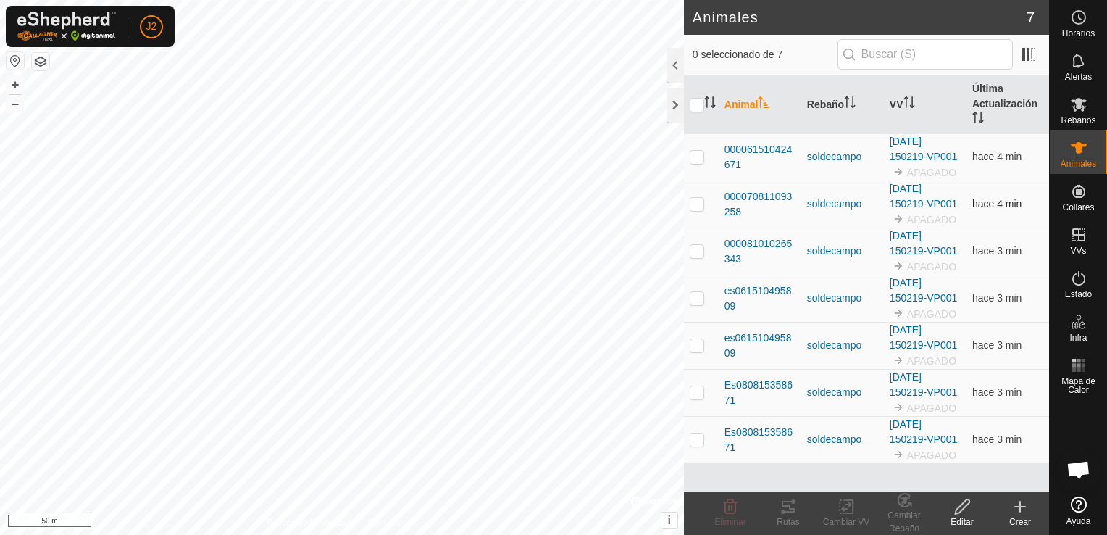
click at [692, 203] on p-checkbox at bounding box center [697, 204] width 14 height 12
click at [789, 511] on icon at bounding box center [787, 506] width 17 height 17
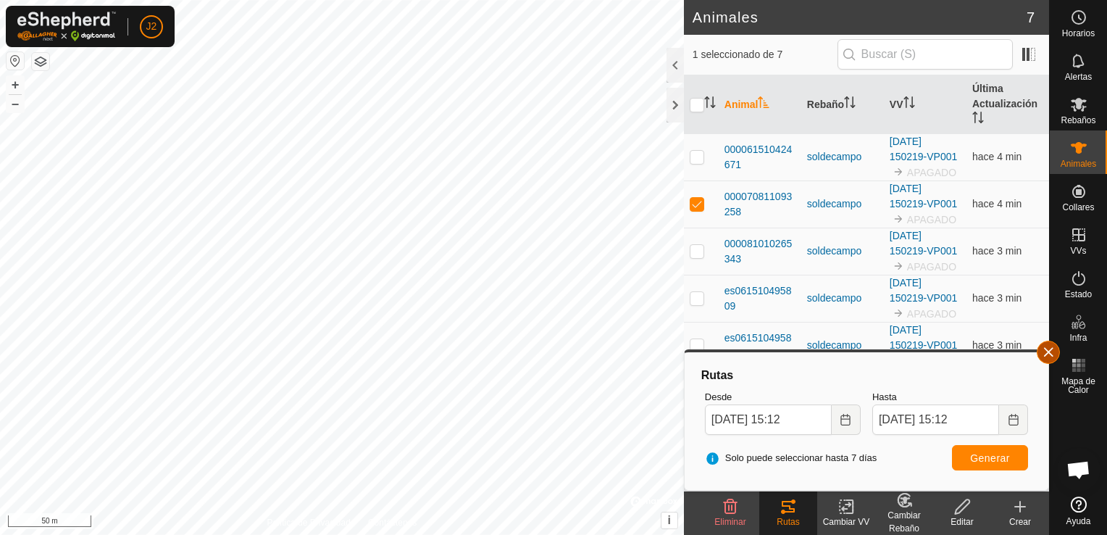
click at [1047, 352] on button "button" at bounding box center [1048, 351] width 23 height 23
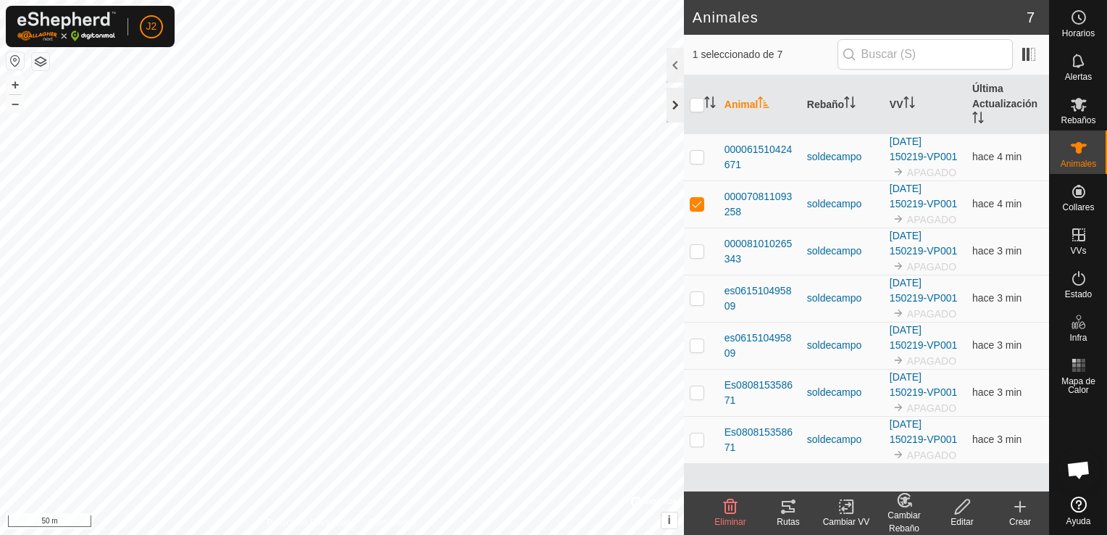
click at [674, 101] on div at bounding box center [674, 105] width 17 height 35
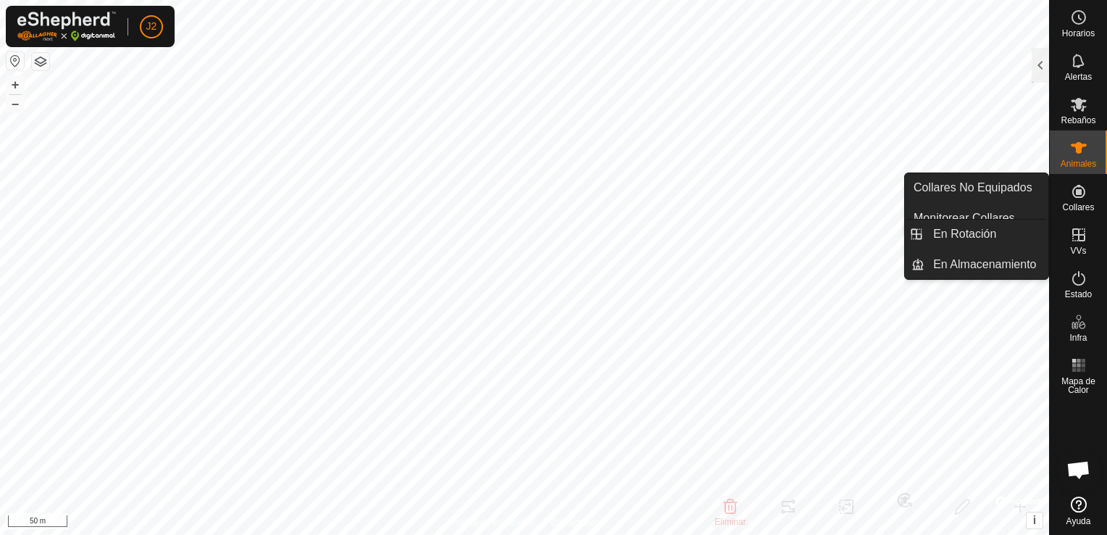
click at [1076, 246] on span "VVs" at bounding box center [1078, 250] width 16 height 9
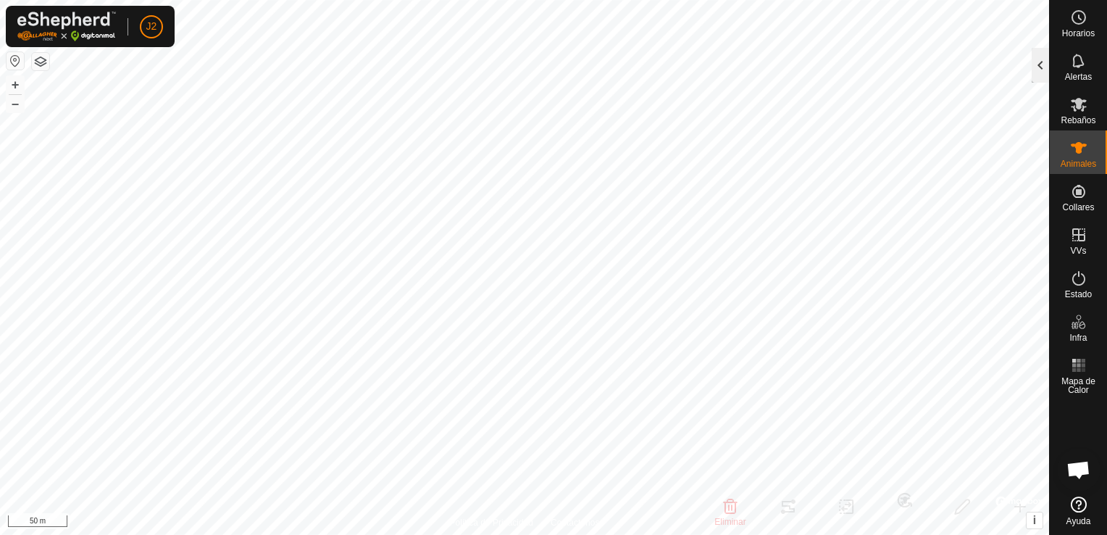
click at [1039, 69] on div at bounding box center [1039, 65] width 17 height 35
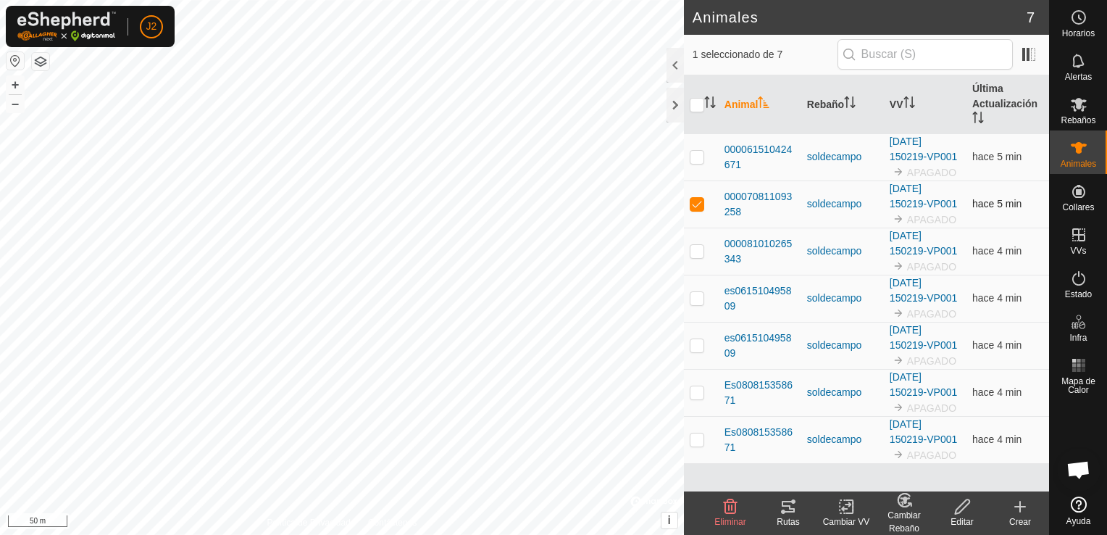
click at [686, 211] on td at bounding box center [701, 203] width 35 height 47
checkbox input "false"
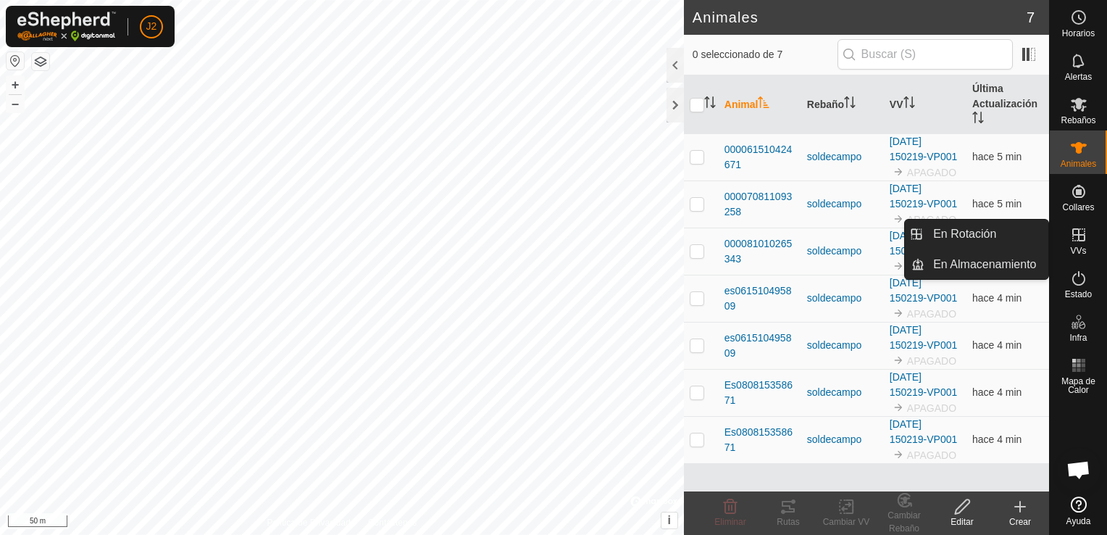
click at [1079, 241] on icon at bounding box center [1078, 234] width 17 height 17
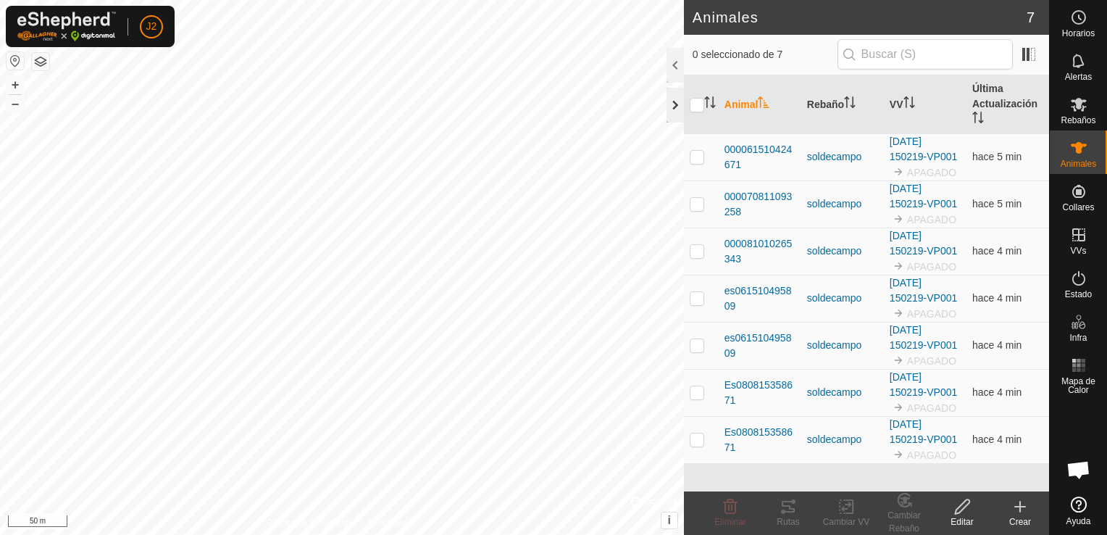
click at [678, 109] on div at bounding box center [674, 105] width 17 height 35
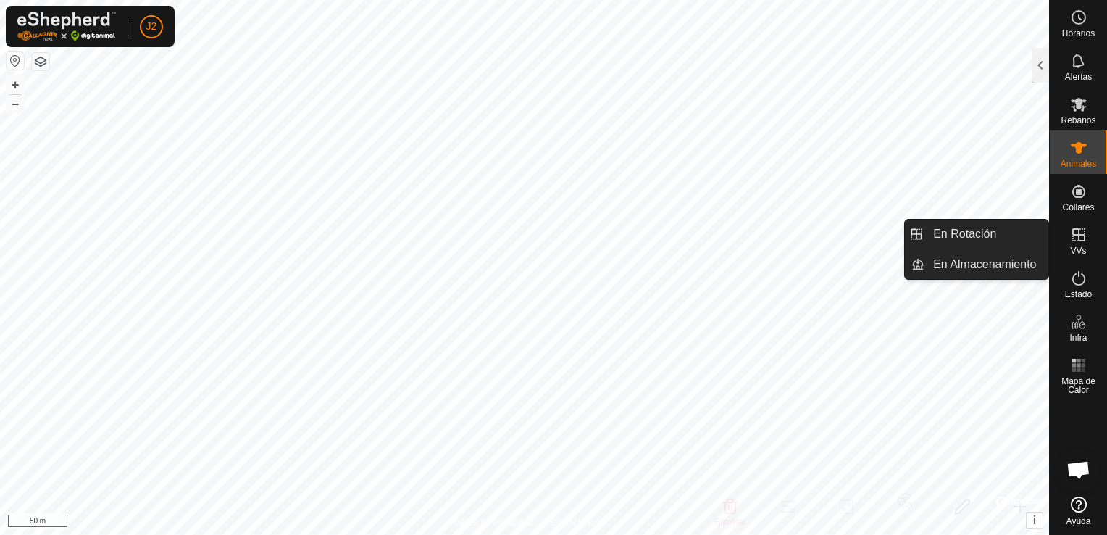
click at [1081, 235] on icon at bounding box center [1078, 234] width 13 height 13
click at [1082, 239] on icon at bounding box center [1078, 234] width 17 height 17
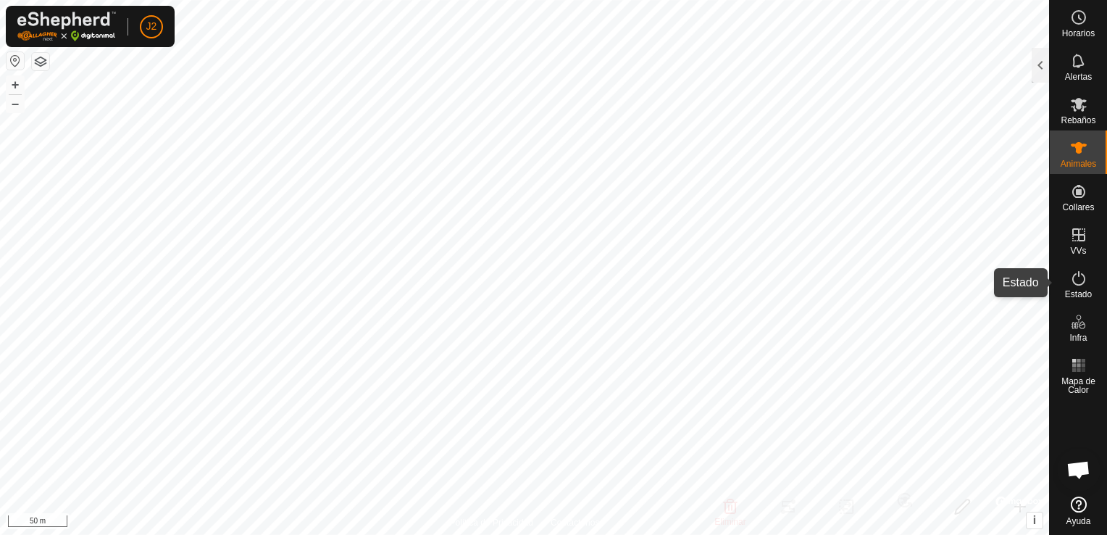
click at [1087, 275] on es-activation-svg-icon at bounding box center [1079, 278] width 26 height 23
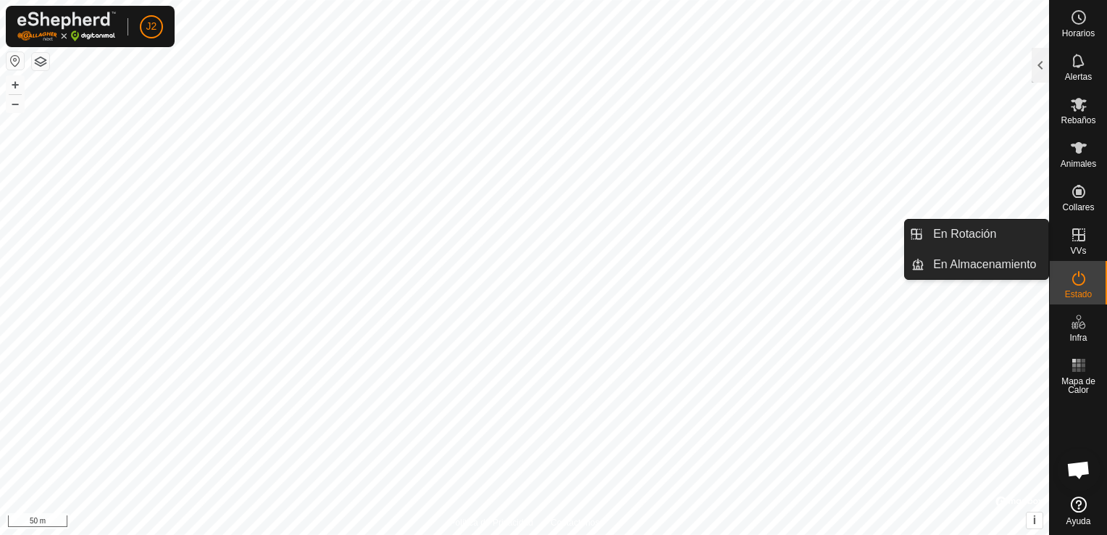
click at [1089, 240] on es-virtualpaddocks-svg-icon at bounding box center [1079, 234] width 26 height 23
click at [1076, 238] on icon at bounding box center [1078, 234] width 17 height 17
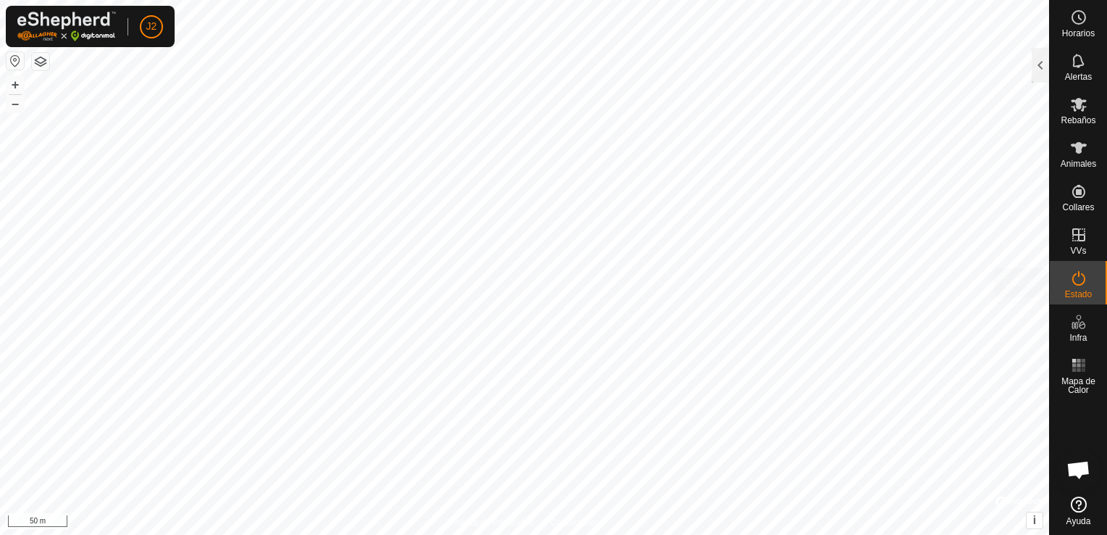
drag, startPoint x: 1076, startPoint y: 238, endPoint x: 1084, endPoint y: 281, distance: 44.2
click at [1084, 281] on icon at bounding box center [1078, 277] width 17 height 17
click at [1038, 78] on div at bounding box center [1039, 65] width 17 height 35
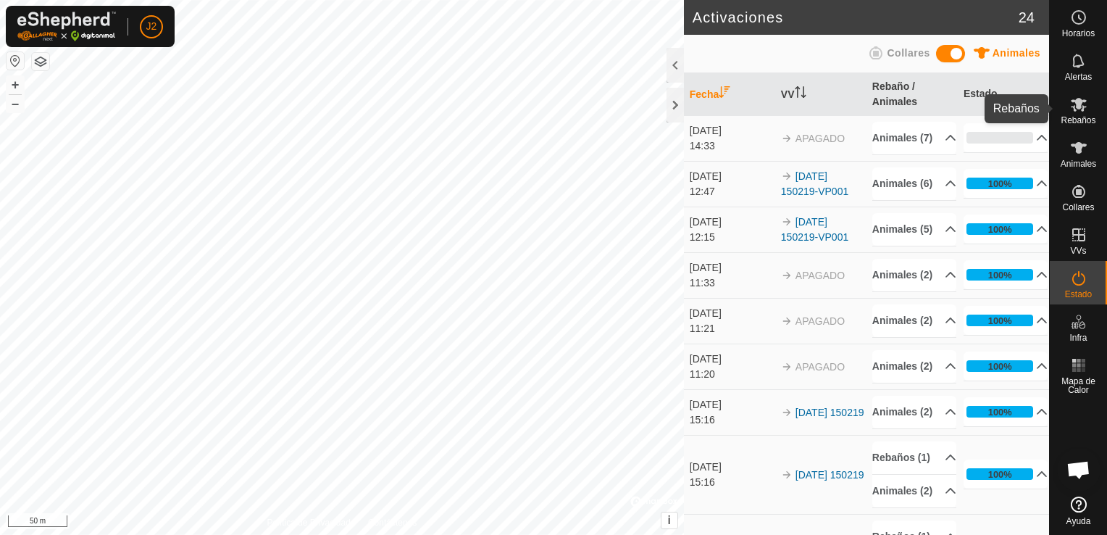
click at [1076, 104] on icon at bounding box center [1079, 105] width 16 height 14
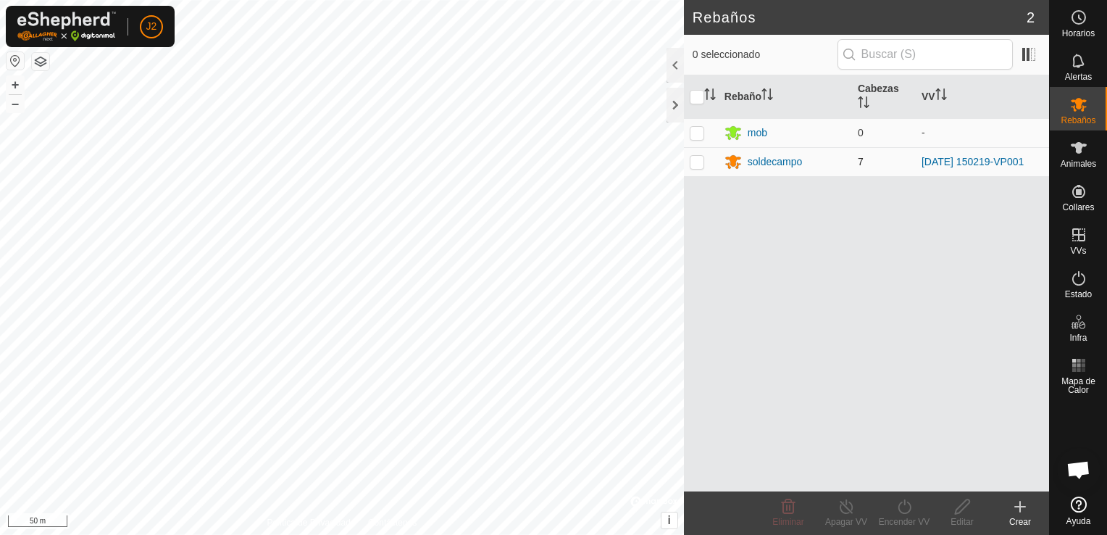
click at [784, 172] on td "soldecampo" at bounding box center [785, 161] width 133 height 29
click at [779, 164] on div "soldecampo" at bounding box center [775, 161] width 55 height 15
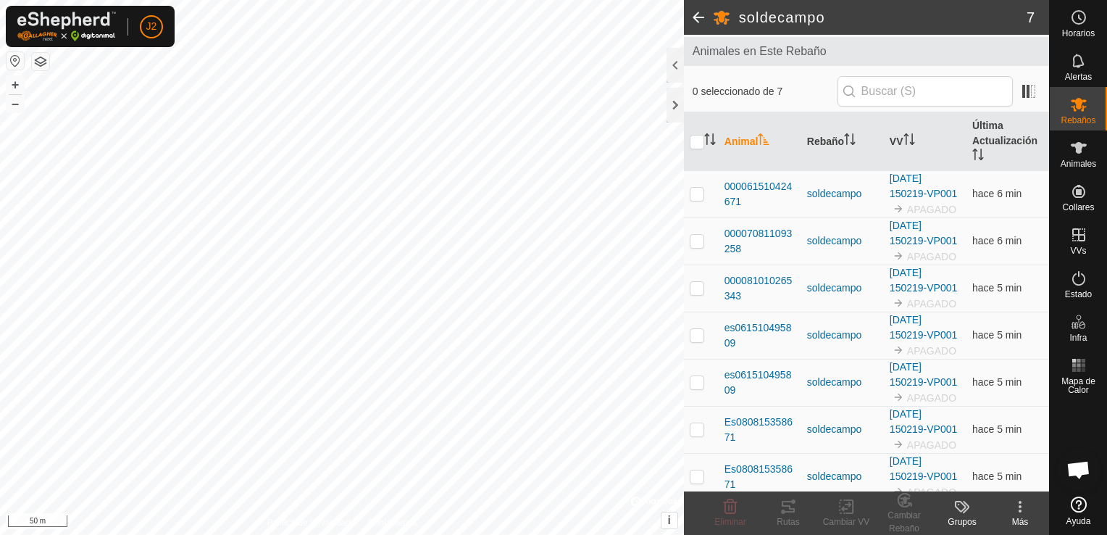
scroll to position [83, 0]
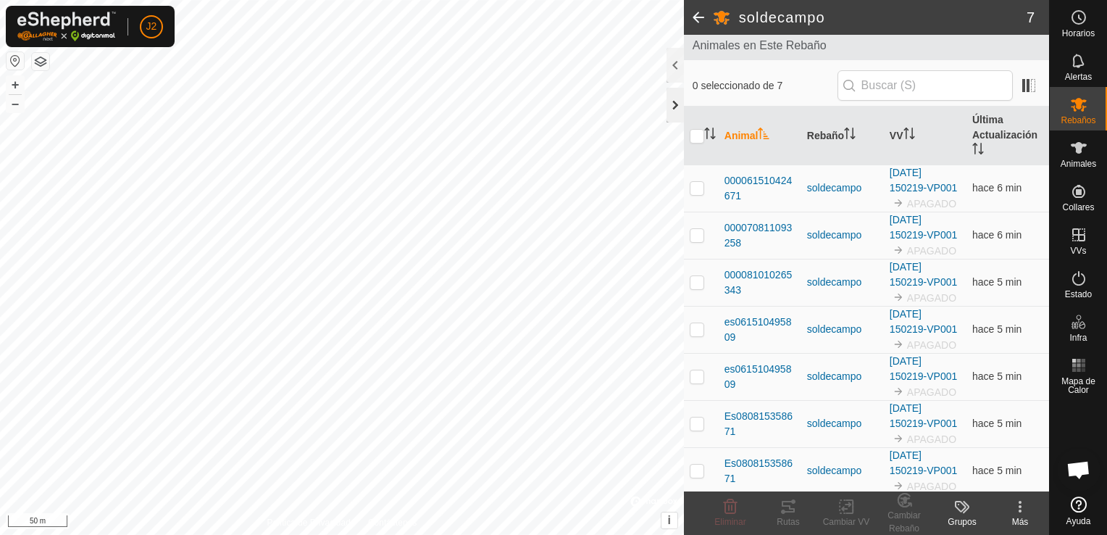
click at [675, 110] on div at bounding box center [674, 105] width 17 height 35
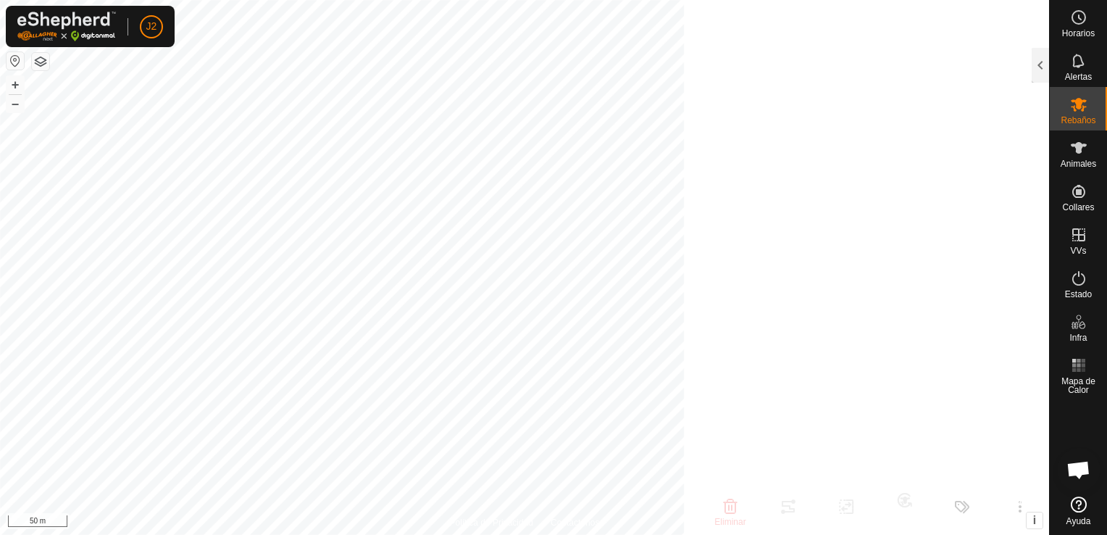
scroll to position [100, 0]
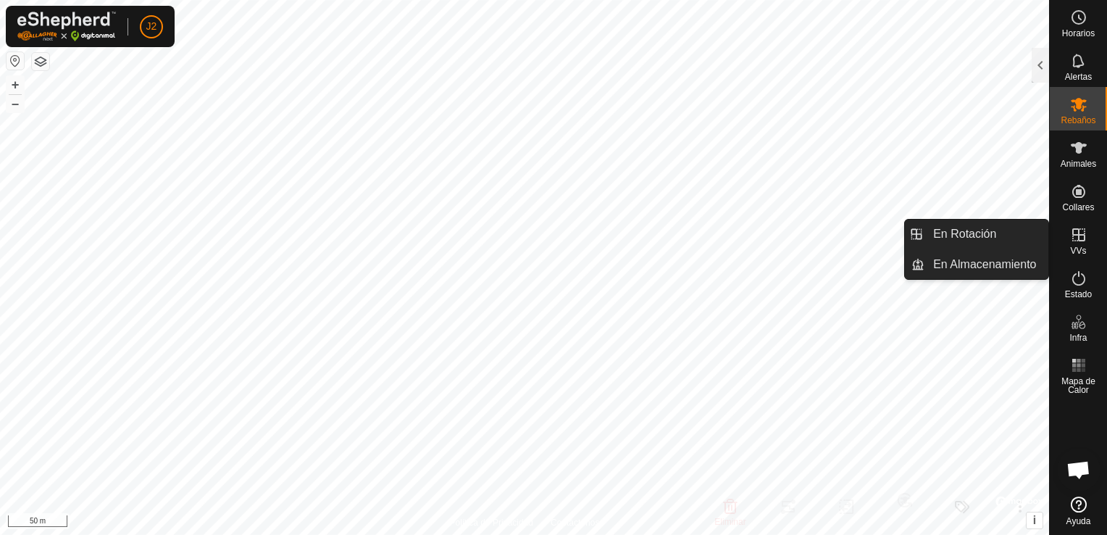
click at [1073, 248] on span "VVs" at bounding box center [1078, 250] width 16 height 9
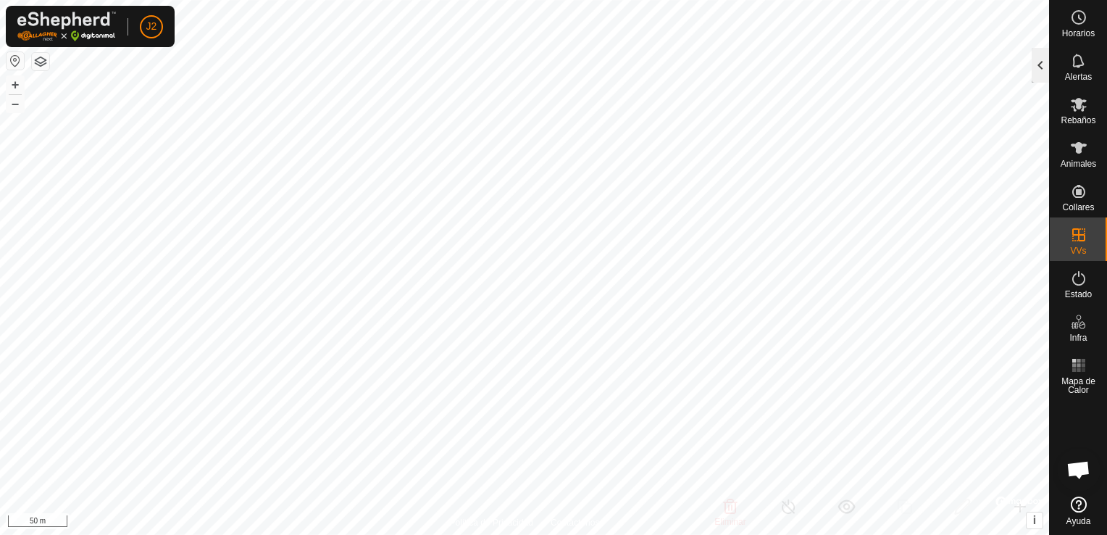
click at [1042, 68] on div at bounding box center [1039, 65] width 17 height 35
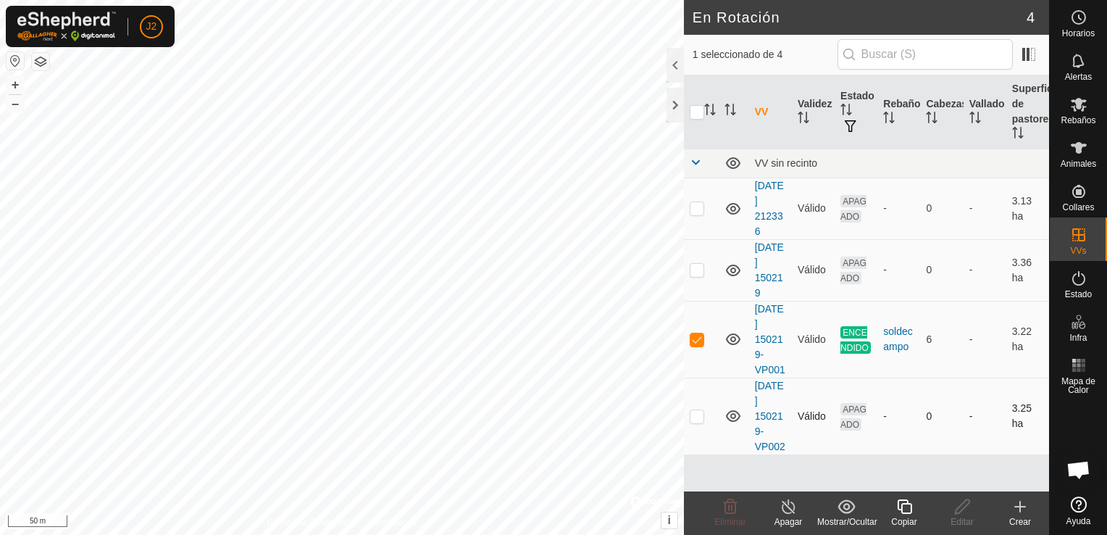
click at [693, 415] on p-checkbox at bounding box center [697, 416] width 14 height 12
checkbox input "true"
click at [701, 334] on p-checkbox at bounding box center [697, 339] width 14 height 12
checkbox input "false"
click at [724, 507] on icon at bounding box center [731, 506] width 14 height 14
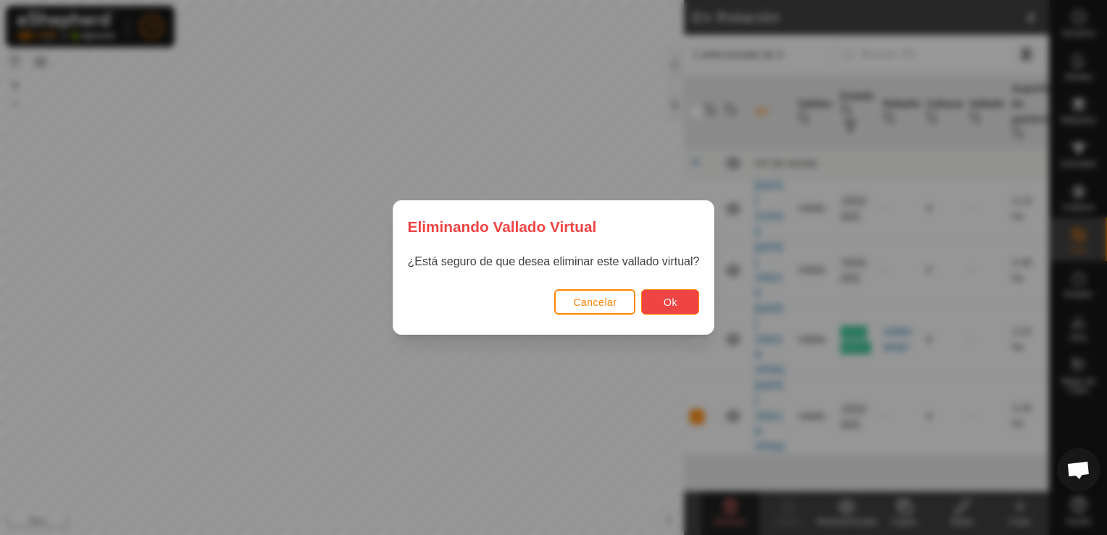
click at [685, 298] on button "Ok" at bounding box center [670, 301] width 58 height 25
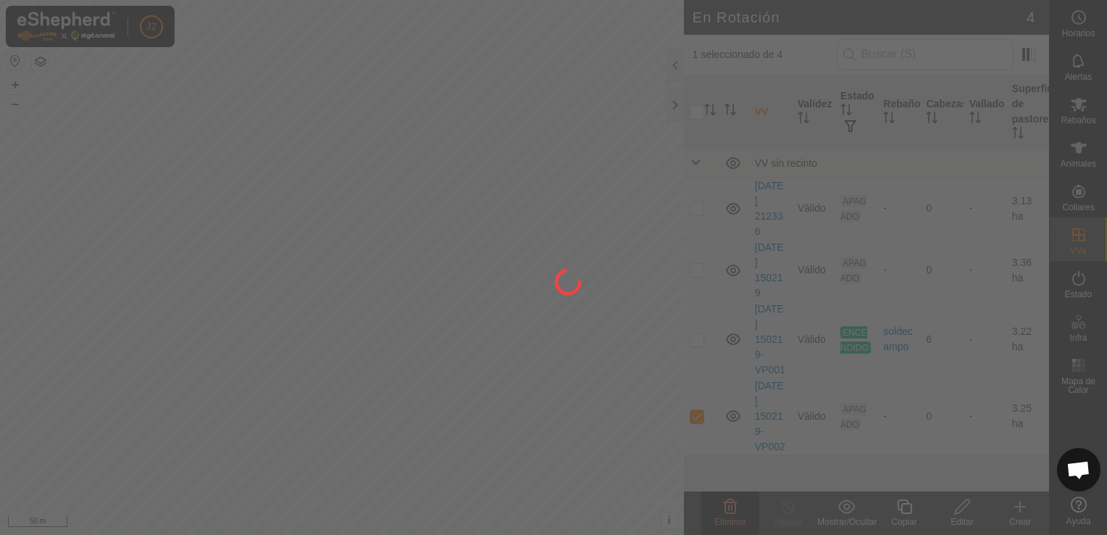
checkbox input "false"
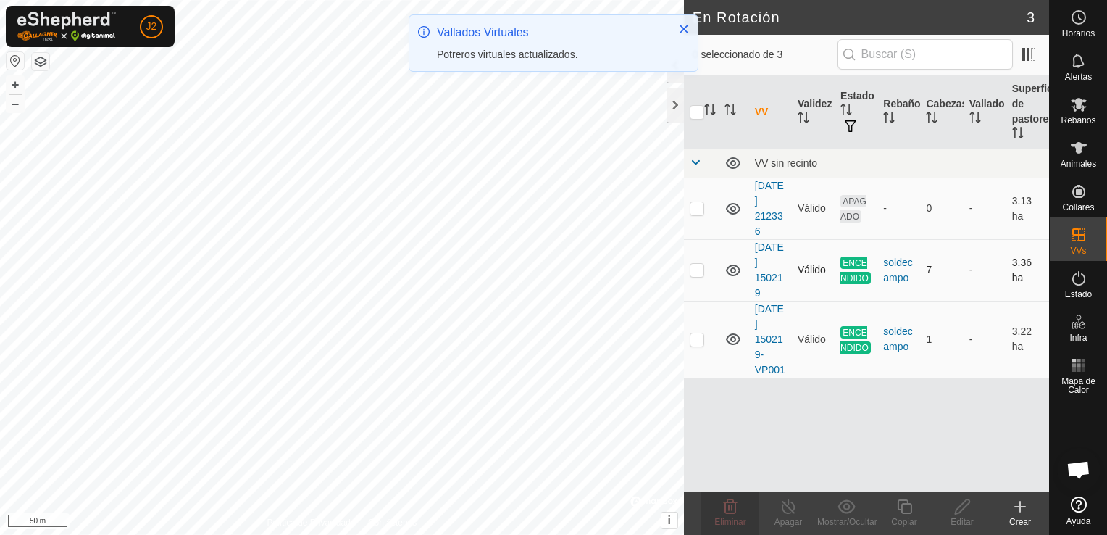
click at [698, 270] on p-checkbox at bounding box center [697, 270] width 14 height 12
checkbox input "true"
click at [697, 341] on p-checkbox at bounding box center [697, 339] width 14 height 12
checkbox input "true"
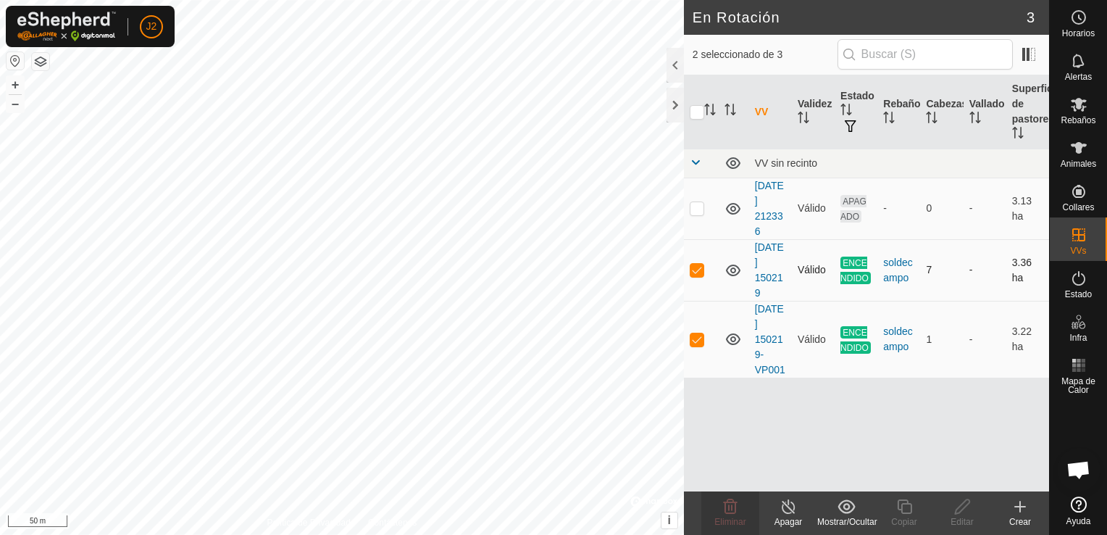
click at [695, 264] on p-checkbox at bounding box center [697, 270] width 14 height 12
checkbox input "false"
click at [792, 459] on div "VV Validez Estado Rebaño Cabezas Vallado Superficie de pastoreo VV sin recinto …" at bounding box center [866, 283] width 365 height 416
click at [789, 508] on line at bounding box center [788, 507] width 12 height 12
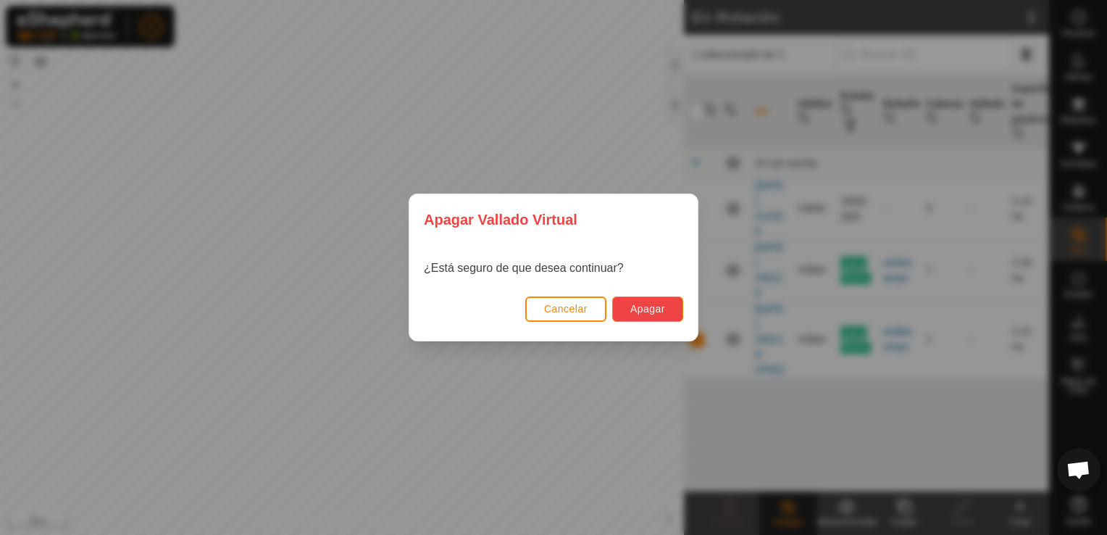
click at [652, 316] on button "Apagar" at bounding box center [647, 308] width 71 height 25
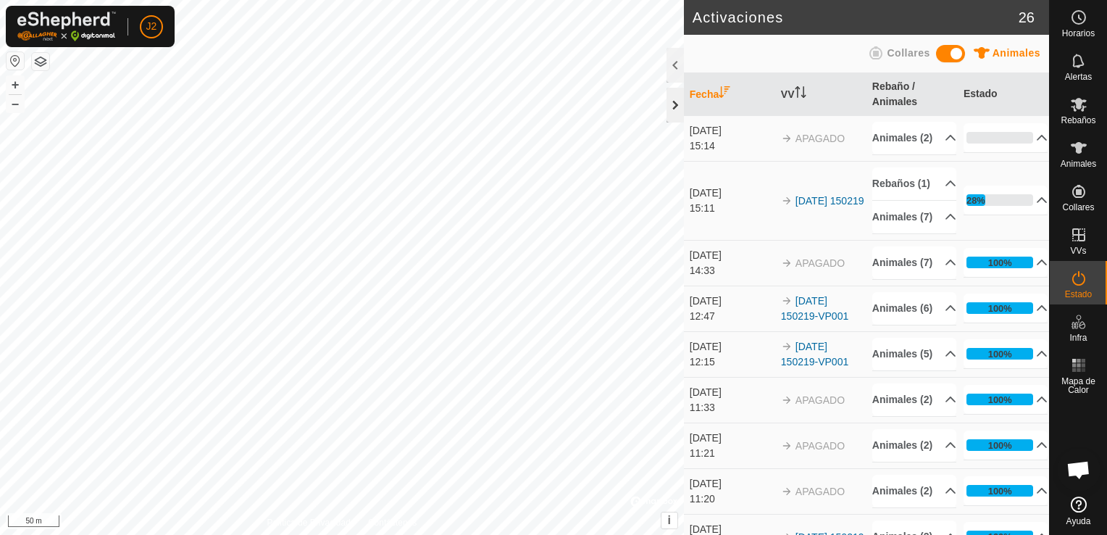
click at [677, 111] on div at bounding box center [674, 105] width 17 height 35
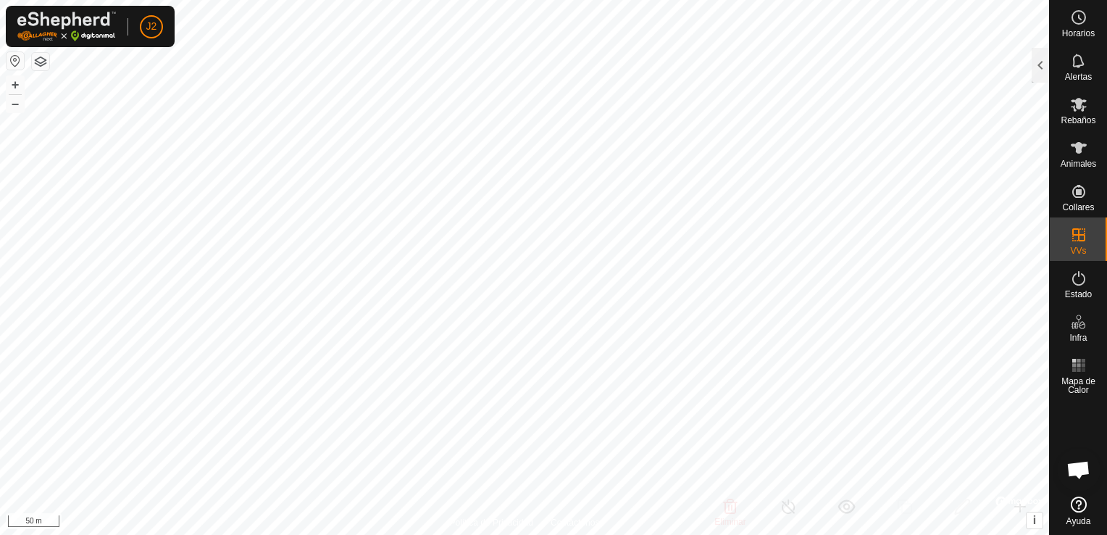
checkbox input "true"
checkbox input "false"
checkbox input "true"
click at [1034, 72] on div at bounding box center [1039, 65] width 17 height 35
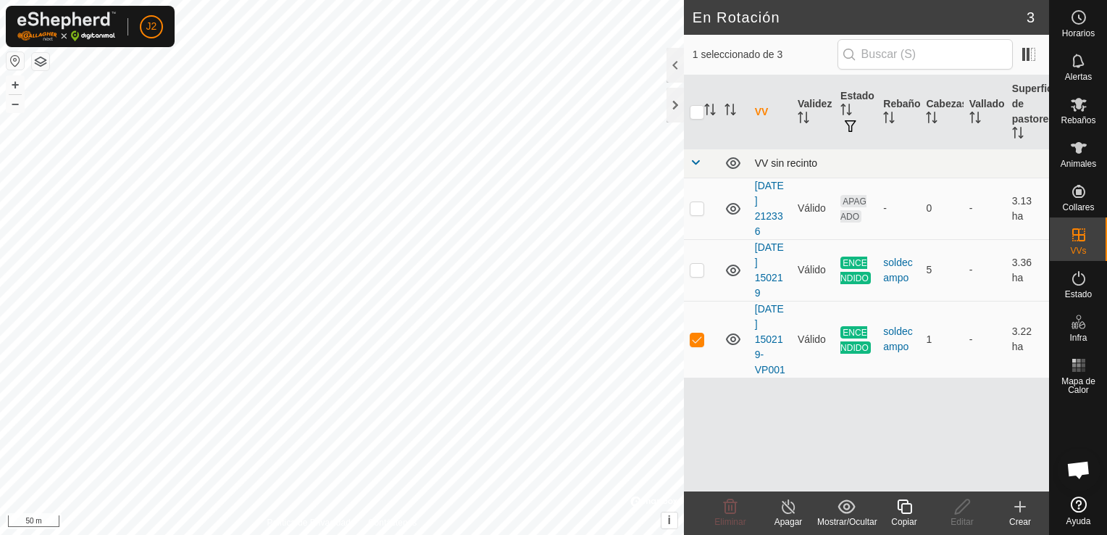
checkbox input "true"
checkbox input "false"
click at [675, 104] on div at bounding box center [674, 105] width 17 height 35
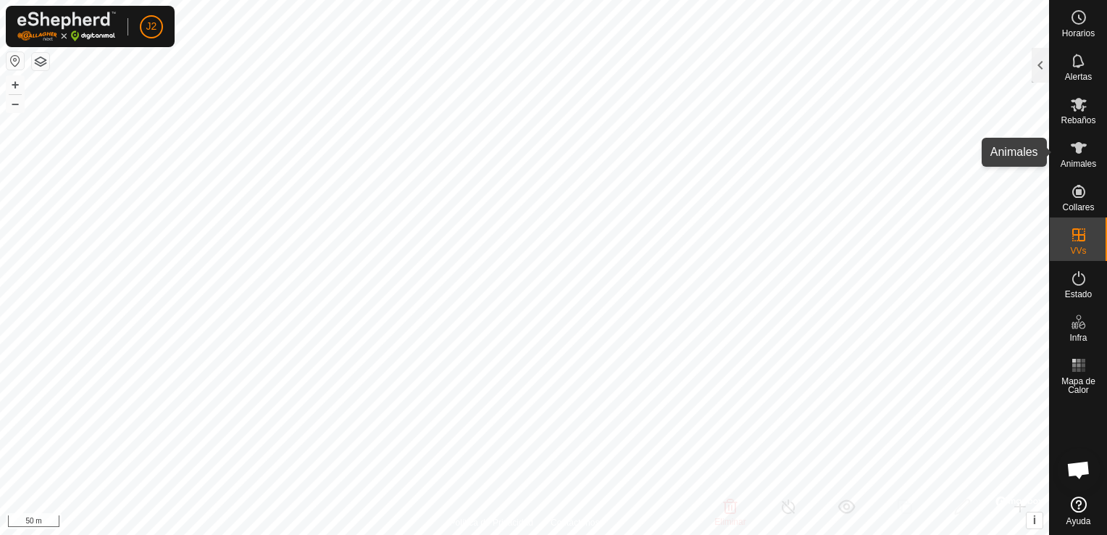
click at [1081, 147] on icon at bounding box center [1078, 147] width 17 height 17
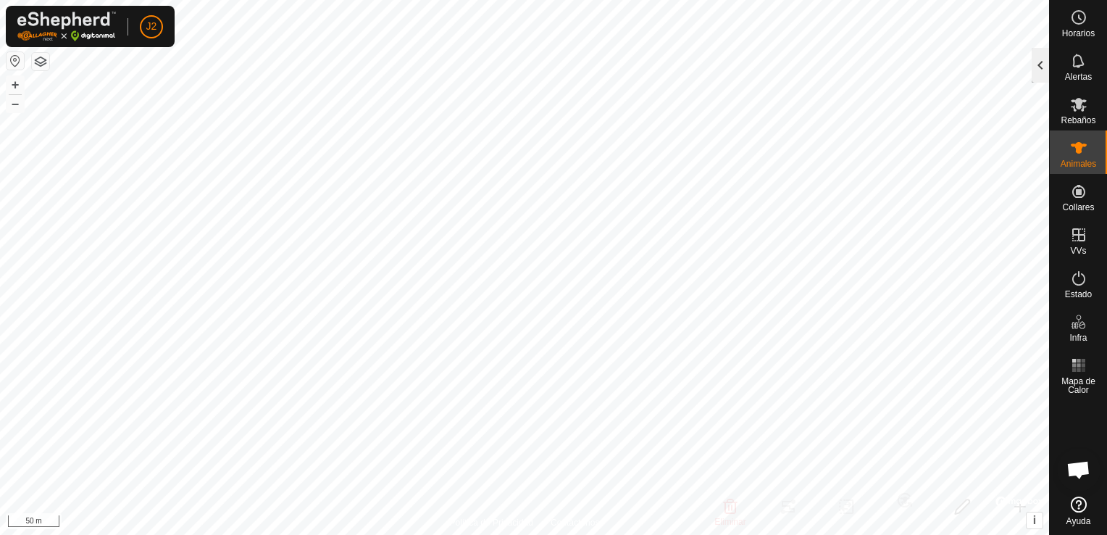
click at [1039, 63] on div at bounding box center [1039, 65] width 17 height 35
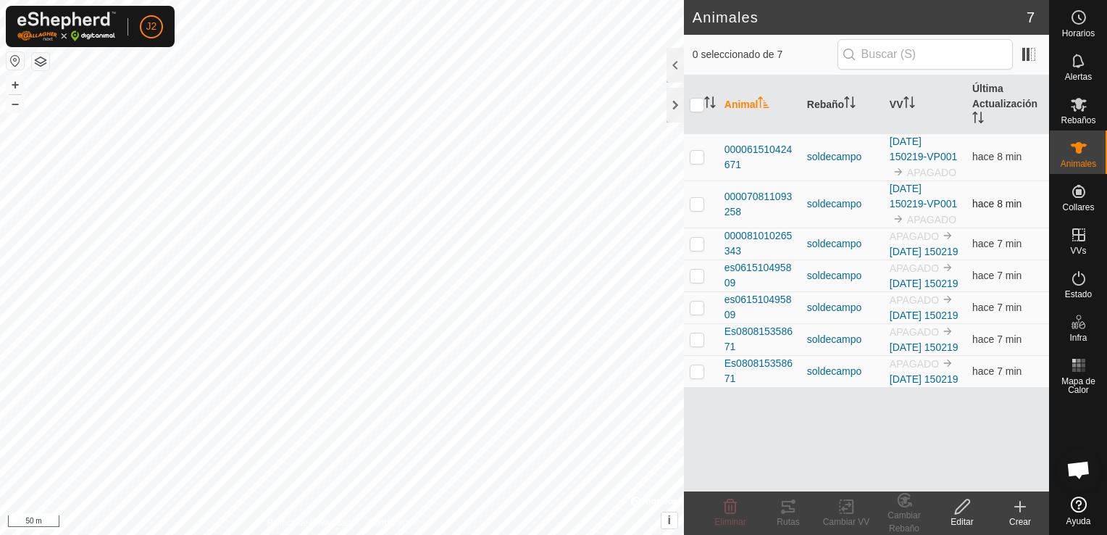
click at [703, 200] on p-checkbox at bounding box center [697, 204] width 14 height 12
checkbox input "true"
click at [960, 507] on icon at bounding box center [962, 506] width 18 height 17
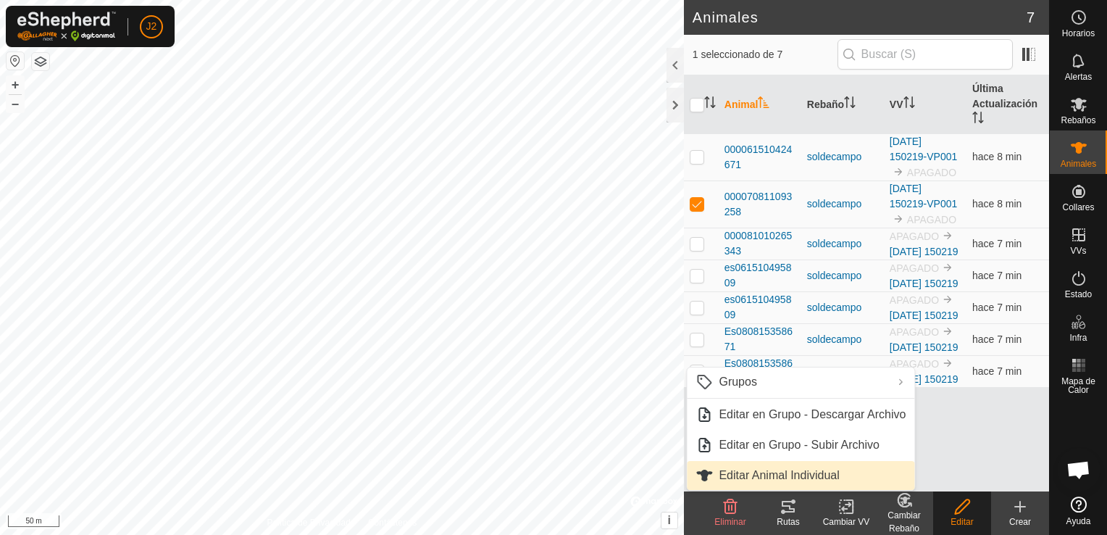
click at [810, 471] on link "Editar Animal Individual" at bounding box center [800, 475] width 227 height 29
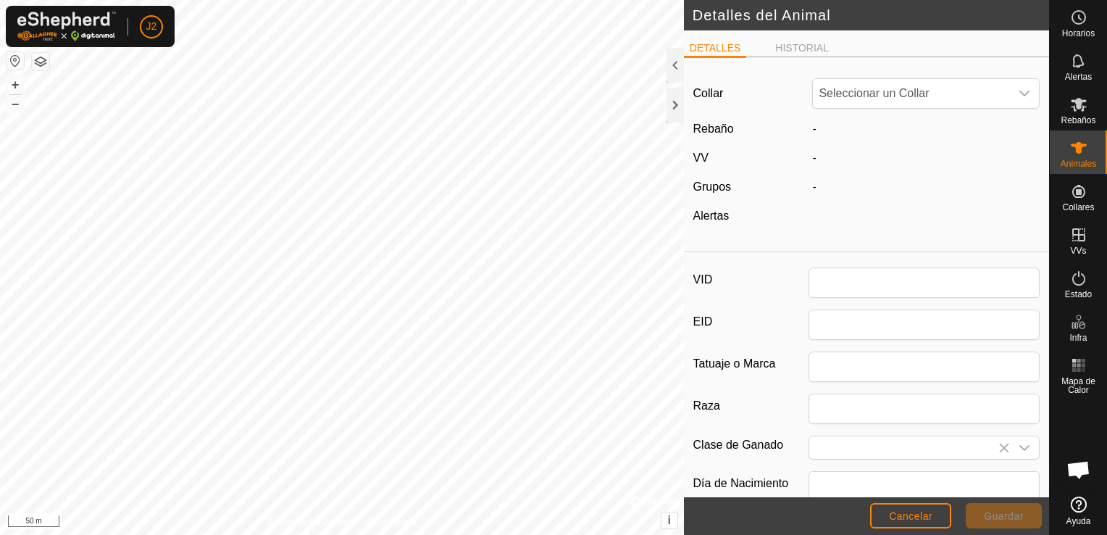
type input "000070811093258"
type input "3258"
type input "0"
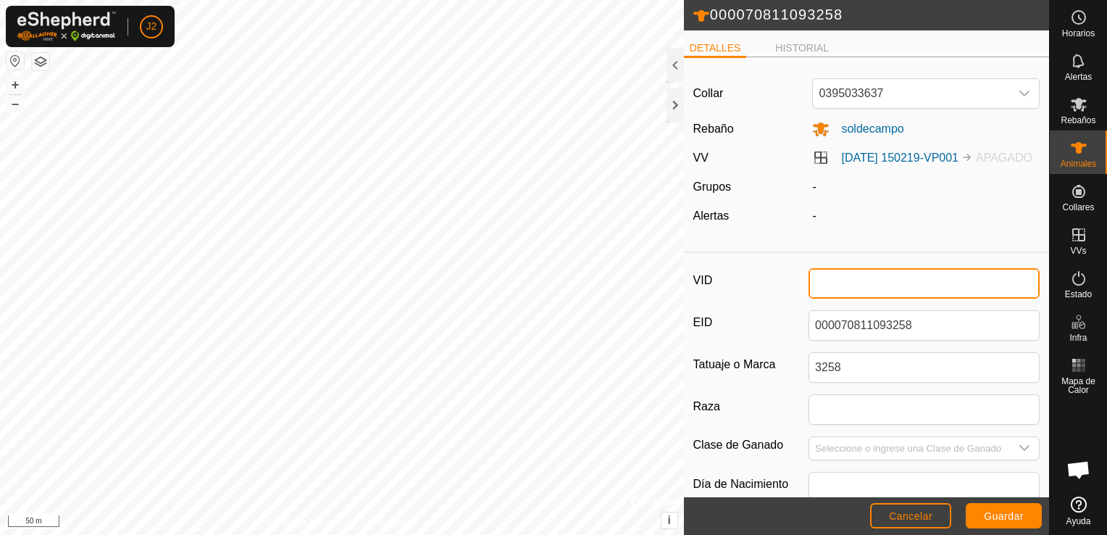
click at [825, 298] on input "VID" at bounding box center [923, 283] width 231 height 30
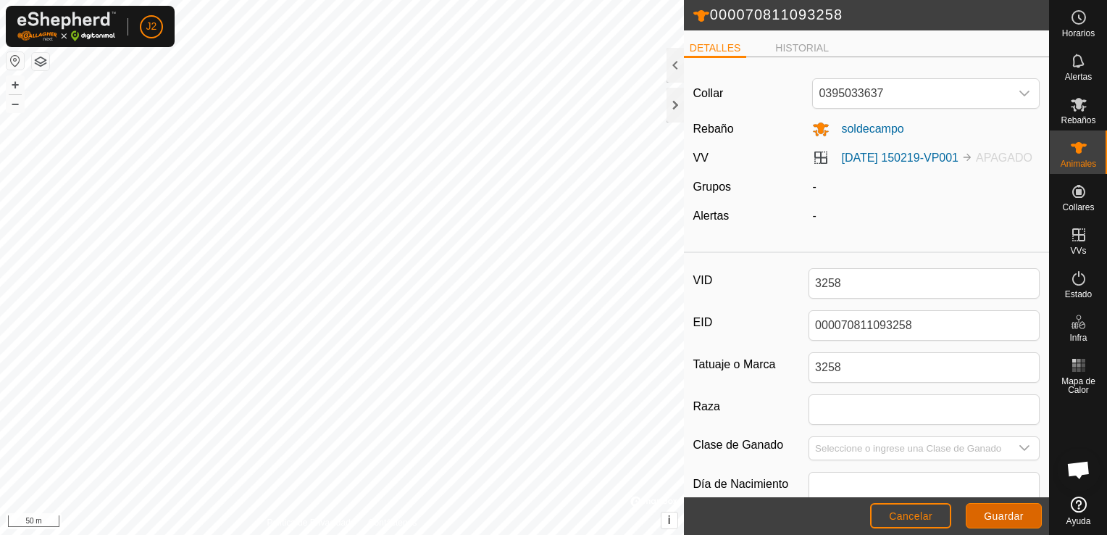
click at [1010, 514] on span "Guardar" at bounding box center [1004, 516] width 40 height 12
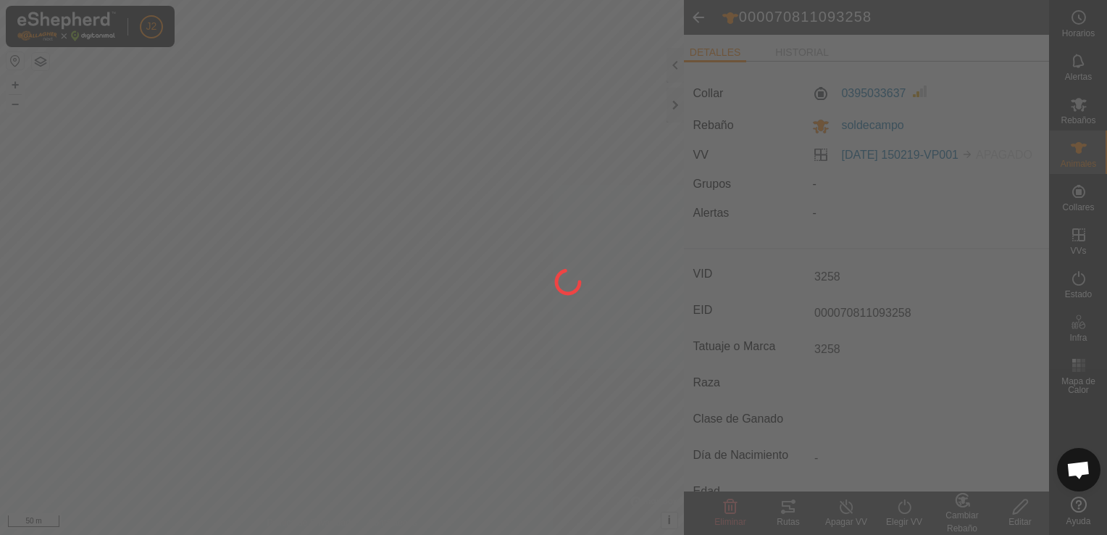
type input "-"
type input "0 kg"
type input "-"
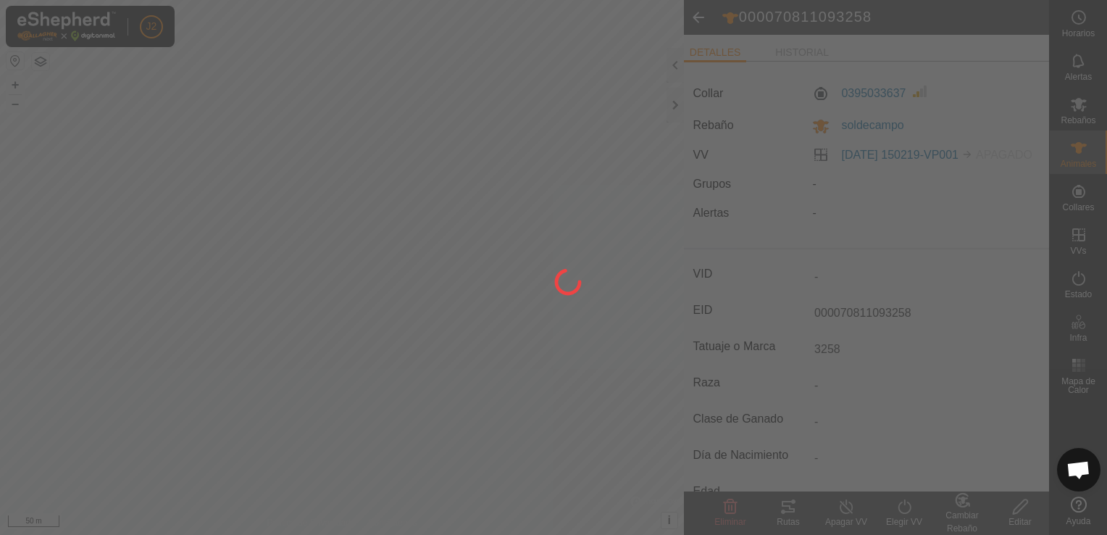
type input "3258"
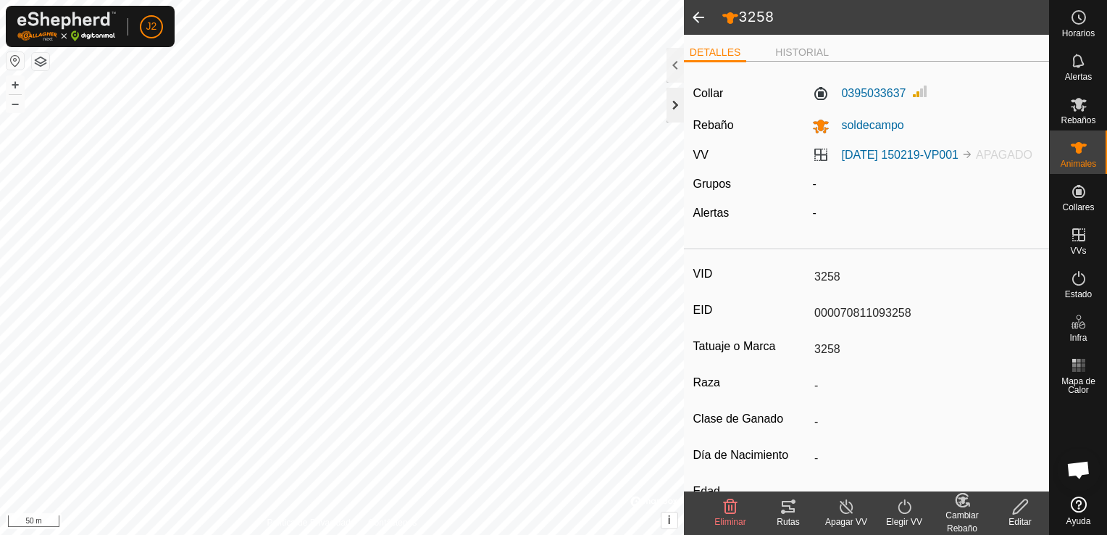
click at [679, 109] on div at bounding box center [674, 105] width 17 height 35
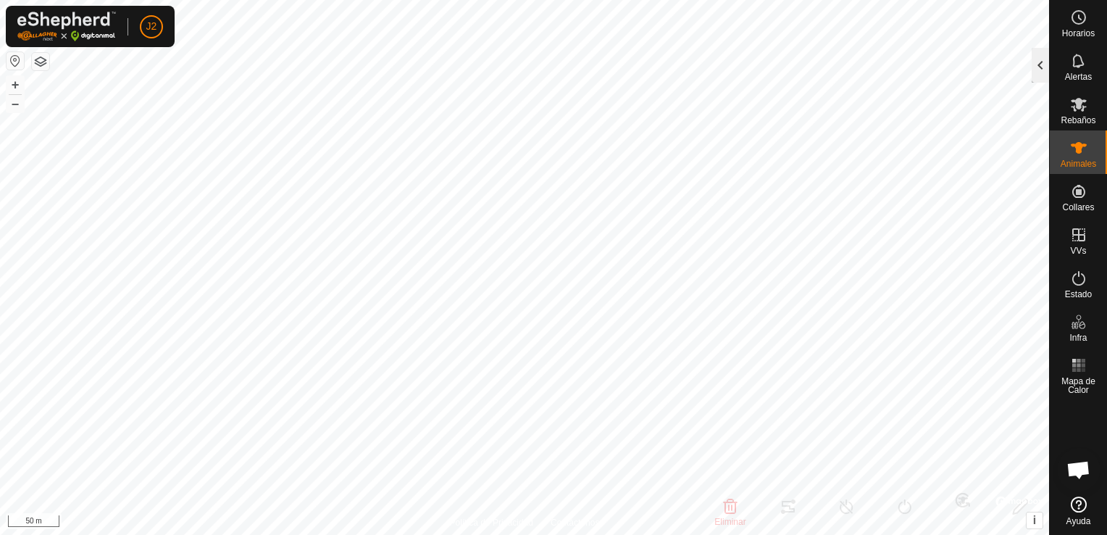
click at [1035, 75] on div at bounding box center [1039, 65] width 17 height 35
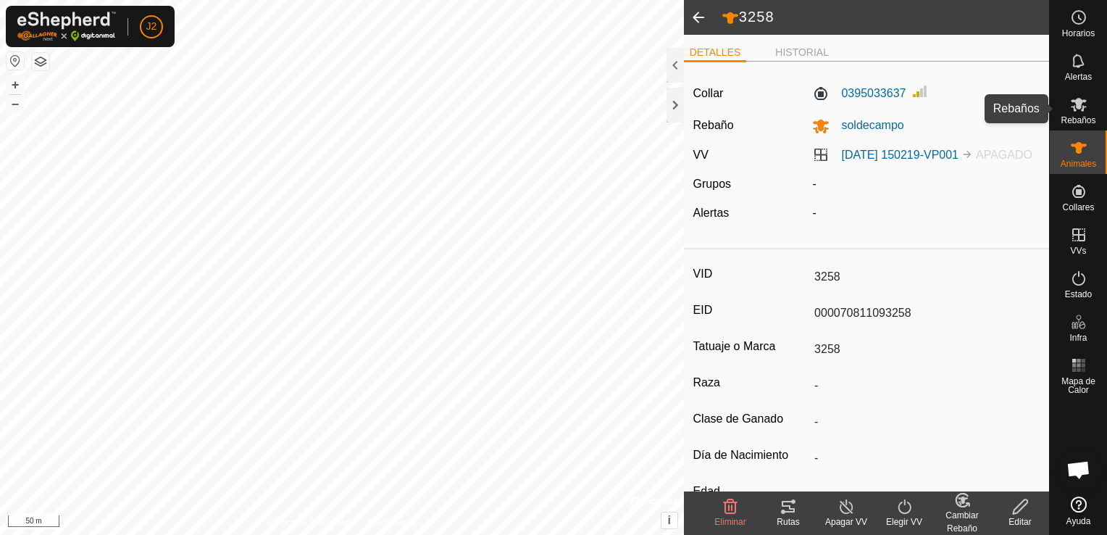
click at [1083, 106] on icon at bounding box center [1079, 105] width 16 height 14
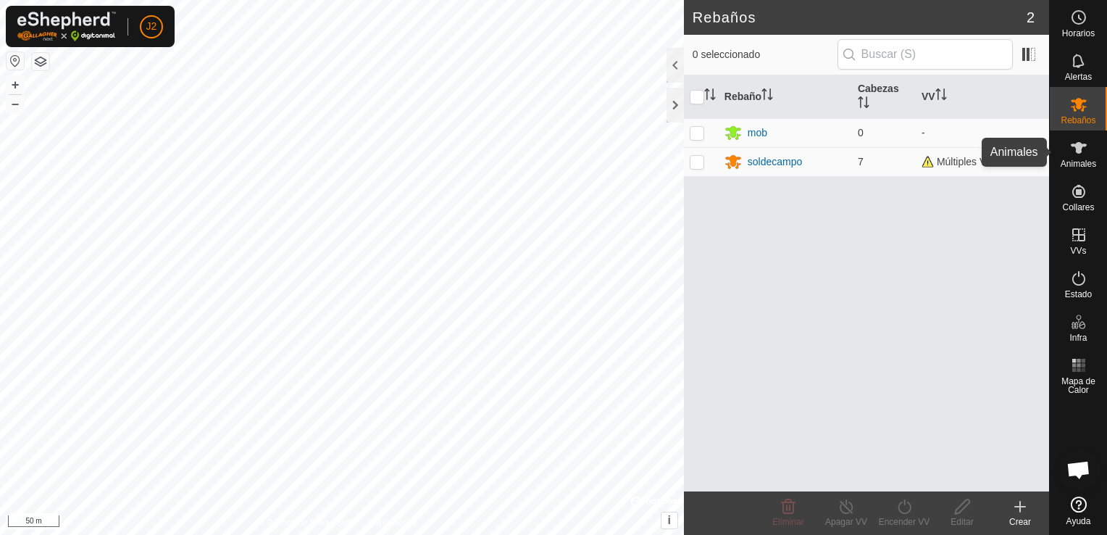
click at [1077, 155] on icon at bounding box center [1078, 147] width 17 height 17
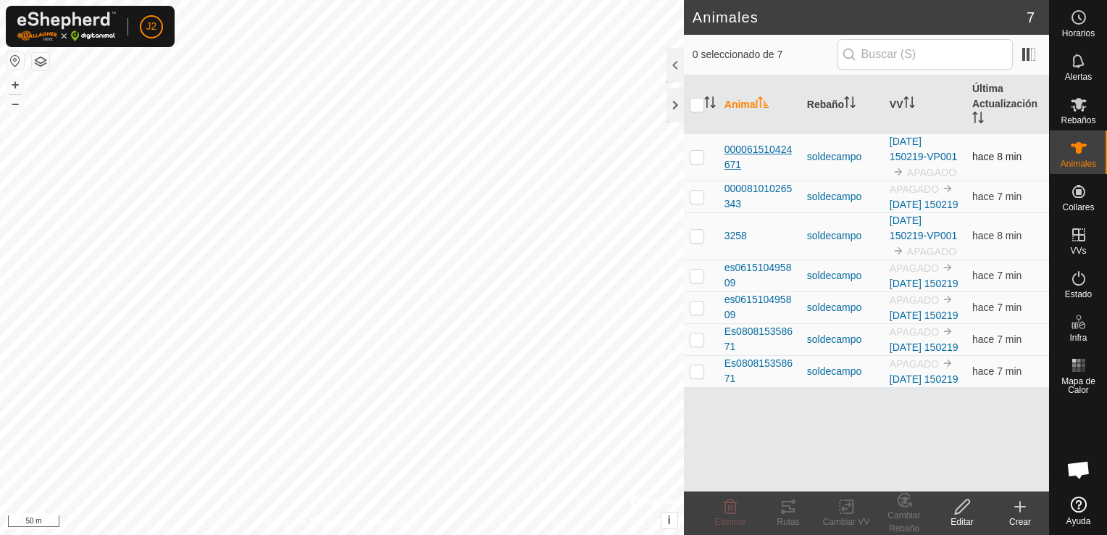
click at [743, 158] on span "000061510424671" at bounding box center [759, 157] width 71 height 30
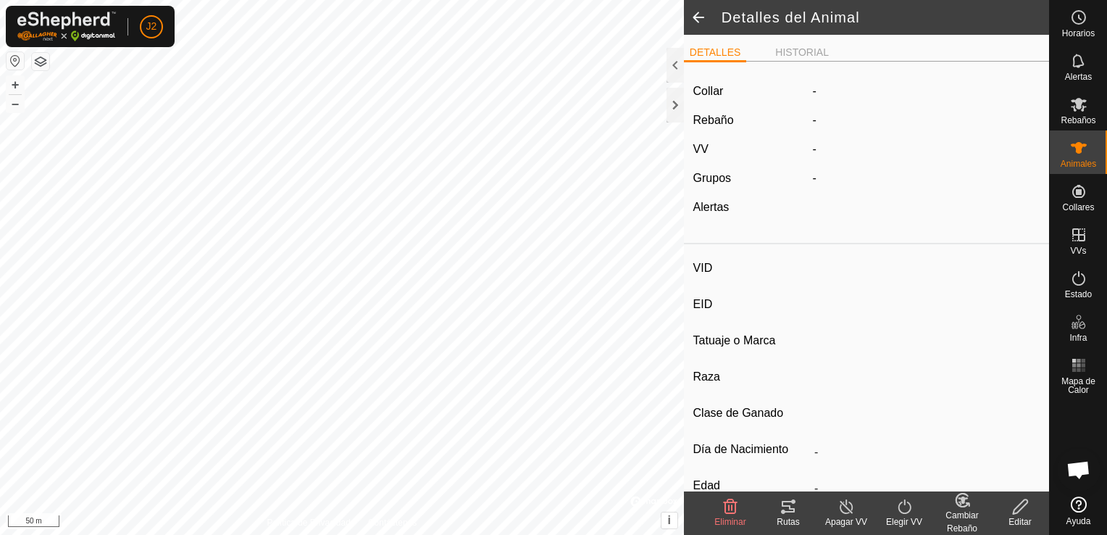
type input "-"
type input "000061510424671"
type input "4671"
type input "-"
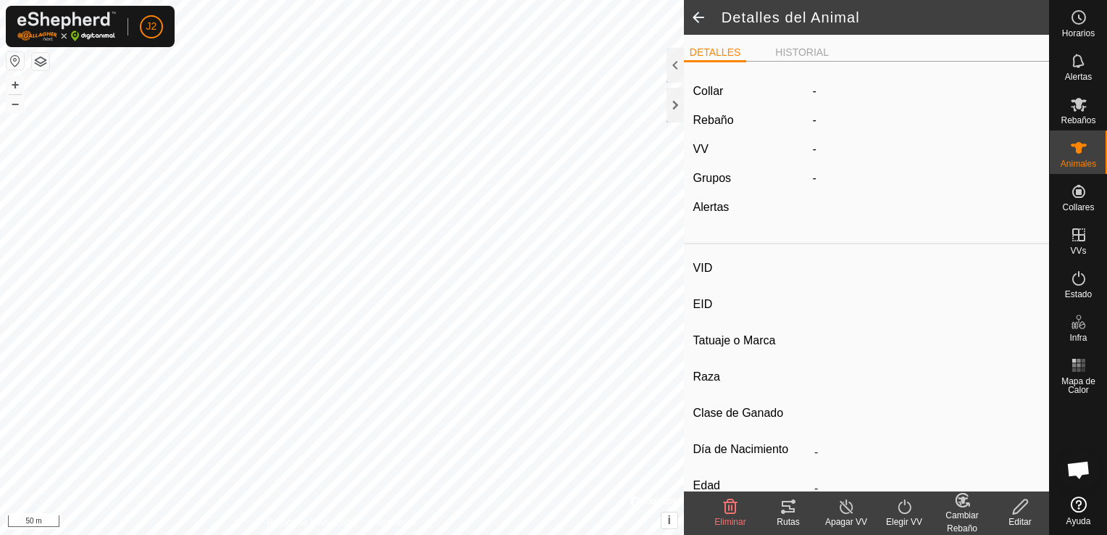
type input "0 kg"
type input "-"
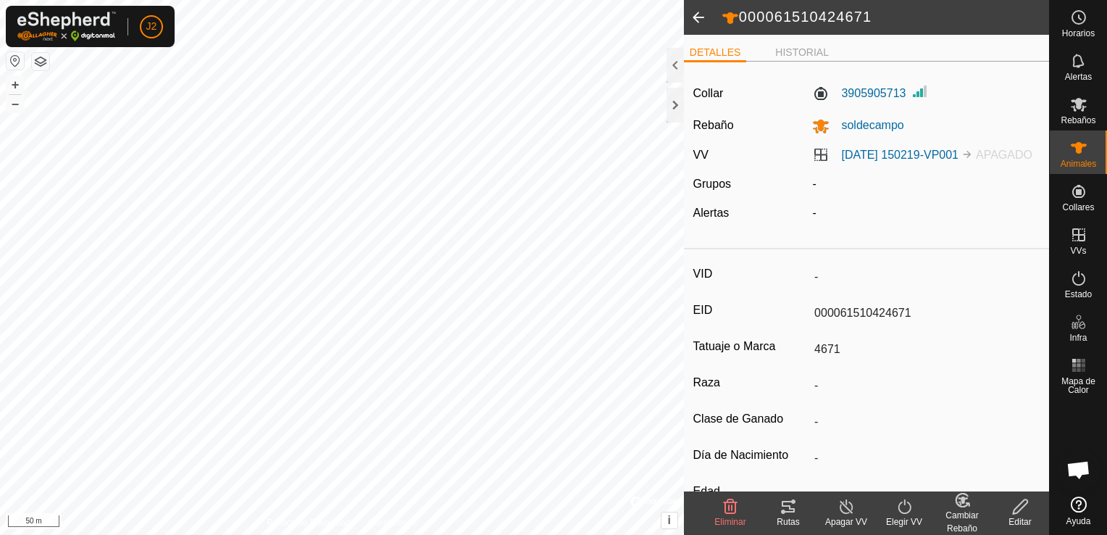
click at [1023, 507] on icon at bounding box center [1020, 506] width 18 height 17
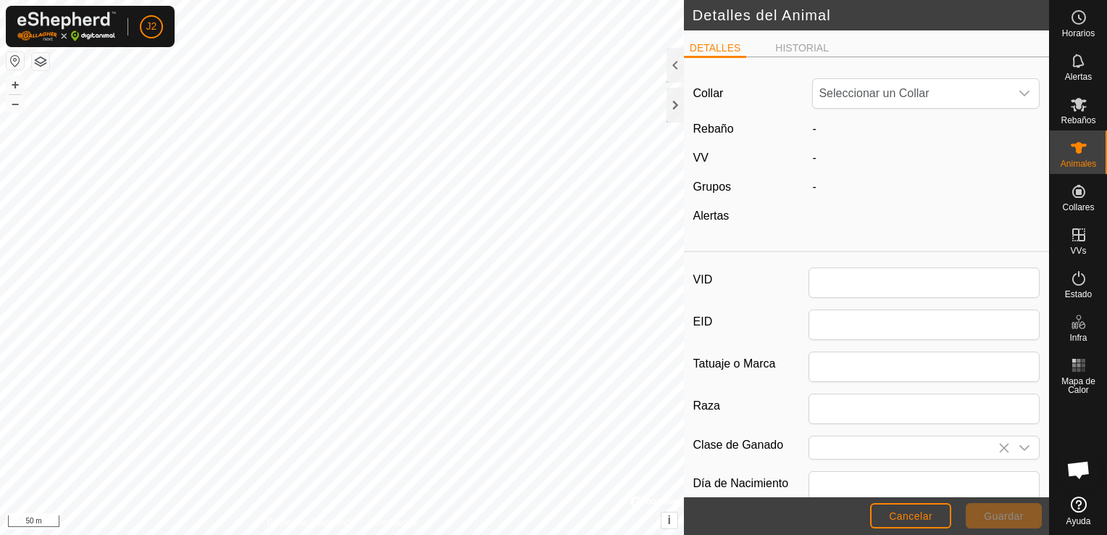
type input "000061510424671"
type input "4671"
type input "0"
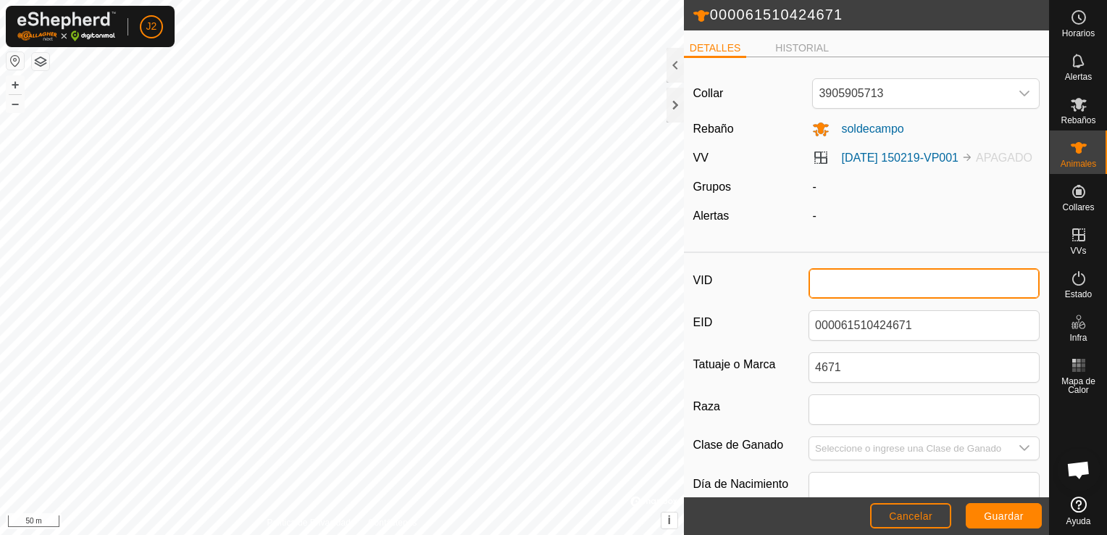
click at [871, 298] on input "VID" at bounding box center [923, 283] width 231 height 30
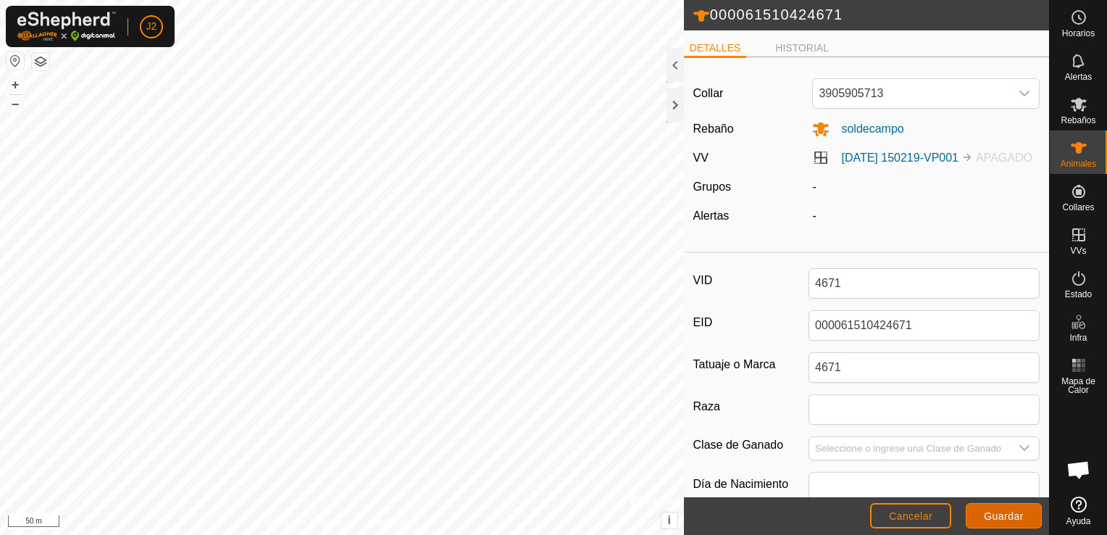
click at [1011, 517] on span "Guardar" at bounding box center [1004, 516] width 40 height 12
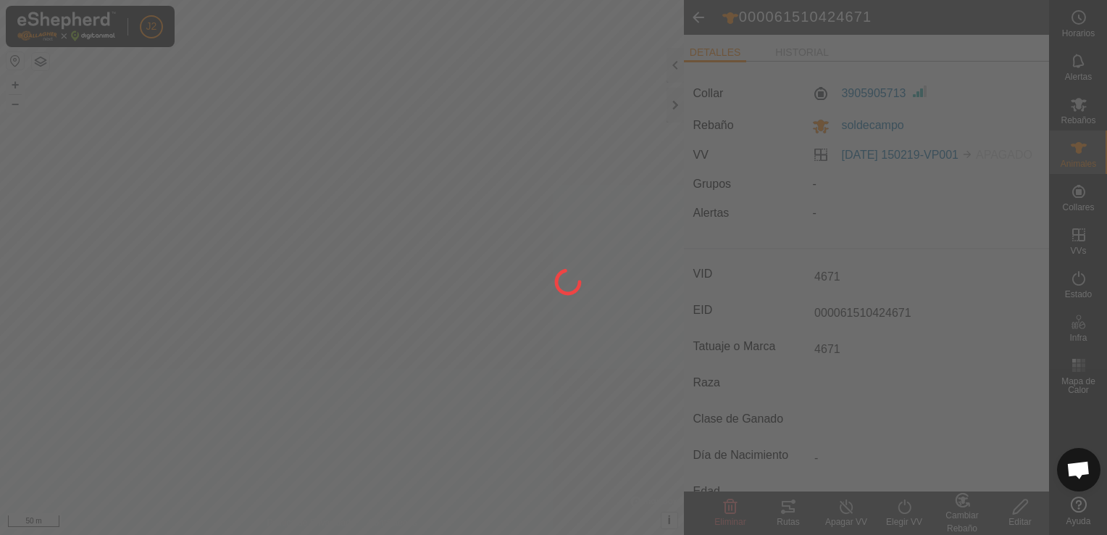
type input "-"
type input "0 kg"
type input "-"
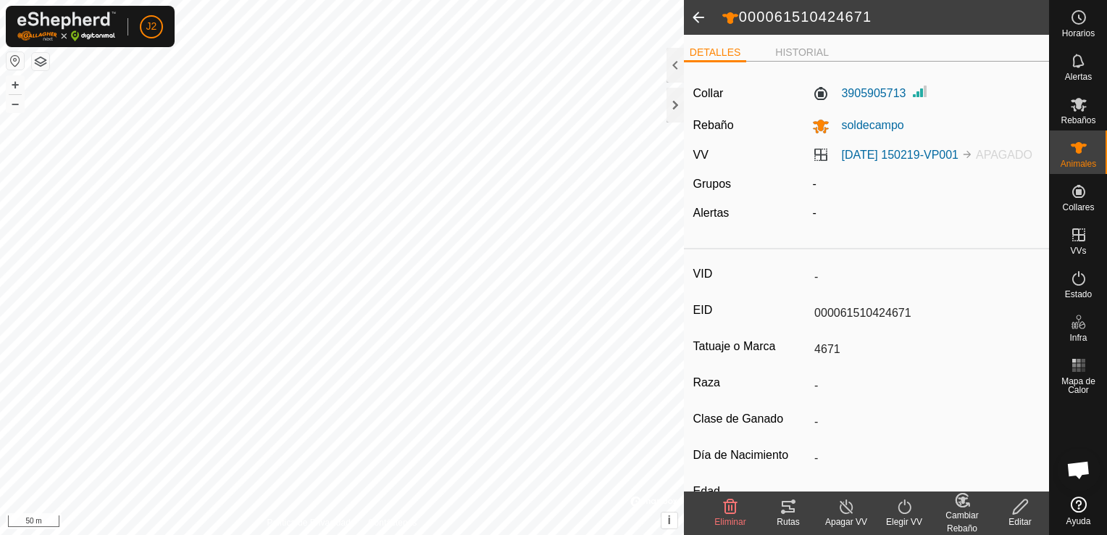
type input "4671"
click at [679, 103] on div at bounding box center [674, 105] width 17 height 35
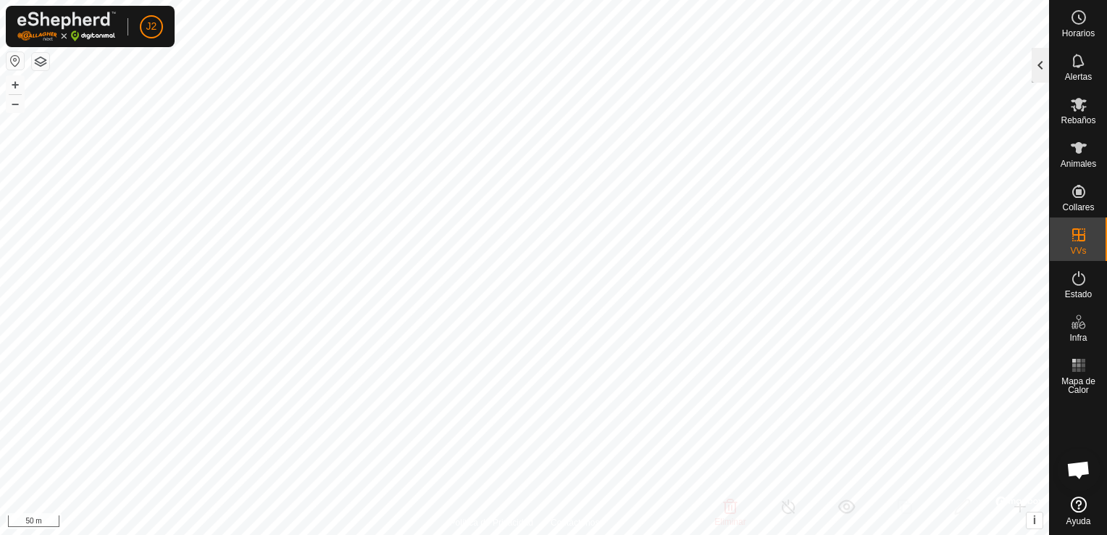
click at [1038, 68] on div at bounding box center [1039, 65] width 17 height 35
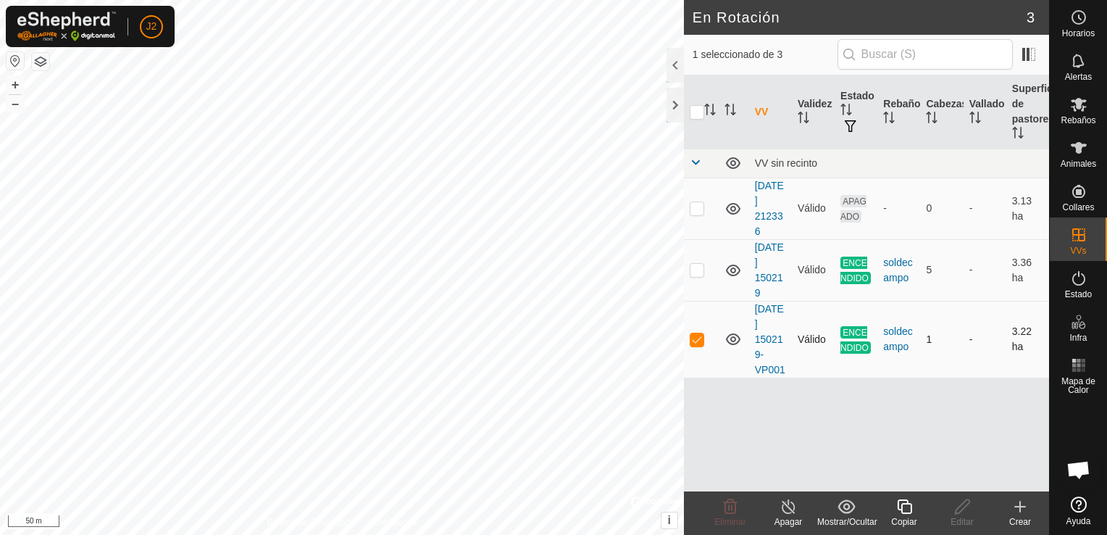
click at [703, 337] on p-checkbox at bounding box center [697, 339] width 14 height 12
checkbox input "false"
click at [692, 267] on p-checkbox at bounding box center [697, 270] width 14 height 12
checkbox input "true"
click at [676, 109] on div at bounding box center [674, 105] width 17 height 35
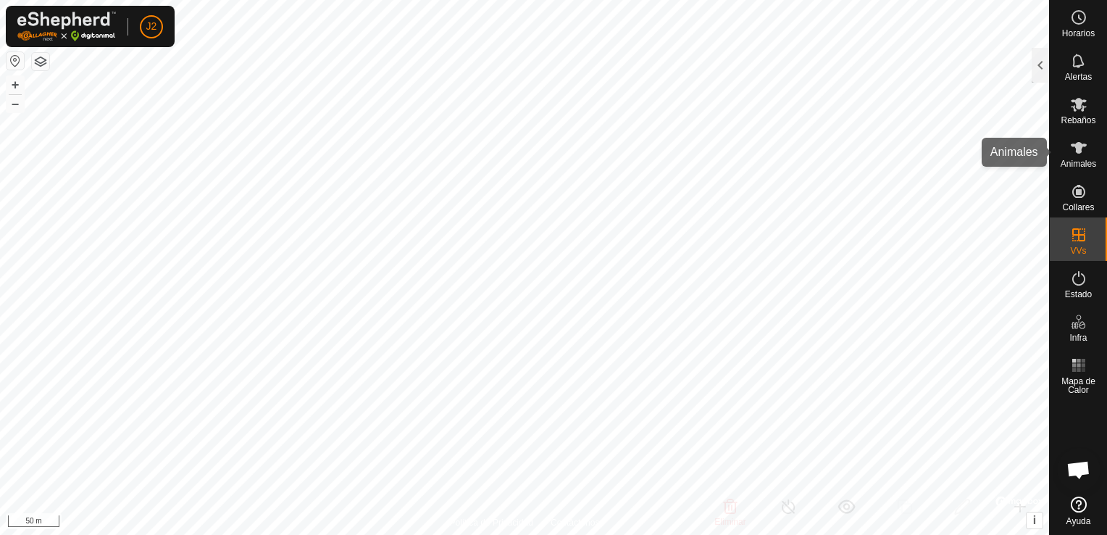
click at [1079, 139] on icon at bounding box center [1078, 147] width 17 height 17
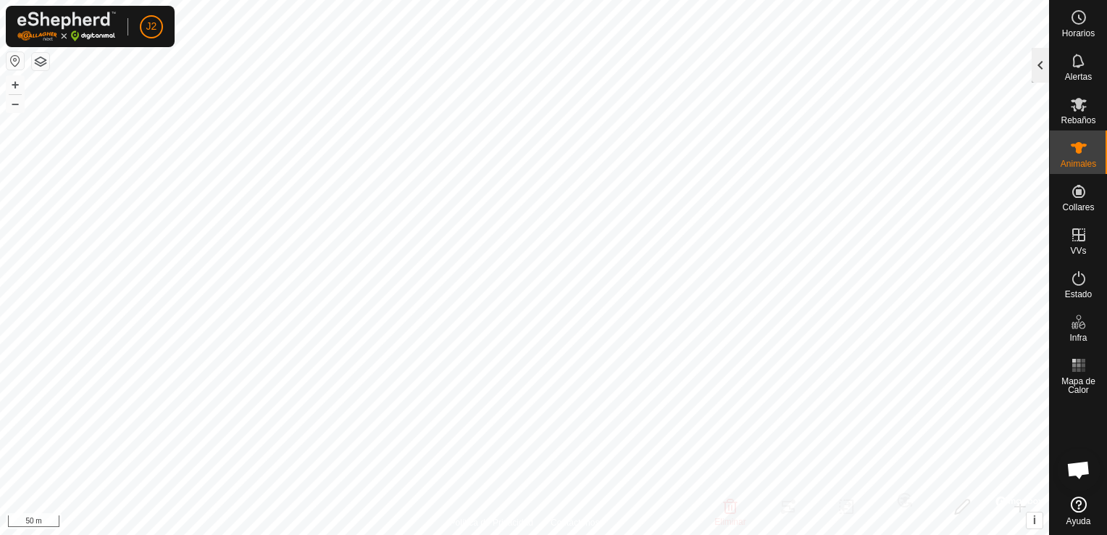
click at [1034, 65] on div at bounding box center [1039, 65] width 17 height 35
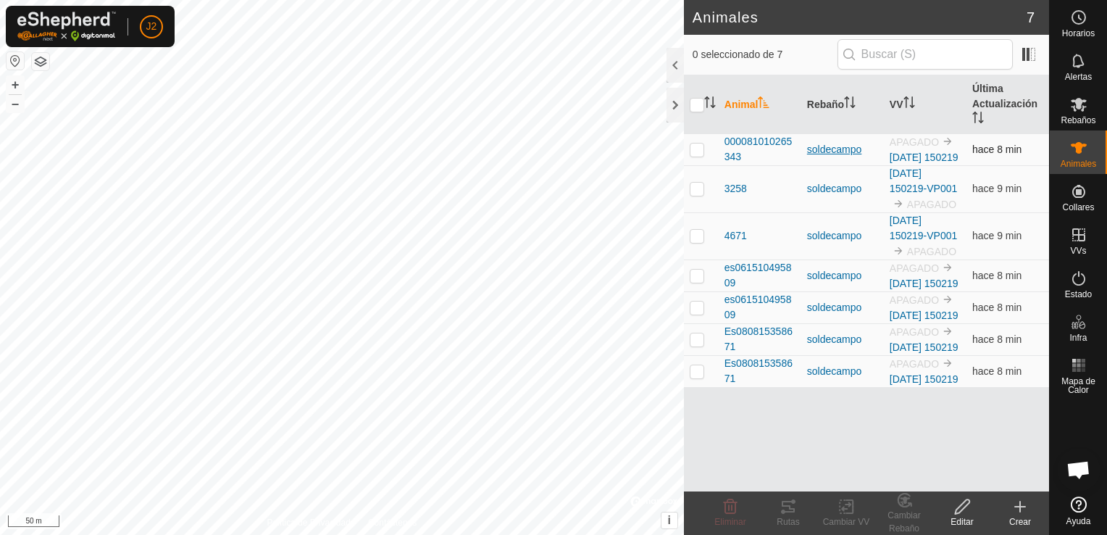
click at [823, 157] on div "soldecampo" at bounding box center [842, 149] width 71 height 15
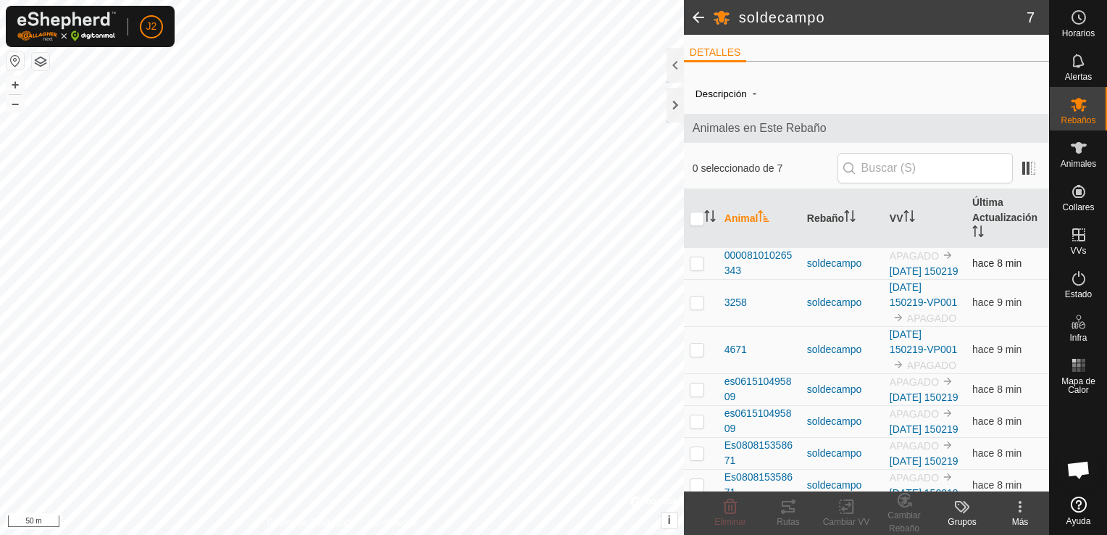
click at [693, 269] on p-checkbox at bounding box center [697, 263] width 14 height 12
checkbox input "true"
click at [667, 119] on div at bounding box center [674, 105] width 17 height 35
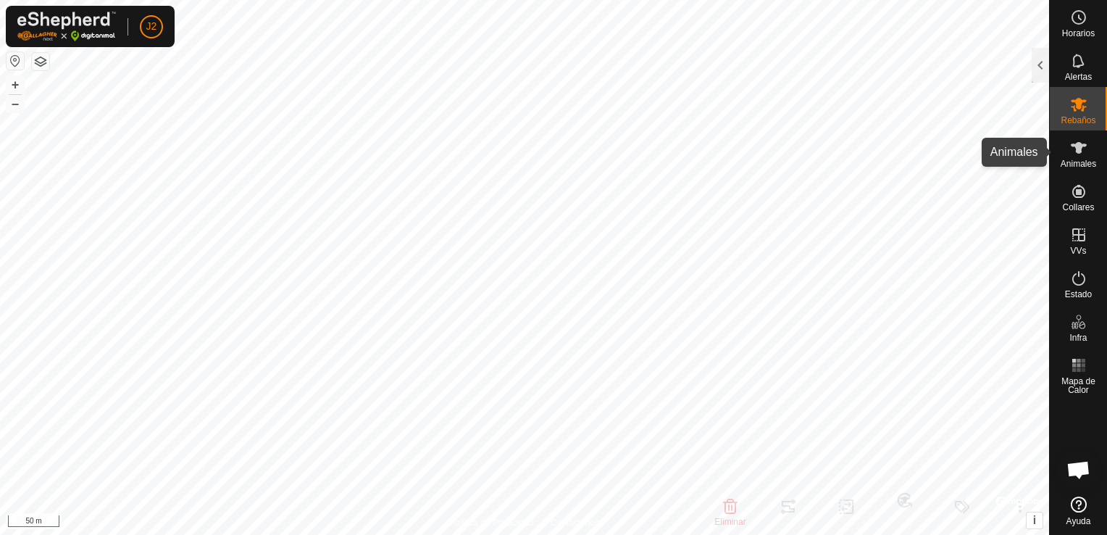
click at [1070, 153] on icon at bounding box center [1078, 147] width 17 height 17
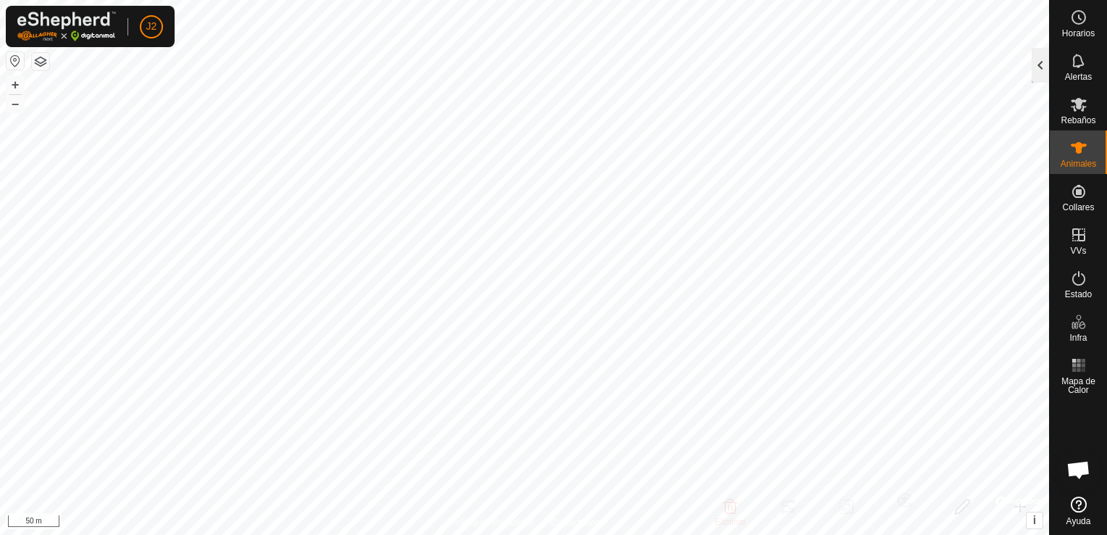
click at [1042, 57] on div at bounding box center [1039, 65] width 17 height 35
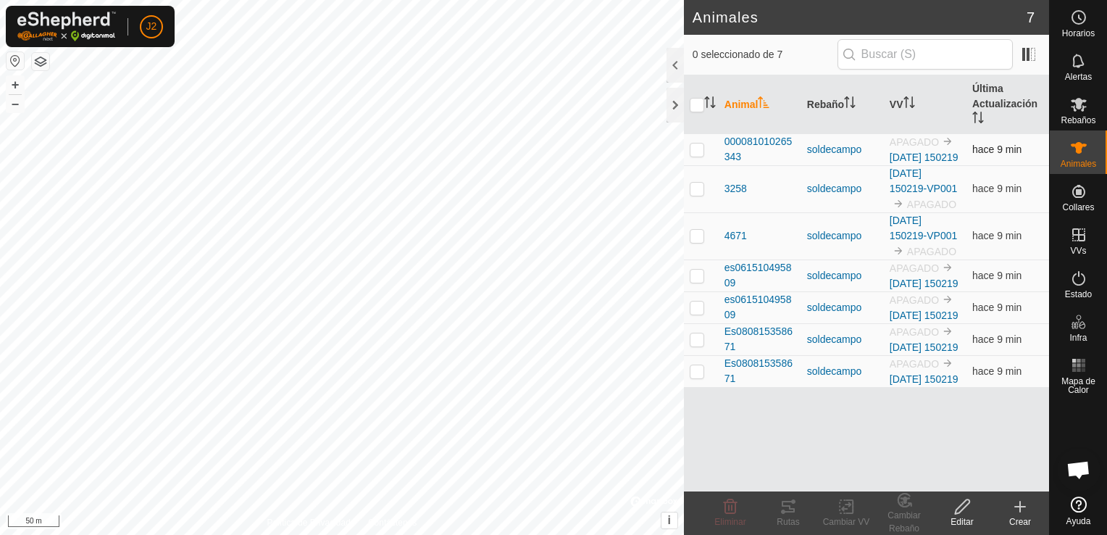
click at [697, 151] on p-checkbox at bounding box center [697, 149] width 14 height 12
checkbox input "true"
click at [968, 503] on icon at bounding box center [962, 506] width 14 height 14
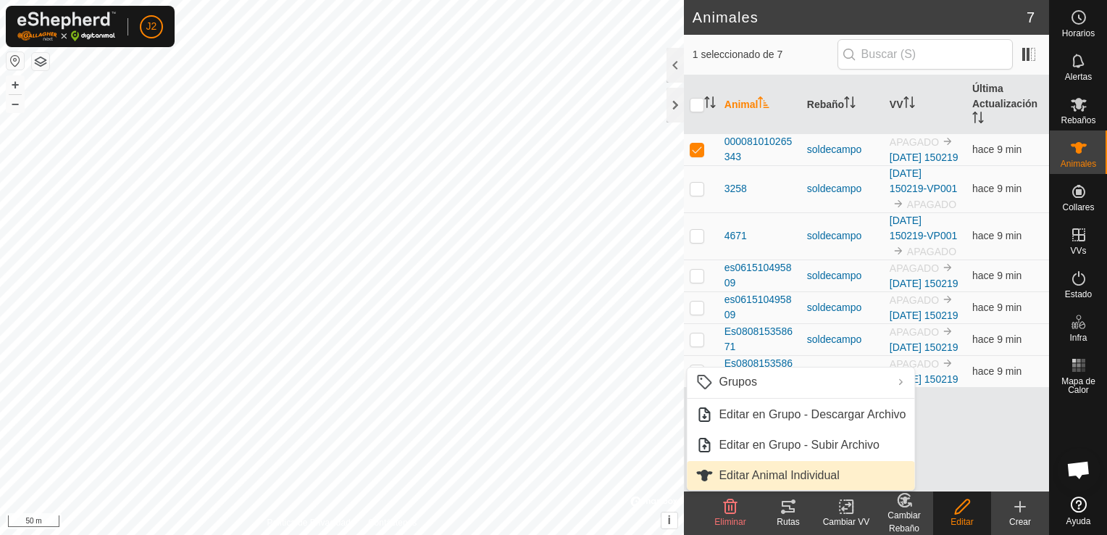
click at [820, 481] on link "Editar Animal Individual" at bounding box center [800, 475] width 227 height 29
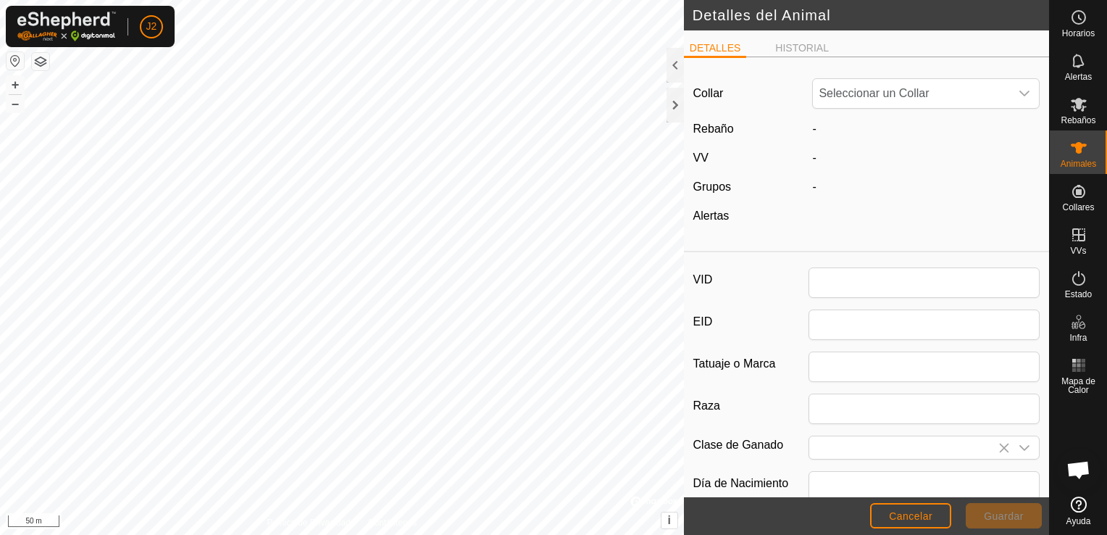
type input "000081010265343"
type input "5343"
type input "0"
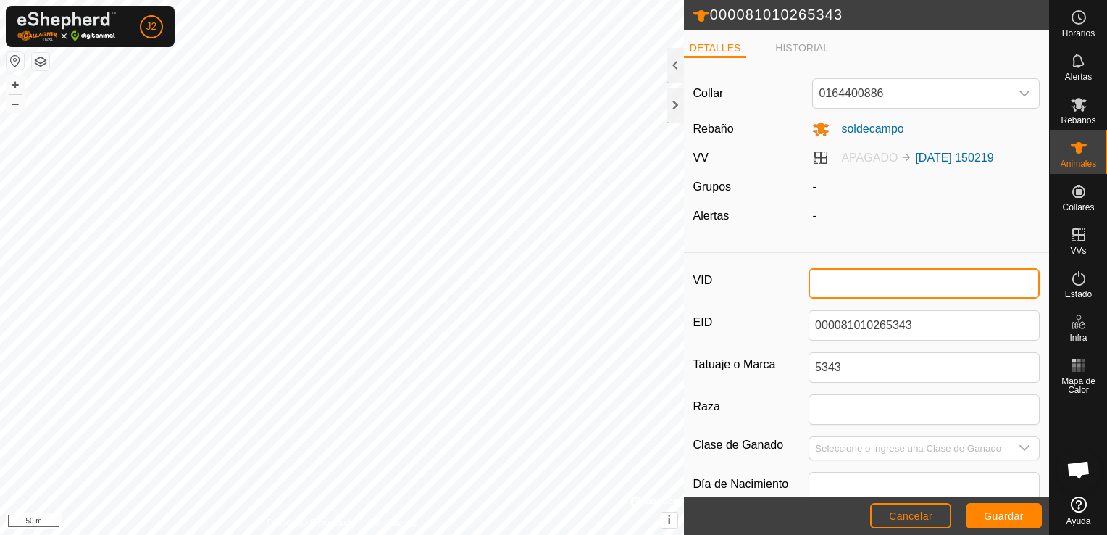
click at [849, 280] on input "VID" at bounding box center [923, 283] width 231 height 30
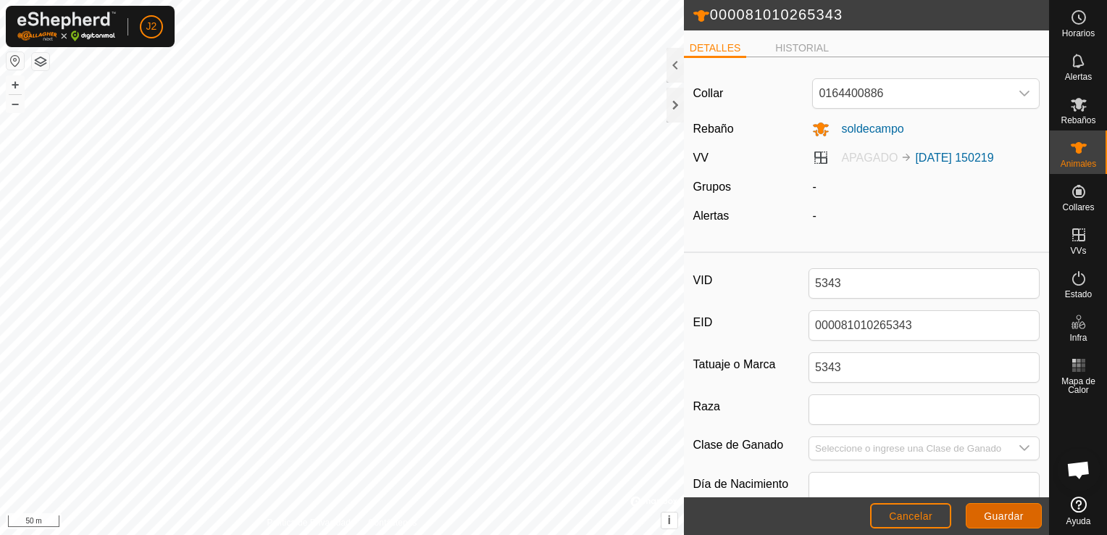
click at [1003, 512] on span "Guardar" at bounding box center [1004, 516] width 40 height 12
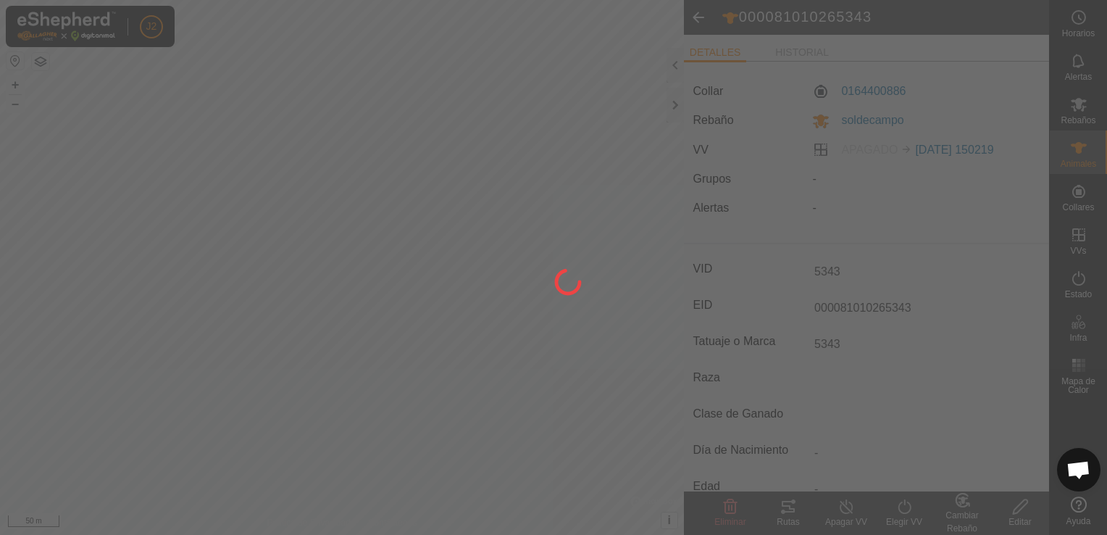
type input "-"
type input "0 kg"
type input "-"
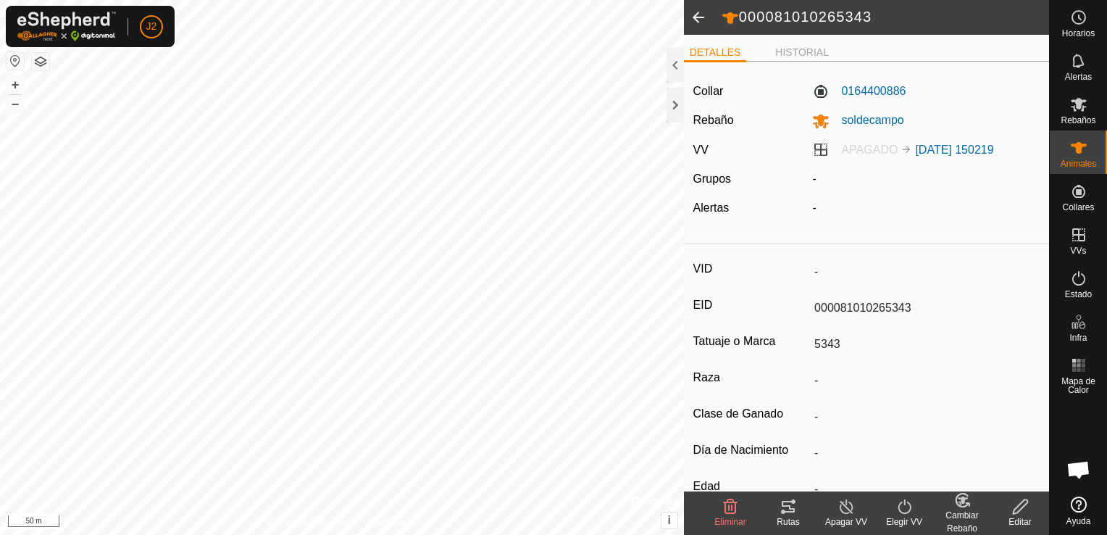
type input "5343"
click at [677, 108] on div at bounding box center [674, 105] width 17 height 35
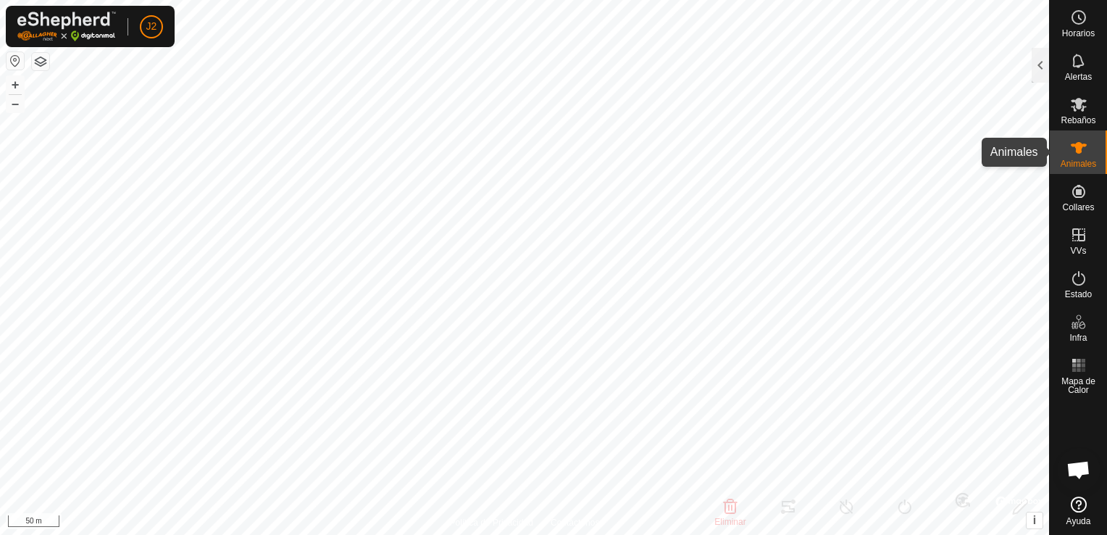
click at [1078, 164] on span "Animales" at bounding box center [1077, 163] width 35 height 9
click at [1042, 65] on div at bounding box center [1039, 65] width 17 height 35
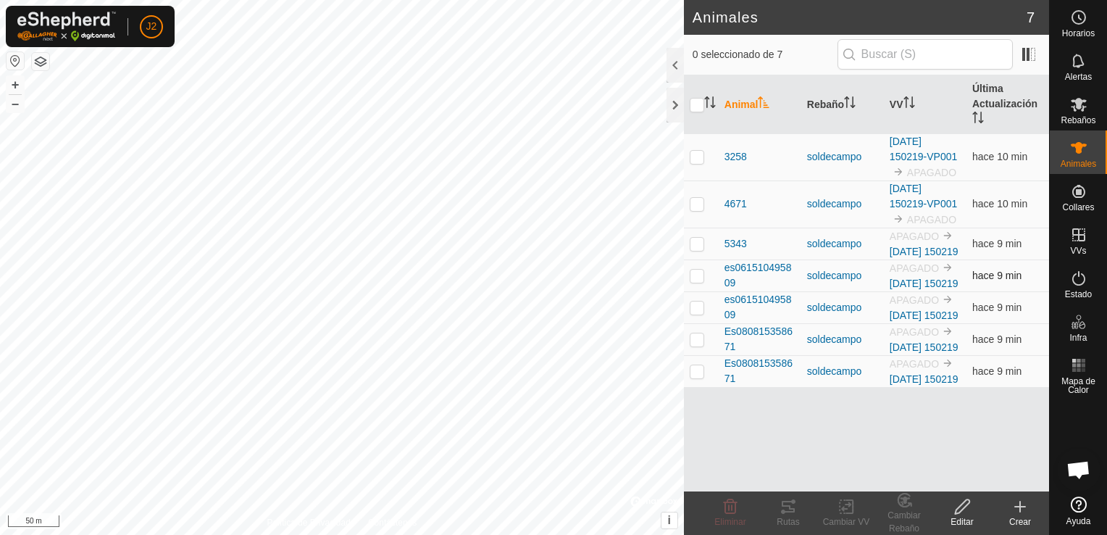
click at [698, 281] on p-checkbox at bounding box center [697, 275] width 14 height 12
checkbox input "true"
click at [963, 508] on icon at bounding box center [962, 506] width 14 height 14
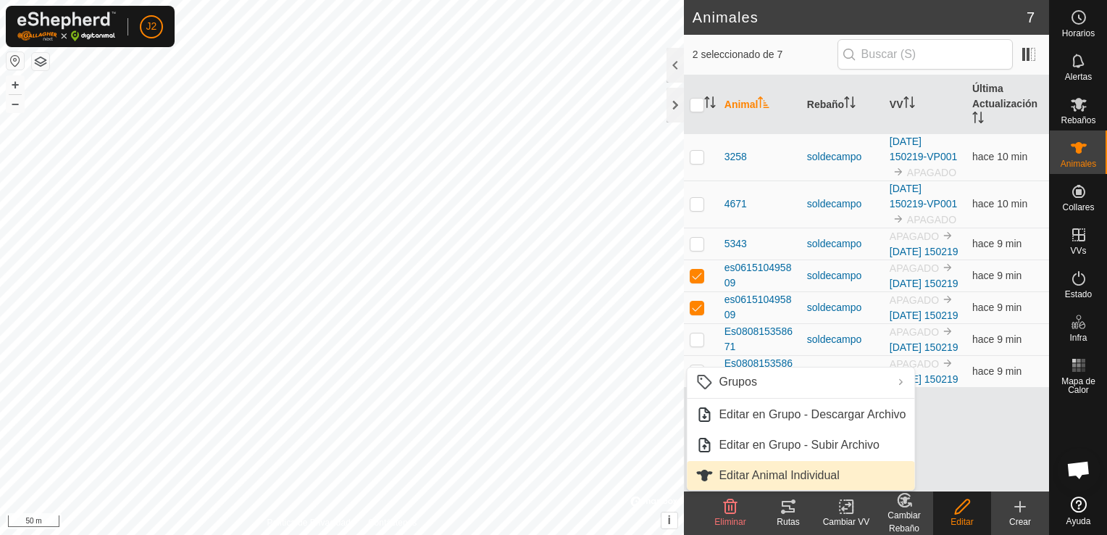
click at [808, 473] on link "Editar Animal Individual" at bounding box center [800, 475] width 227 height 29
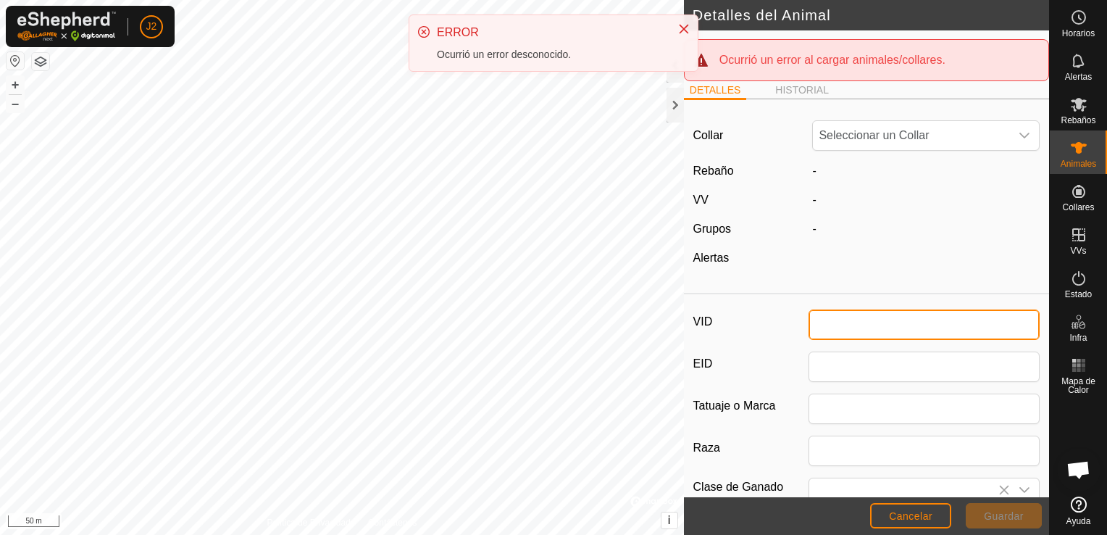
click at [842, 315] on input "VID" at bounding box center [923, 324] width 231 height 30
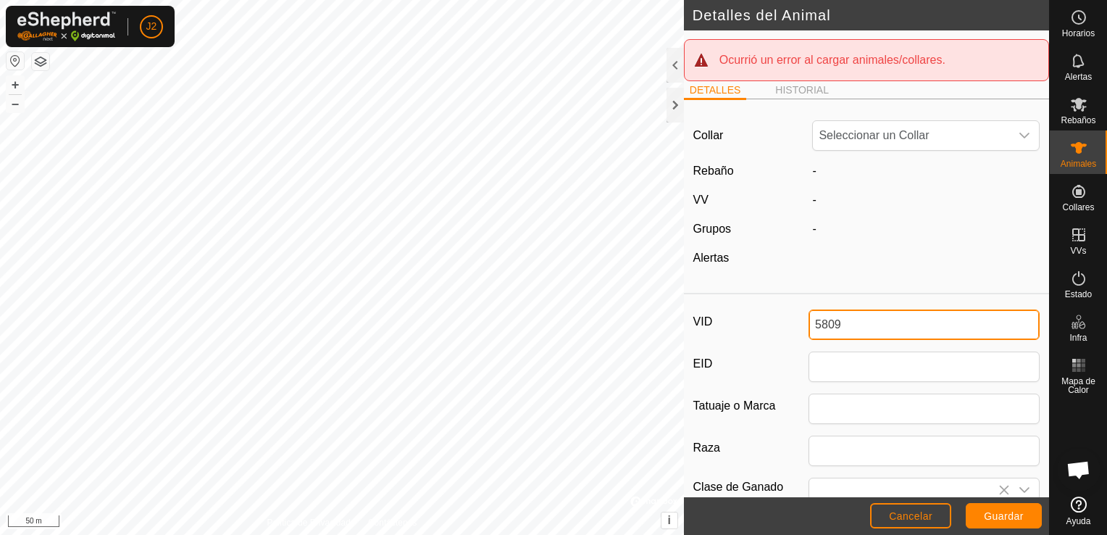
type input "5809"
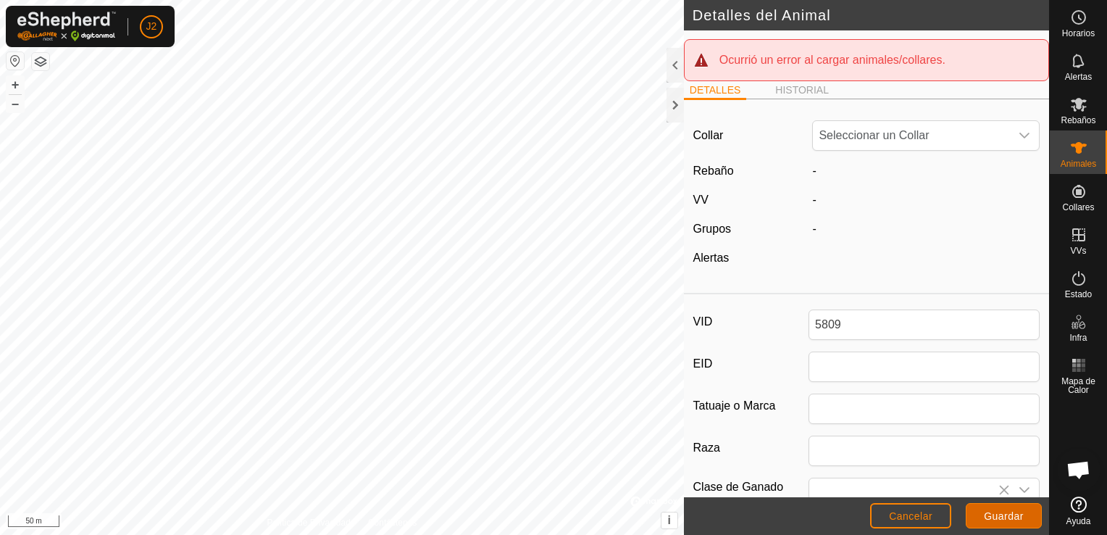
click at [1012, 519] on span "Guardar" at bounding box center [1004, 516] width 40 height 12
click at [934, 514] on button "Cancelar" at bounding box center [910, 515] width 81 height 25
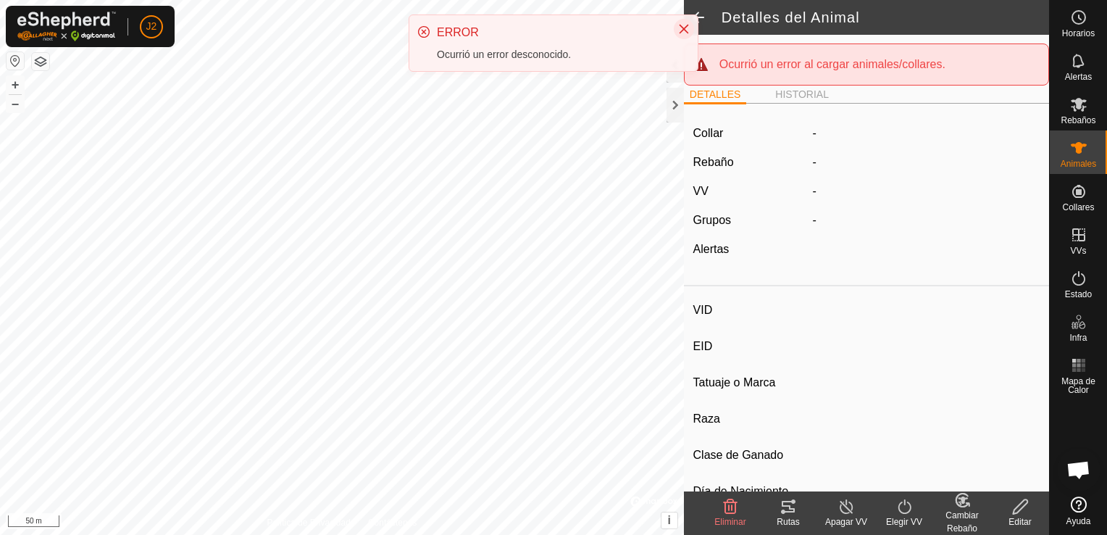
click at [686, 25] on icon "Close" at bounding box center [684, 29] width 12 height 12
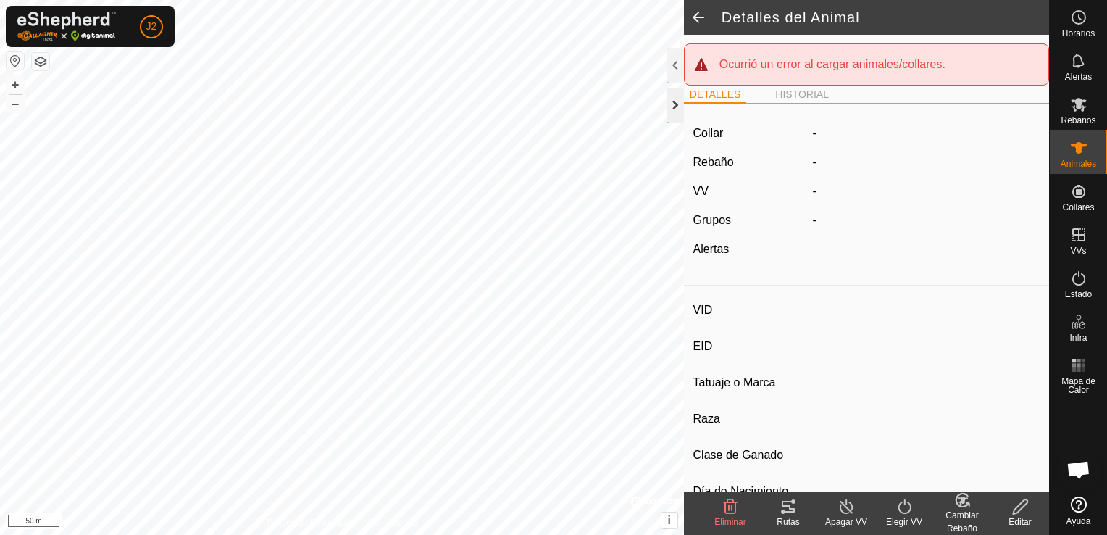
click at [675, 107] on div at bounding box center [674, 105] width 17 height 35
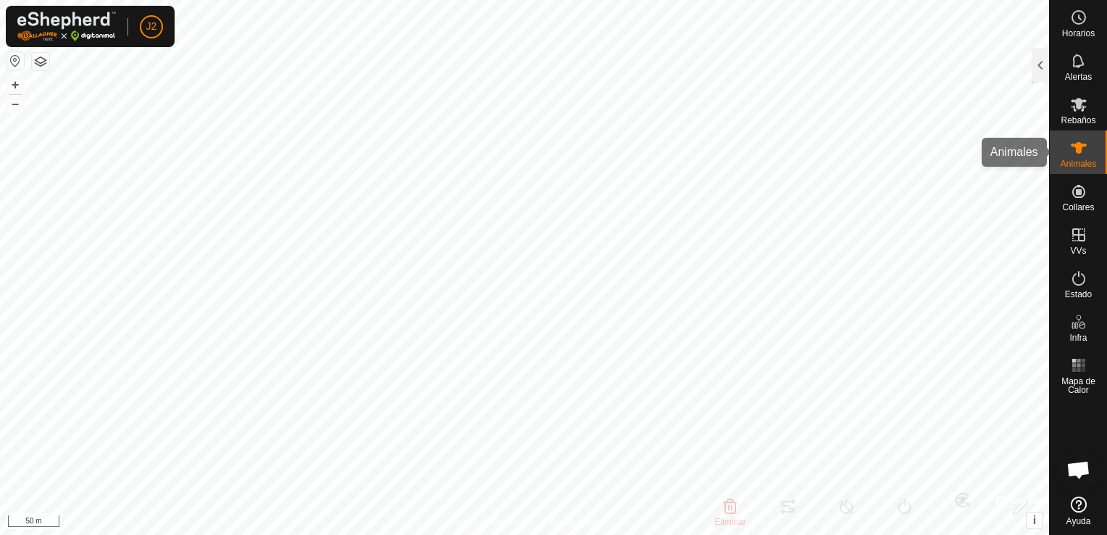
click at [1084, 156] on es-animals-svg-icon at bounding box center [1079, 147] width 26 height 23
click at [1037, 75] on div at bounding box center [1039, 65] width 17 height 35
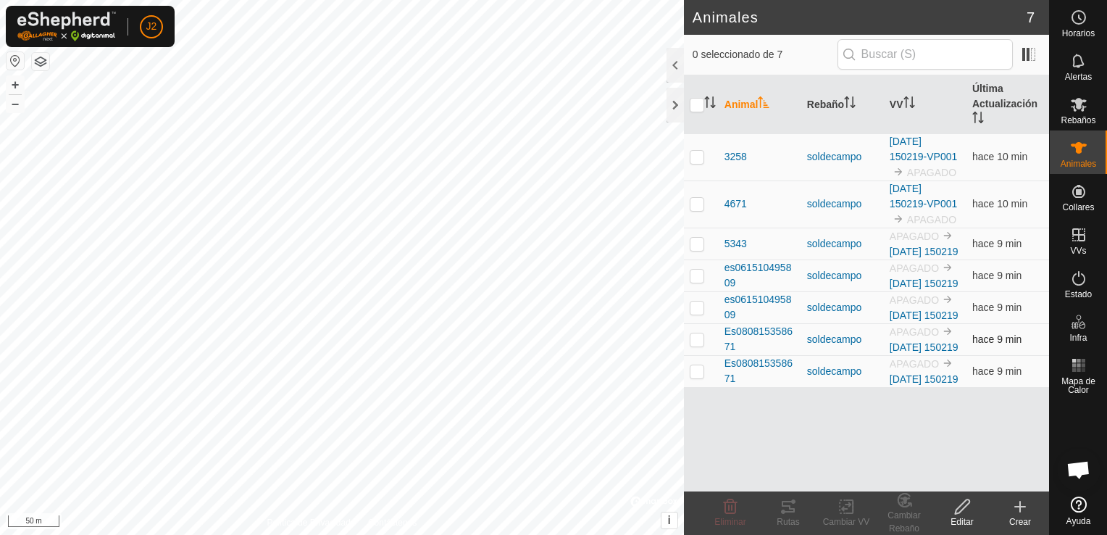
click at [695, 345] on p-checkbox at bounding box center [697, 339] width 14 height 12
checkbox input "true"
click at [964, 507] on icon at bounding box center [962, 506] width 14 height 14
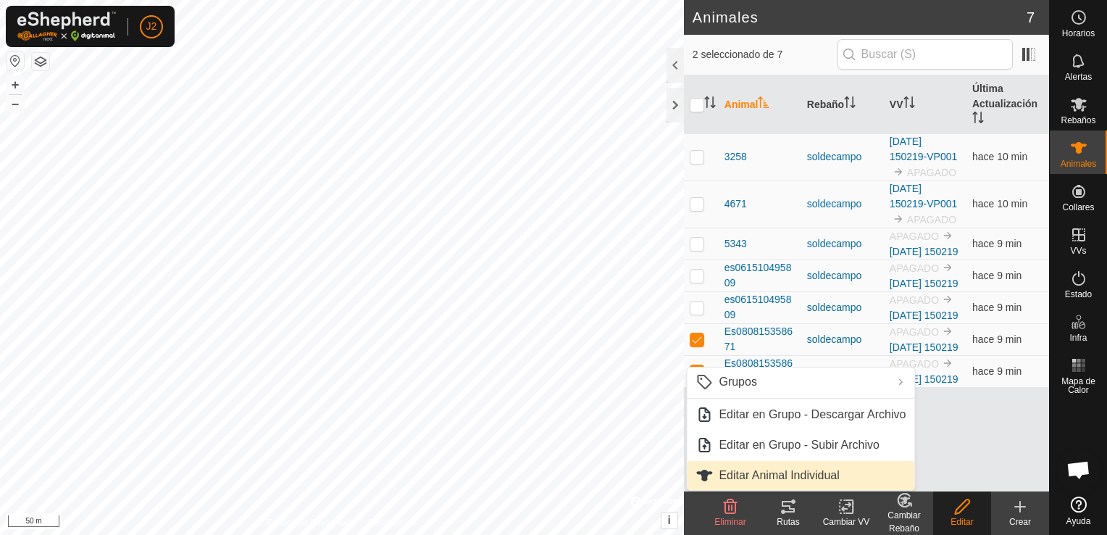
click at [834, 468] on link "Editar Animal Individual" at bounding box center [800, 475] width 227 height 29
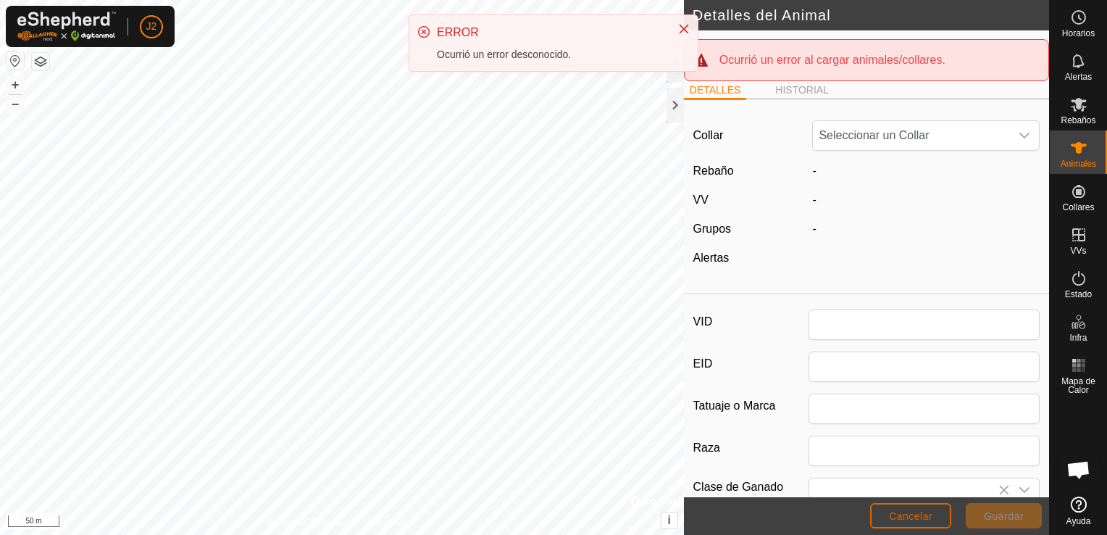
click at [903, 511] on span "Cancelar" at bounding box center [910, 516] width 43 height 12
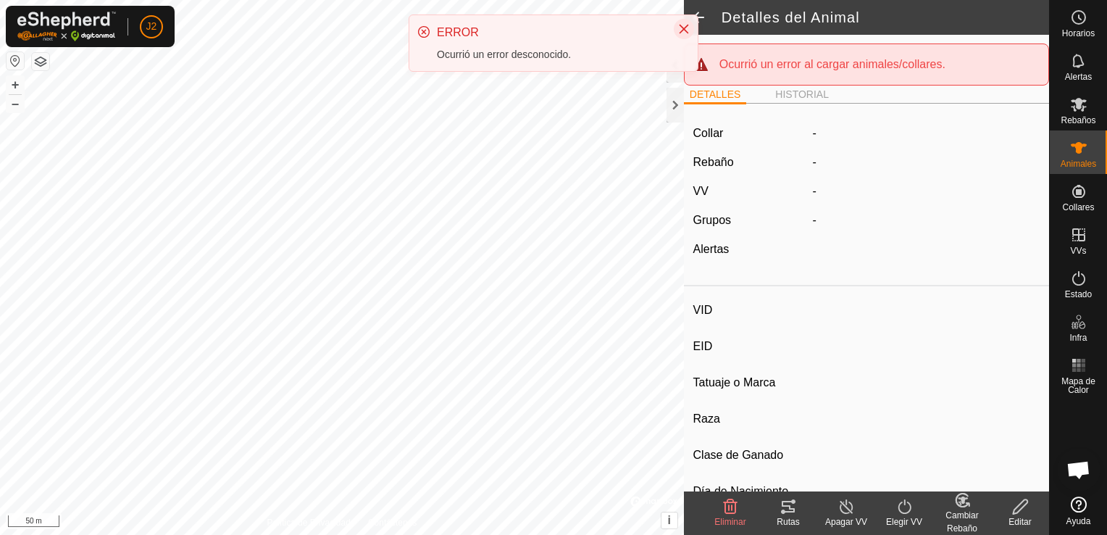
click at [683, 22] on button "Close" at bounding box center [684, 29] width 20 height 20
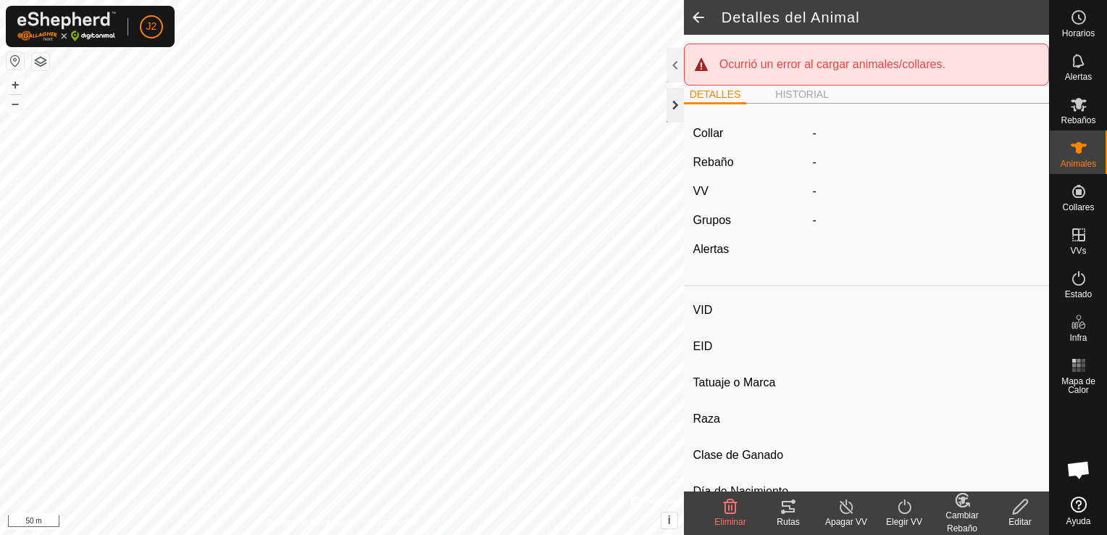
click at [681, 108] on div at bounding box center [674, 105] width 17 height 35
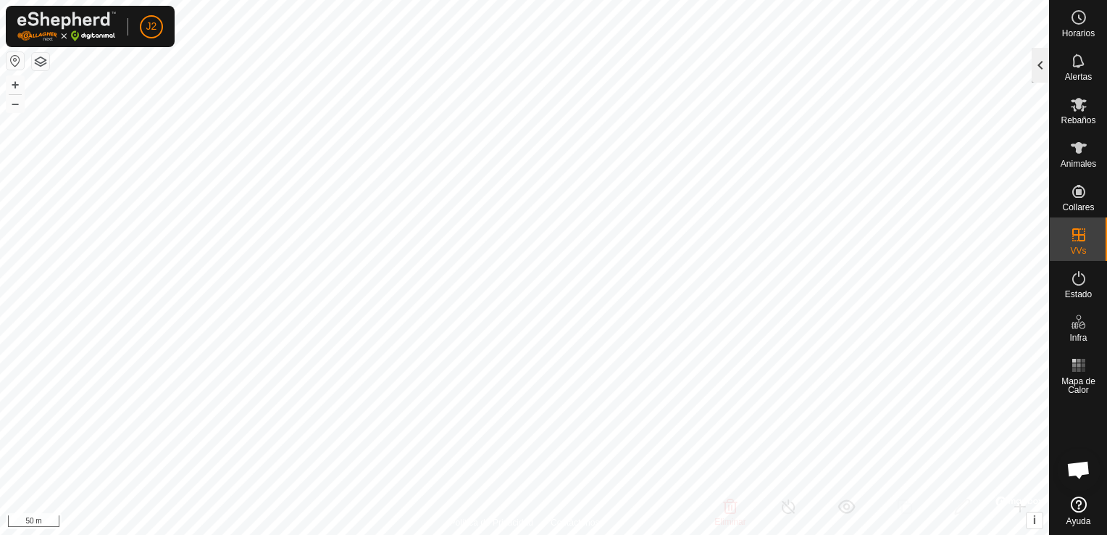
click at [1038, 69] on div at bounding box center [1039, 65] width 17 height 35
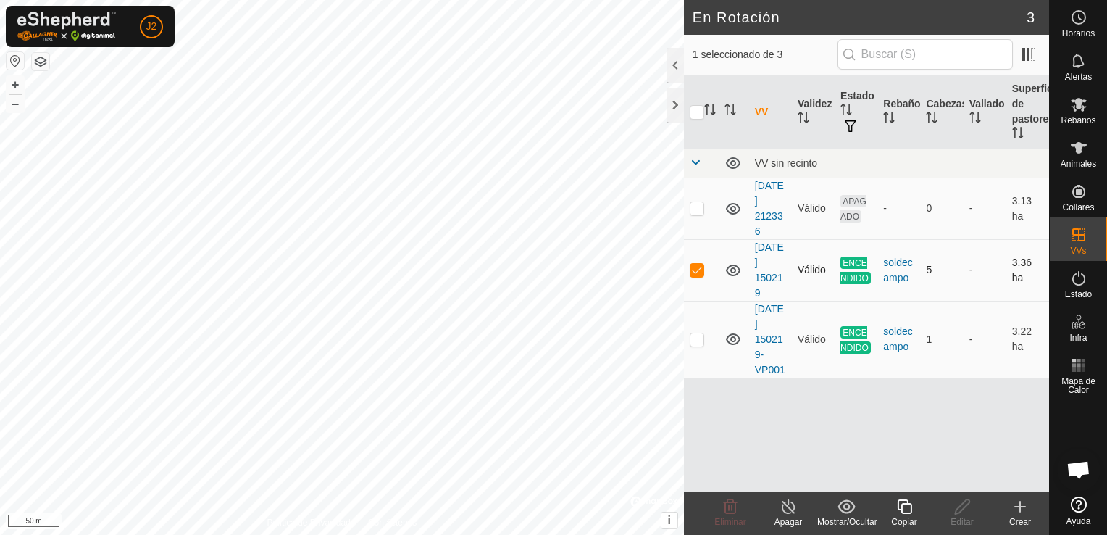
click at [692, 280] on td at bounding box center [701, 270] width 35 height 62
checkbox input "false"
click at [673, 99] on div at bounding box center [674, 105] width 17 height 35
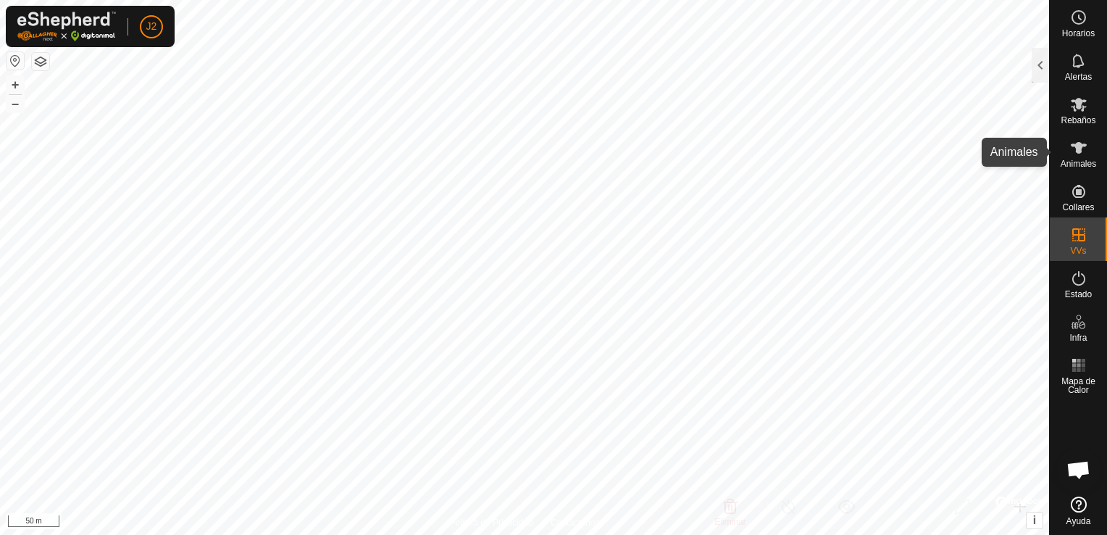
click at [1079, 161] on span "Animales" at bounding box center [1077, 163] width 35 height 9
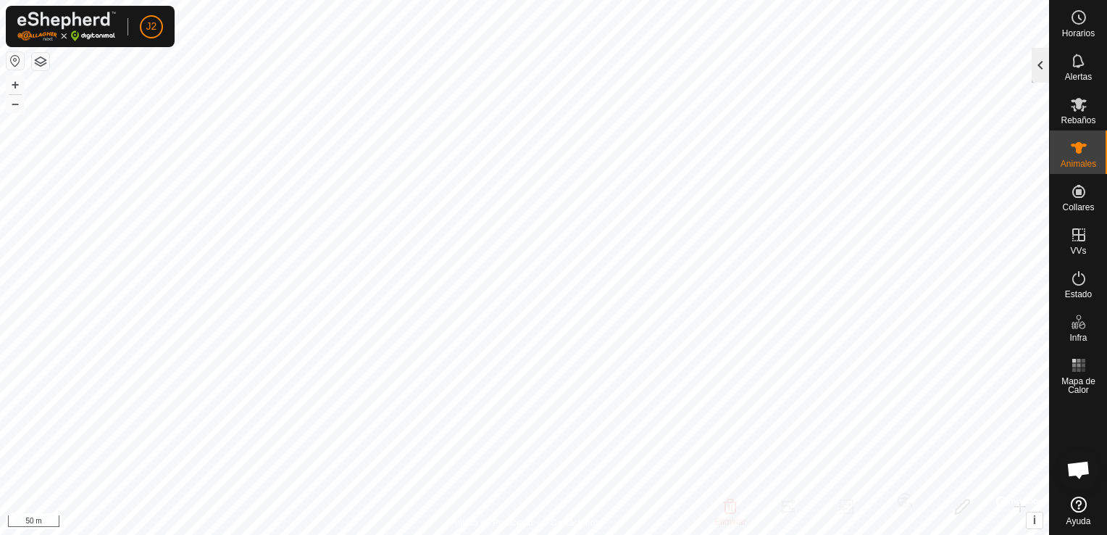
click at [1034, 60] on div at bounding box center [1039, 65] width 17 height 35
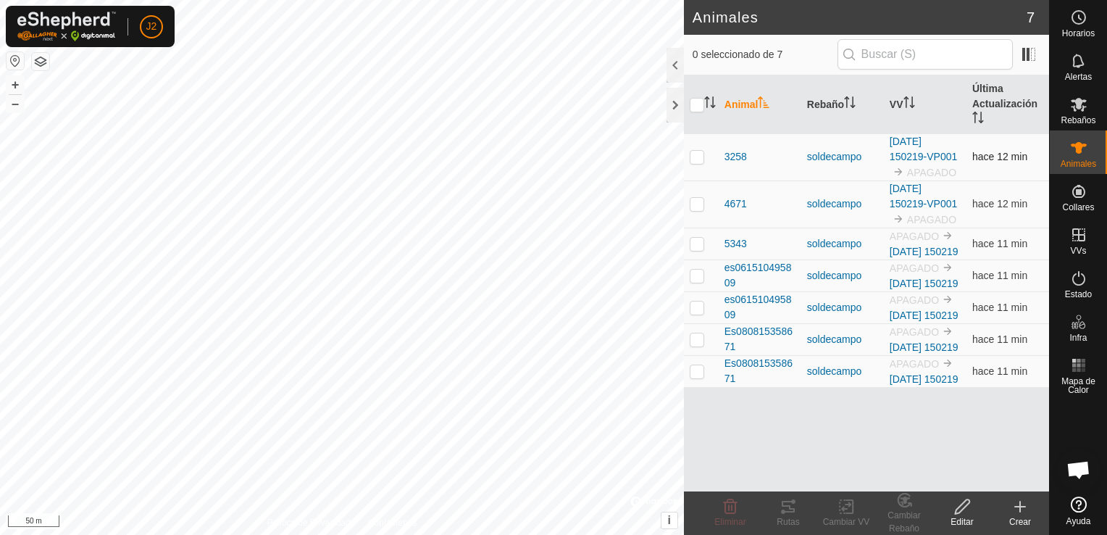
click at [701, 159] on p-checkbox at bounding box center [697, 157] width 14 height 12
click at [790, 512] on icon at bounding box center [787, 506] width 17 height 17
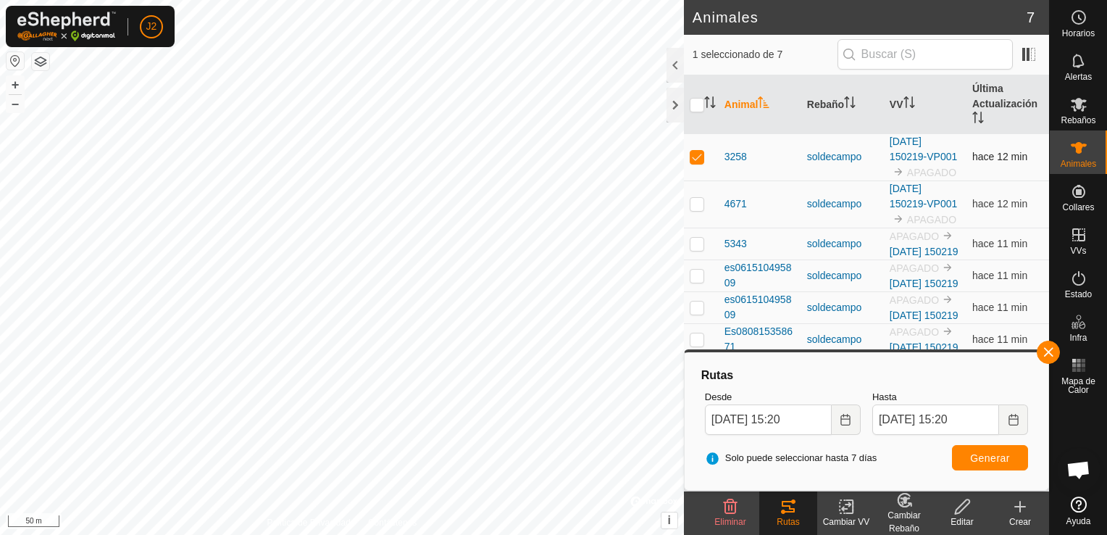
click at [695, 155] on p-checkbox at bounding box center [697, 157] width 14 height 12
checkbox input "false"
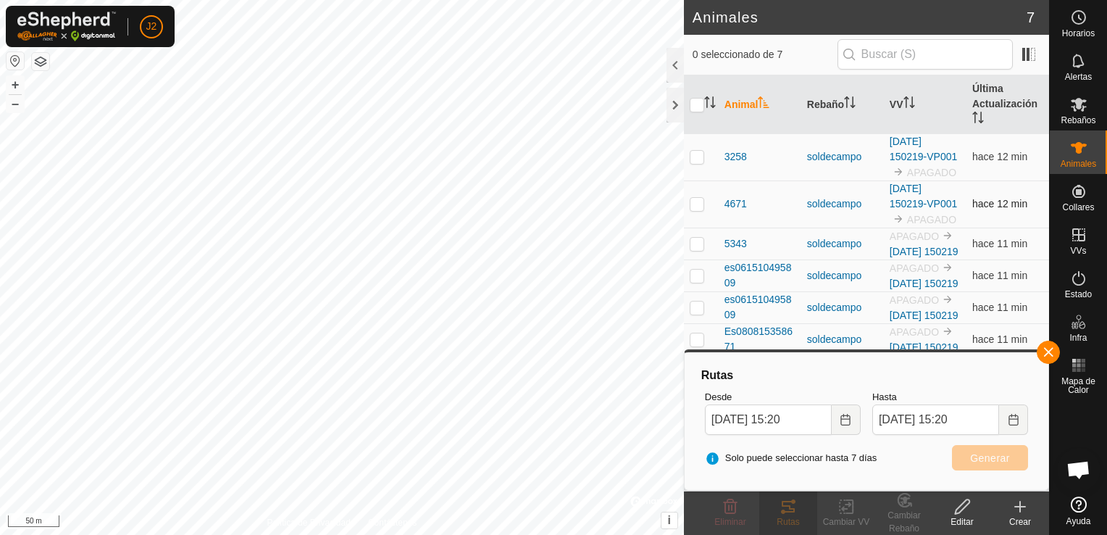
click at [698, 206] on p-checkbox at bounding box center [697, 204] width 14 height 12
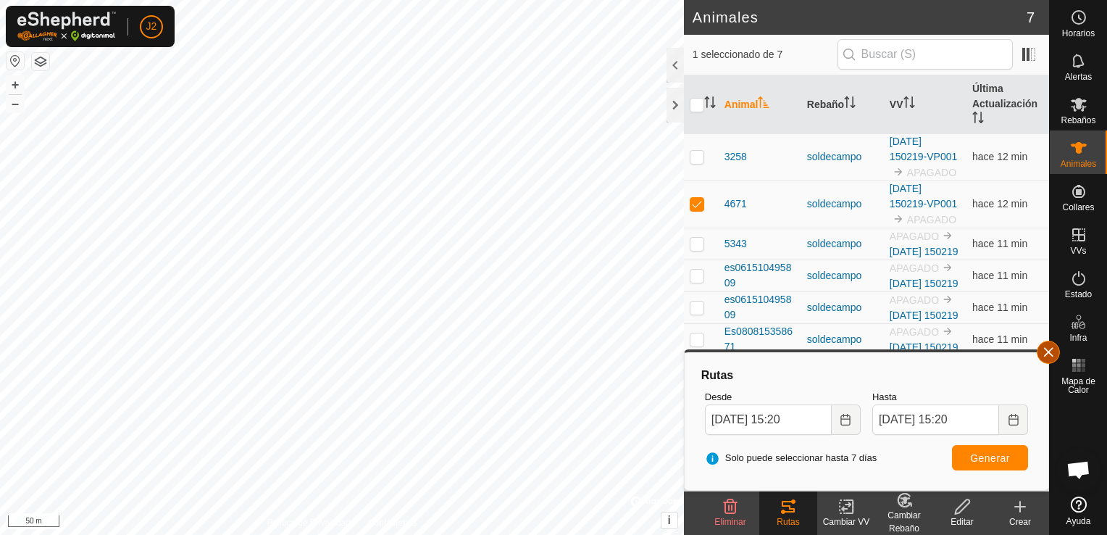
click at [1052, 355] on button "button" at bounding box center [1048, 351] width 23 height 23
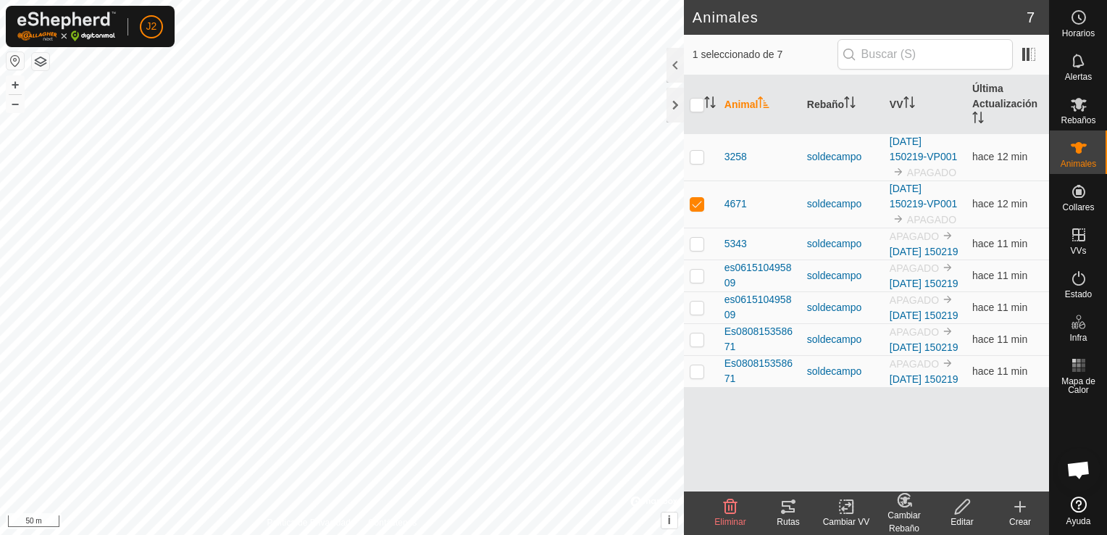
click at [788, 508] on icon at bounding box center [787, 506] width 17 height 17
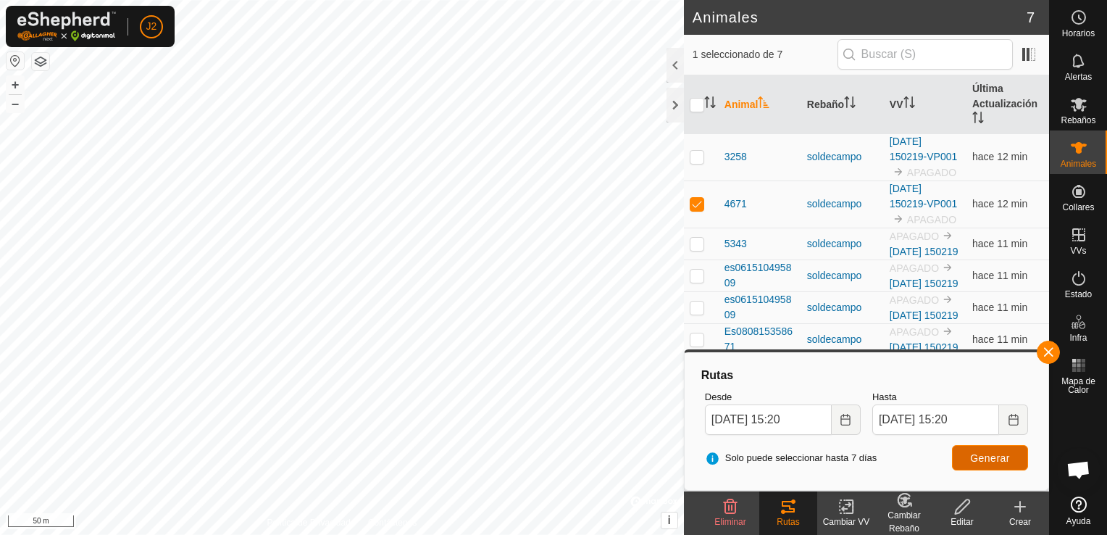
click at [995, 453] on span "Generar" at bounding box center [990, 458] width 40 height 12
click at [671, 75] on div at bounding box center [674, 65] width 17 height 35
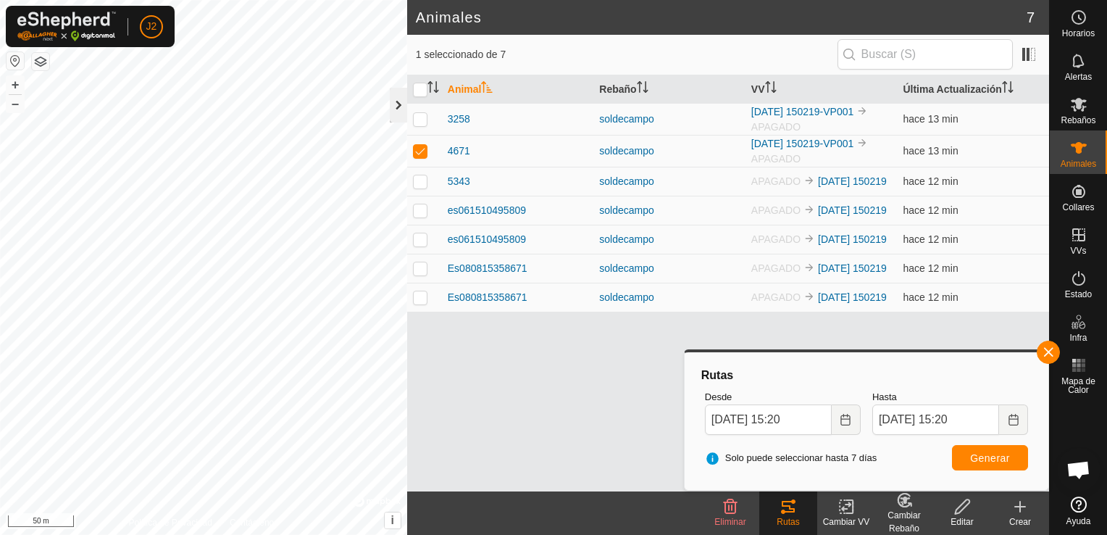
click at [391, 112] on div at bounding box center [398, 105] width 17 height 35
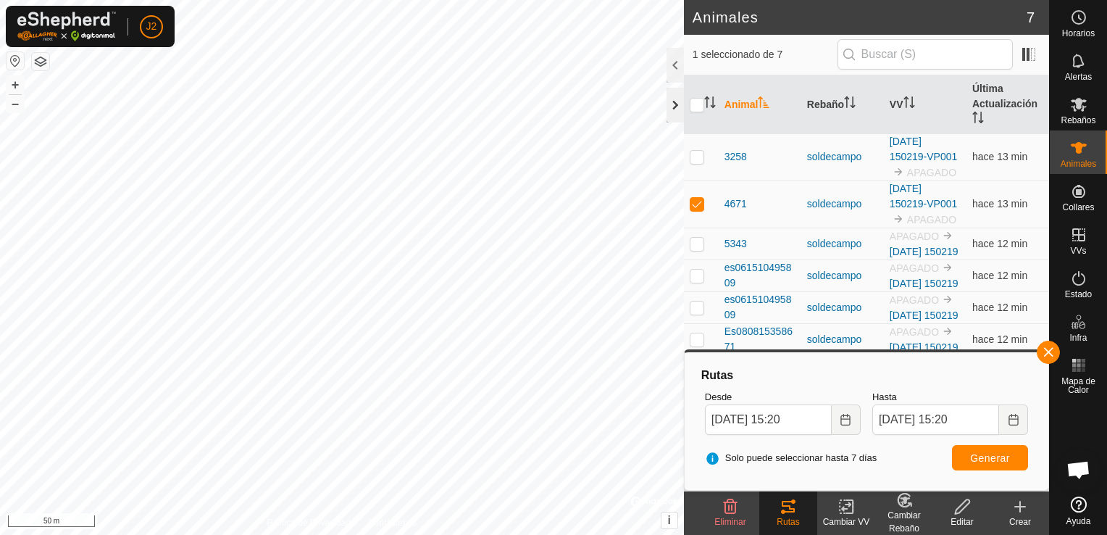
click at [674, 112] on div at bounding box center [674, 105] width 17 height 35
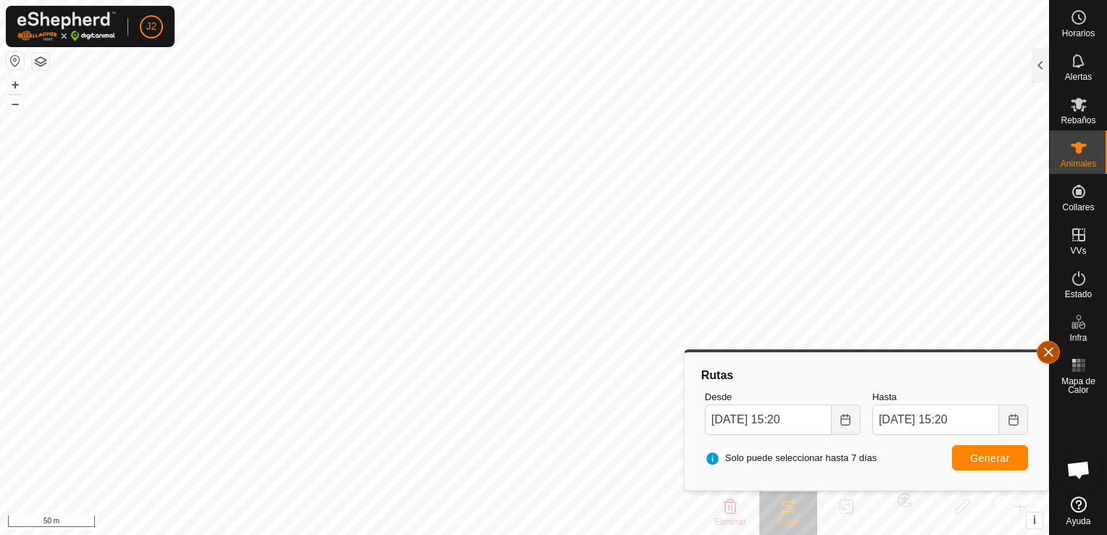
click at [1047, 350] on button "button" at bounding box center [1048, 351] width 23 height 23
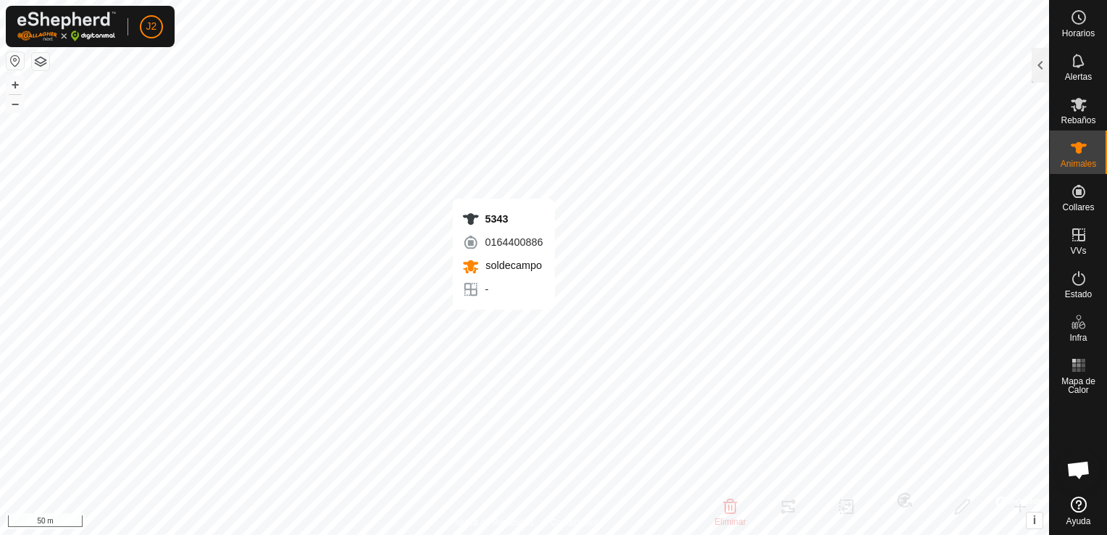
checkbox input "false"
checkbox input "true"
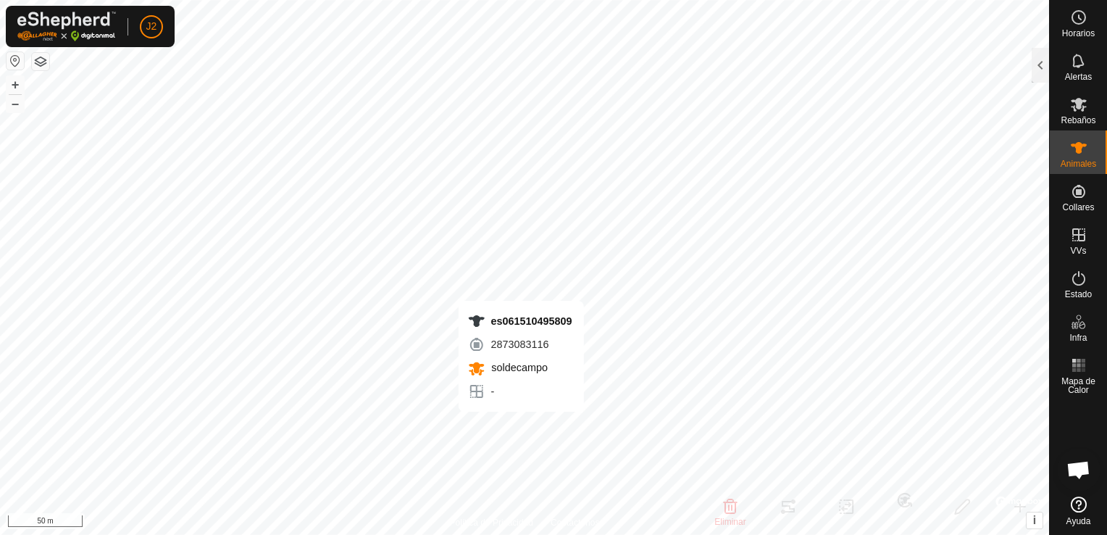
checkbox input "false"
checkbox input "true"
checkbox input "false"
checkbox input "true"
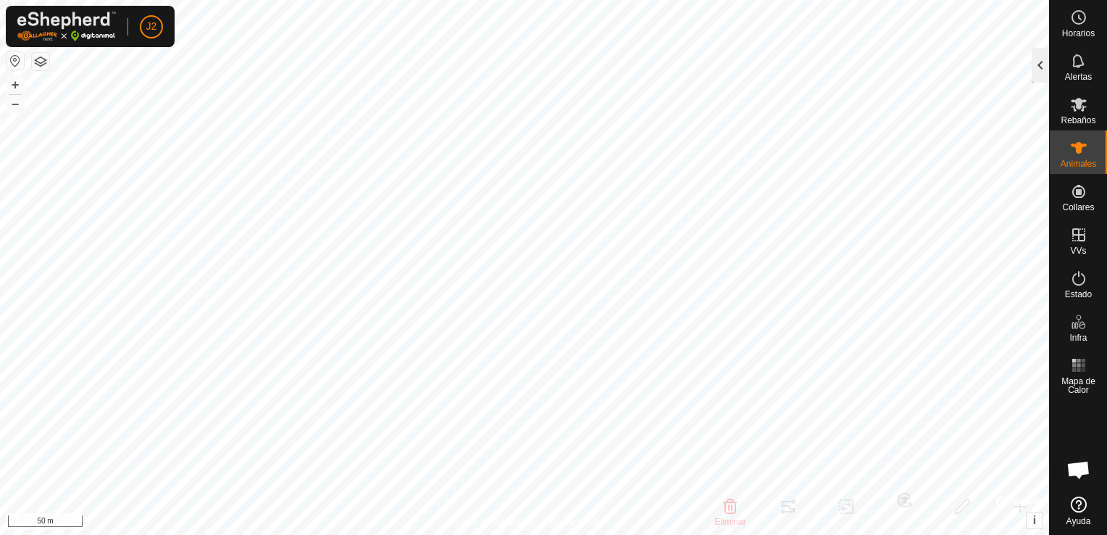
click at [1042, 67] on div at bounding box center [1039, 65] width 17 height 35
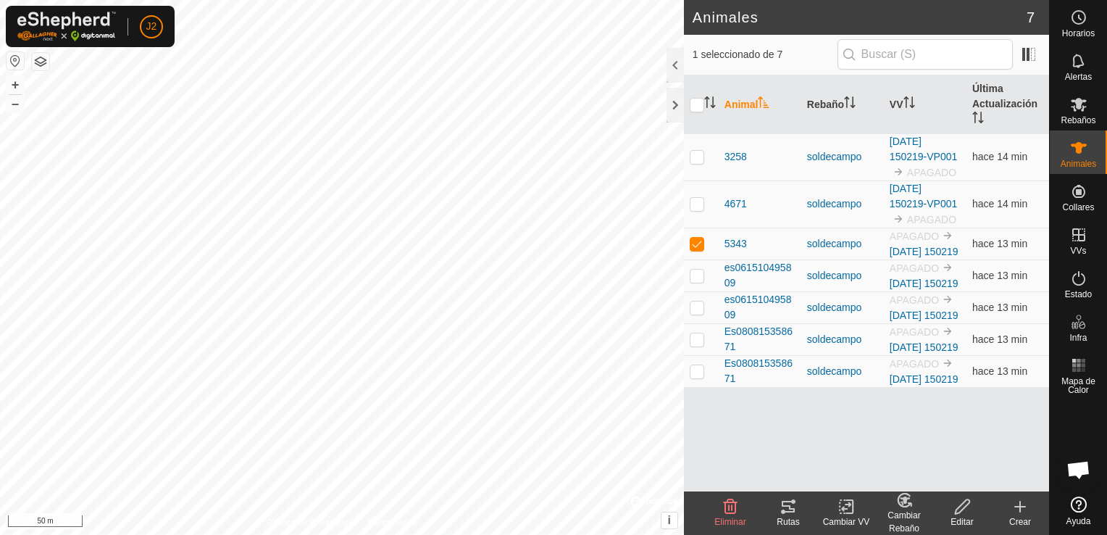
click at [789, 511] on icon at bounding box center [787, 506] width 17 height 17
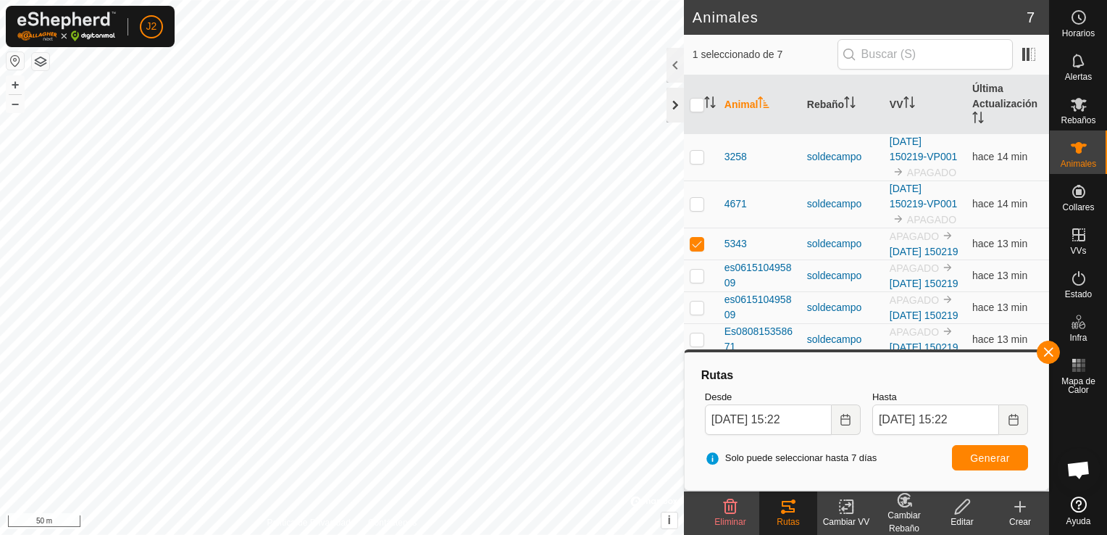
click at [676, 108] on div at bounding box center [674, 105] width 17 height 35
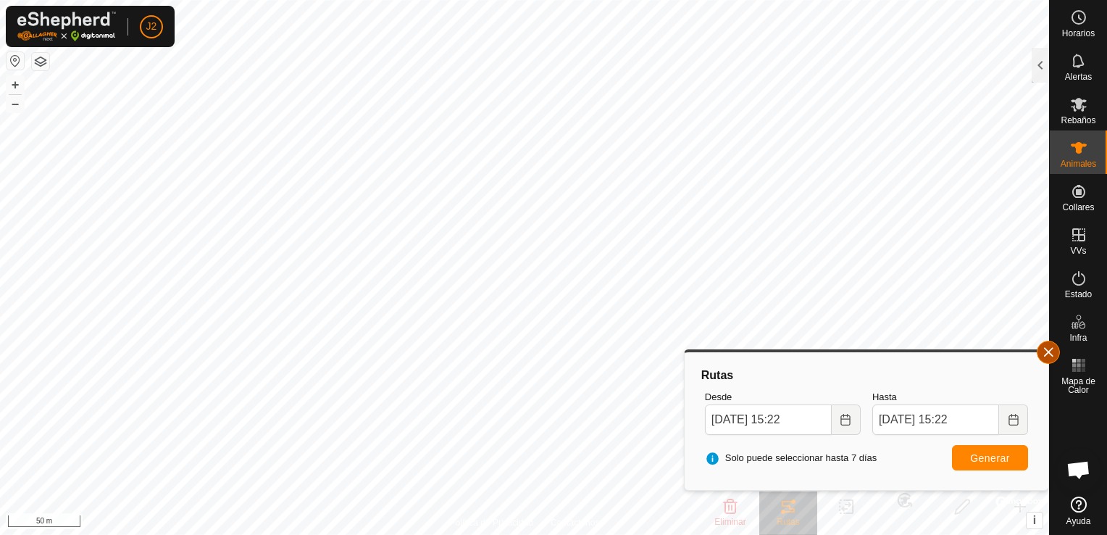
click at [1050, 354] on button "button" at bounding box center [1048, 351] width 23 height 23
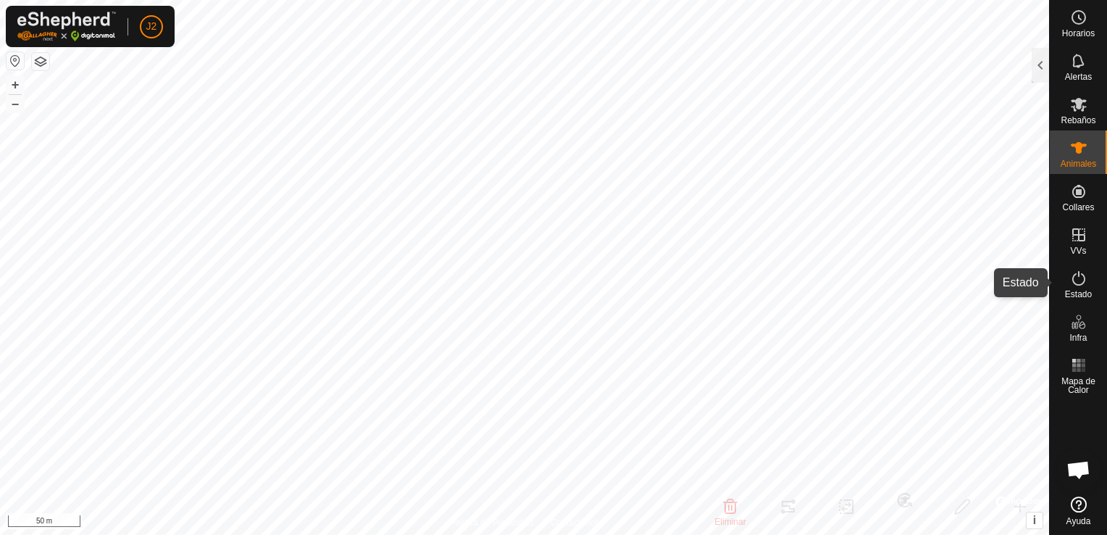
click at [1082, 278] on icon at bounding box center [1078, 277] width 17 height 17
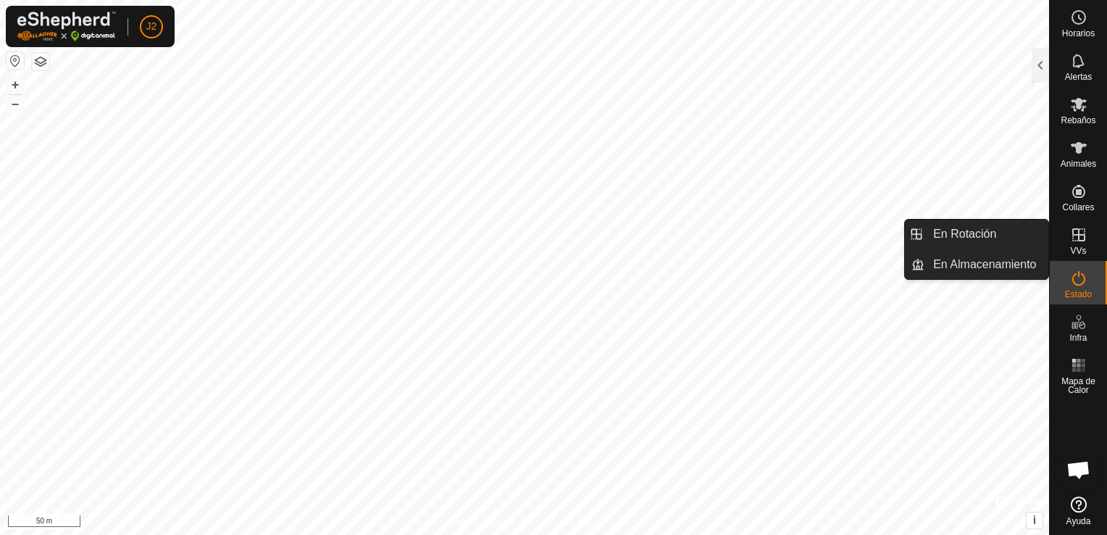
click at [1084, 242] on icon at bounding box center [1078, 234] width 17 height 17
click at [1071, 233] on icon at bounding box center [1078, 234] width 17 height 17
click at [1070, 238] on icon at bounding box center [1078, 234] width 17 height 17
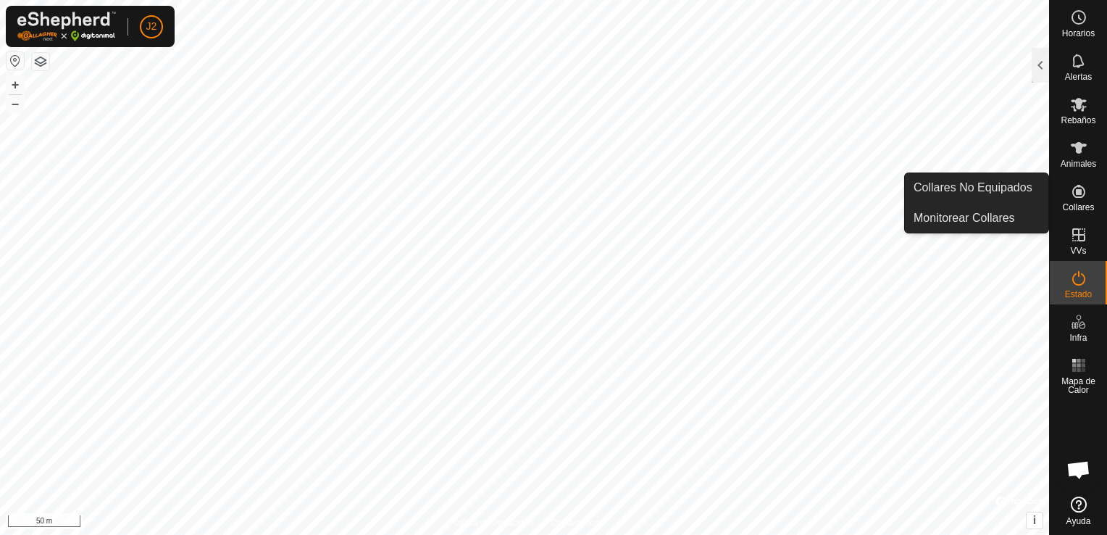
click at [1081, 194] on icon at bounding box center [1078, 191] width 13 height 13
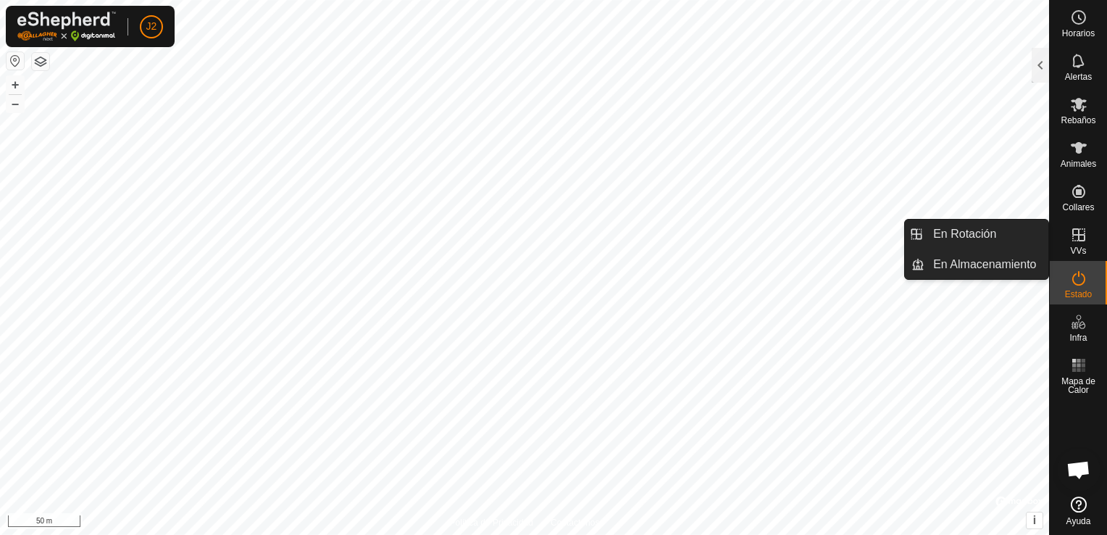
click at [1081, 232] on icon at bounding box center [1078, 234] width 17 height 17
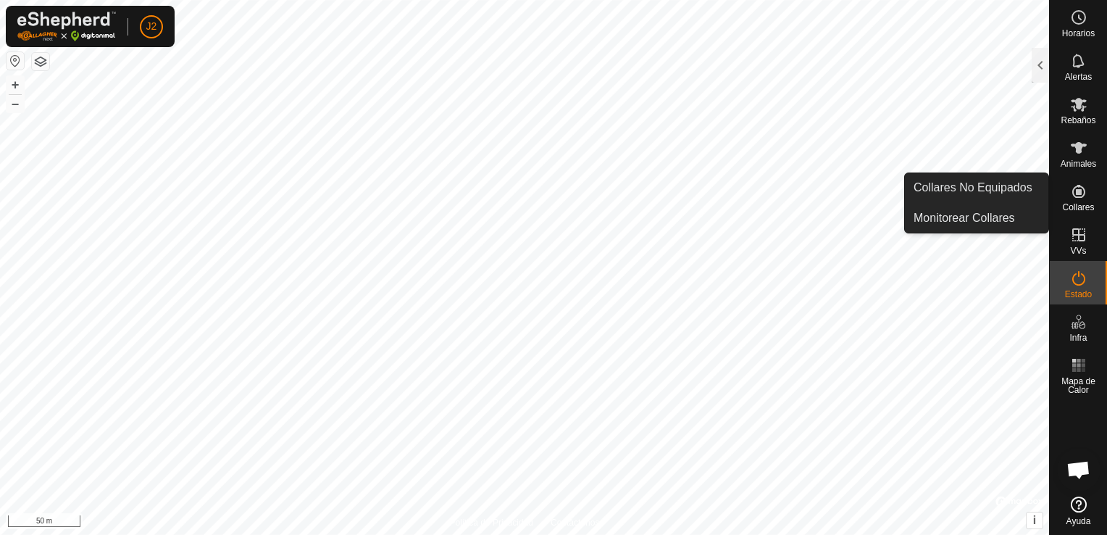
click at [1076, 197] on icon at bounding box center [1078, 191] width 13 height 13
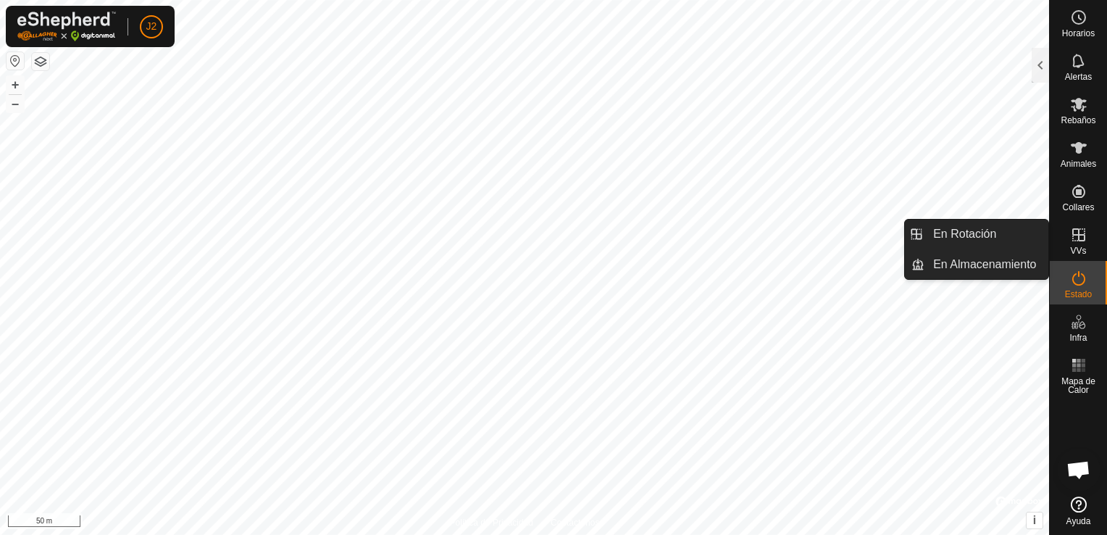
click at [1075, 233] on icon at bounding box center [1078, 234] width 17 height 17
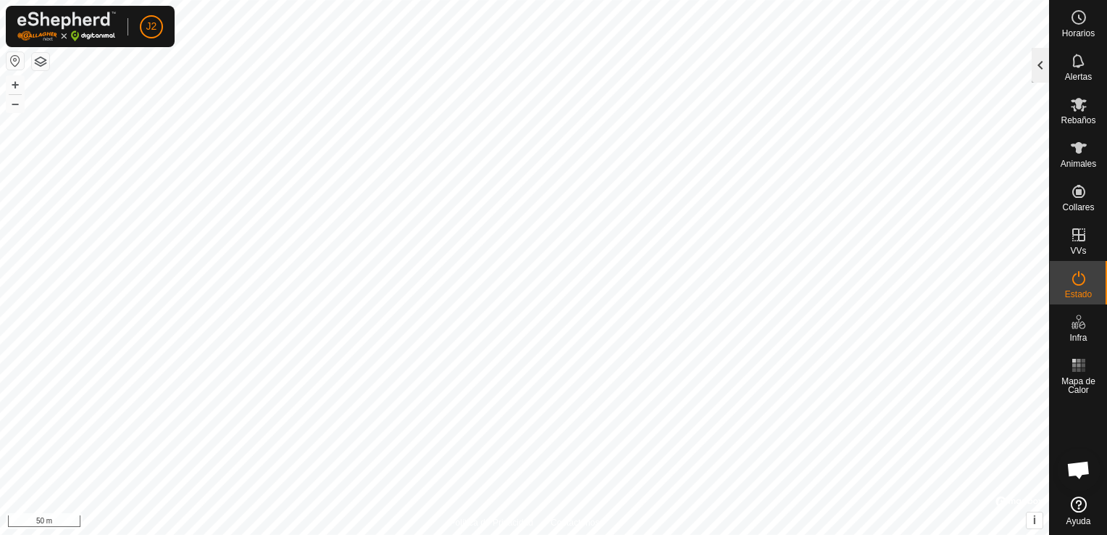
click at [1046, 59] on div at bounding box center [1039, 65] width 17 height 35
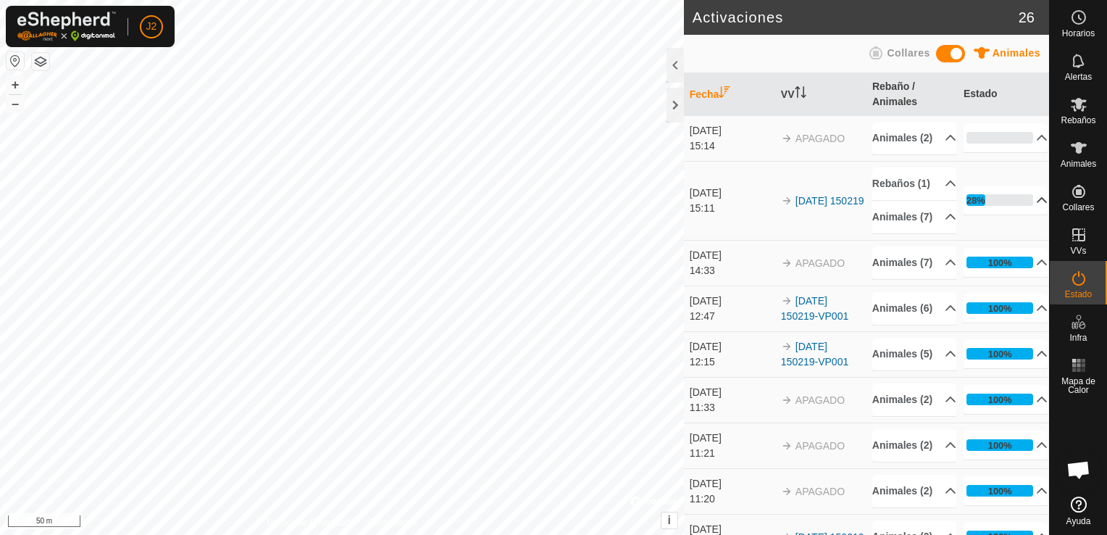
click at [1021, 214] on p-accordion-header "28%" at bounding box center [1005, 199] width 85 height 29
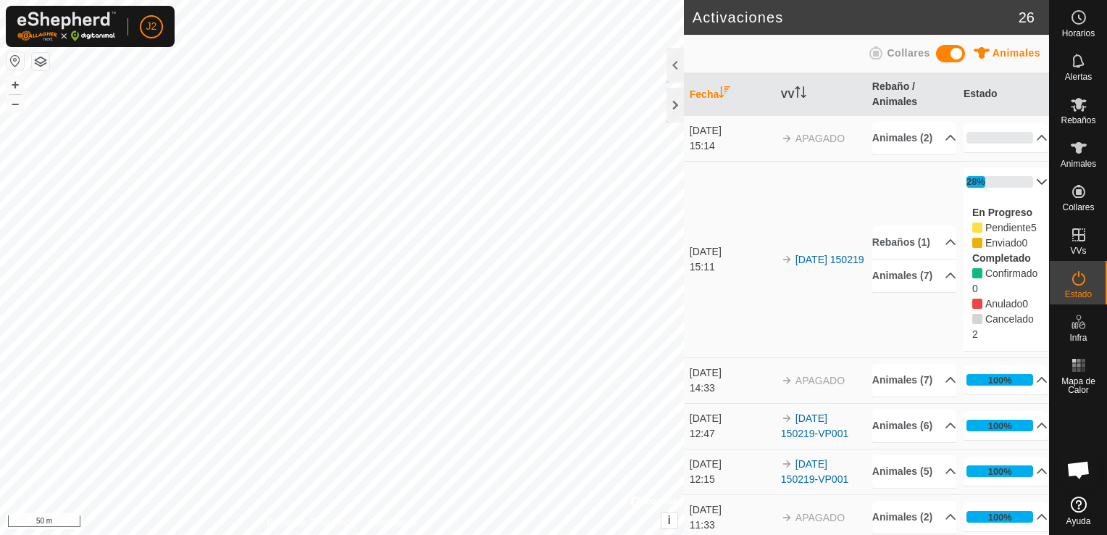
click at [1023, 196] on p-accordion-header "28%" at bounding box center [1005, 181] width 85 height 29
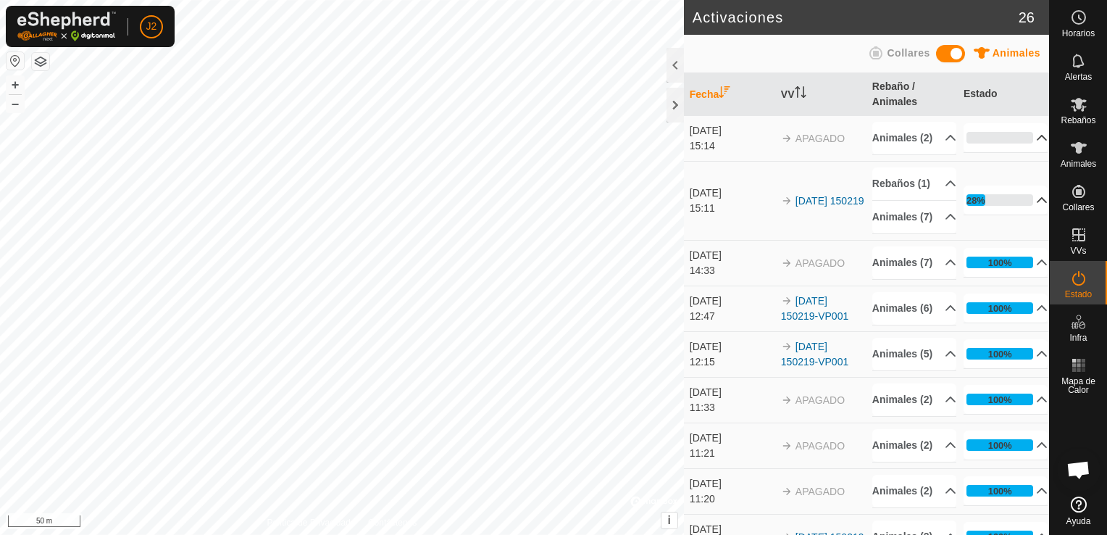
click at [1022, 144] on p-accordion-header "0%" at bounding box center [1005, 137] width 85 height 29
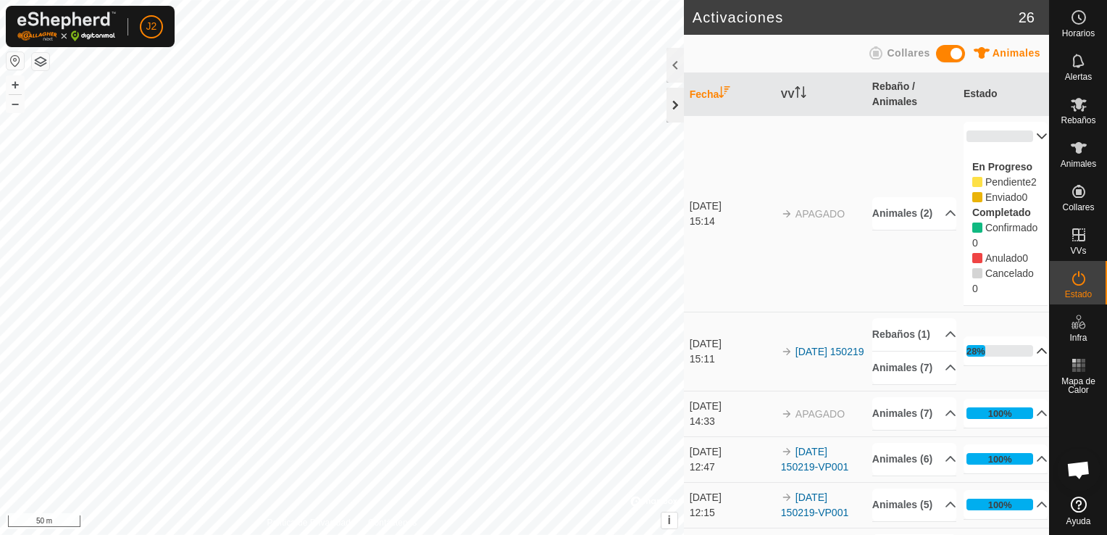
click at [674, 99] on div at bounding box center [674, 105] width 17 height 35
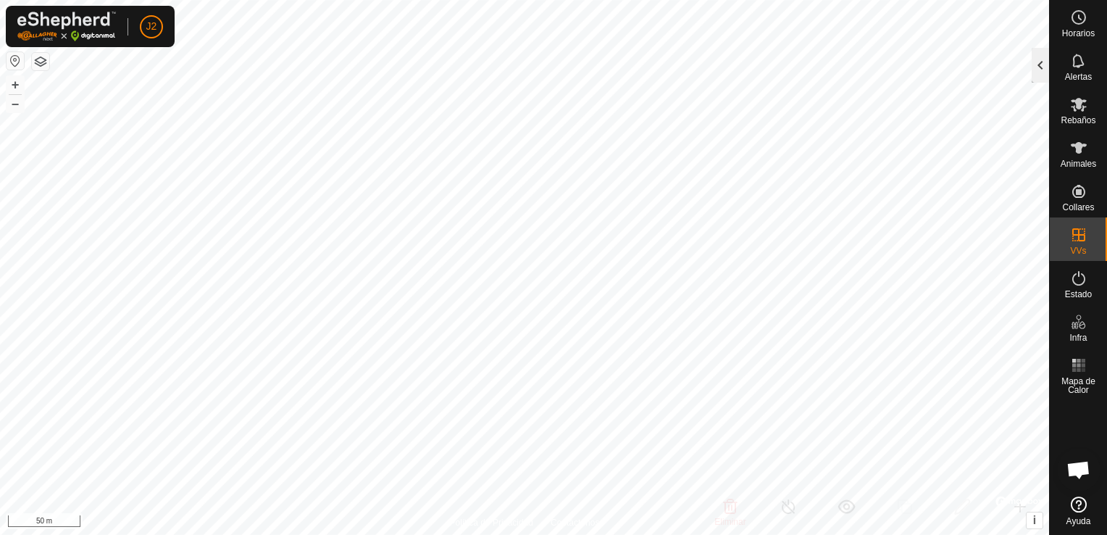
click at [1037, 62] on div at bounding box center [1039, 65] width 17 height 35
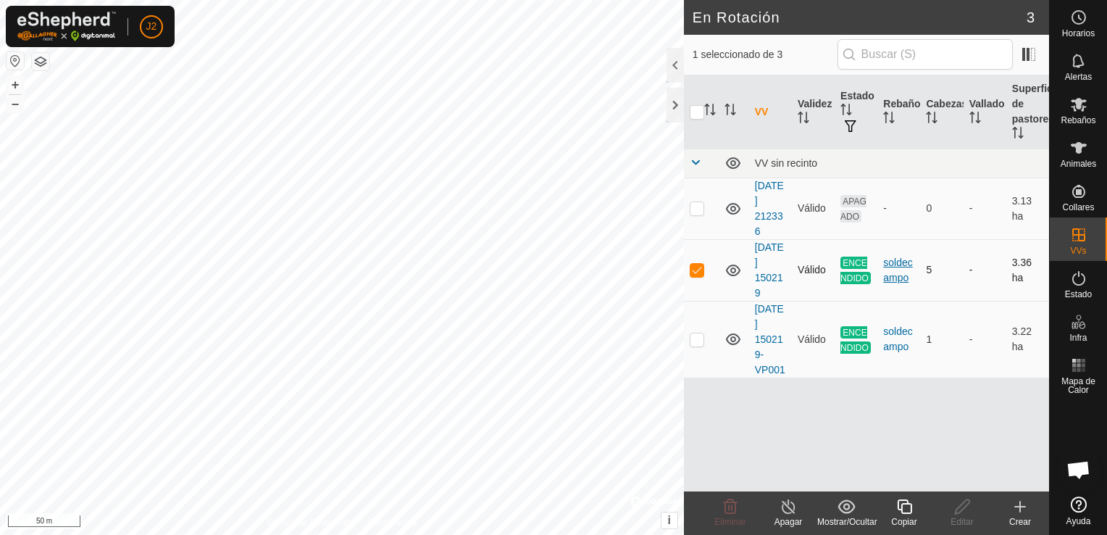
click at [892, 275] on div "soldecampo" at bounding box center [898, 270] width 31 height 30
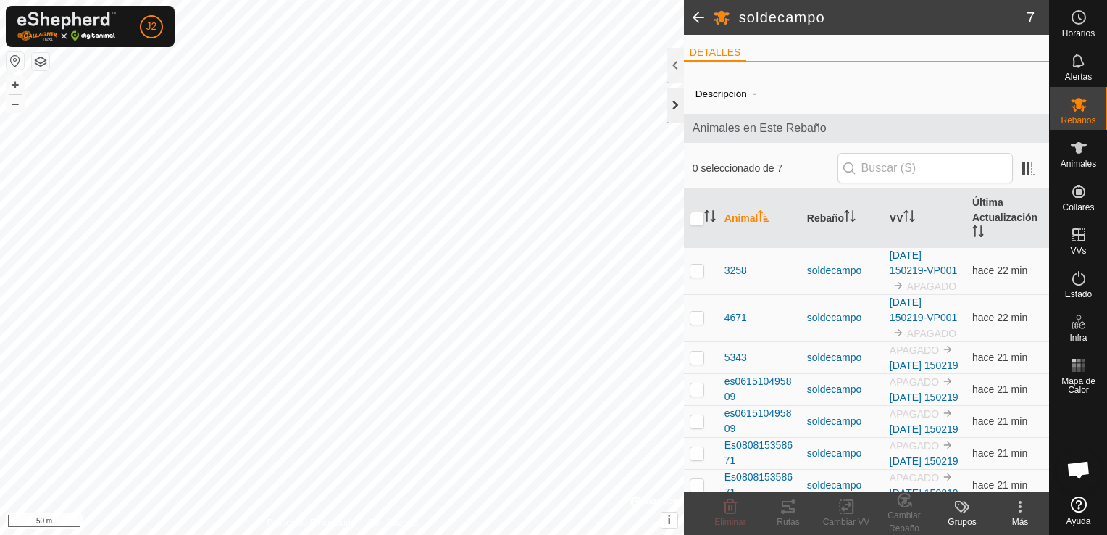
click at [681, 113] on div at bounding box center [674, 105] width 17 height 35
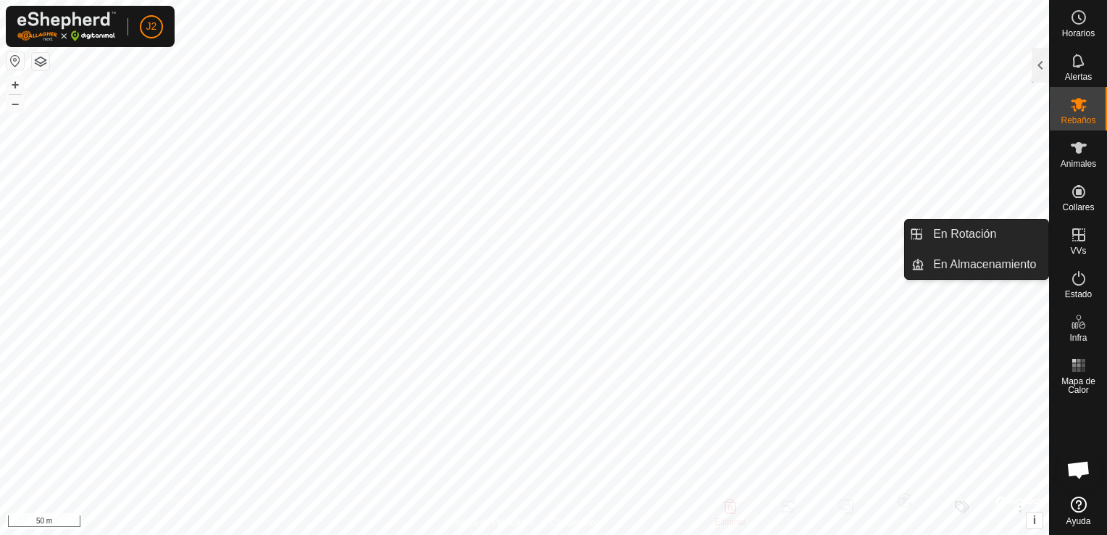
click at [1075, 238] on icon at bounding box center [1078, 234] width 17 height 17
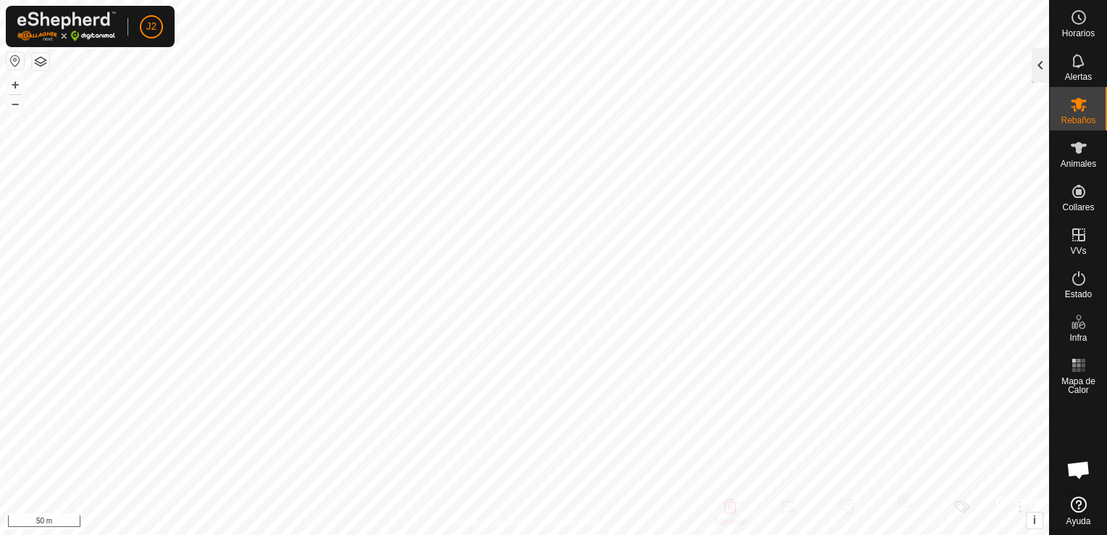
click at [1044, 73] on div at bounding box center [1039, 65] width 17 height 35
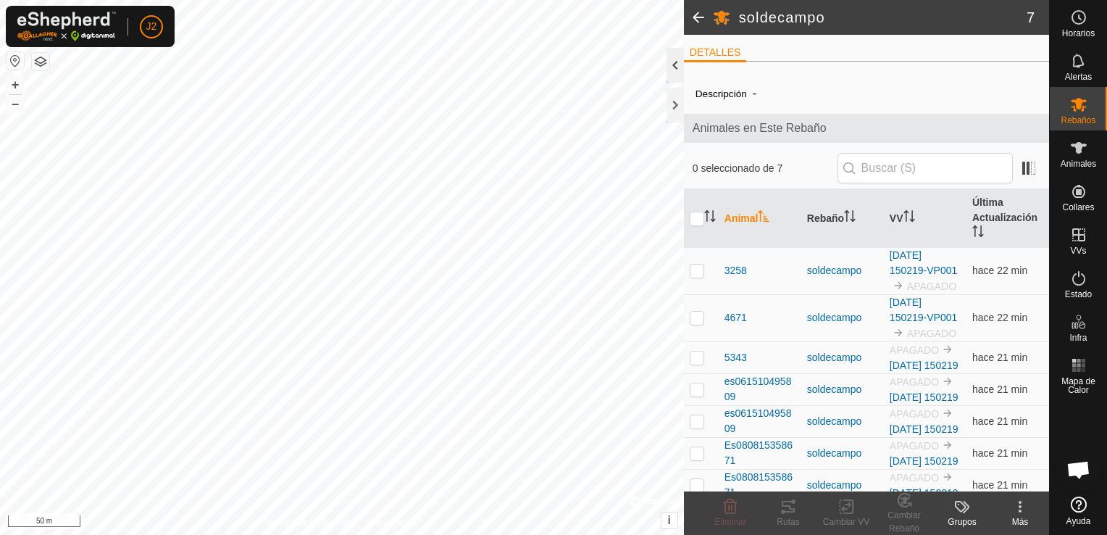
click at [675, 70] on div at bounding box center [674, 65] width 17 height 35
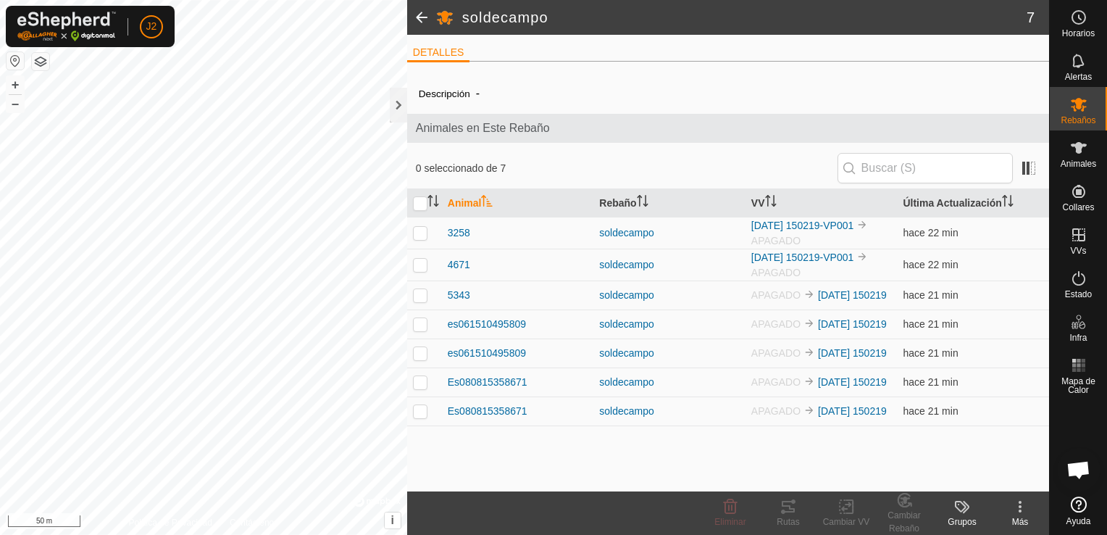
click at [400, 122] on div at bounding box center [398, 88] width 17 height 80
click at [399, 109] on div at bounding box center [398, 105] width 17 height 35
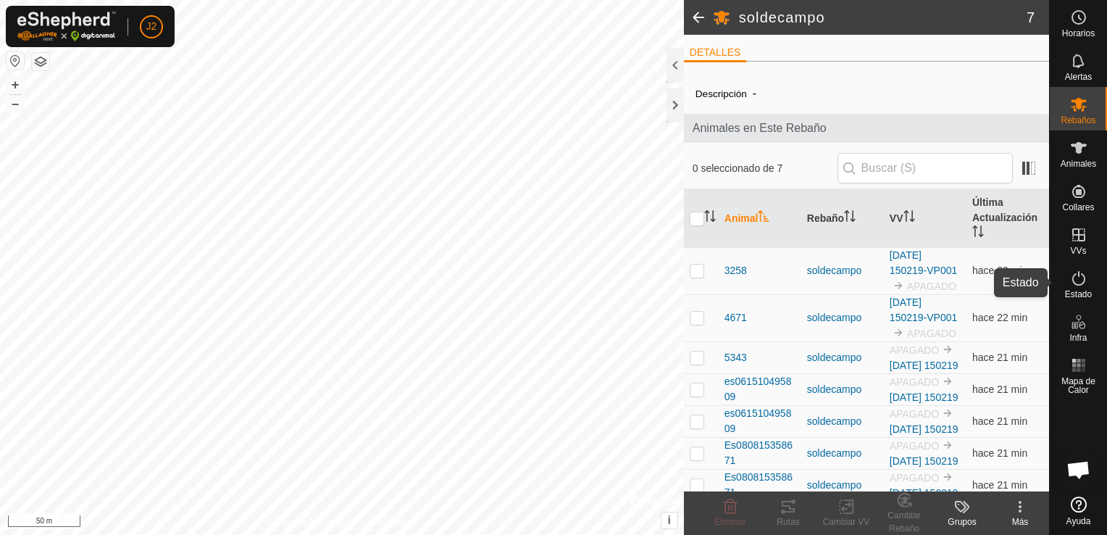
click at [1086, 277] on icon at bounding box center [1078, 277] width 17 height 17
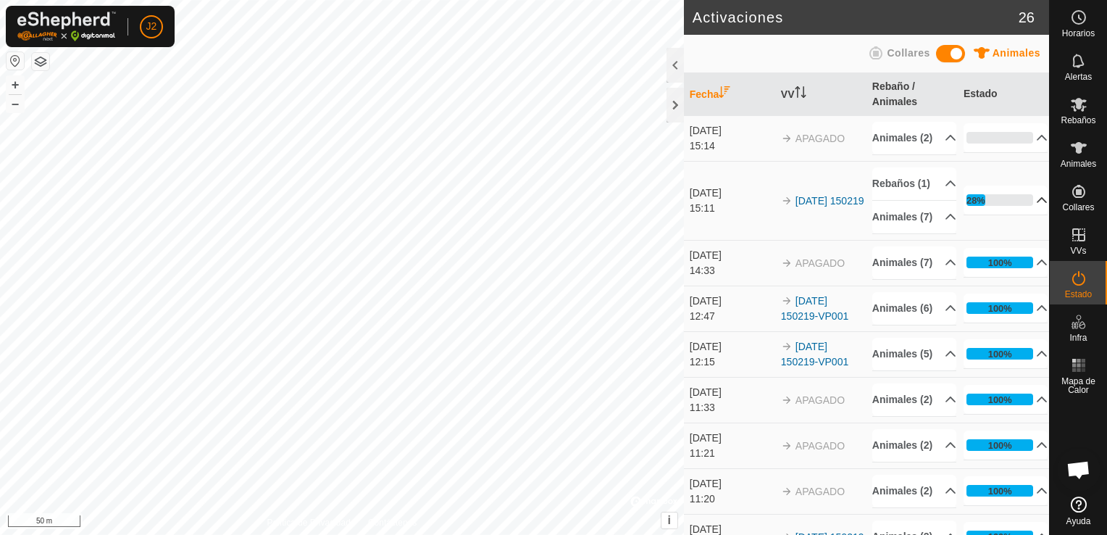
click at [1023, 214] on p-accordion-header "28%" at bounding box center [1005, 199] width 85 height 29
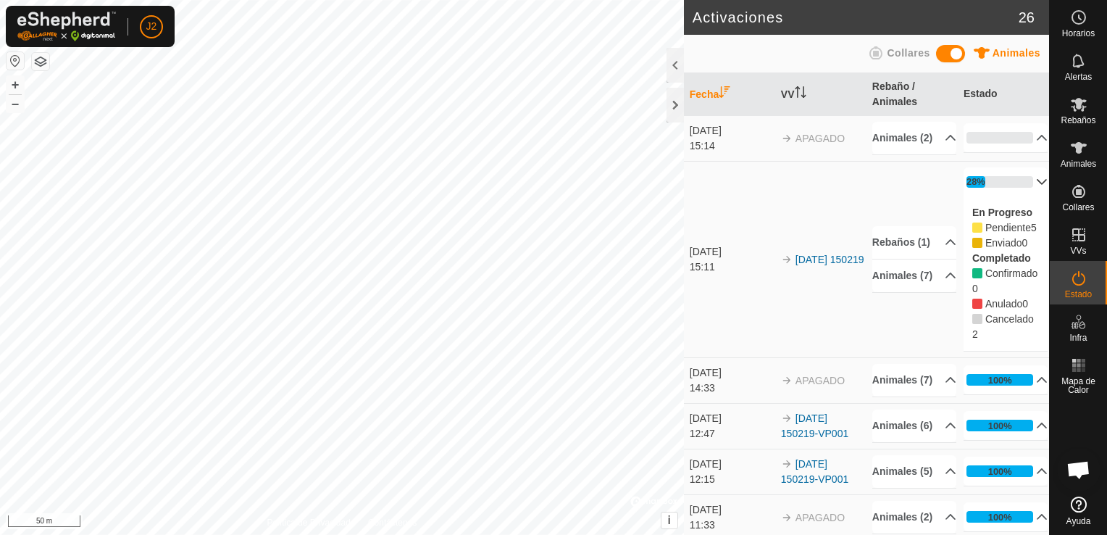
click at [17, 64] on button "button" at bounding box center [15, 60] width 17 height 17
click at [1025, 195] on p-accordion-header "28%" at bounding box center [1005, 181] width 85 height 29
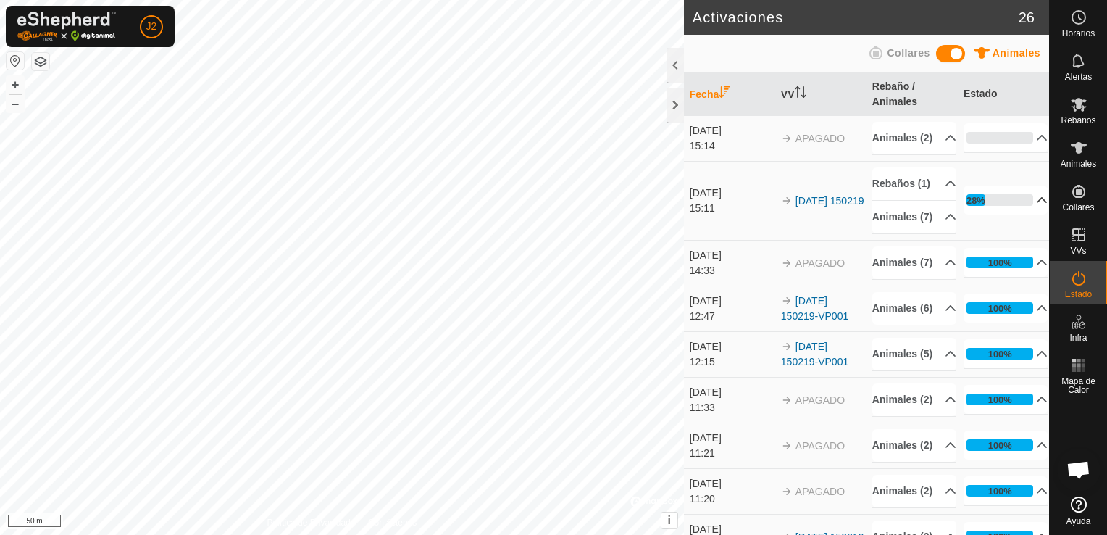
click at [969, 214] on p-accordion-header "28%" at bounding box center [1005, 199] width 85 height 29
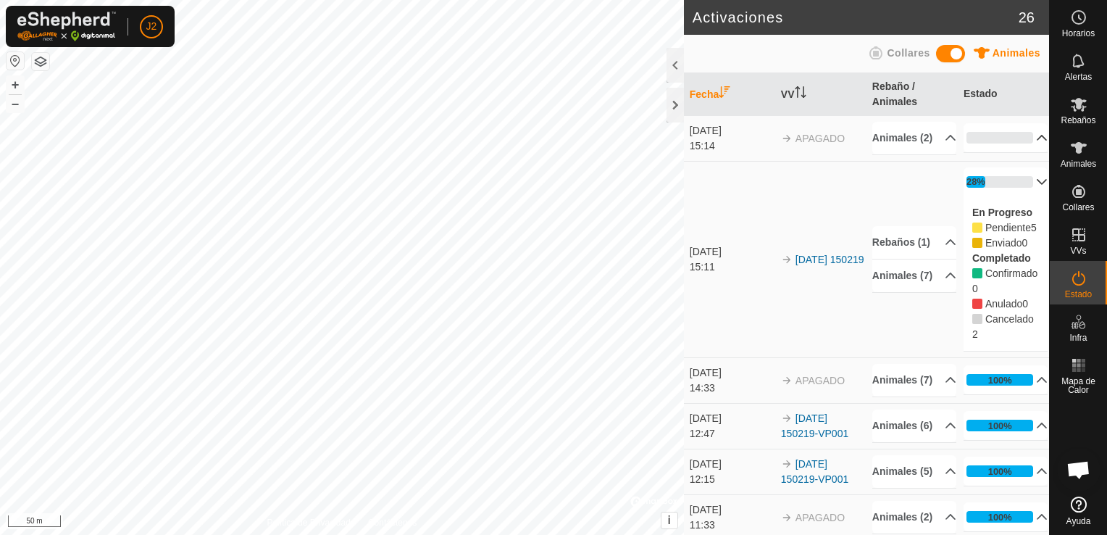
click at [994, 143] on p-accordion-header "0%" at bounding box center [1005, 137] width 85 height 29
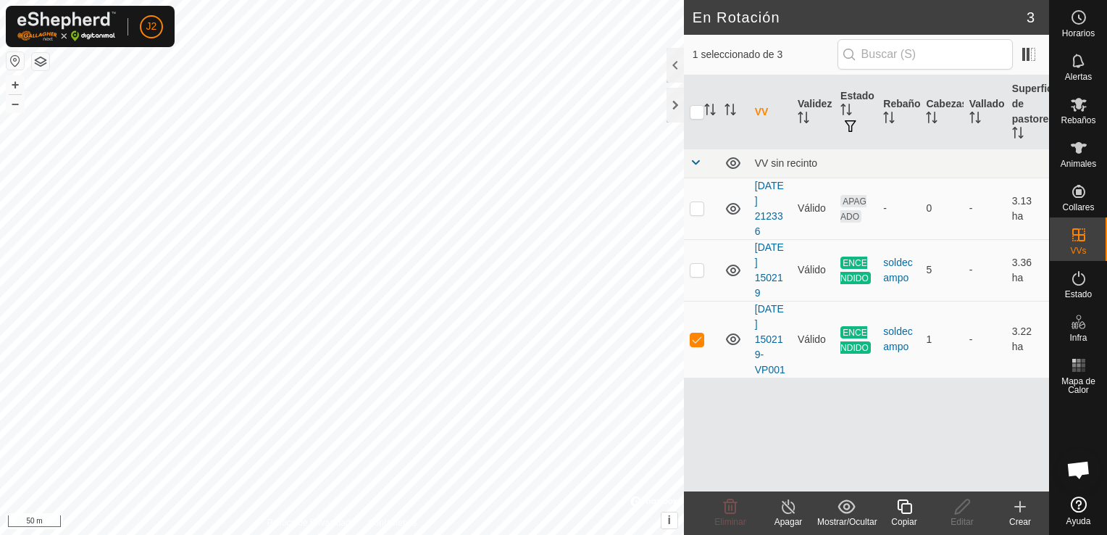
checkbox input "true"
checkbox input "false"
checkbox input "true"
click at [694, 267] on p-checkbox at bounding box center [697, 270] width 14 height 12
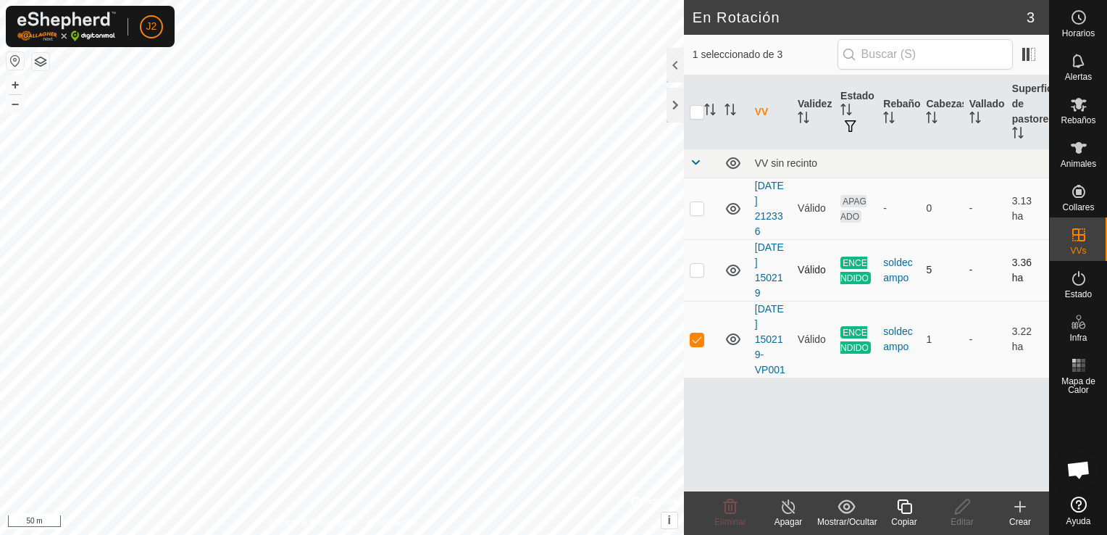
checkbox input "true"
click at [699, 340] on p-checkbox at bounding box center [697, 339] width 14 height 12
checkbox input "false"
click at [698, 274] on p-checkbox at bounding box center [697, 270] width 14 height 12
checkbox input "false"
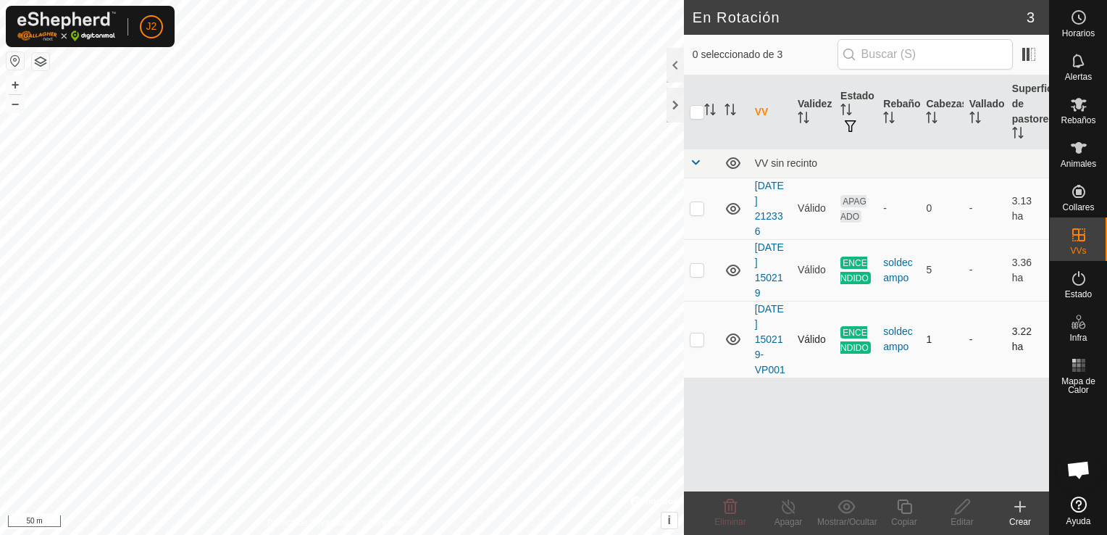
click at [691, 340] on p-checkbox at bounding box center [697, 339] width 14 height 12
checkbox input "true"
click at [789, 503] on icon at bounding box center [788, 506] width 18 height 17
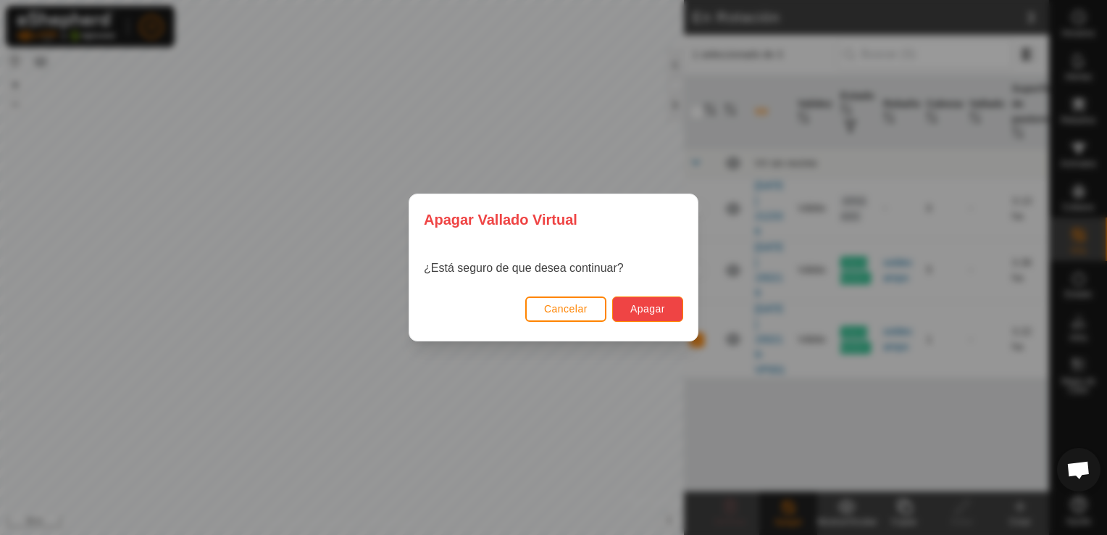
click at [656, 306] on span "Apagar" at bounding box center [647, 309] width 35 height 12
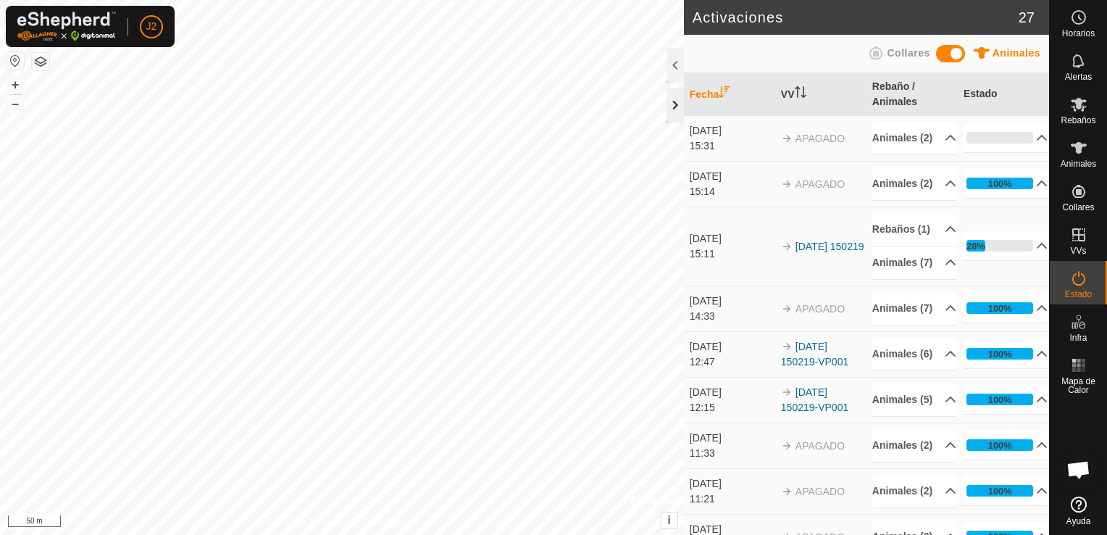
click at [672, 106] on div at bounding box center [674, 105] width 17 height 35
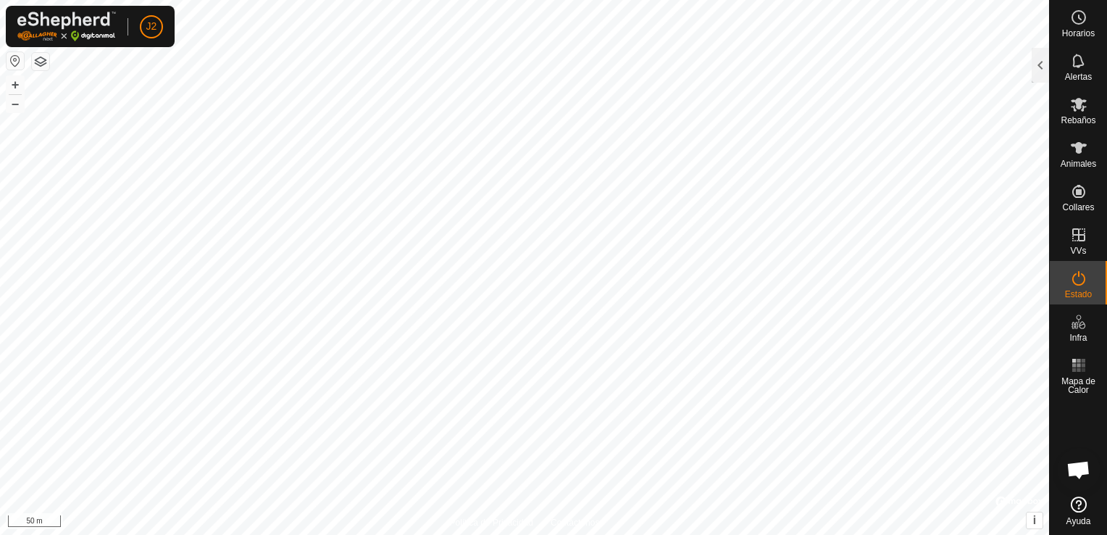
click at [18, 61] on button "button" at bounding box center [15, 60] width 17 height 17
click at [1038, 69] on div at bounding box center [1039, 65] width 17 height 35
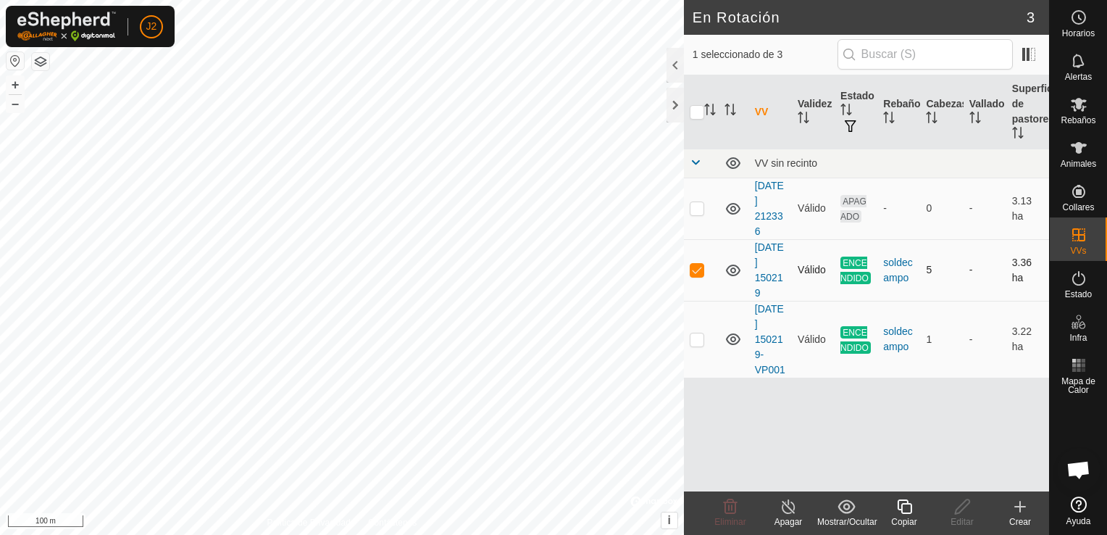
checkbox input "true"
checkbox input "false"
click at [700, 205] on p-checkbox at bounding box center [697, 208] width 14 height 12
checkbox input "false"
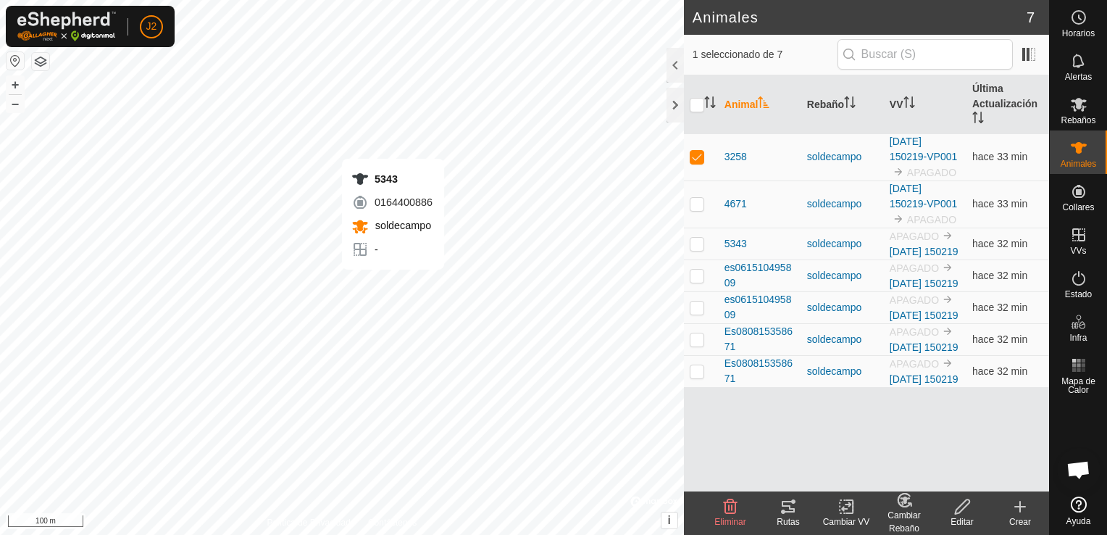
checkbox input "false"
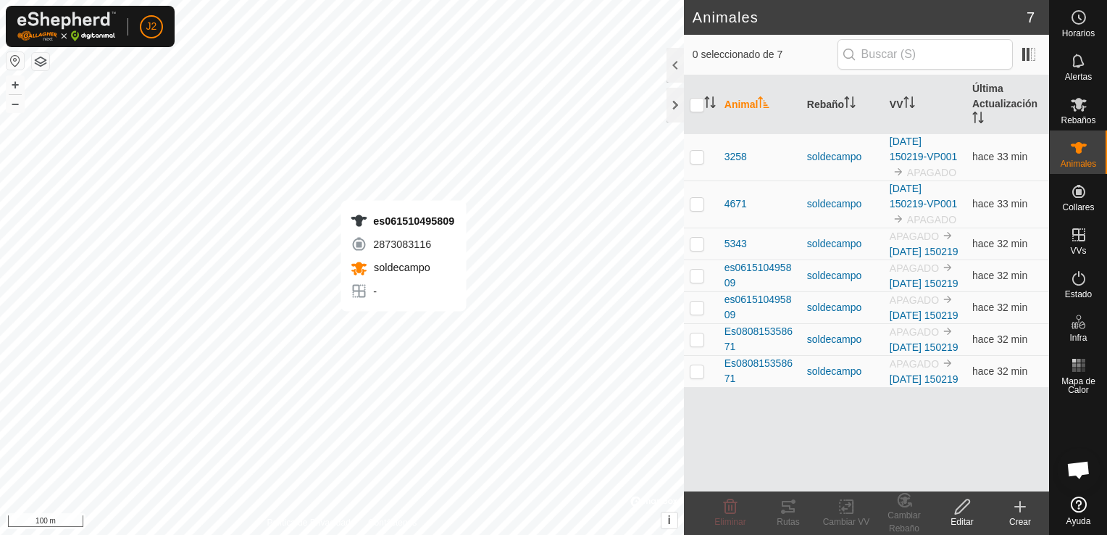
checkbox input "true"
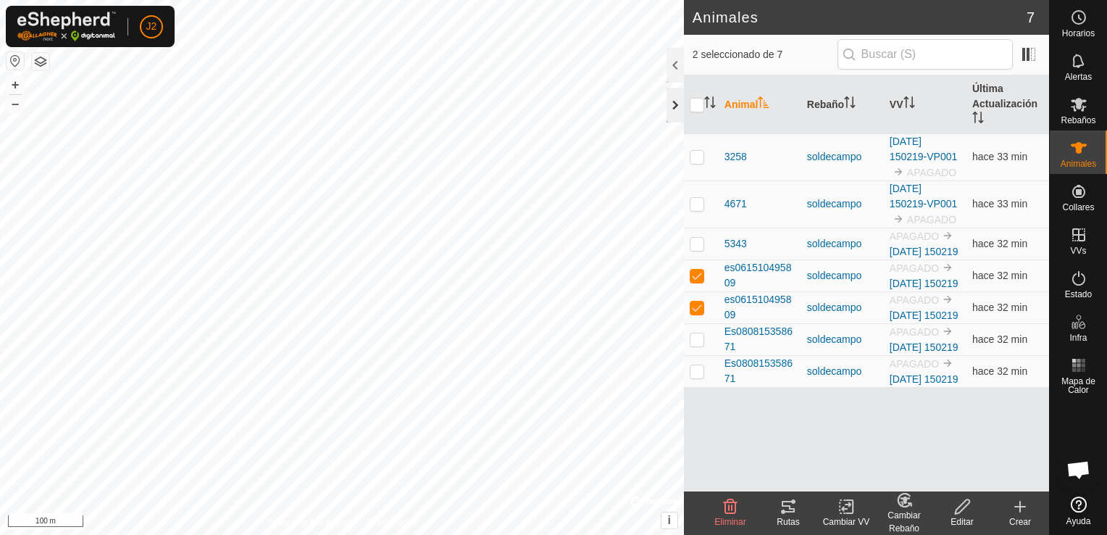
click at [678, 108] on div at bounding box center [674, 105] width 17 height 35
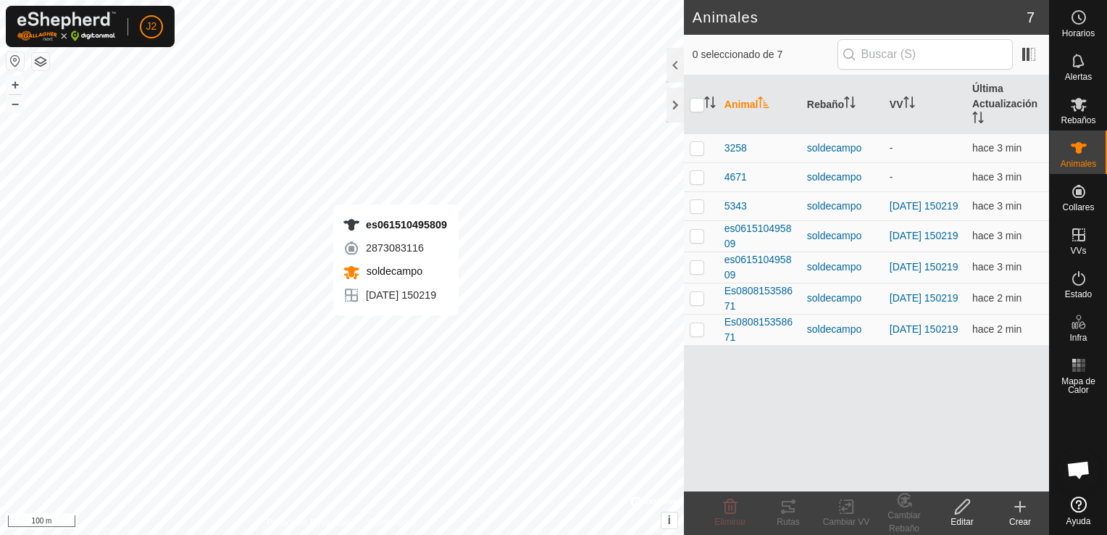
checkbox input "true"
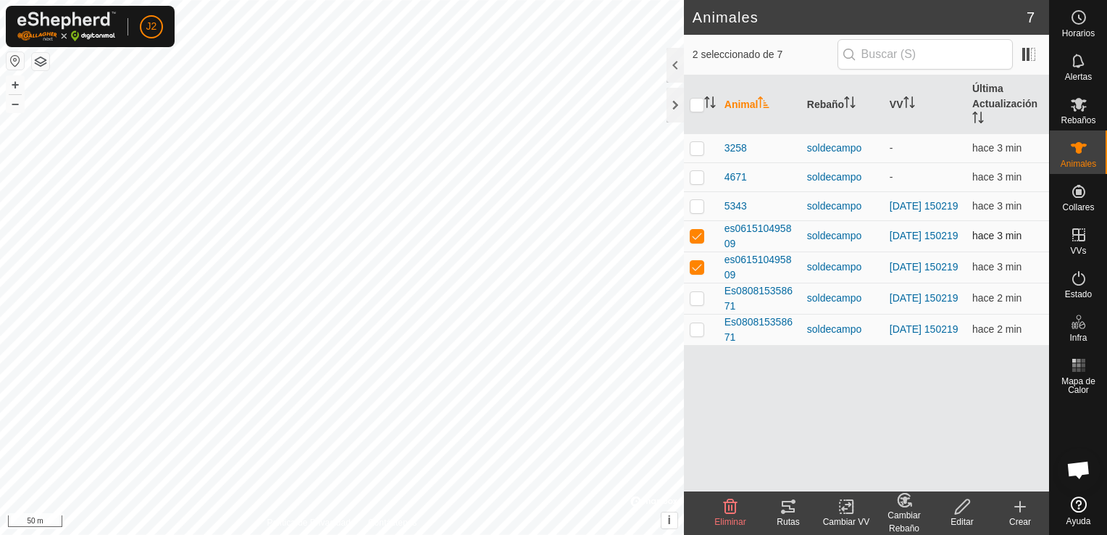
click at [703, 246] on td at bounding box center [701, 235] width 35 height 31
checkbox input "false"
click at [674, 112] on div at bounding box center [674, 105] width 17 height 35
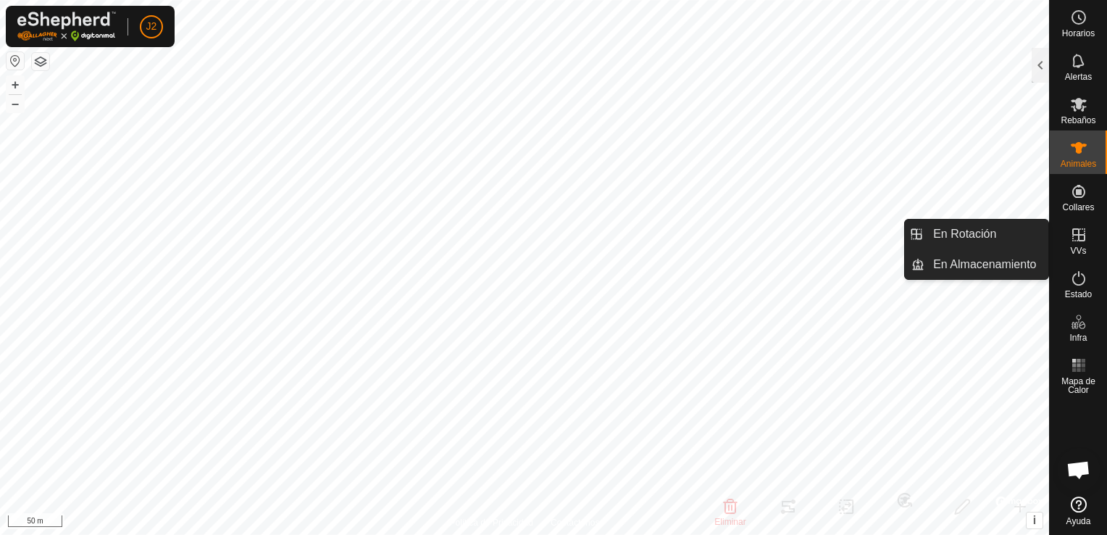
click at [1081, 244] on es-virtualpaddocks-svg-icon at bounding box center [1079, 234] width 26 height 23
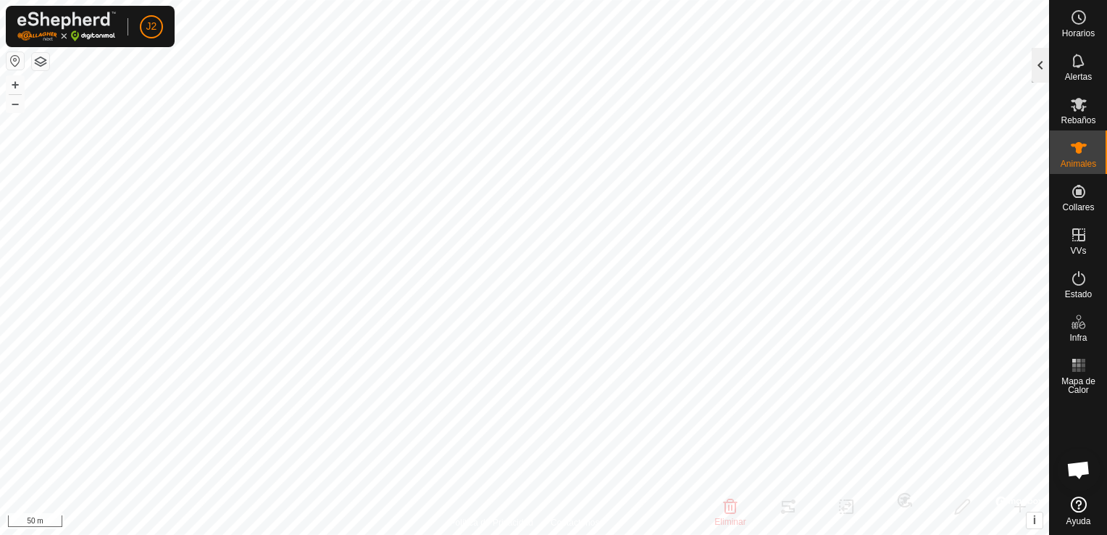
click at [1046, 70] on div at bounding box center [1039, 65] width 17 height 35
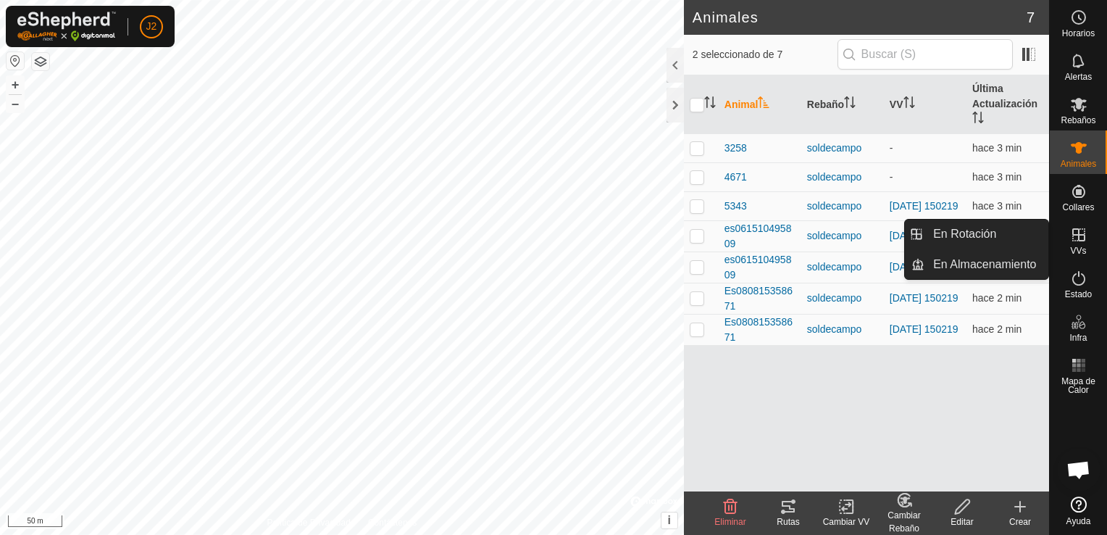
click at [1081, 252] on span "VVs" at bounding box center [1078, 250] width 16 height 9
click at [1081, 243] on es-virtualpaddocks-svg-icon at bounding box center [1079, 234] width 26 height 23
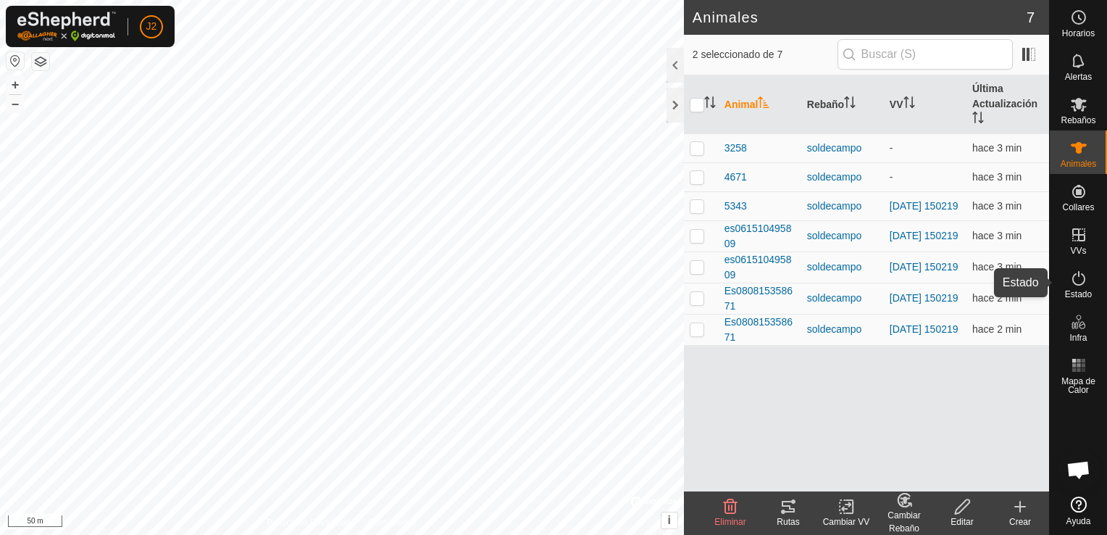
click at [1089, 280] on es-activation-svg-icon at bounding box center [1079, 278] width 26 height 23
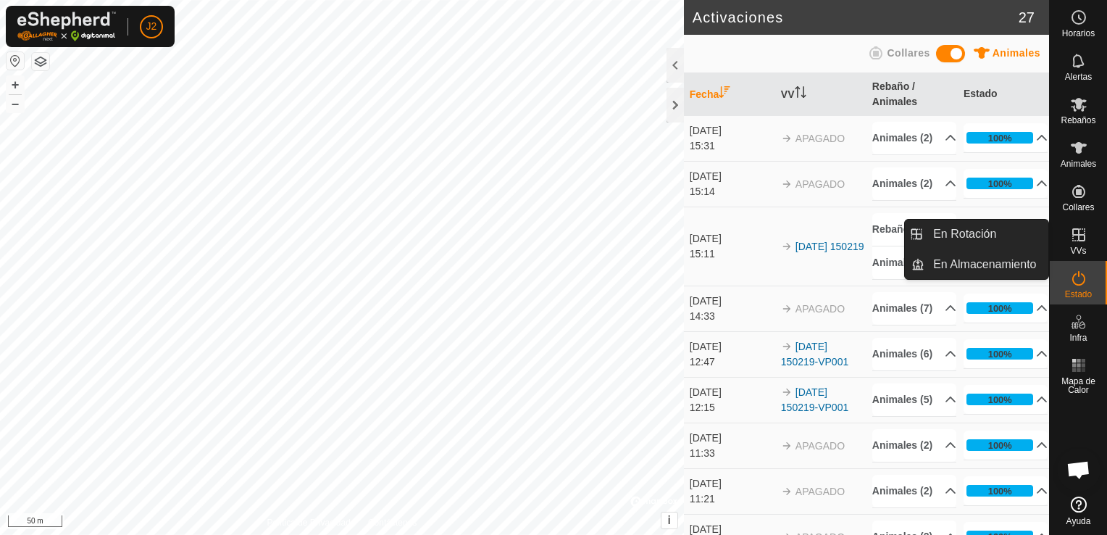
click at [1081, 235] on icon at bounding box center [1078, 234] width 13 height 13
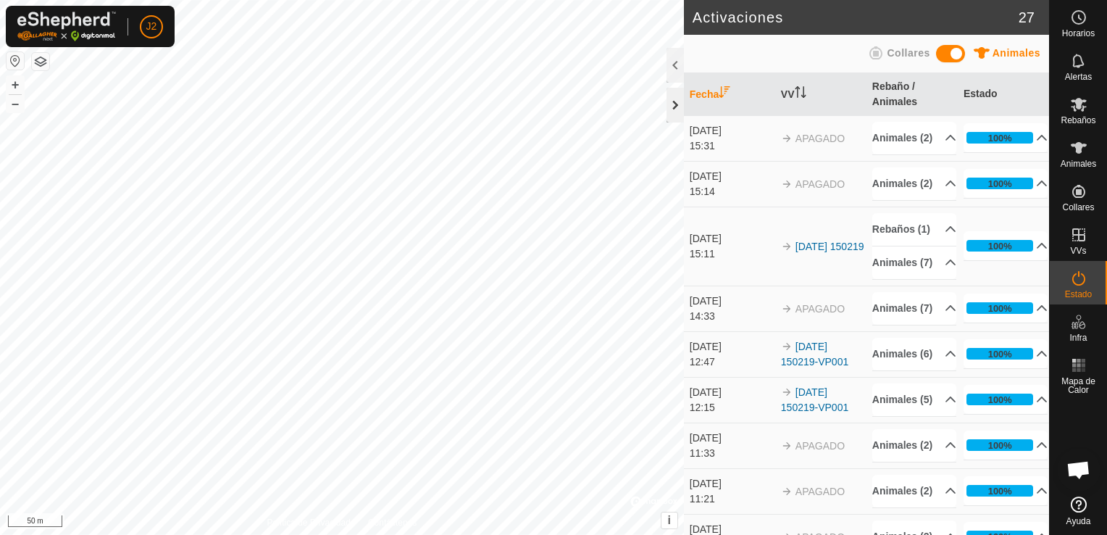
click at [674, 109] on div at bounding box center [674, 105] width 17 height 35
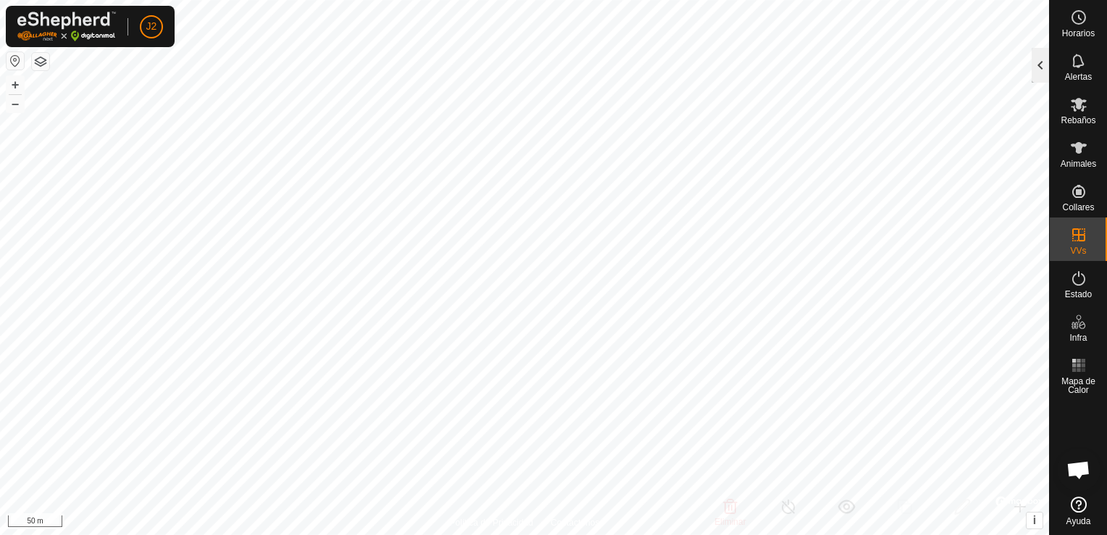
click at [1045, 72] on div at bounding box center [1039, 65] width 17 height 35
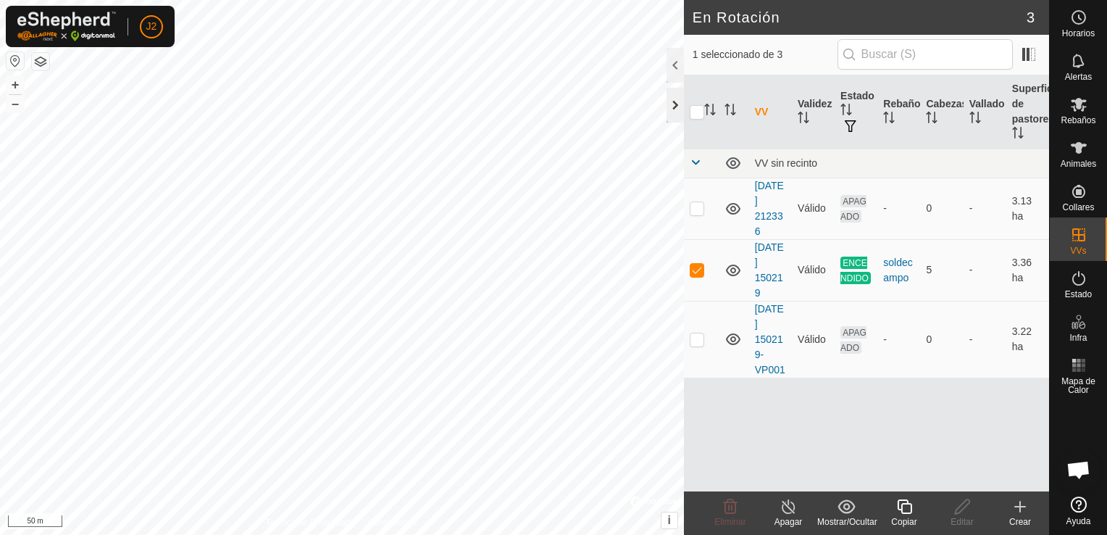
click at [675, 108] on div at bounding box center [674, 105] width 17 height 35
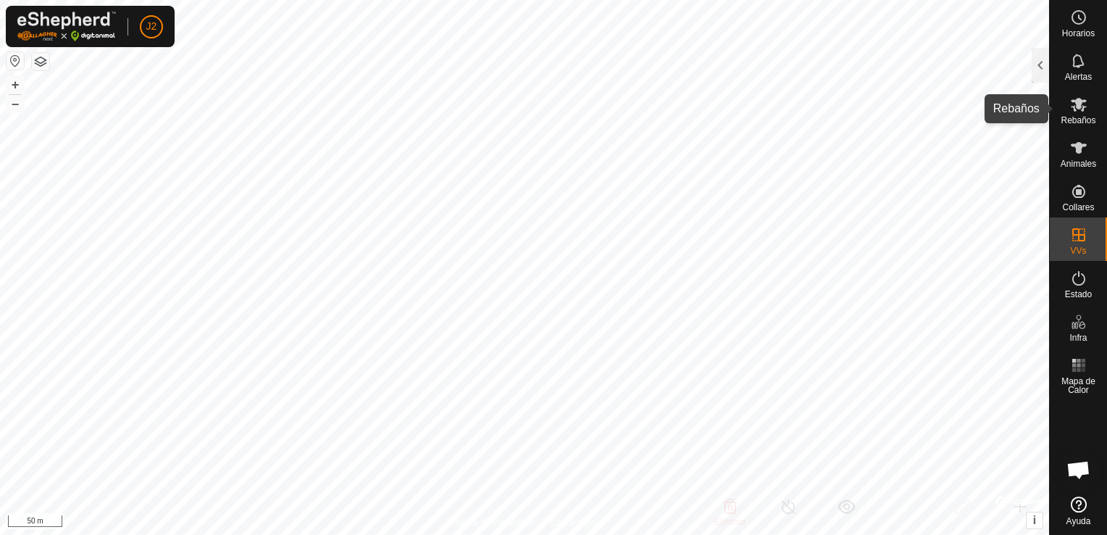
click at [1075, 116] on span "Rebaños" at bounding box center [1077, 120] width 35 height 9
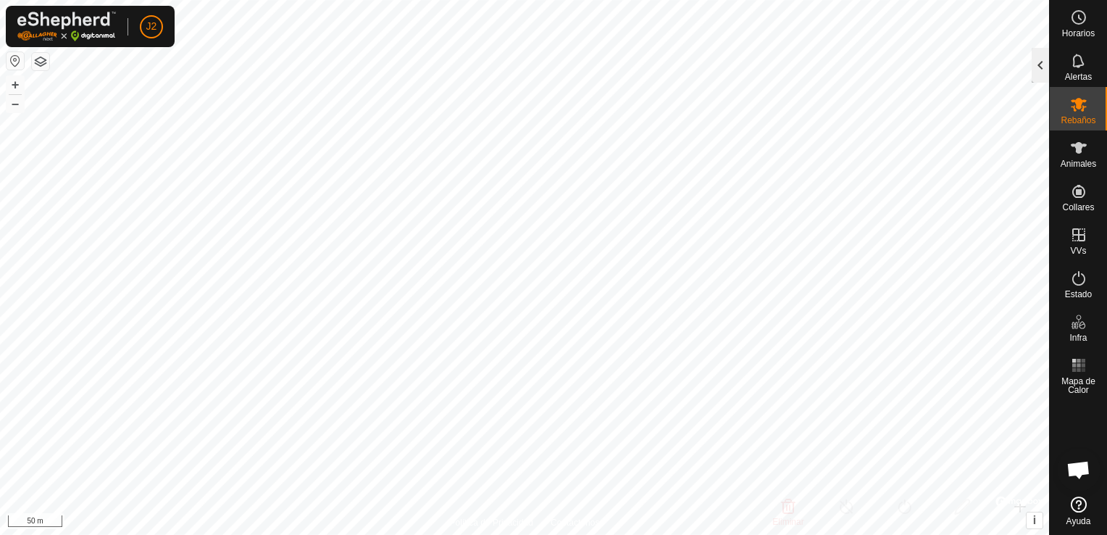
click at [1039, 76] on div at bounding box center [1039, 65] width 17 height 35
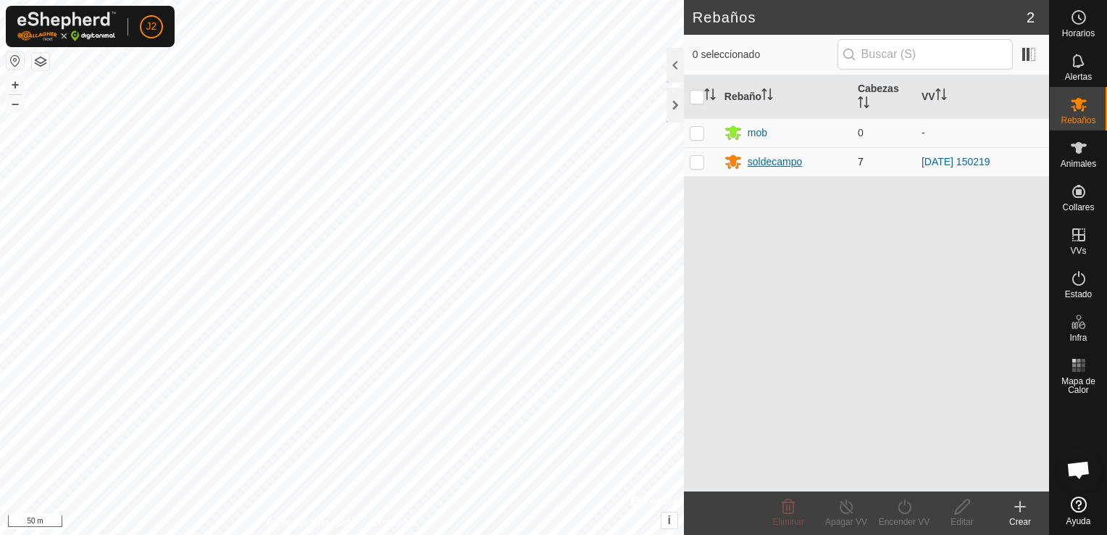
click at [781, 159] on div "soldecampo" at bounding box center [775, 161] width 55 height 15
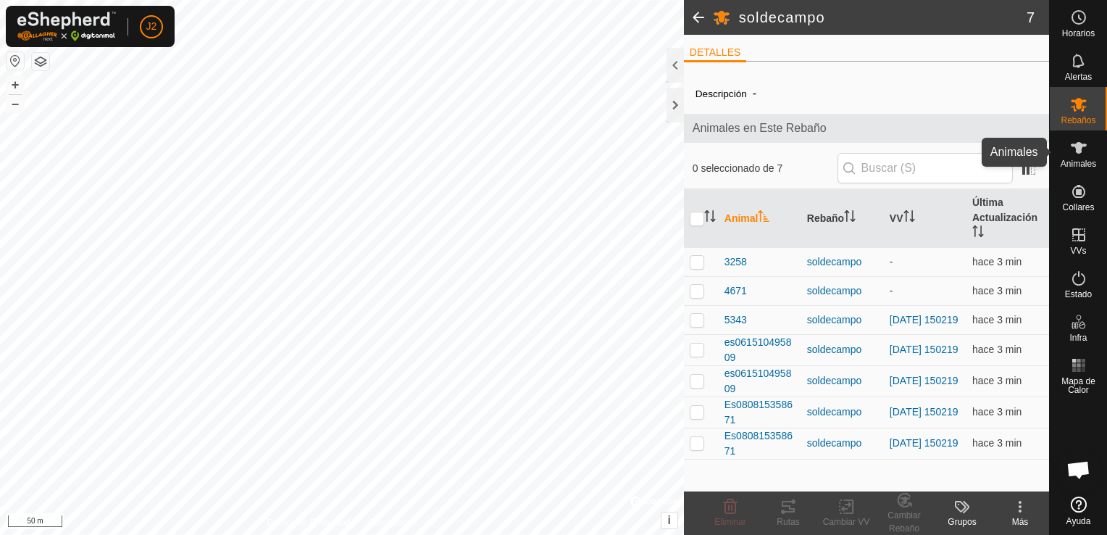
click at [1077, 152] on icon at bounding box center [1079, 148] width 16 height 12
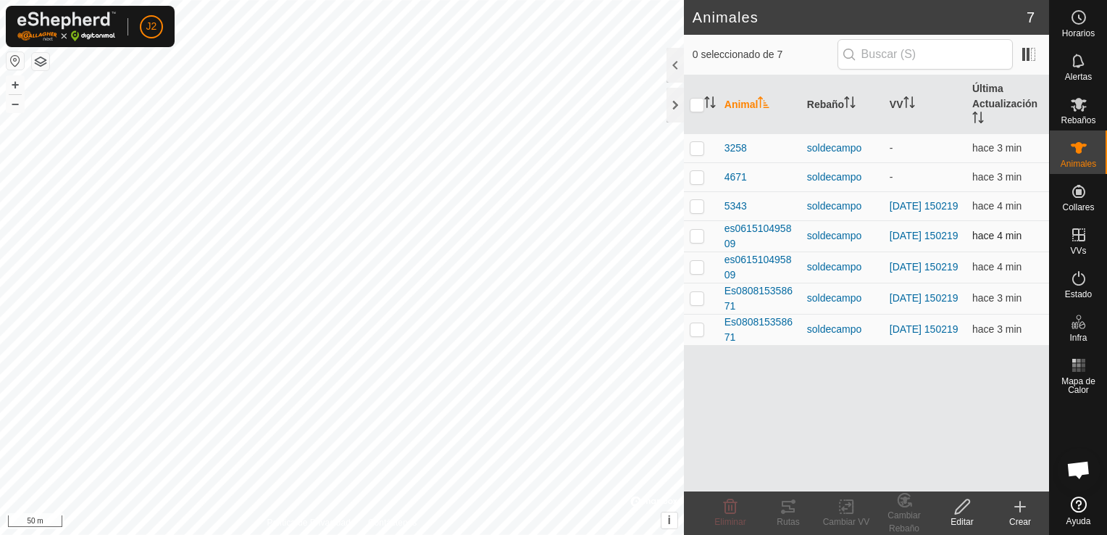
click at [694, 240] on p-checkbox at bounding box center [697, 236] width 14 height 12
checkbox input "true"
click at [957, 508] on icon at bounding box center [962, 506] width 14 height 14
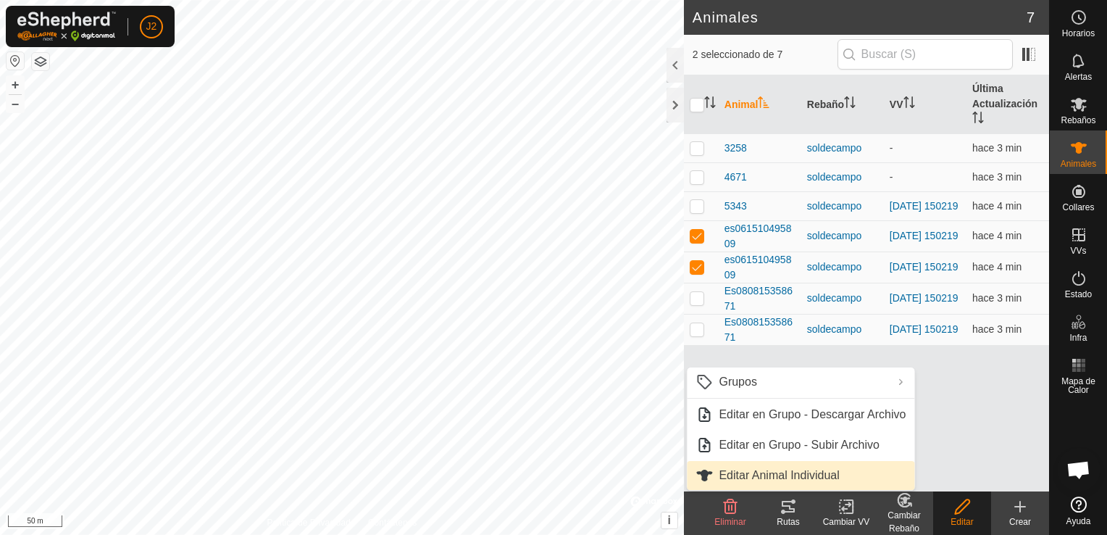
click at [802, 480] on link "Editar Animal Individual" at bounding box center [800, 475] width 227 height 29
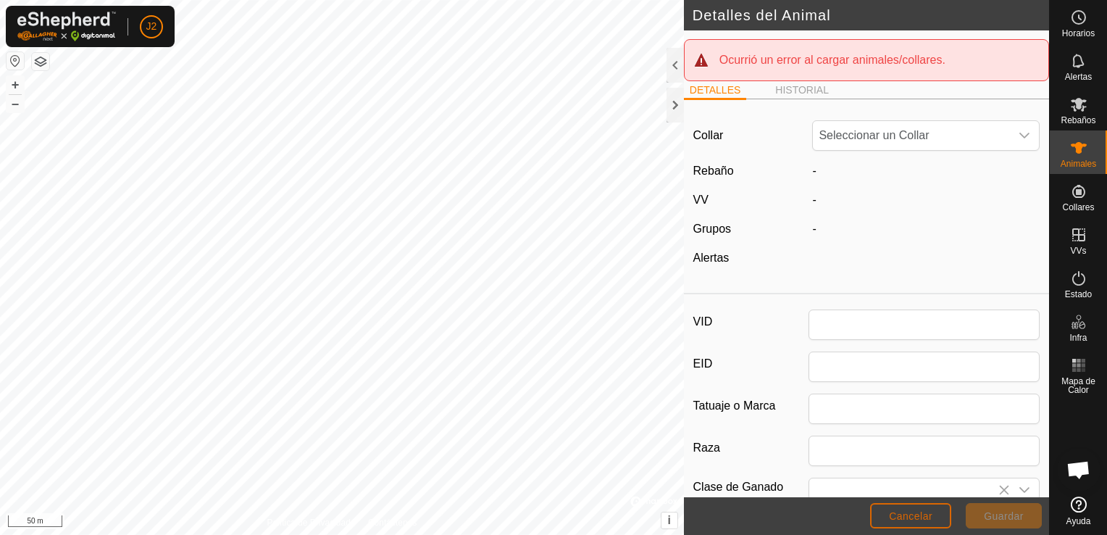
click at [920, 519] on span "Cancelar" at bounding box center [910, 516] width 43 height 12
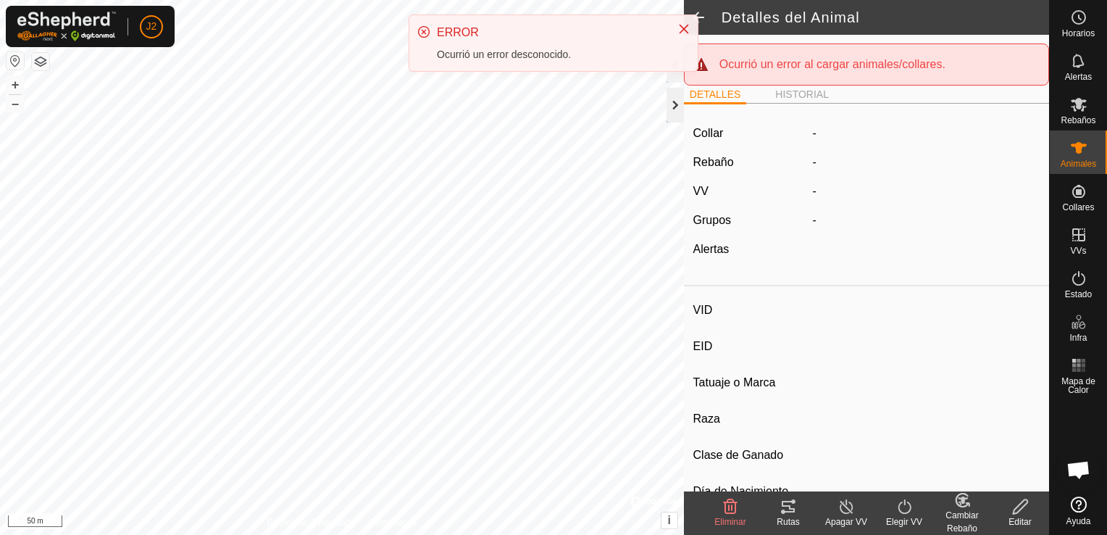
click at [675, 113] on div at bounding box center [674, 105] width 17 height 35
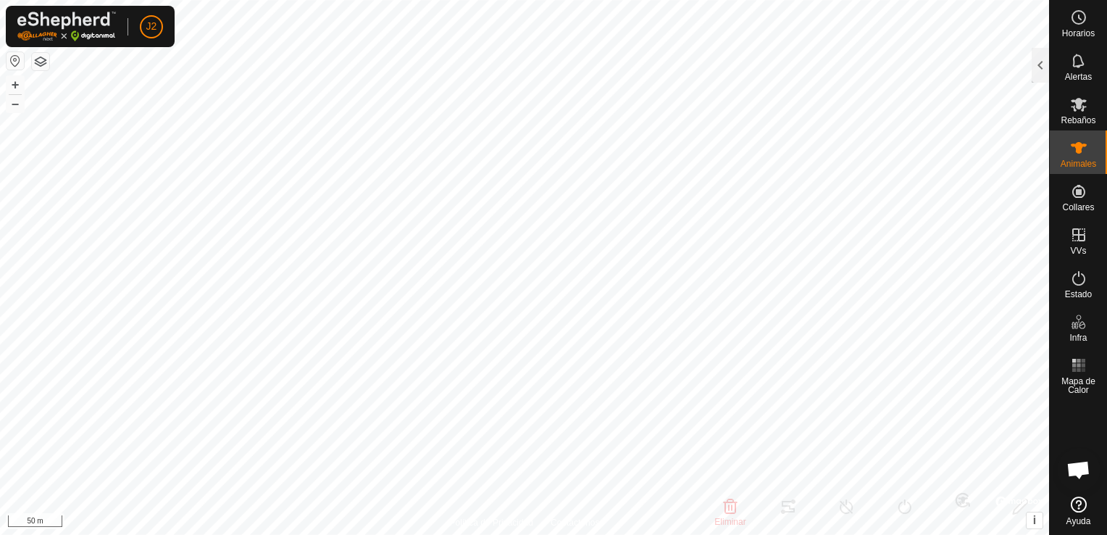
type input "5343"
type input "000081010265343"
type input "5343"
type input "-"
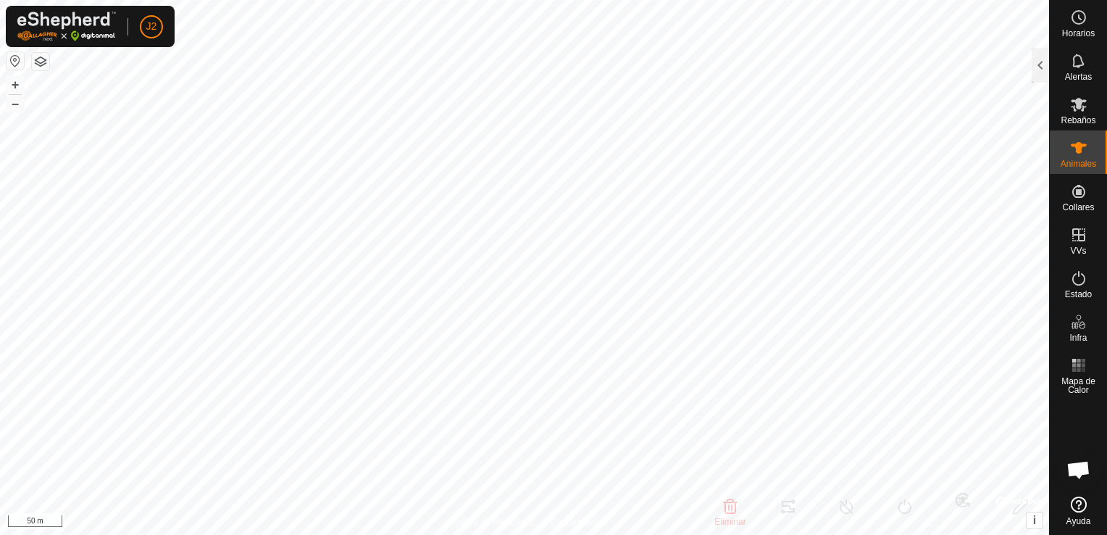
type input "0 kg"
type input "-"
click at [1041, 72] on div at bounding box center [1039, 65] width 17 height 35
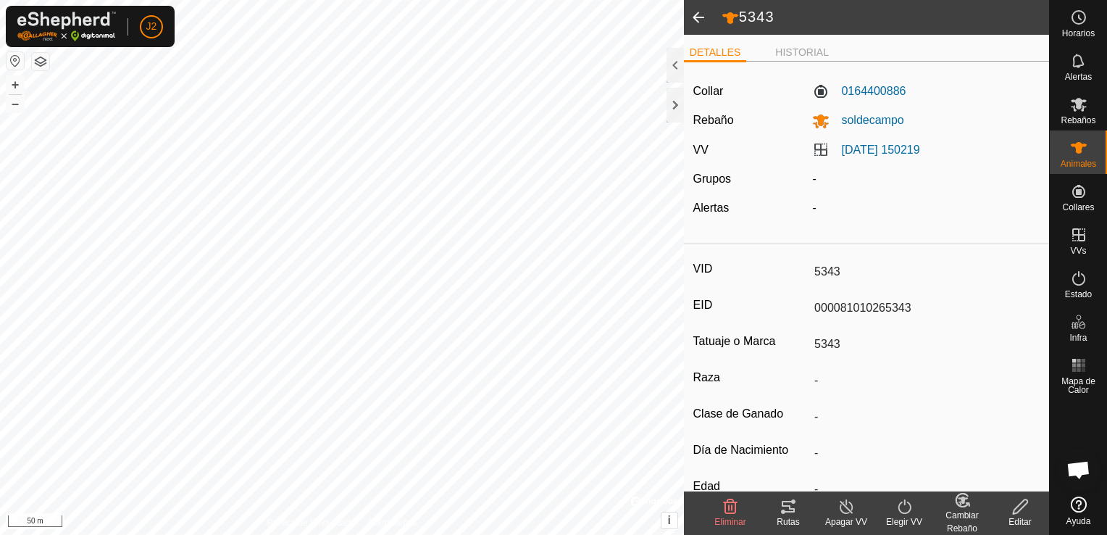
click at [791, 510] on icon at bounding box center [787, 506] width 17 height 17
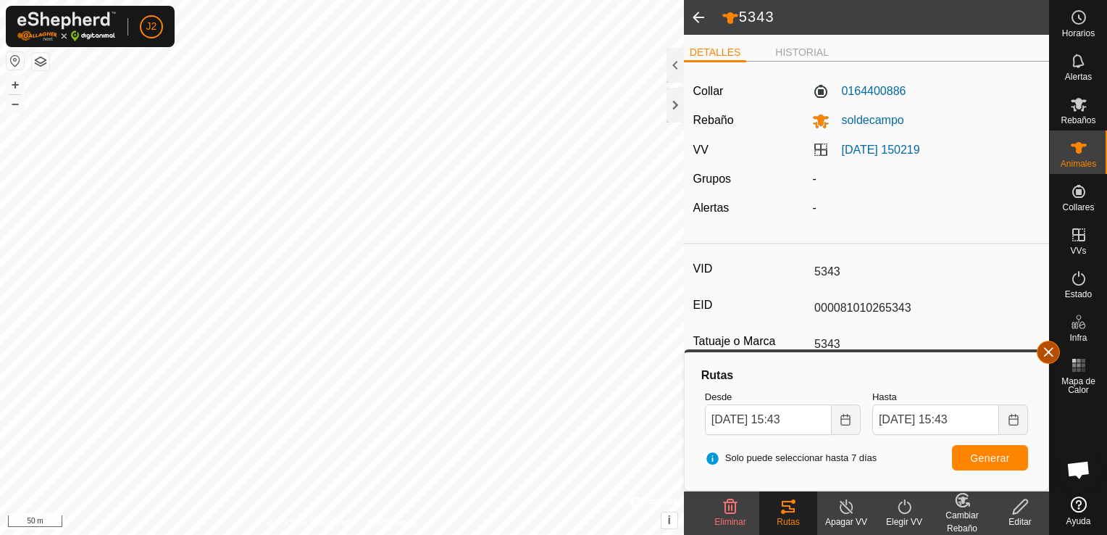
click at [1055, 360] on button "button" at bounding box center [1048, 351] width 23 height 23
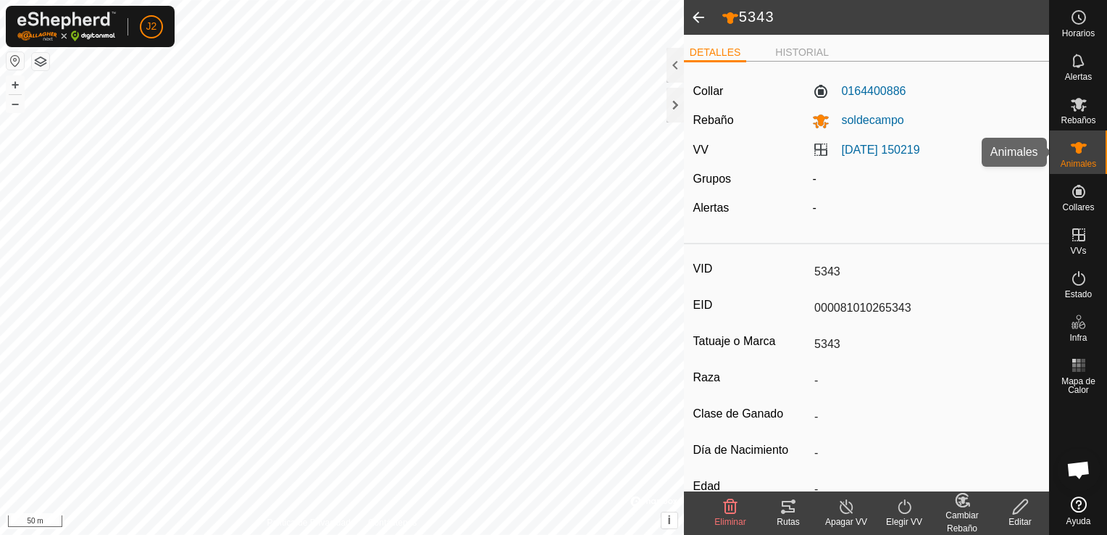
click at [1090, 153] on es-animals-svg-icon at bounding box center [1079, 147] width 26 height 23
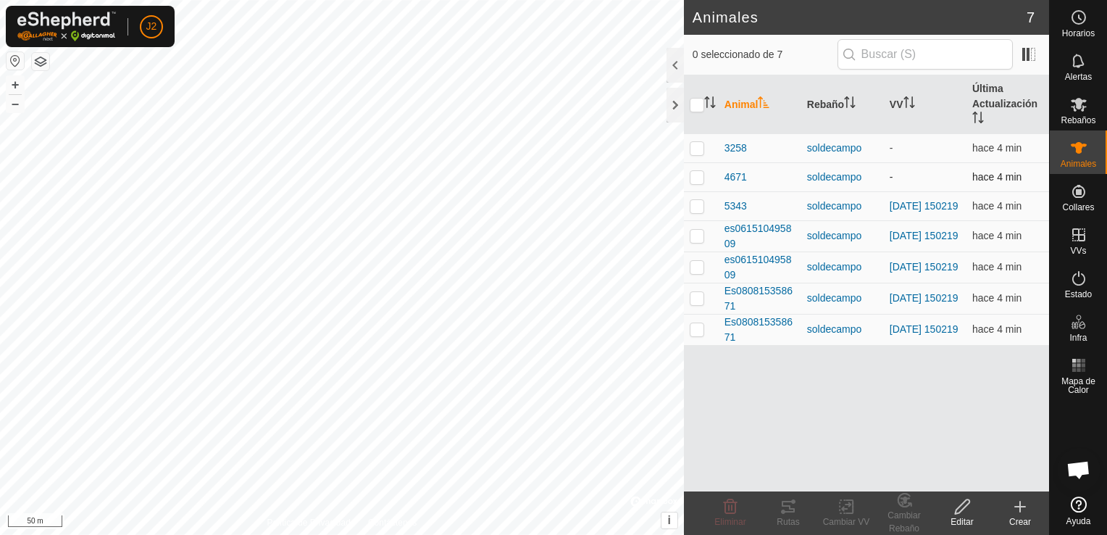
click at [695, 182] on td at bounding box center [701, 176] width 35 height 29
checkbox input "true"
click at [774, 519] on div "Rutas" at bounding box center [788, 521] width 58 height 13
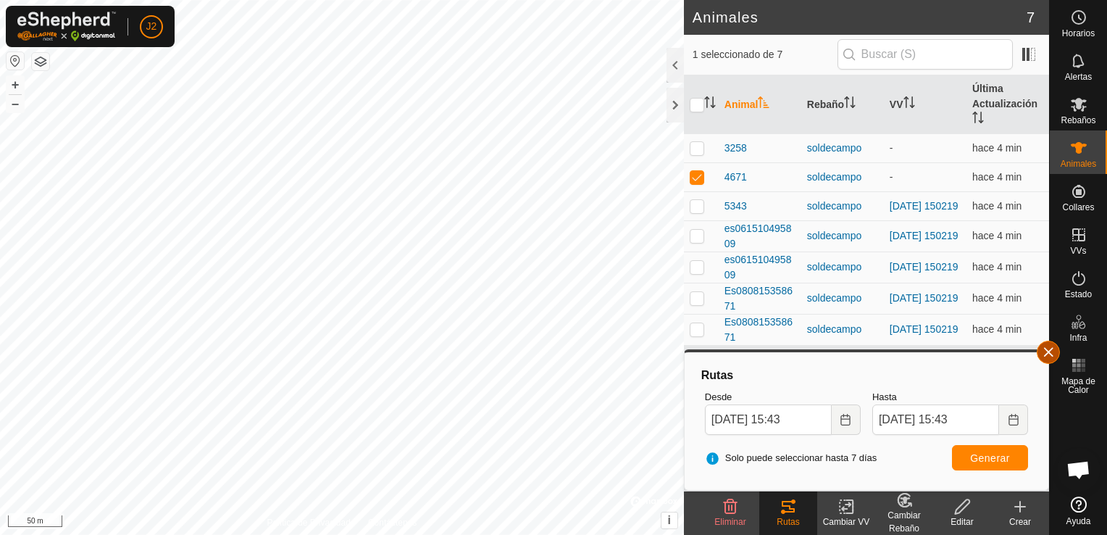
click at [1048, 353] on button "button" at bounding box center [1048, 351] width 23 height 23
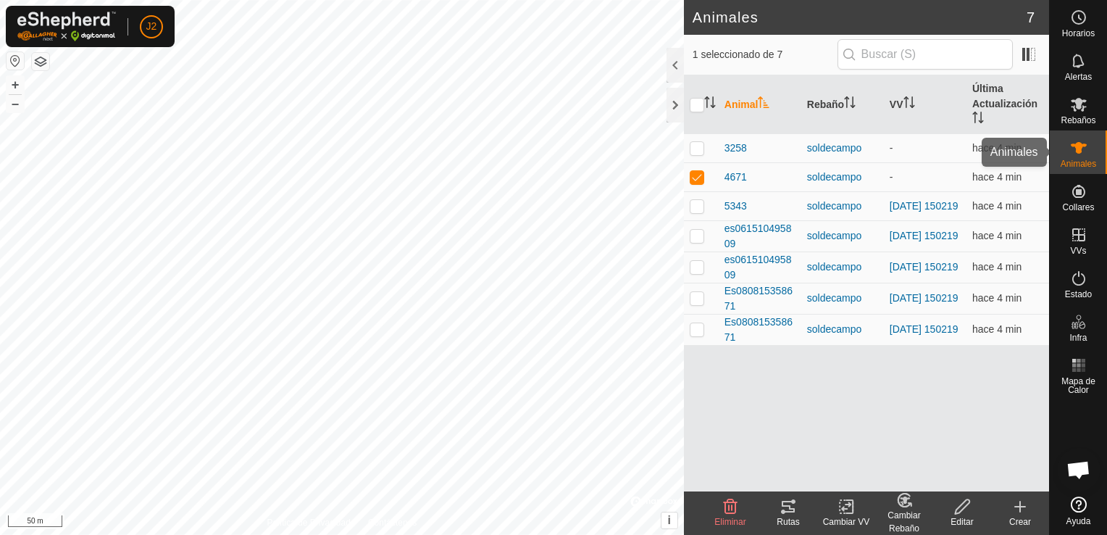
click at [1083, 148] on icon at bounding box center [1078, 147] width 17 height 17
click at [694, 264] on p-checkbox at bounding box center [697, 267] width 14 height 12
checkbox input "true"
click at [696, 175] on p-checkbox at bounding box center [697, 177] width 14 height 12
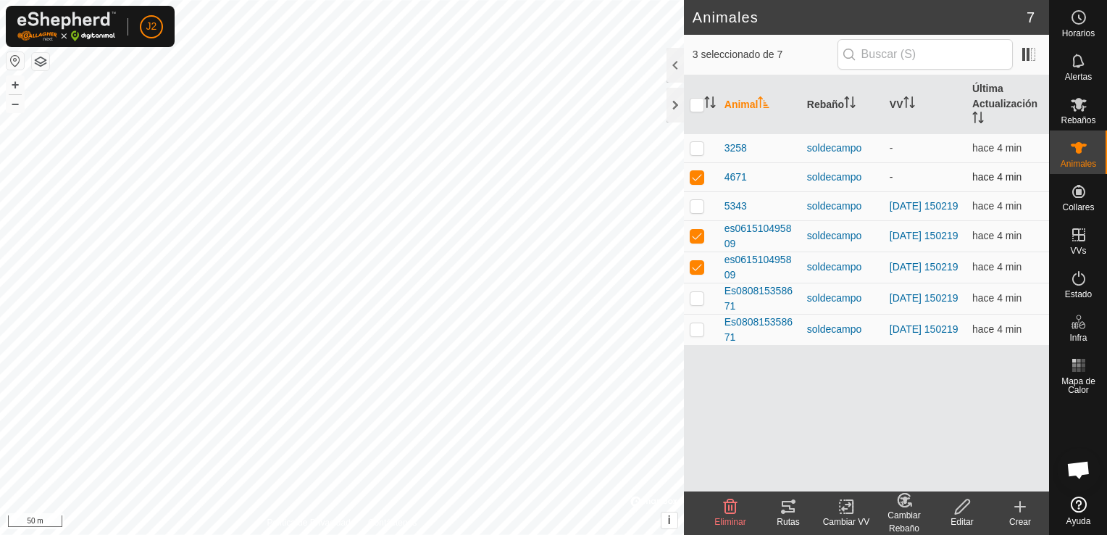
checkbox input "false"
click at [782, 515] on div "Rutas" at bounding box center [788, 521] width 58 height 13
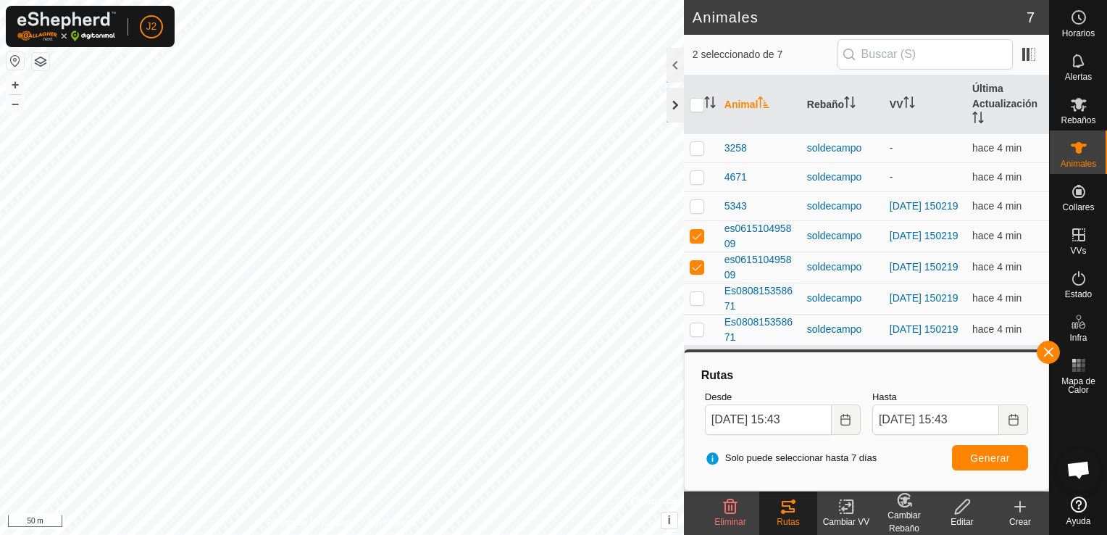
click at [676, 113] on div at bounding box center [674, 105] width 17 height 35
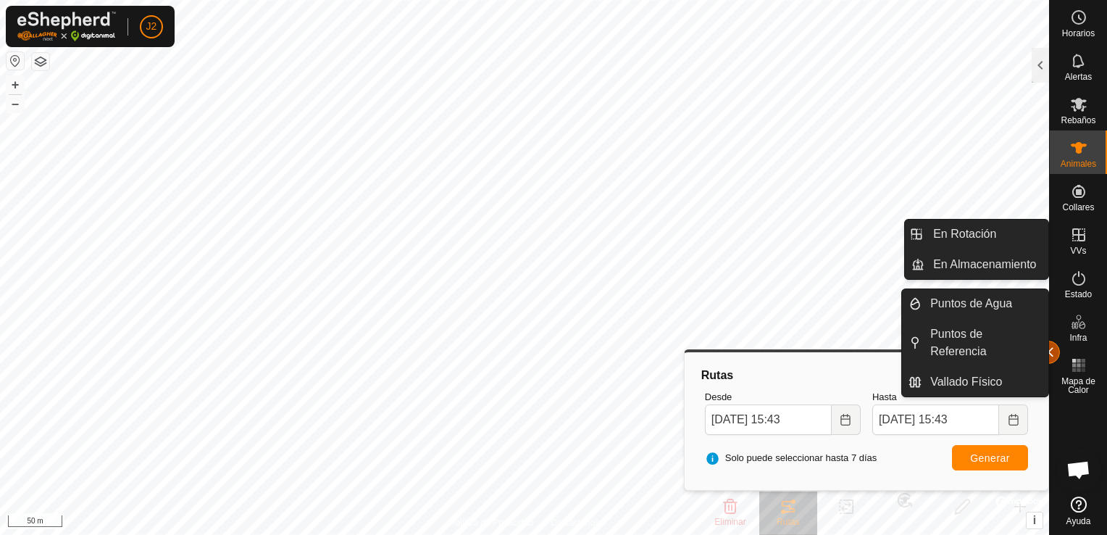
click at [1054, 355] on button "button" at bounding box center [1048, 351] width 23 height 23
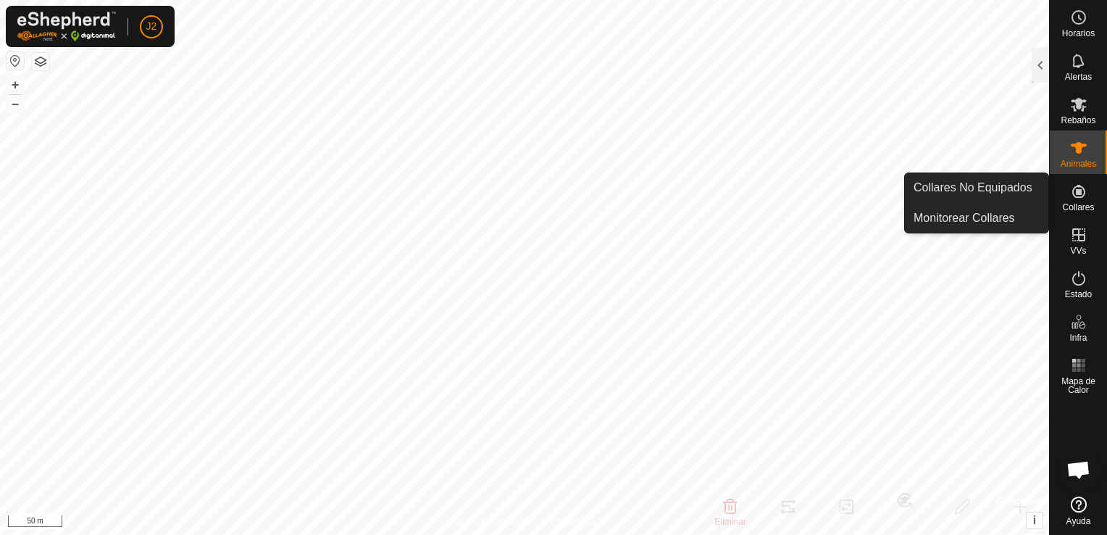
click at [1081, 190] on icon at bounding box center [1078, 191] width 17 height 17
click at [1005, 188] on link "Collares No Equipados" at bounding box center [976, 187] width 143 height 29
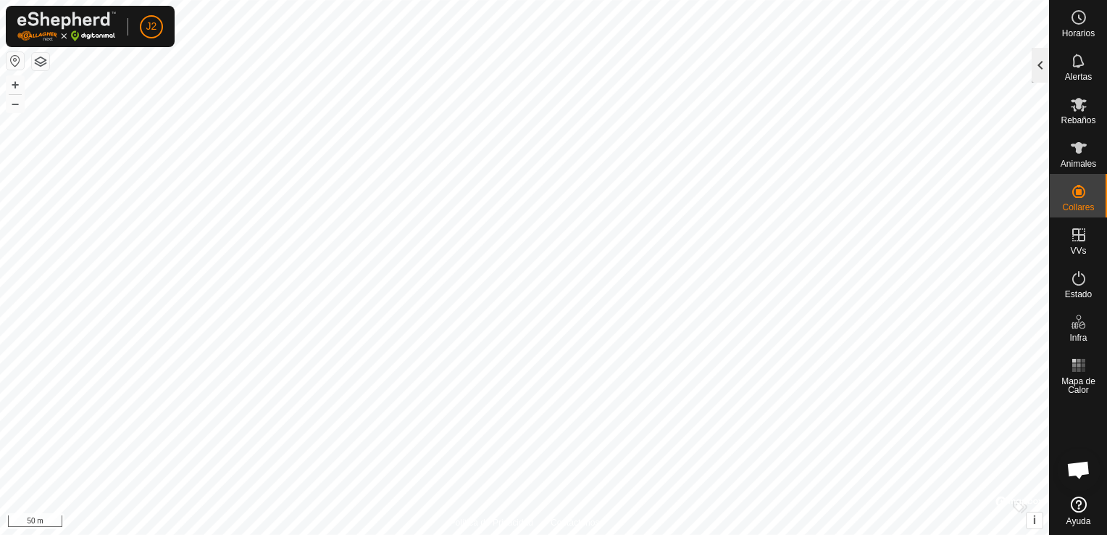
click at [1042, 75] on div at bounding box center [1039, 65] width 17 height 35
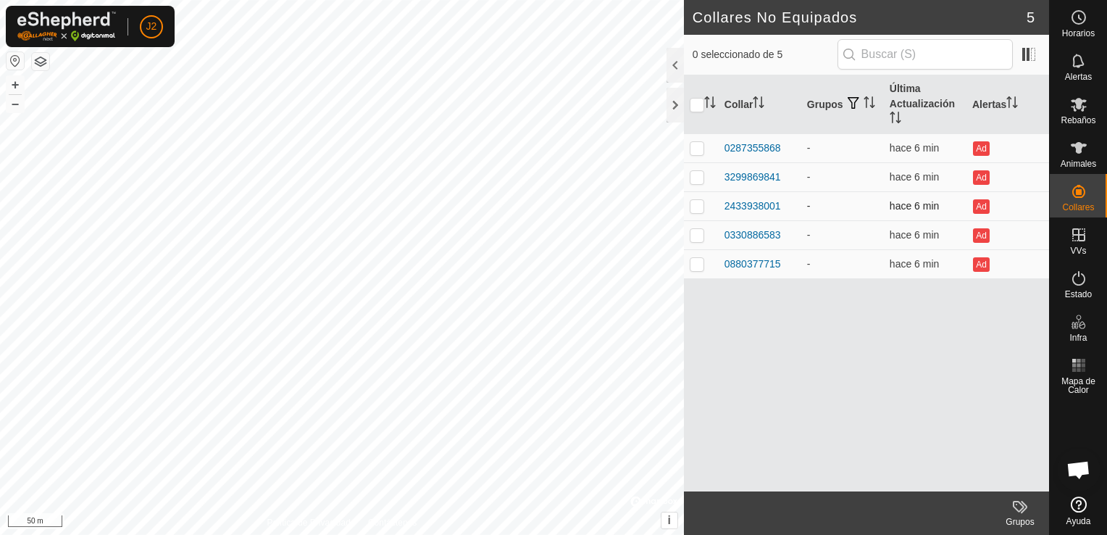
click at [692, 202] on p-checkbox at bounding box center [697, 206] width 14 height 12
checkbox input "true"
click at [748, 209] on div "2433938001" at bounding box center [752, 205] width 56 height 15
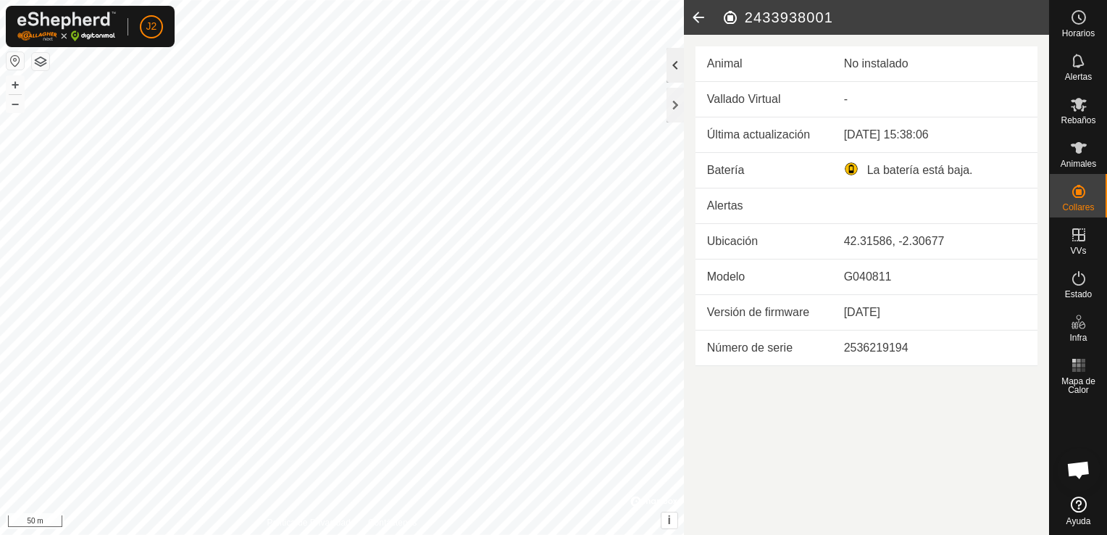
click at [671, 70] on div at bounding box center [674, 65] width 17 height 35
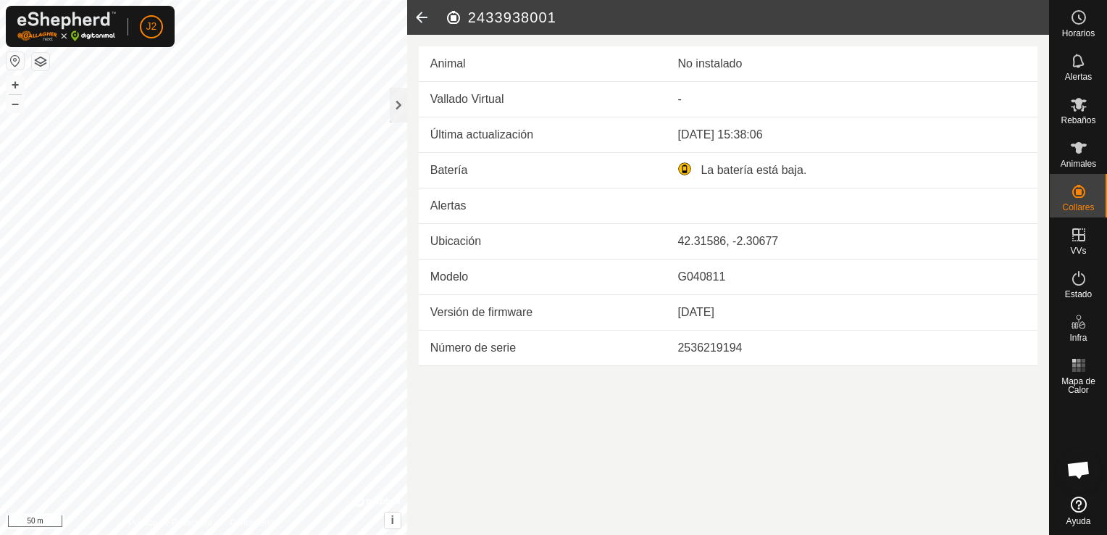
click at [787, 172] on div "La batería está baja." at bounding box center [851, 170] width 348 height 17
click at [1081, 157] on es-animals-svg-icon at bounding box center [1079, 147] width 26 height 23
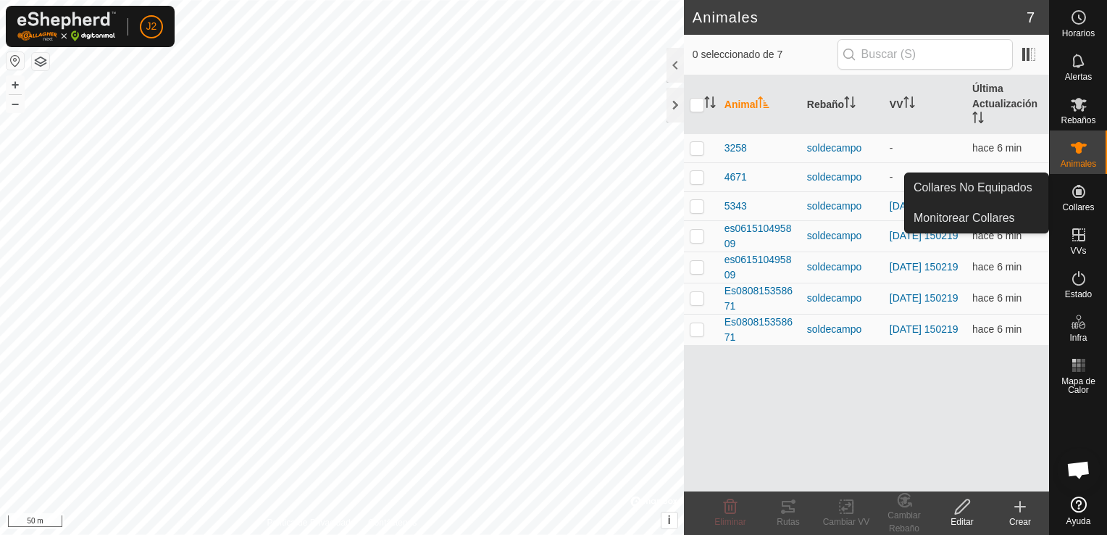
click at [1081, 196] on icon at bounding box center [1078, 191] width 17 height 17
click at [1029, 187] on link "Collares No Equipados" at bounding box center [976, 187] width 143 height 29
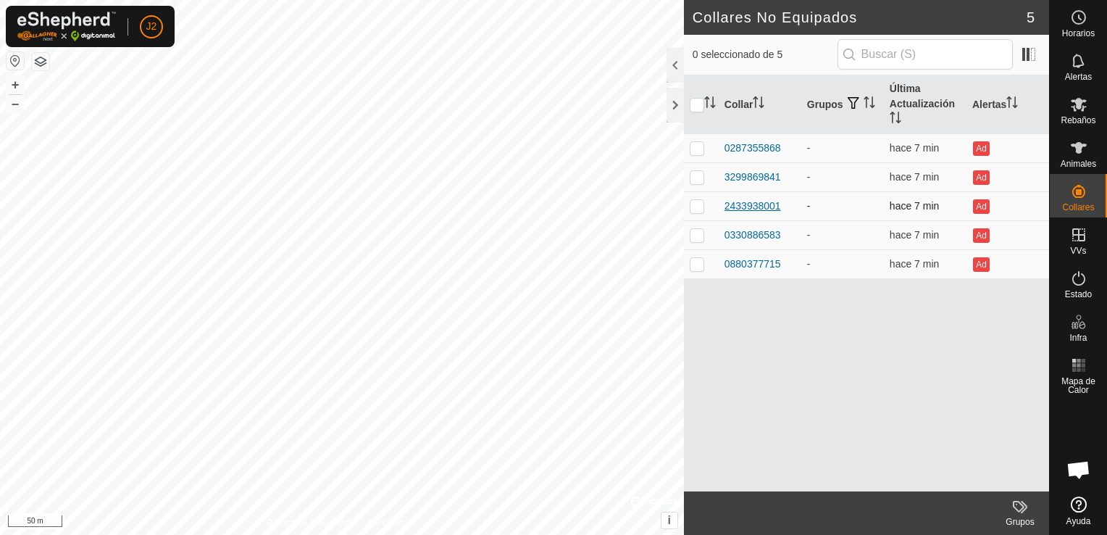
click at [759, 210] on div "2433938001" at bounding box center [752, 205] width 56 height 15
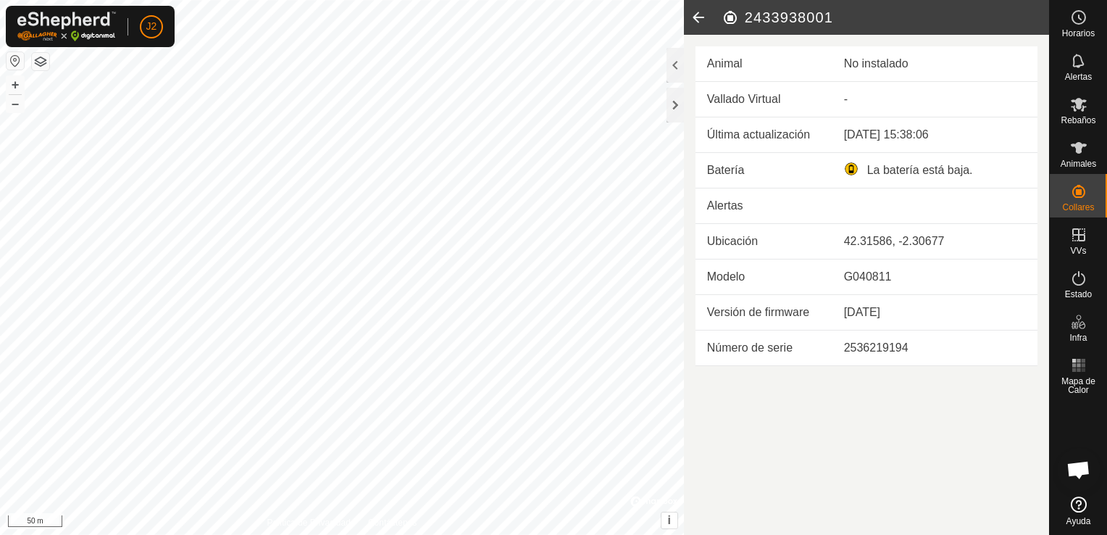
click at [756, 93] on td "Vallado Virtual" at bounding box center [763, 99] width 137 height 35
drag, startPoint x: 748, startPoint y: 204, endPoint x: 750, endPoint y: 217, distance: 13.1
click at [748, 209] on td "Alertas" at bounding box center [763, 205] width 137 height 35
click at [748, 277] on td "Modelo" at bounding box center [763, 276] width 137 height 35
click at [678, 70] on div at bounding box center [674, 65] width 17 height 35
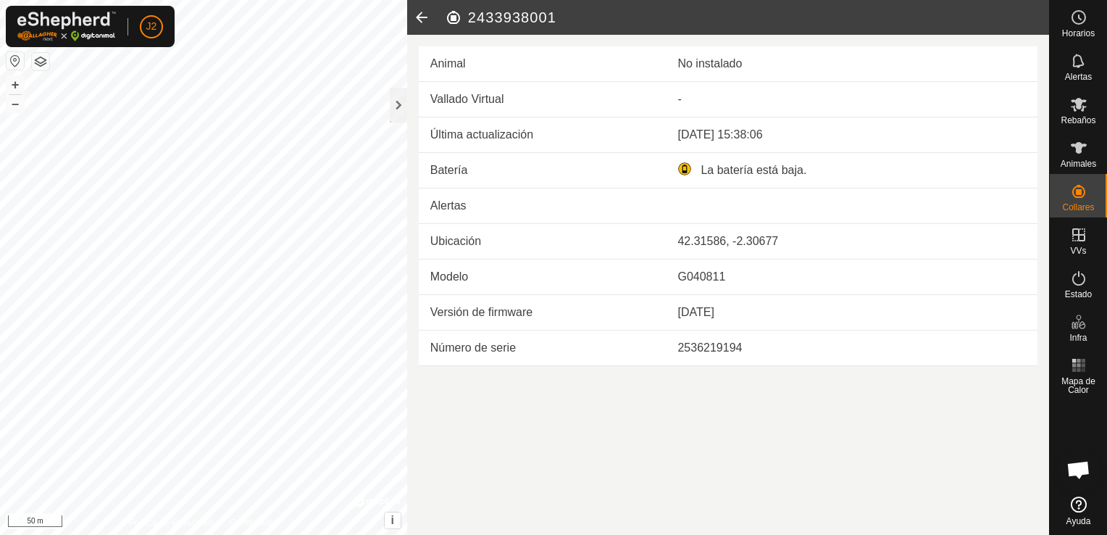
click at [733, 51] on td "No instalado" at bounding box center [852, 63] width 372 height 35
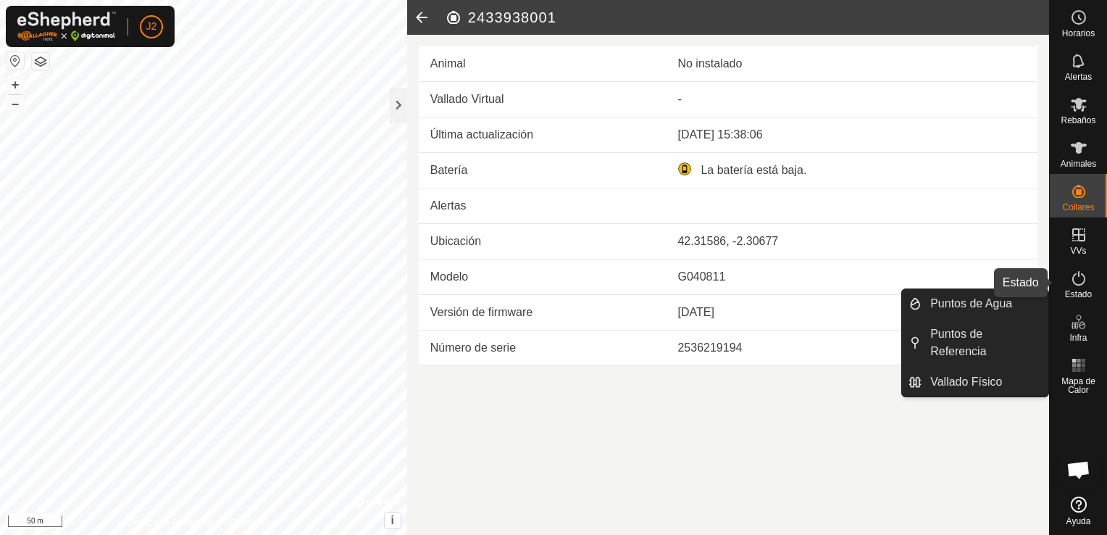
click at [1087, 283] on es-activation-svg-icon at bounding box center [1079, 278] width 26 height 23
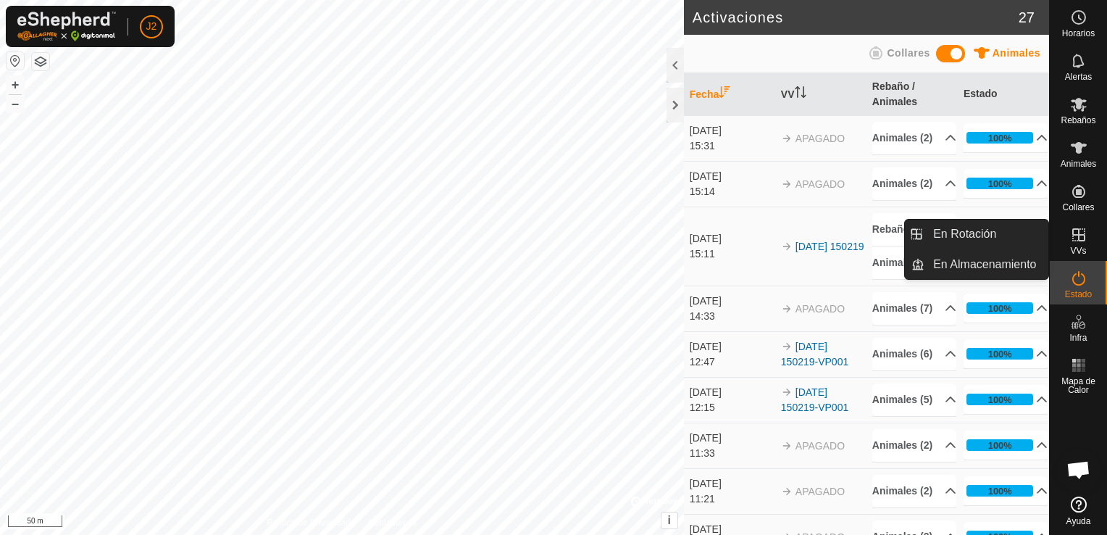
click at [1075, 246] on span "VVs" at bounding box center [1078, 250] width 16 height 9
click at [1076, 239] on icon at bounding box center [1078, 234] width 17 height 17
click at [992, 237] on link "En Rotación" at bounding box center [986, 233] width 124 height 29
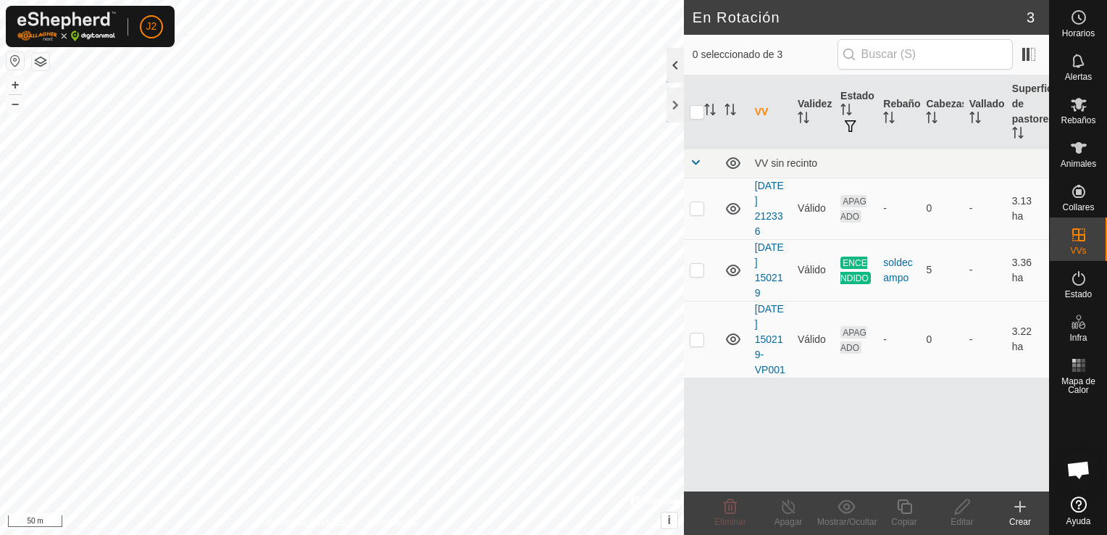
click at [676, 72] on div at bounding box center [674, 65] width 17 height 35
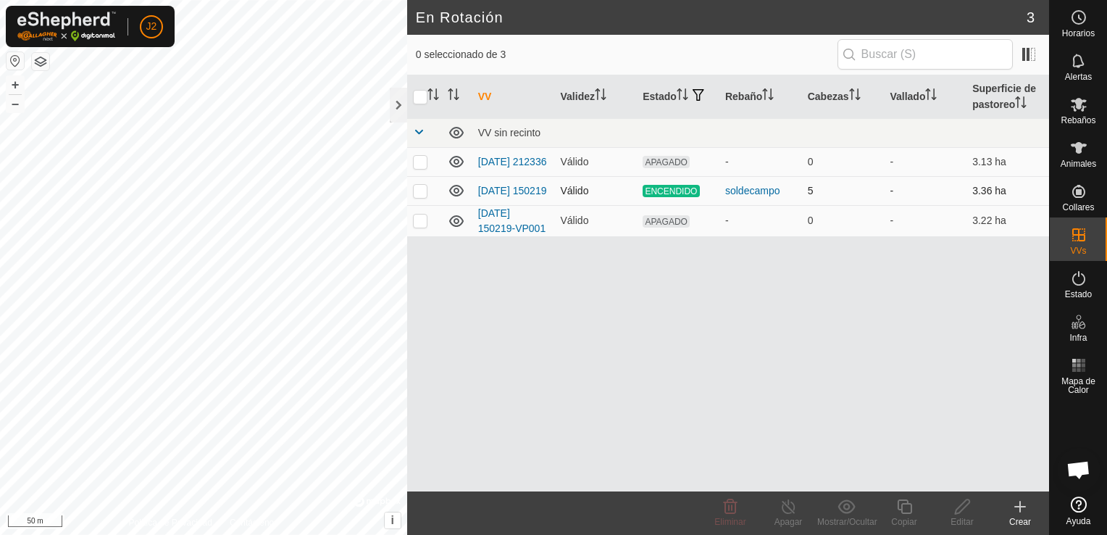
click at [417, 196] on p-checkbox at bounding box center [420, 191] width 14 height 12
checkbox input "true"
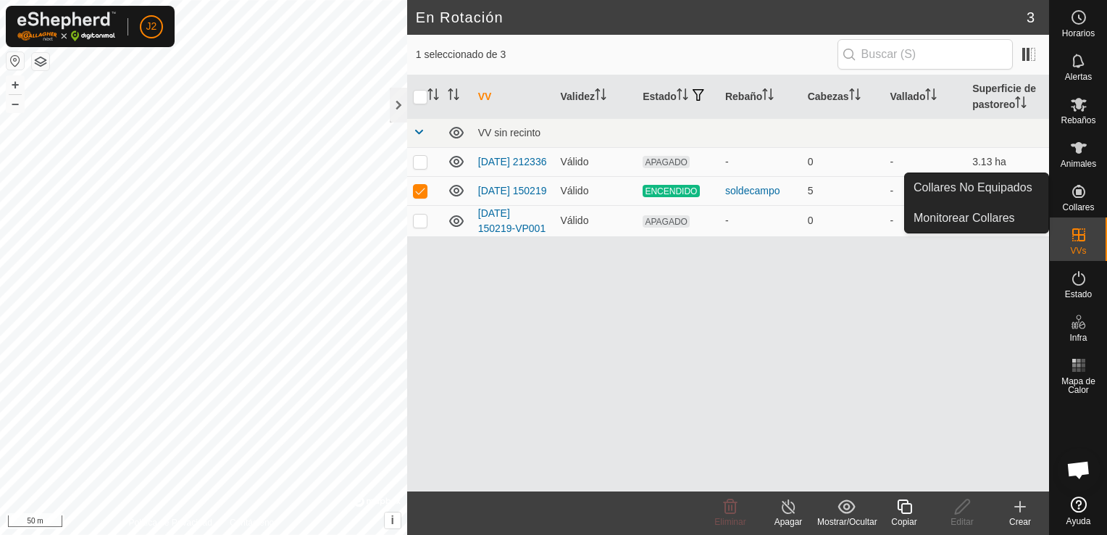
click at [1084, 191] on icon at bounding box center [1078, 191] width 17 height 17
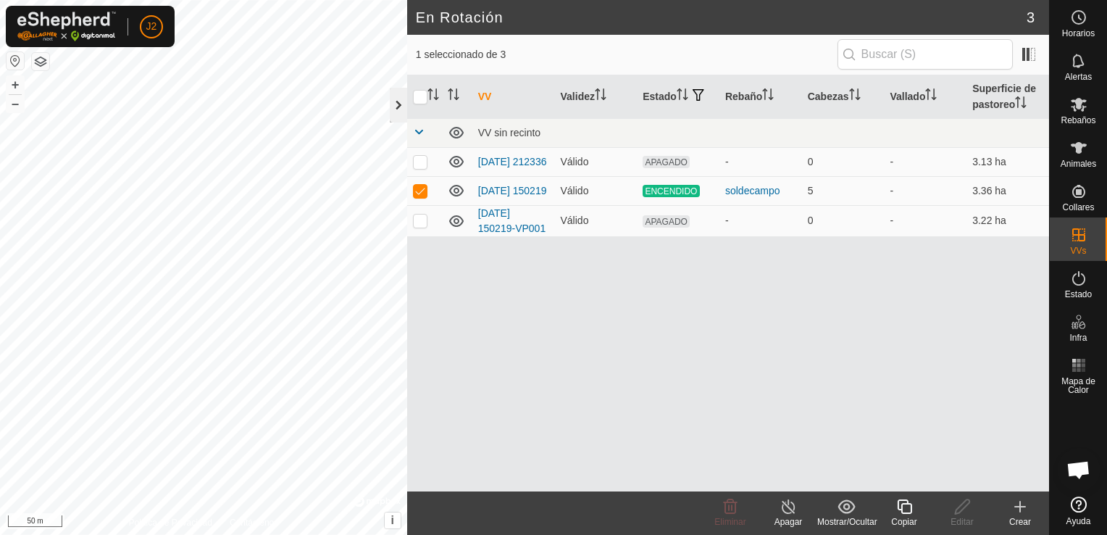
click at [390, 105] on div at bounding box center [398, 105] width 17 height 35
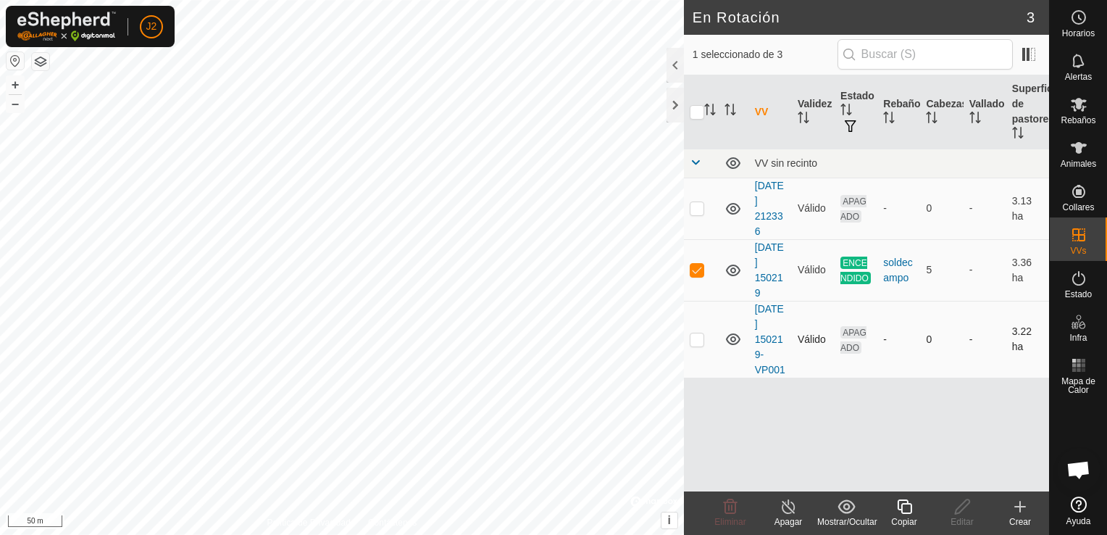
click at [692, 345] on td at bounding box center [701, 339] width 35 height 77
checkbox input "true"
click at [698, 273] on p-checkbox at bounding box center [697, 270] width 14 height 12
checkbox input "false"
click at [728, 512] on icon at bounding box center [731, 506] width 14 height 14
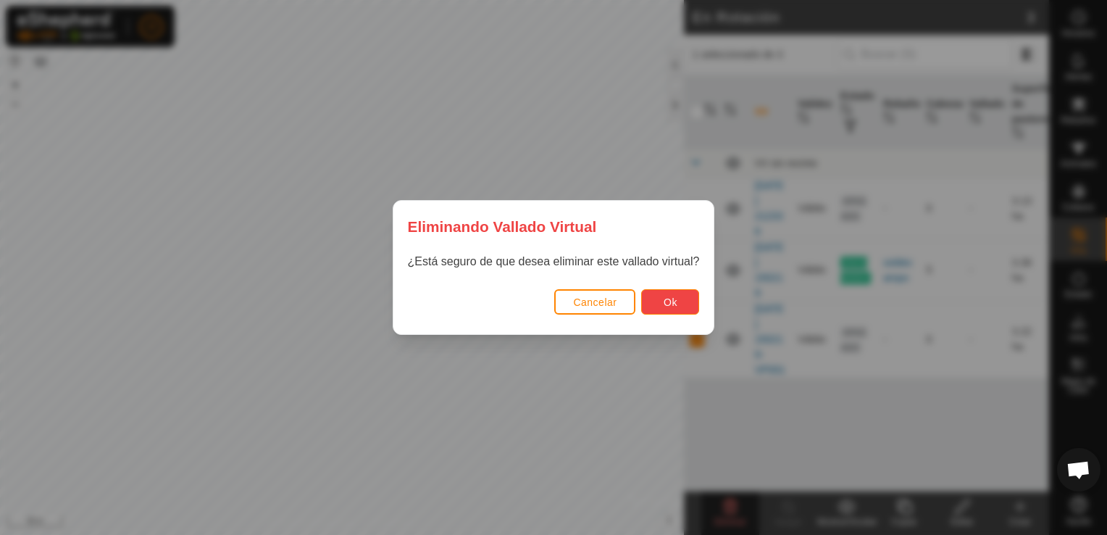
click at [658, 300] on button "Ok" at bounding box center [670, 301] width 58 height 25
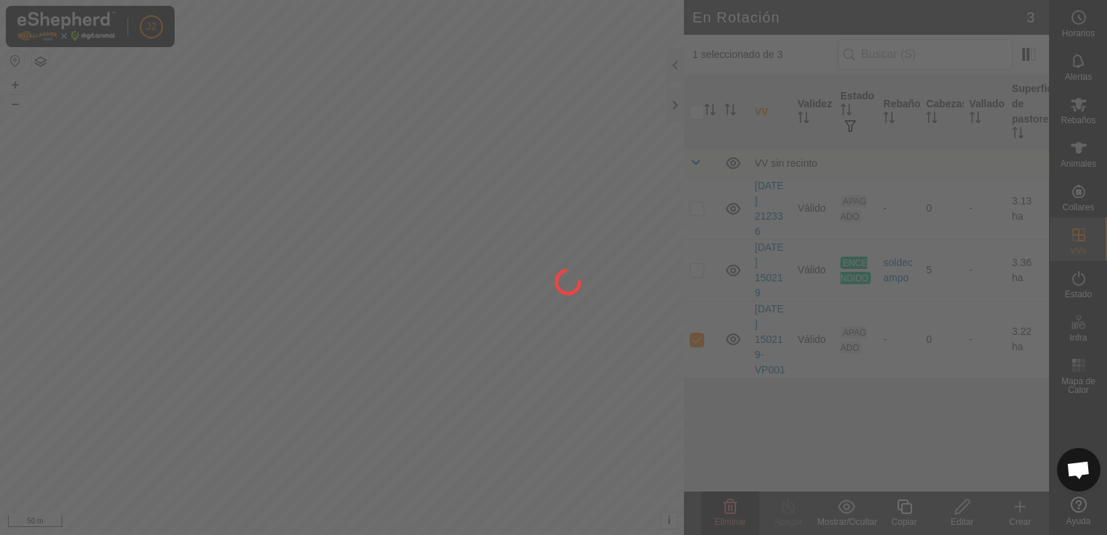
checkbox input "false"
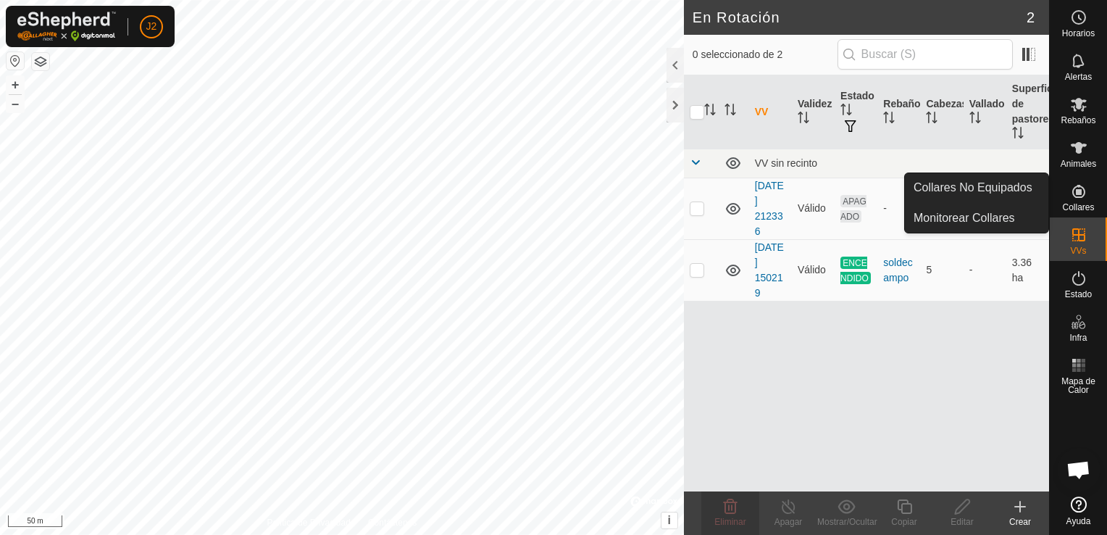
click at [1086, 190] on icon at bounding box center [1078, 191] width 17 height 17
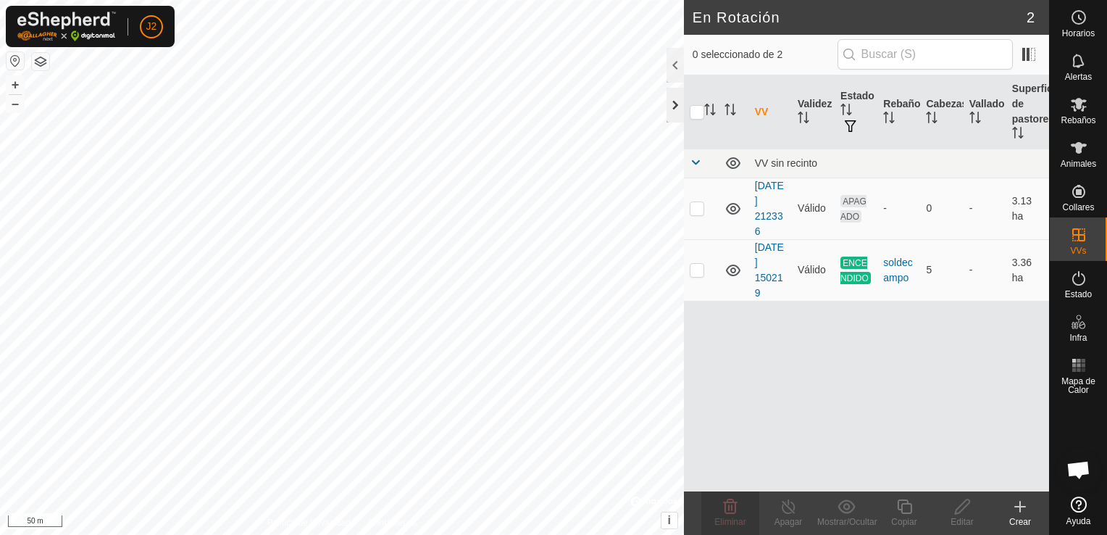
click at [672, 112] on div at bounding box center [674, 105] width 17 height 35
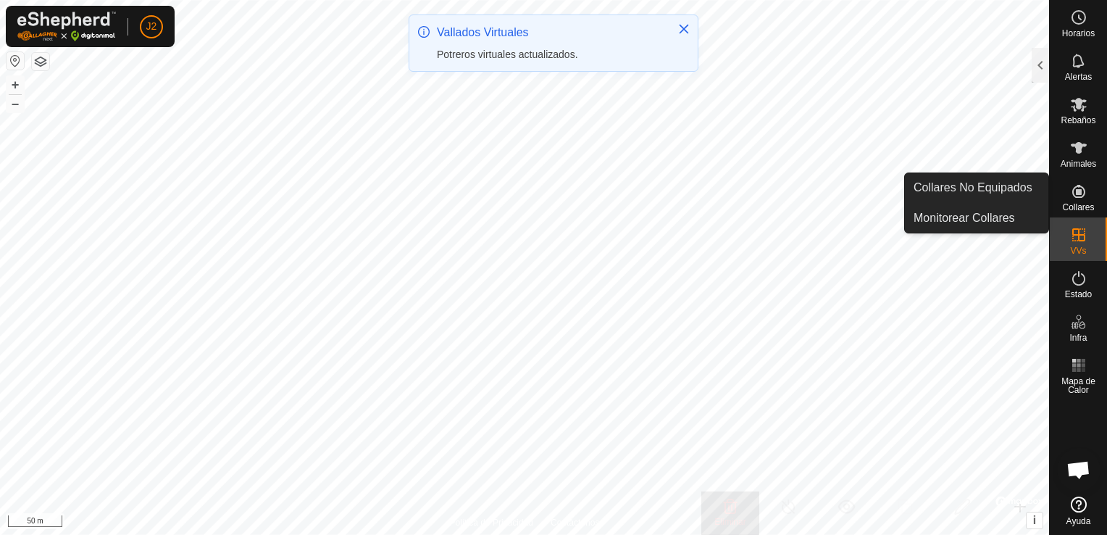
click at [1087, 200] on es-neckbands-svg-icon at bounding box center [1079, 191] width 26 height 23
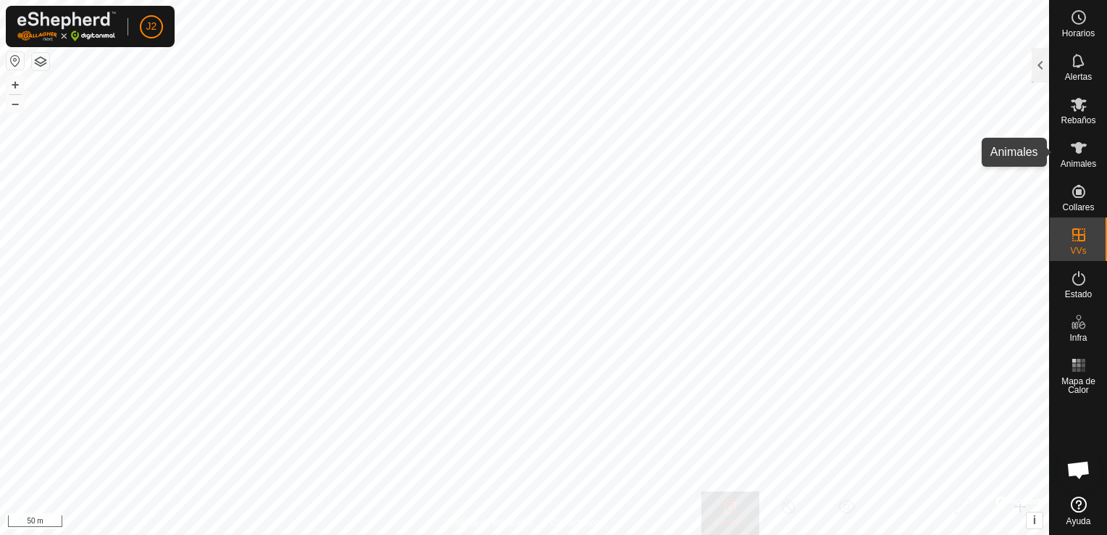
click at [1072, 159] on span "Animales" at bounding box center [1077, 163] width 35 height 9
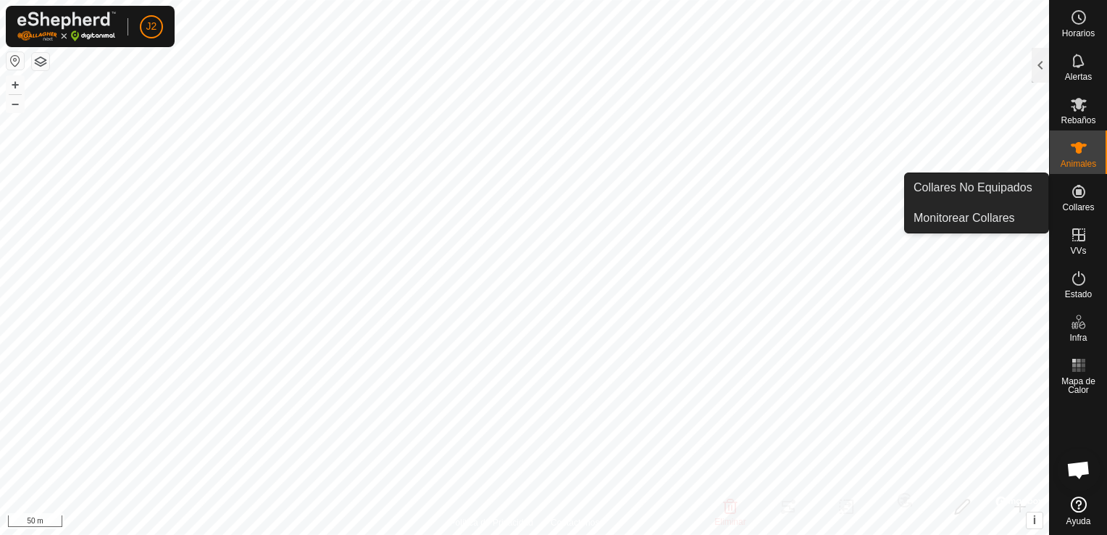
click at [1081, 192] on icon at bounding box center [1078, 191] width 17 height 17
drag, startPoint x: 1081, startPoint y: 192, endPoint x: 1067, endPoint y: 54, distance: 139.0
click at [1067, 54] on es-notification-svg-icon at bounding box center [1079, 60] width 26 height 23
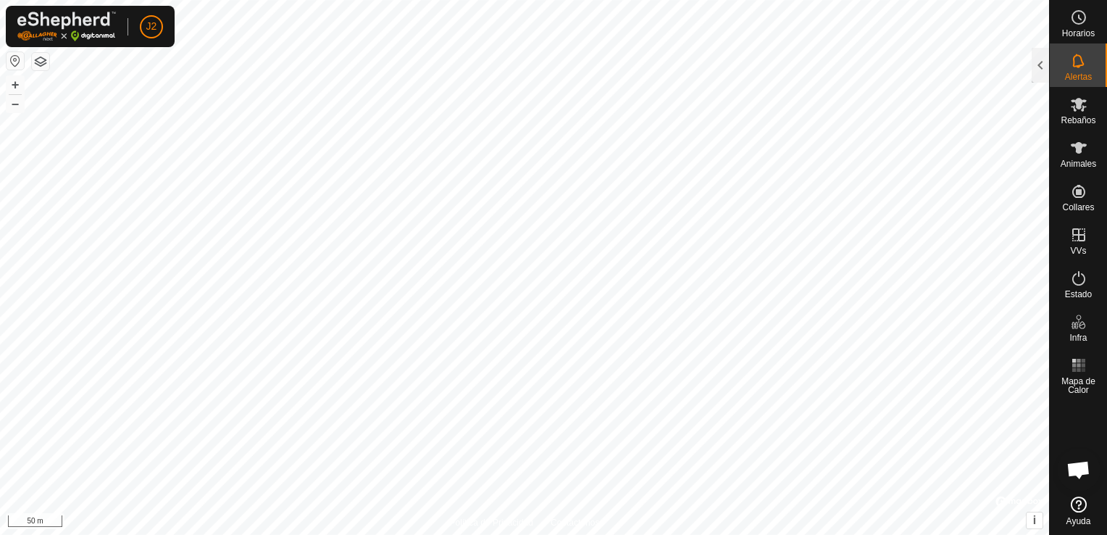
click at [1070, 59] on icon at bounding box center [1078, 60] width 17 height 17
click at [1045, 64] on div at bounding box center [1039, 65] width 17 height 35
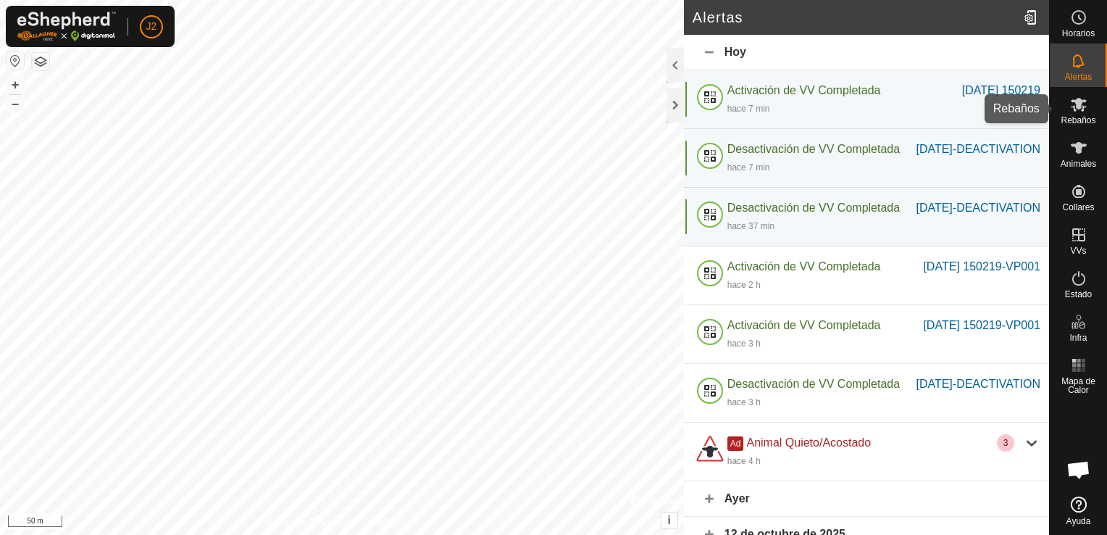
click at [1085, 112] on icon at bounding box center [1078, 104] width 17 height 17
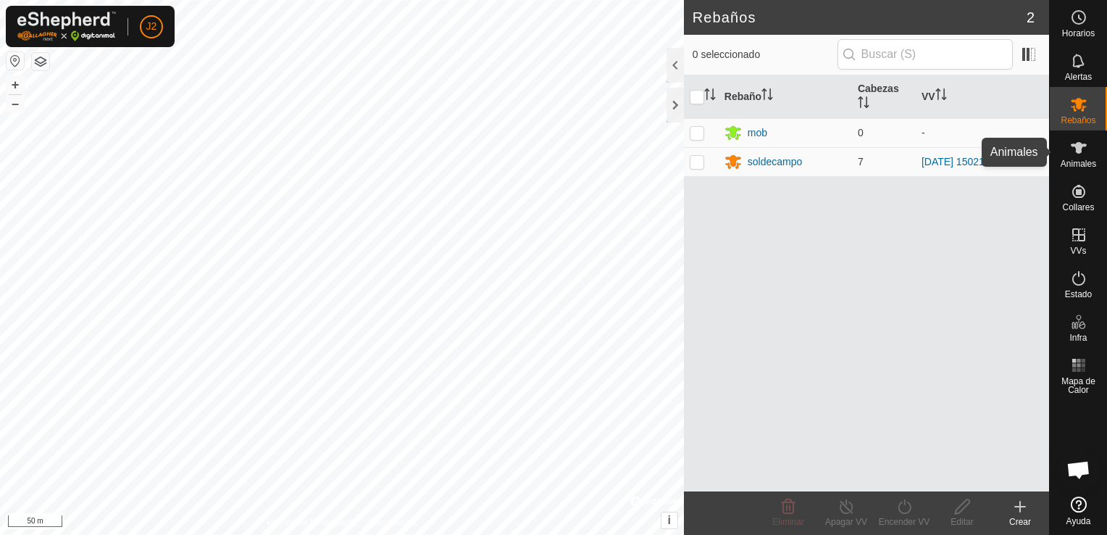
click at [1084, 147] on icon at bounding box center [1078, 147] width 17 height 17
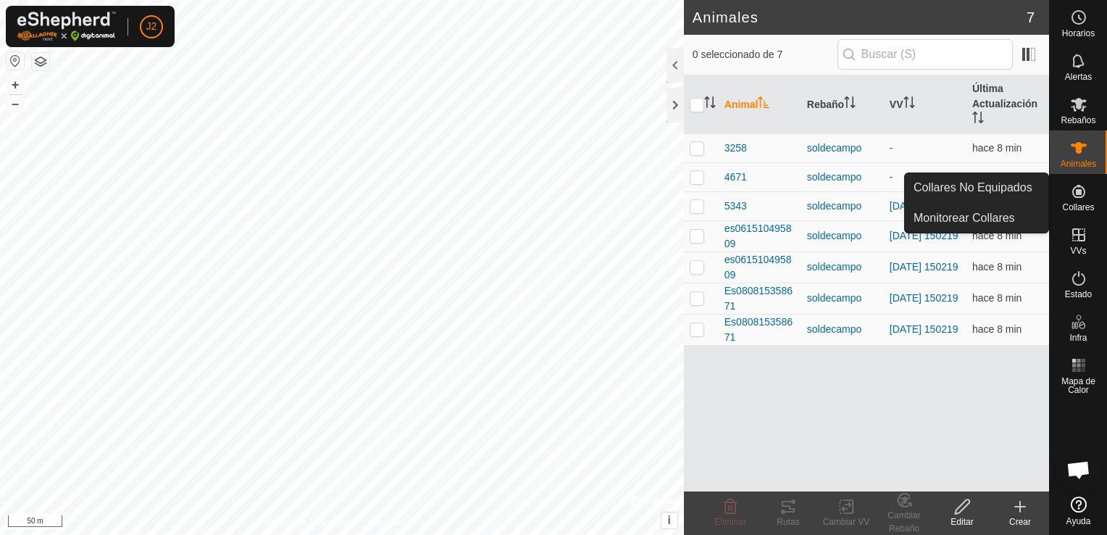
click at [1087, 193] on icon at bounding box center [1078, 191] width 17 height 17
click at [1079, 188] on icon at bounding box center [1078, 191] width 17 height 17
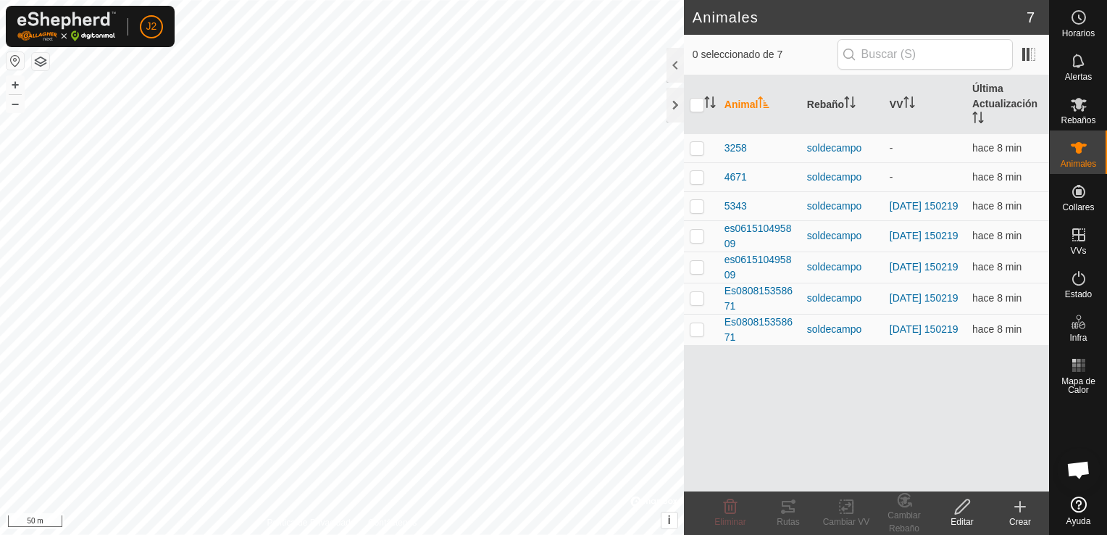
click at [1022, 508] on icon at bounding box center [1019, 506] width 17 height 17
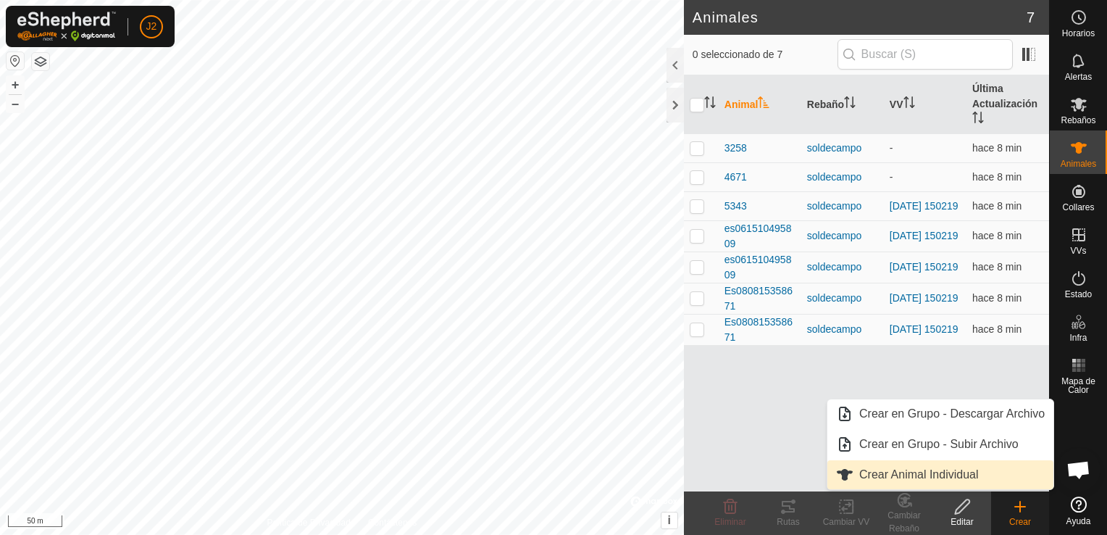
click at [957, 477] on link "Crear Animal Individual" at bounding box center [940, 474] width 226 height 29
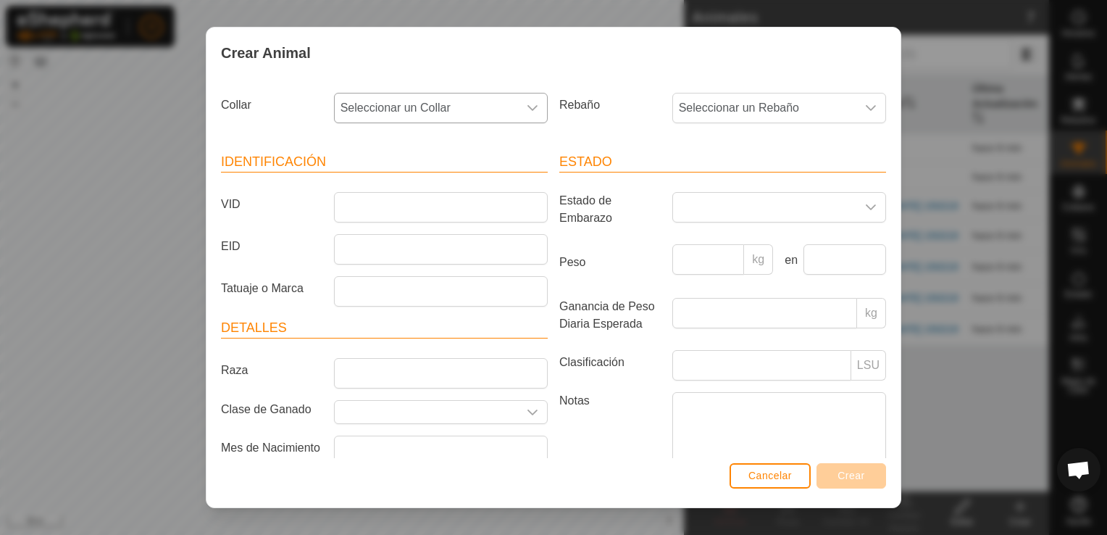
click at [527, 112] on icon "dropdown trigger" at bounding box center [533, 108] width 12 height 12
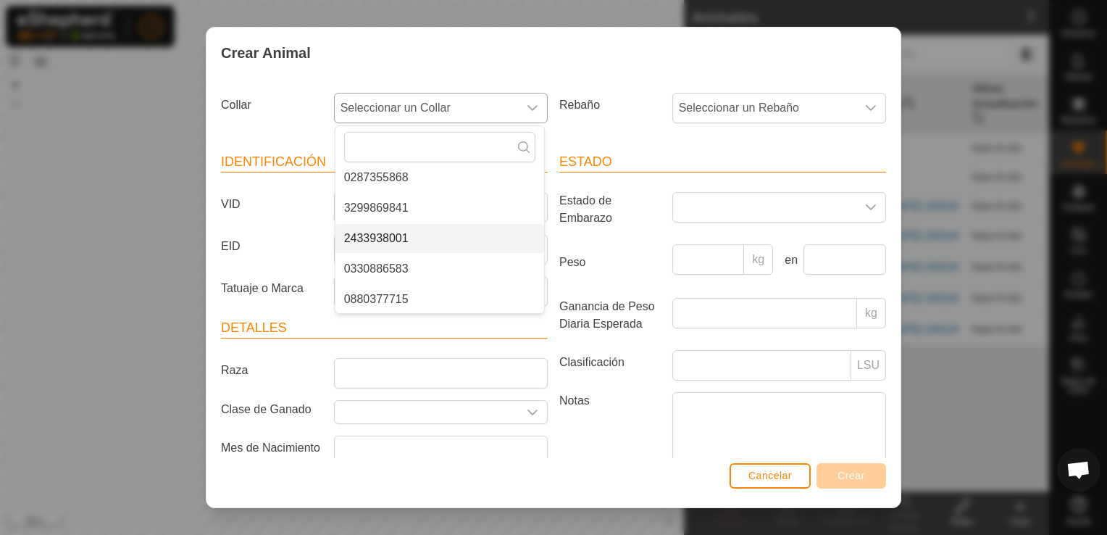
scroll to position [36, 0]
click at [386, 300] on li "0880377715" at bounding box center [439, 298] width 209 height 29
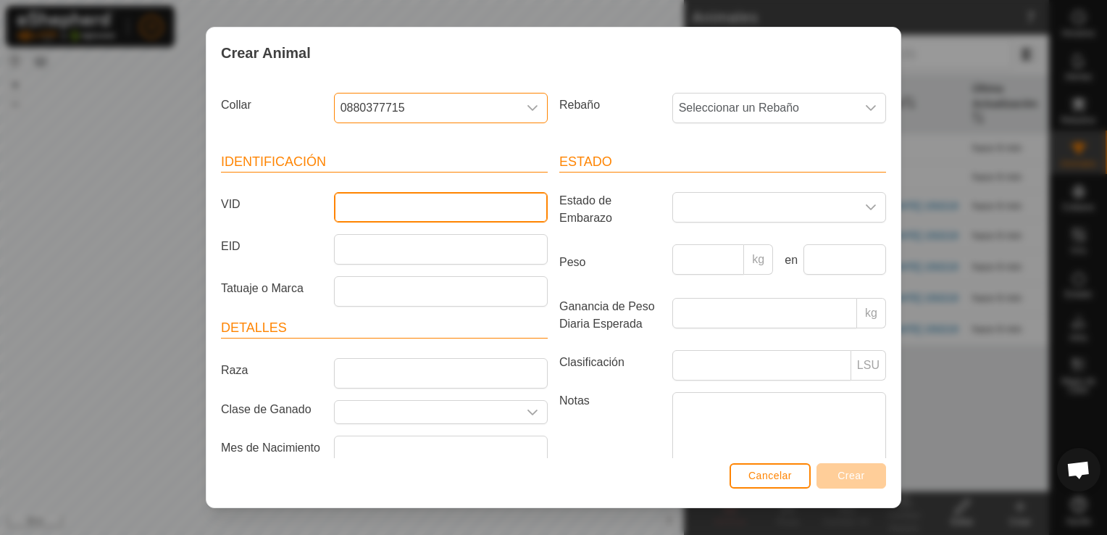
click at [411, 204] on input "VID" at bounding box center [441, 207] width 214 height 30
type input "1315"
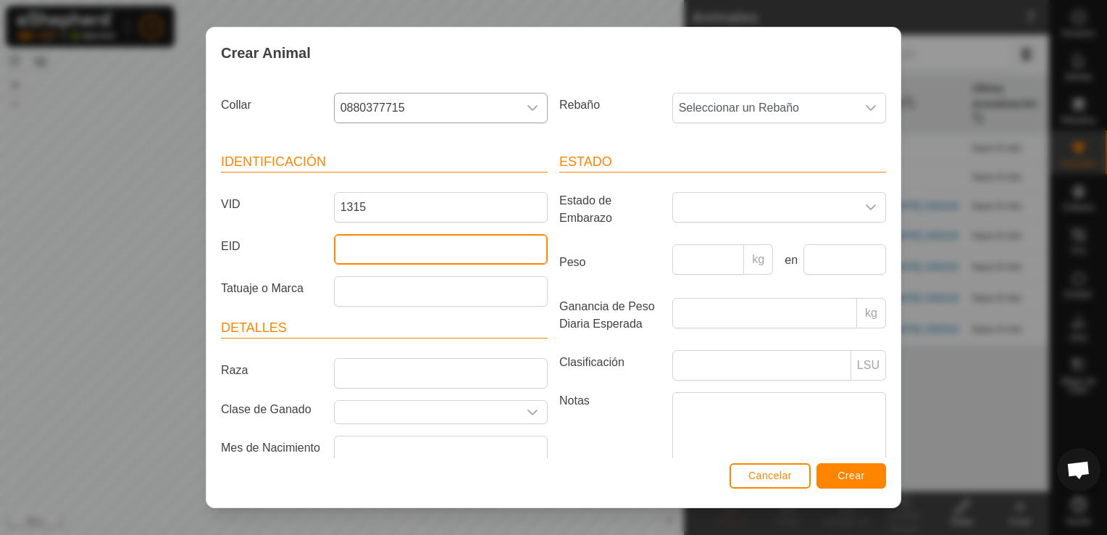
click at [403, 246] on input "EID" at bounding box center [441, 249] width 214 height 30
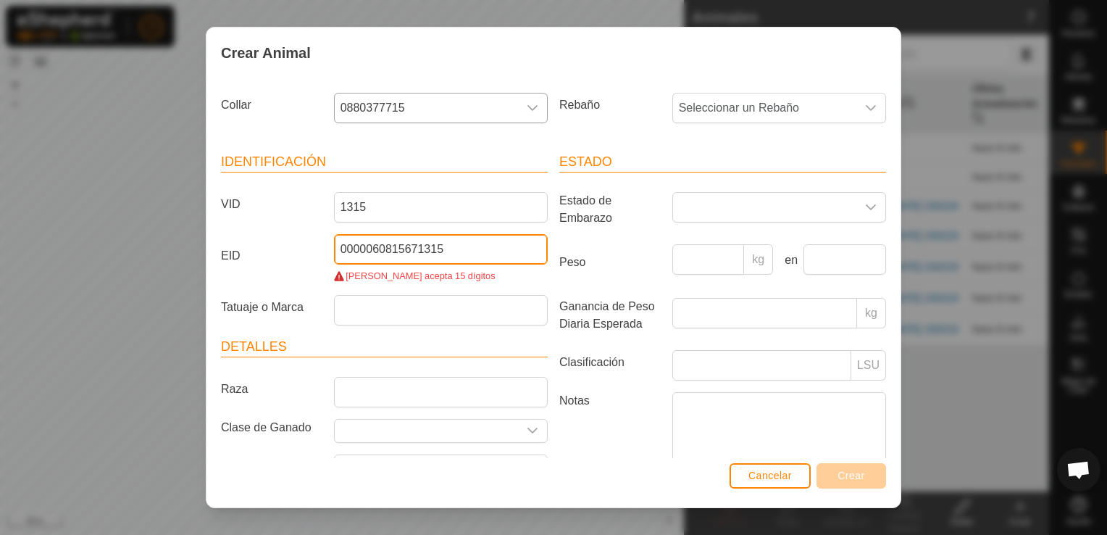
click at [344, 248] on input "0000060815671315" at bounding box center [441, 249] width 214 height 30
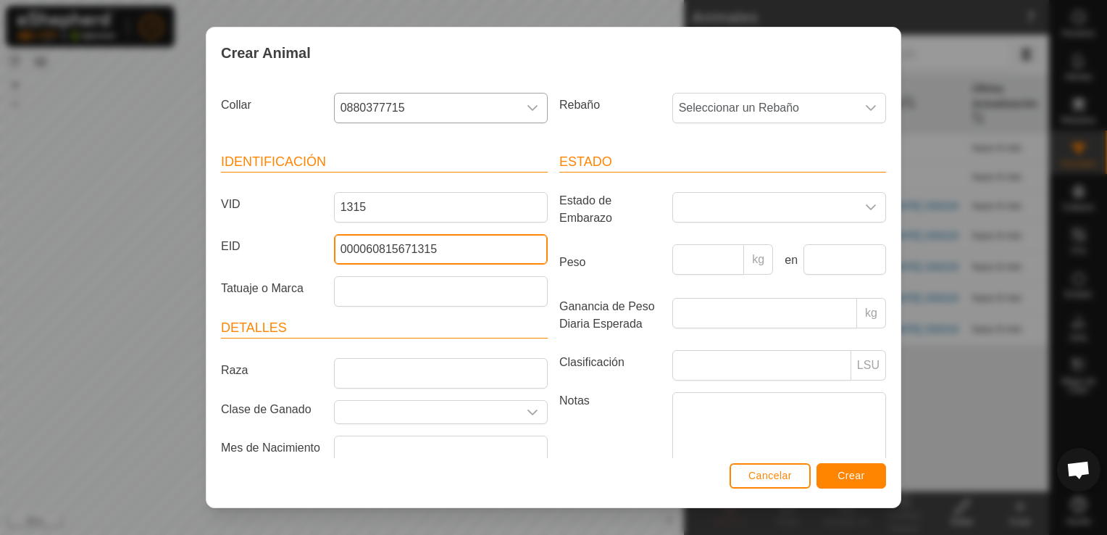
type input "000060815671315"
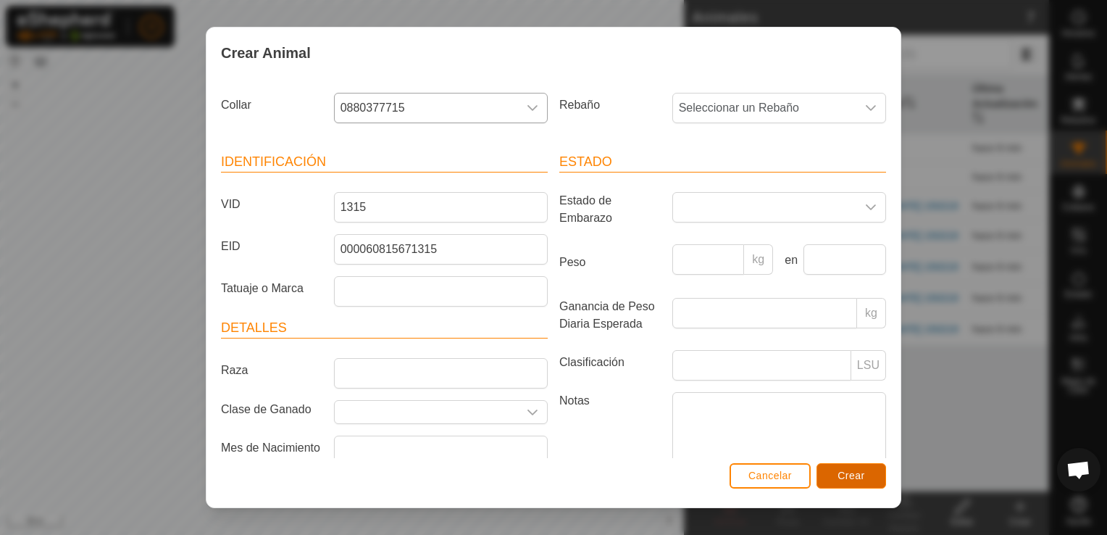
click at [855, 466] on button "Crear" at bounding box center [851, 475] width 70 height 25
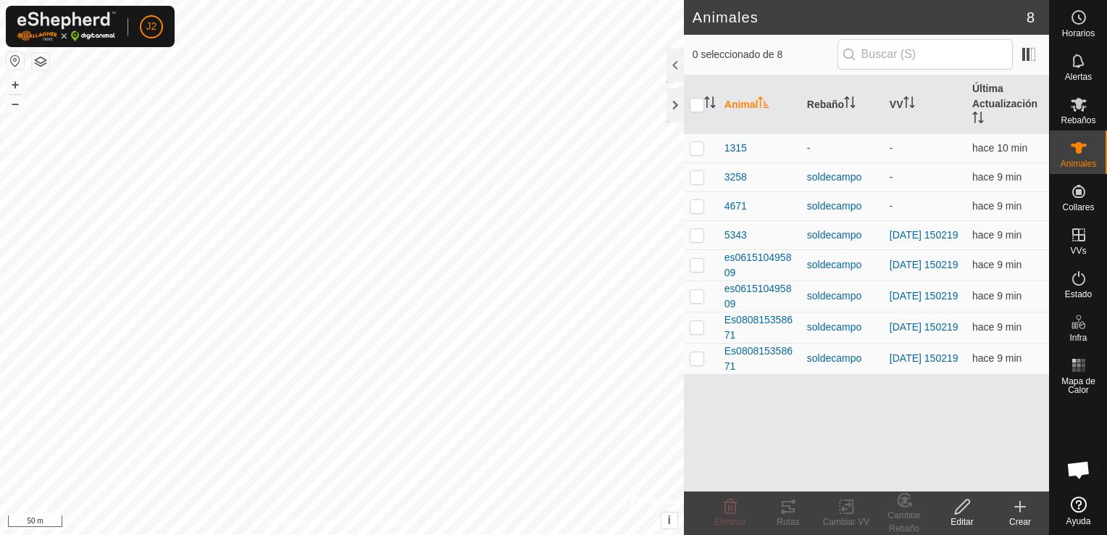
click at [1020, 511] on icon at bounding box center [1020, 506] width 0 height 10
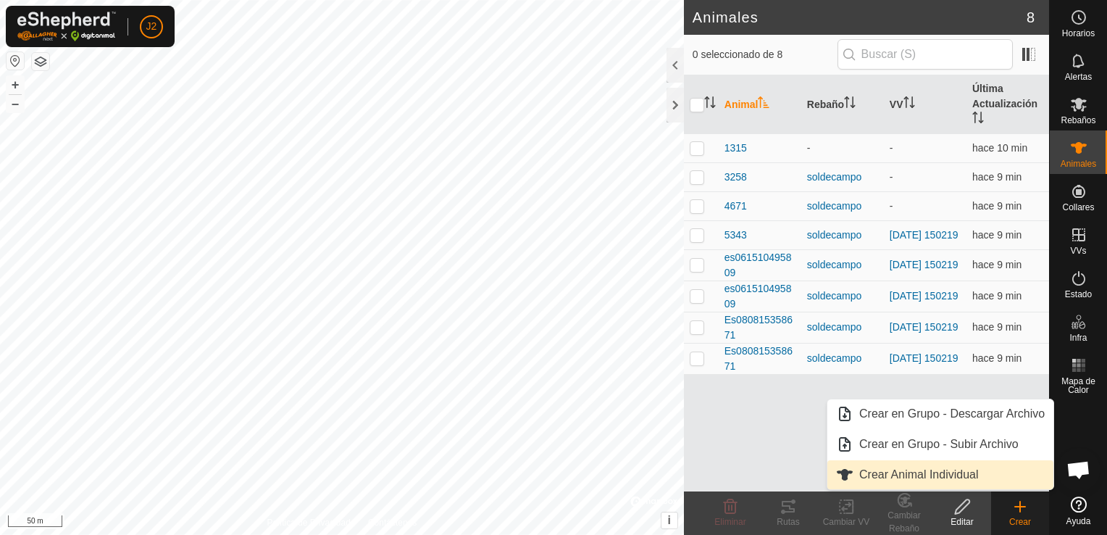
click at [968, 476] on link "Crear Animal Individual" at bounding box center [940, 474] width 226 height 29
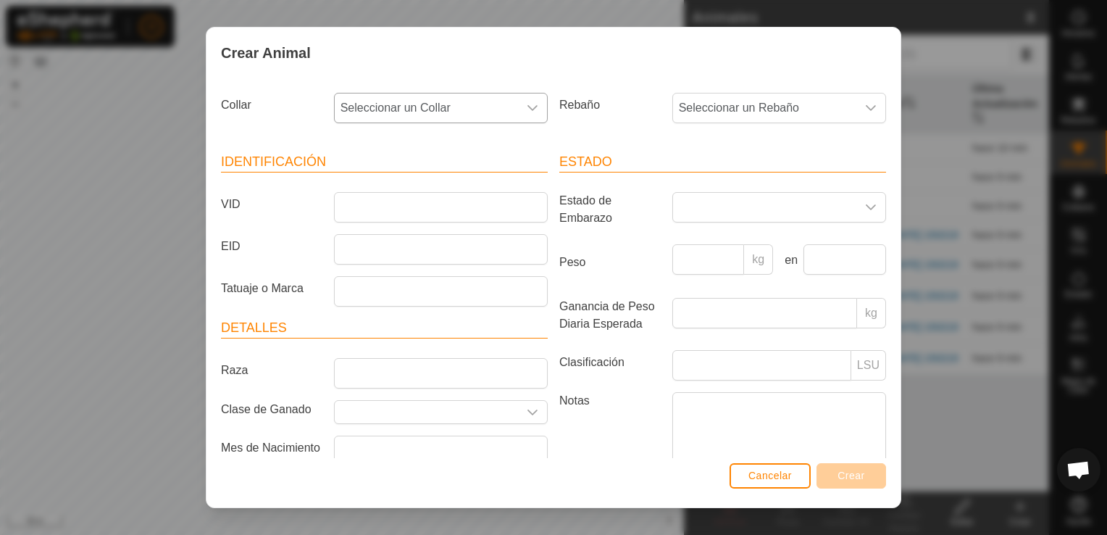
click at [527, 107] on icon "dropdown trigger" at bounding box center [533, 108] width 12 height 12
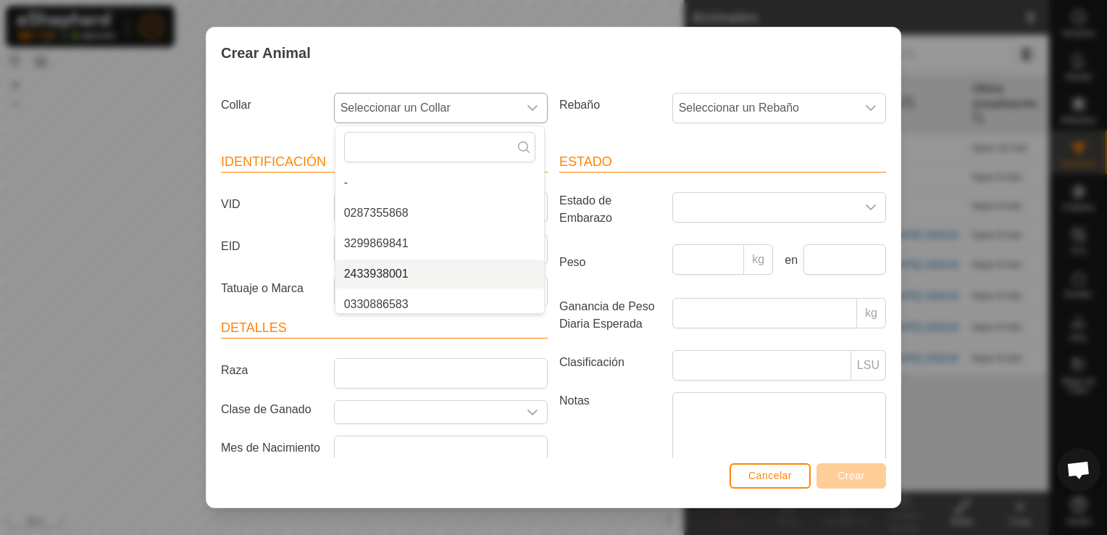
click at [409, 272] on li "2433938001" at bounding box center [439, 273] width 209 height 29
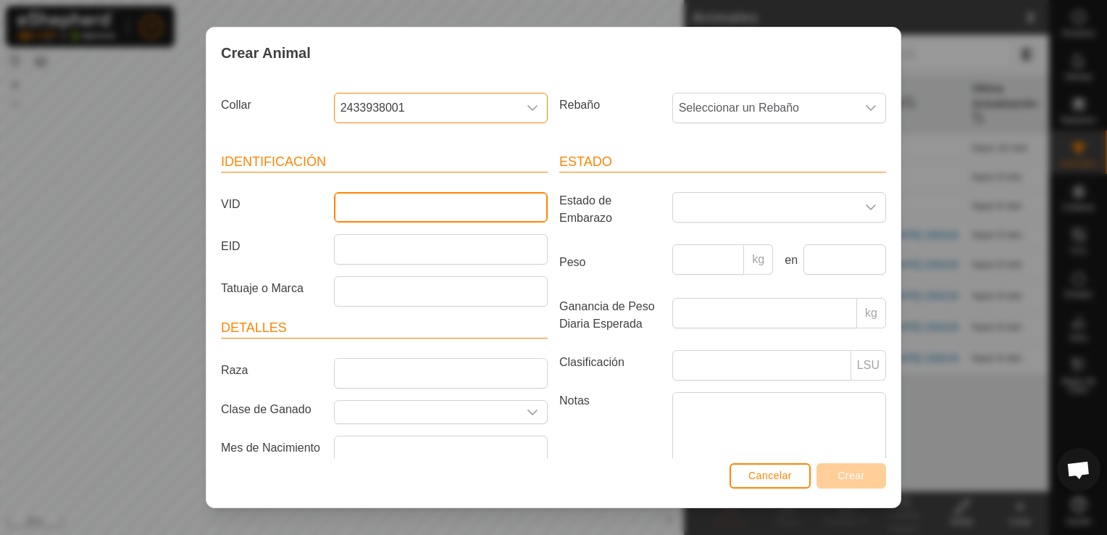
click at [415, 204] on input "VID" at bounding box center [441, 207] width 214 height 30
type input "0435"
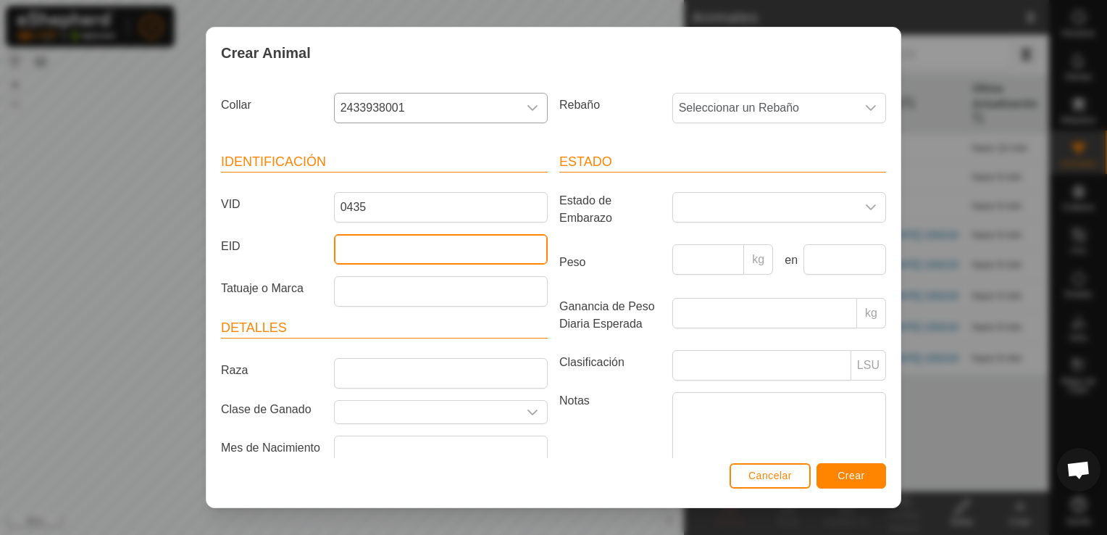
click at [404, 245] on input "EID" at bounding box center [441, 249] width 214 height 30
type input "000091602290435"
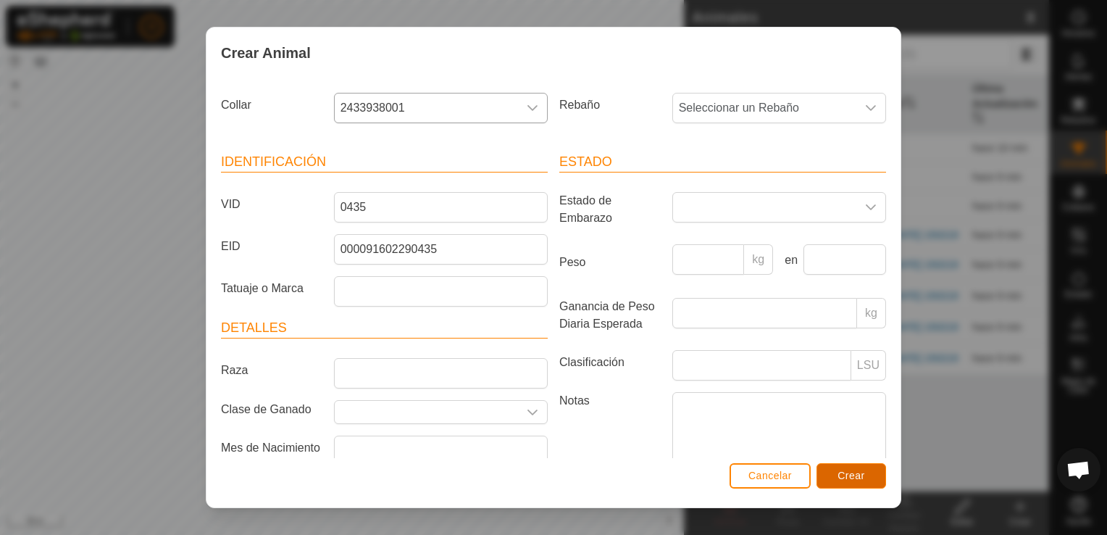
click at [841, 477] on span "Crear" at bounding box center [851, 475] width 28 height 12
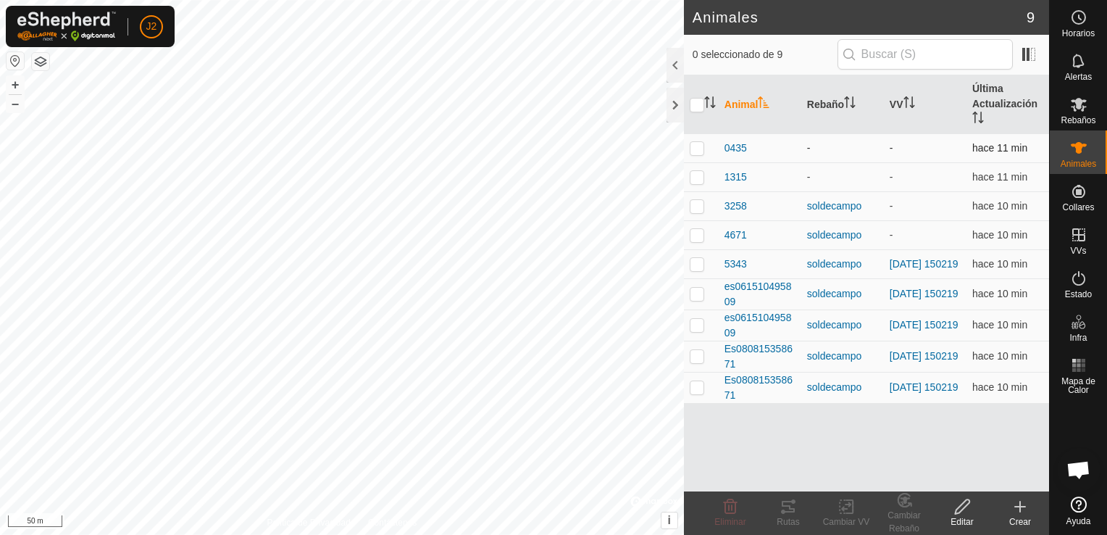
click at [698, 139] on td at bounding box center [701, 147] width 35 height 29
checkbox input "true"
click at [700, 179] on p-checkbox at bounding box center [697, 177] width 14 height 12
checkbox input "true"
click at [846, 509] on icon at bounding box center [846, 506] width 18 height 17
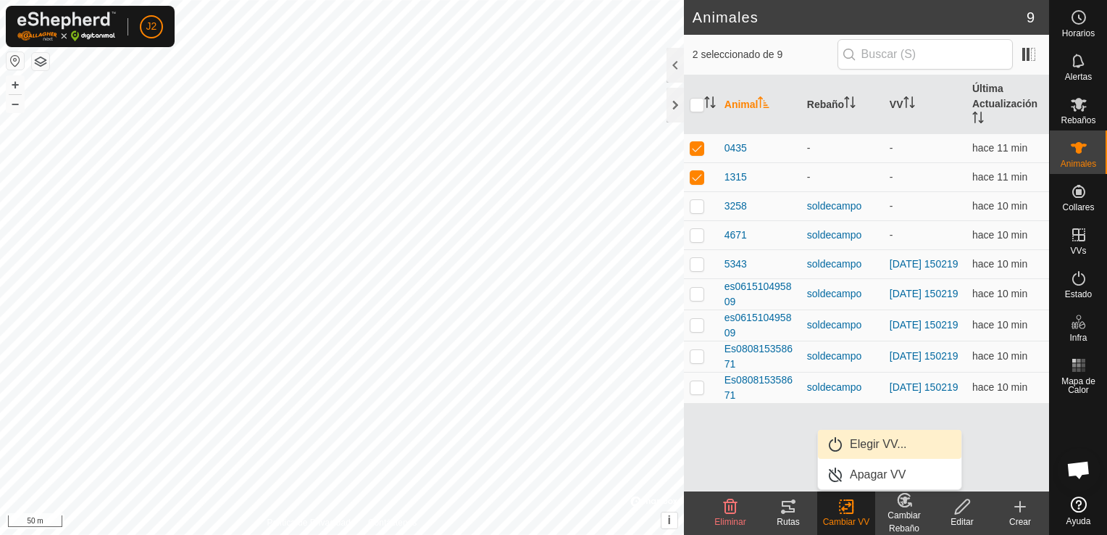
click at [871, 447] on link "Elegir VV..." at bounding box center [889, 444] width 143 height 29
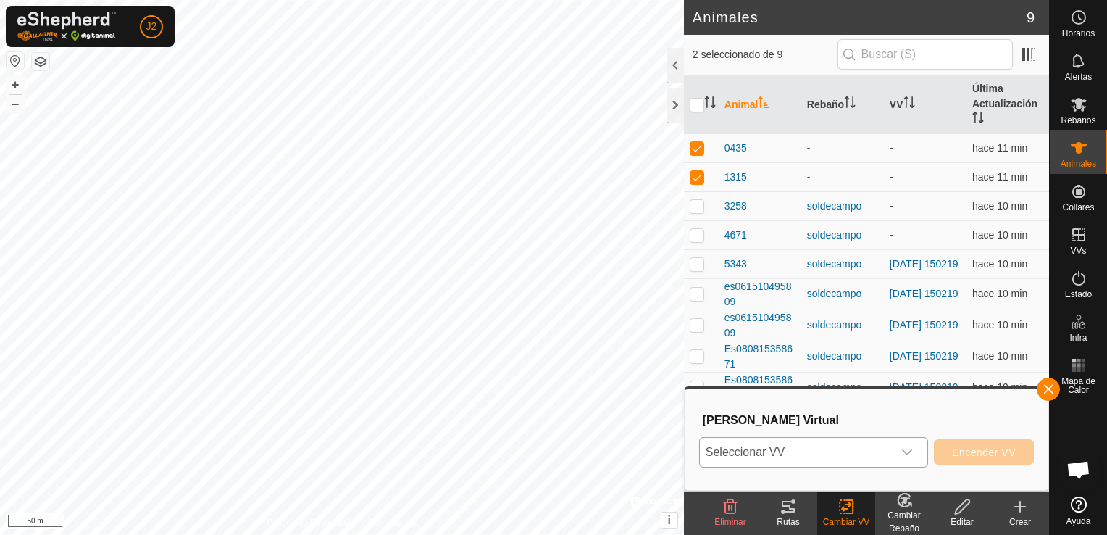
click at [913, 456] on icon "dropdown trigger" at bounding box center [907, 452] width 12 height 12
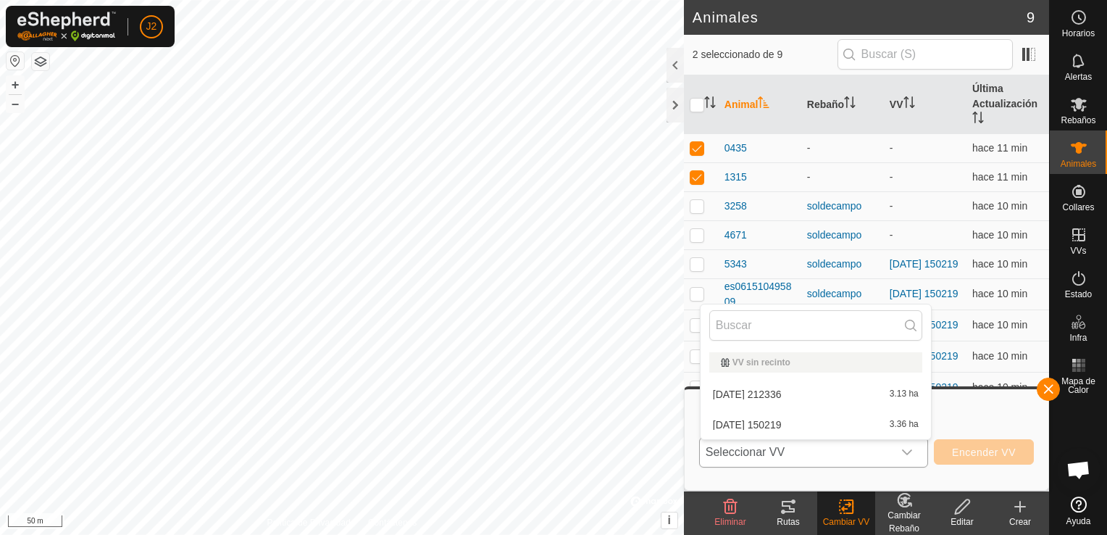
click at [810, 424] on li "2025-10-13 150219 3.36 ha" at bounding box center [815, 424] width 230 height 29
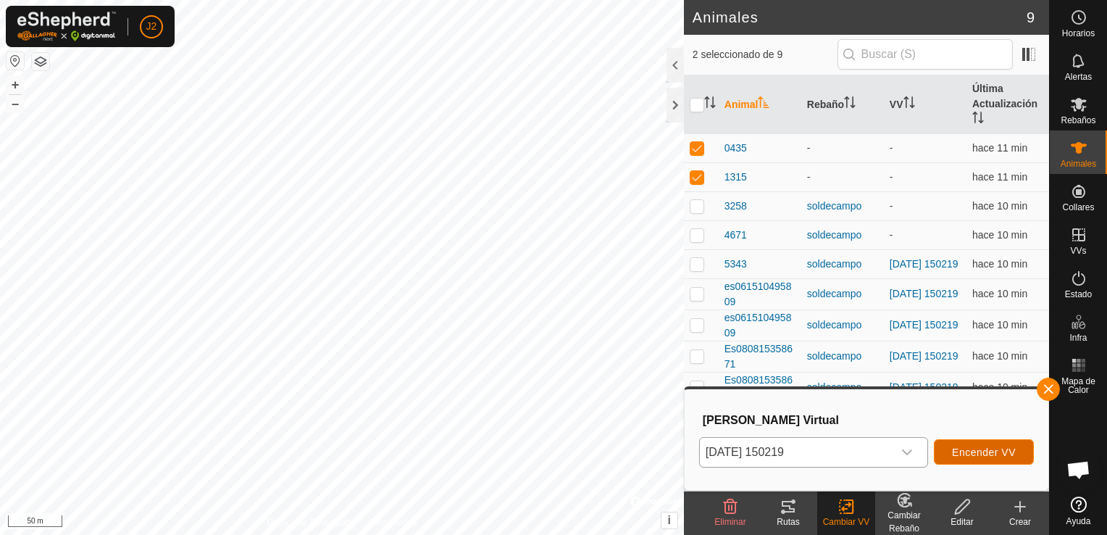
click at [985, 453] on span "Encender VV" at bounding box center [984, 452] width 64 height 12
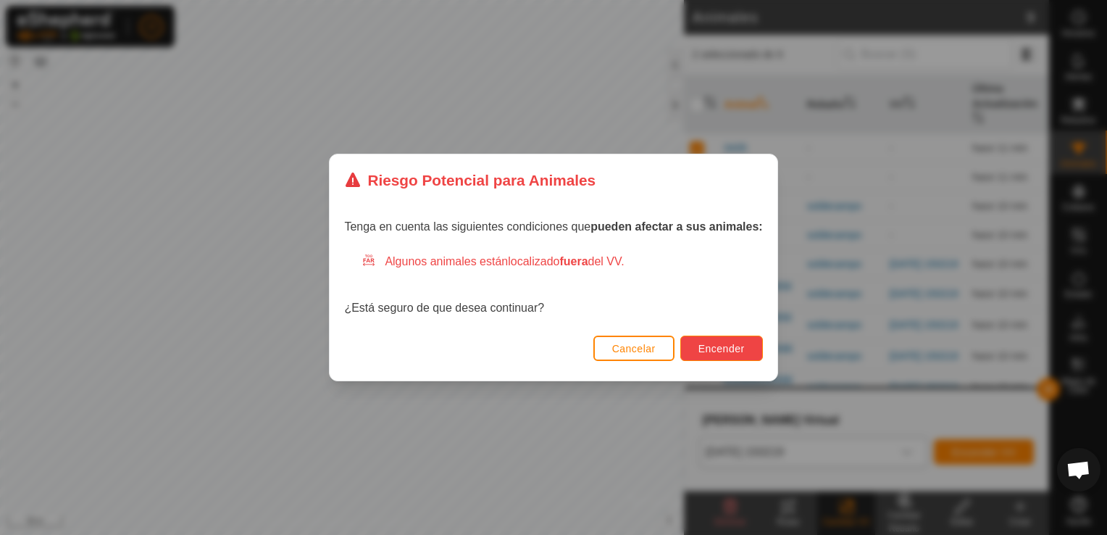
click at [732, 355] on button "Encender" at bounding box center [721, 347] width 83 height 25
